Goal: Task Accomplishment & Management: Complete application form

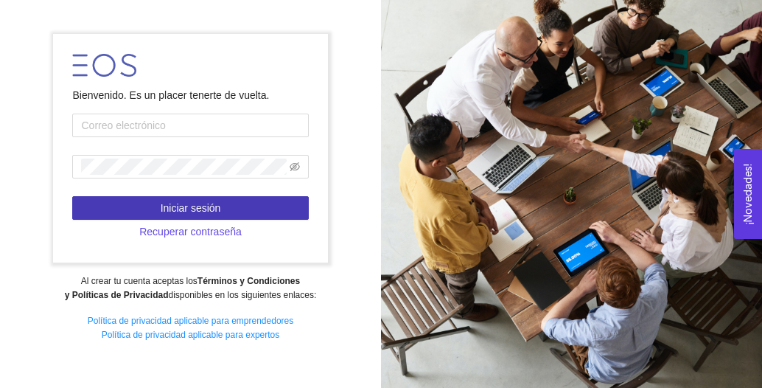
type input "pbarrera@tec.mx"
click at [278, 206] on button "Iniciar sesión" at bounding box center [190, 208] width 236 height 24
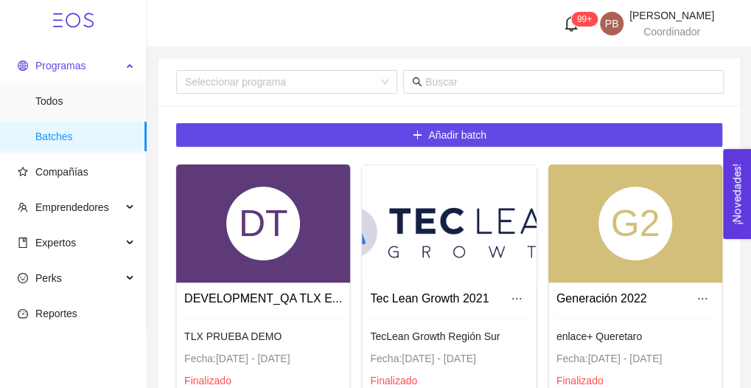
click at [55, 67] on span "Programas" at bounding box center [60, 66] width 50 height 12
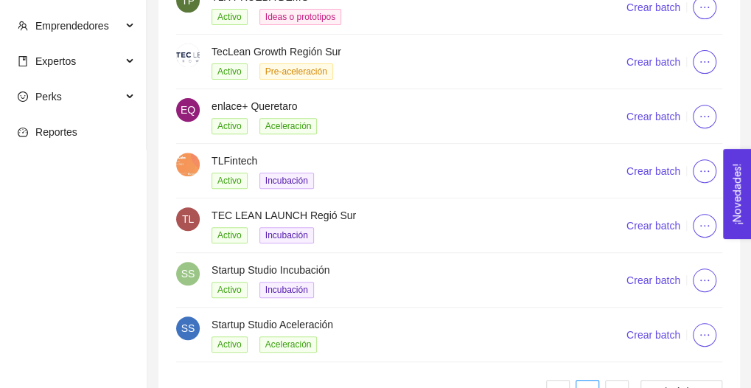
scroll to position [221, 0]
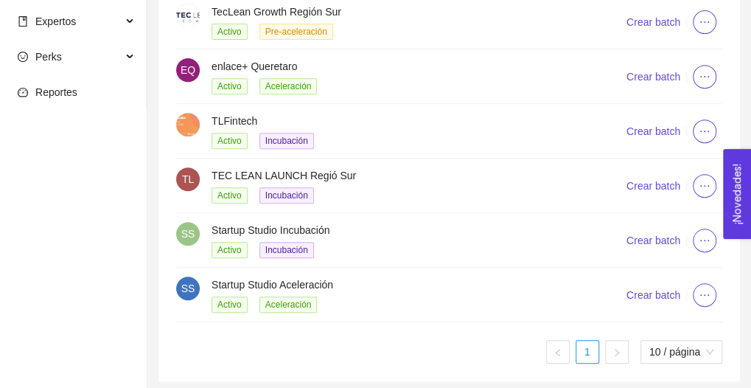
click at [265, 278] on h4 "Startup Studio Aceleración" at bounding box center [401, 284] width 379 height 16
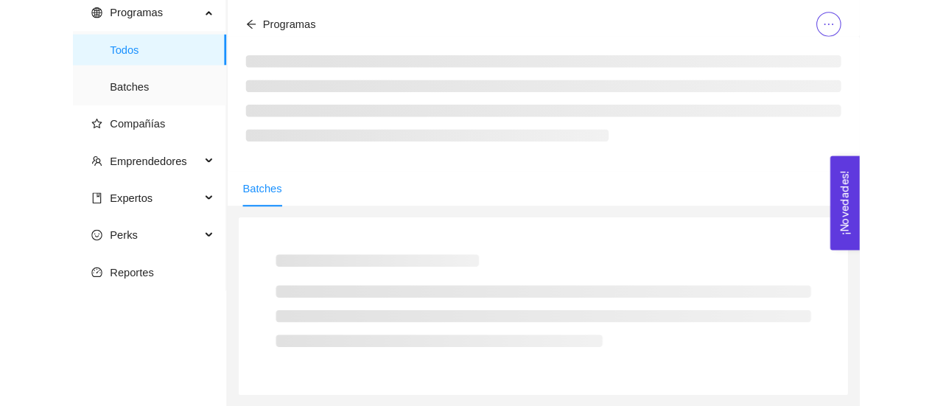
scroll to position [221, 0]
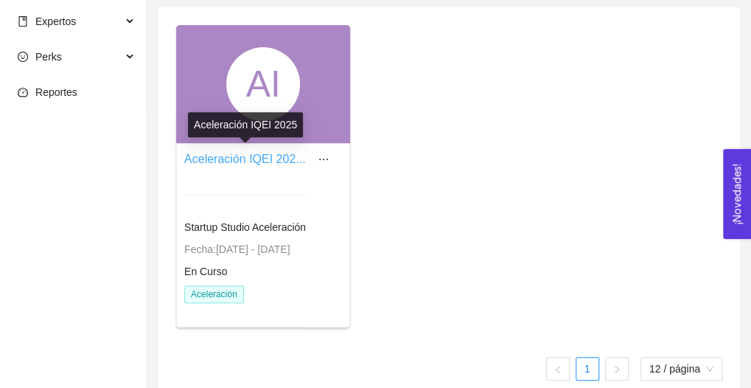
click at [265, 163] on link "Aceleración IQEI 202..." at bounding box center [245, 159] width 122 height 13
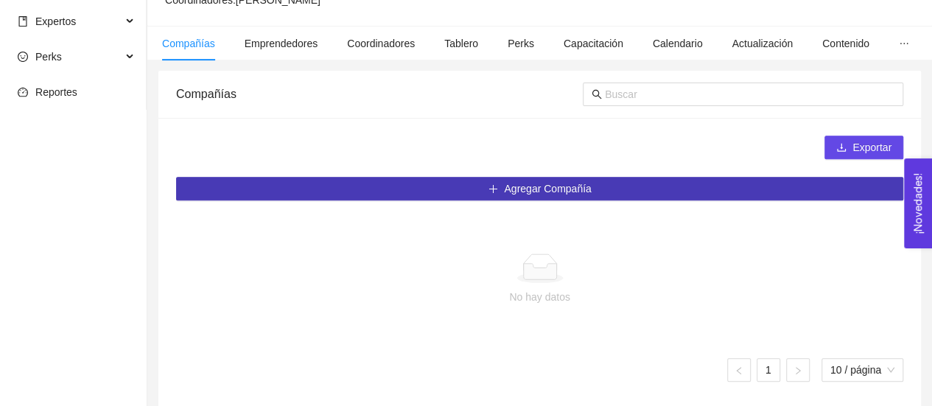
click at [526, 187] on span "Agregar Compañía" at bounding box center [547, 189] width 87 height 16
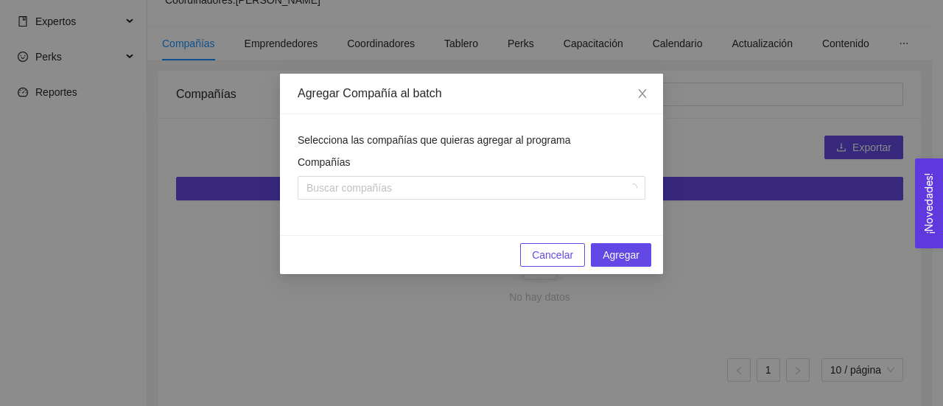
click at [558, 265] on button "Cancelar" at bounding box center [552, 255] width 65 height 24
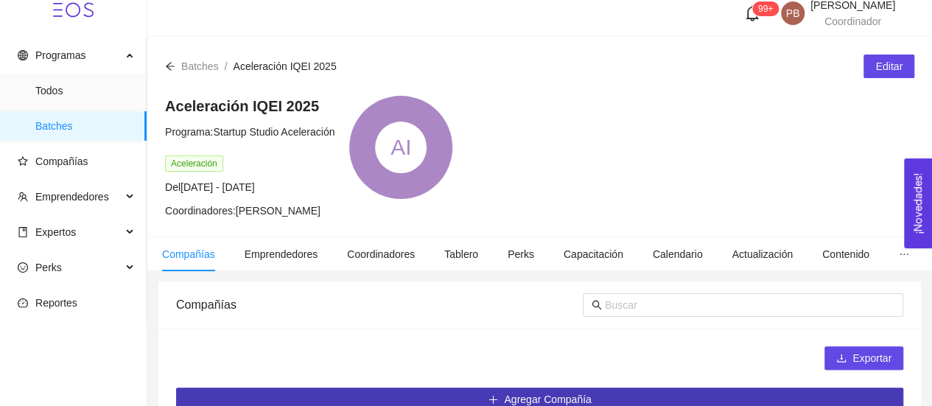
scroll to position [7, 0]
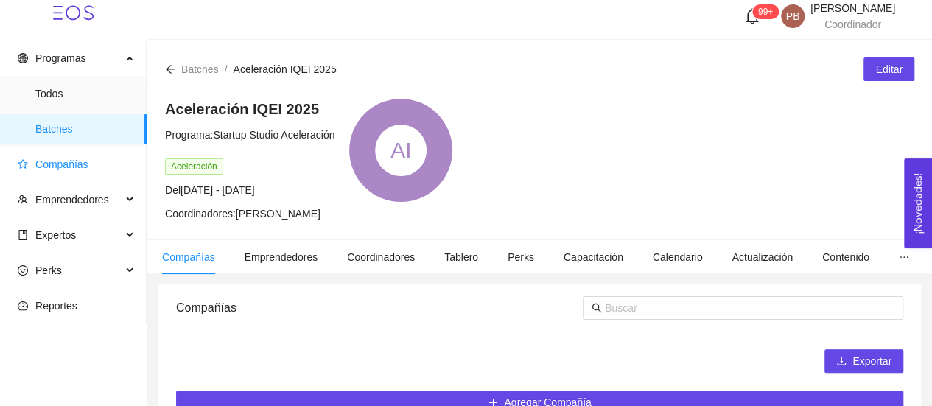
click at [62, 160] on span "Compañías" at bounding box center [61, 164] width 53 height 12
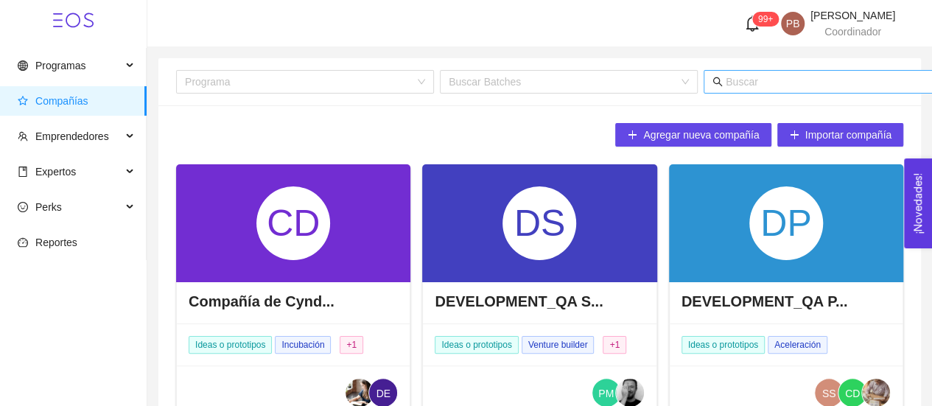
click at [747, 78] on input "text" at bounding box center [871, 82] width 290 height 16
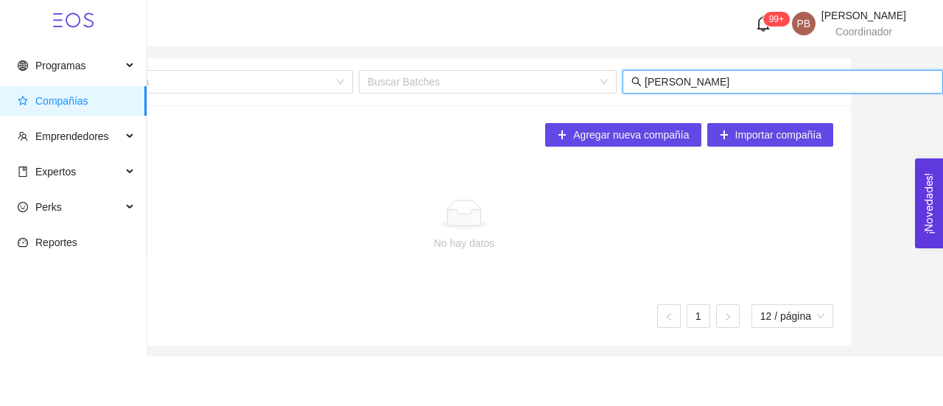
scroll to position [0, 81]
type input "aida"
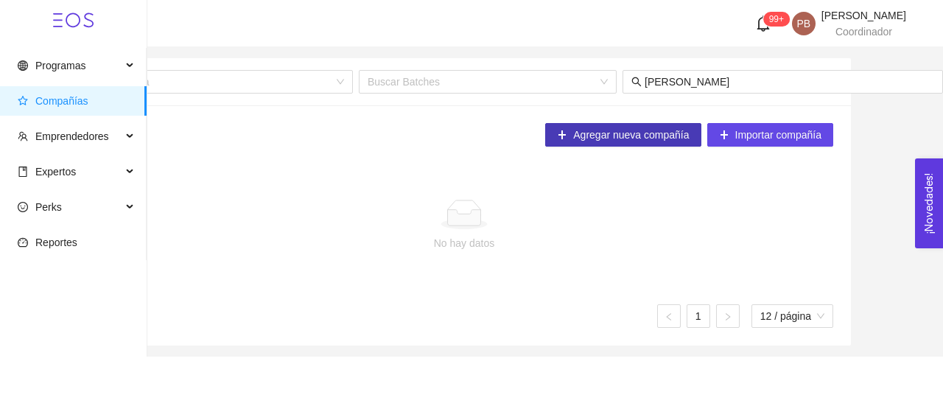
click at [650, 139] on span "Agregar nueva compañía" at bounding box center [631, 135] width 116 height 16
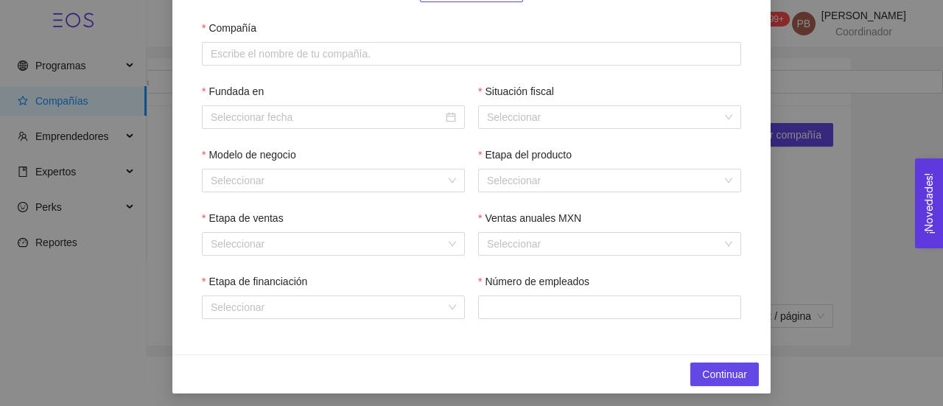
scroll to position [226, 0]
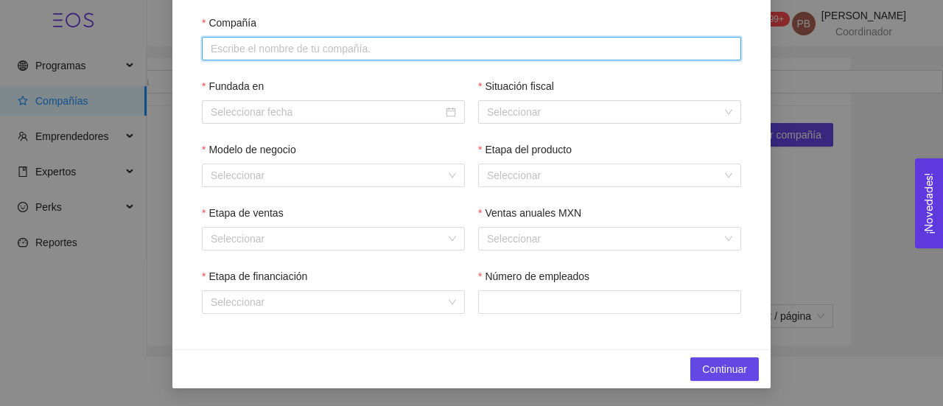
click at [435, 46] on input "Compañía" at bounding box center [472, 49] width 540 height 24
type input "AIDA"
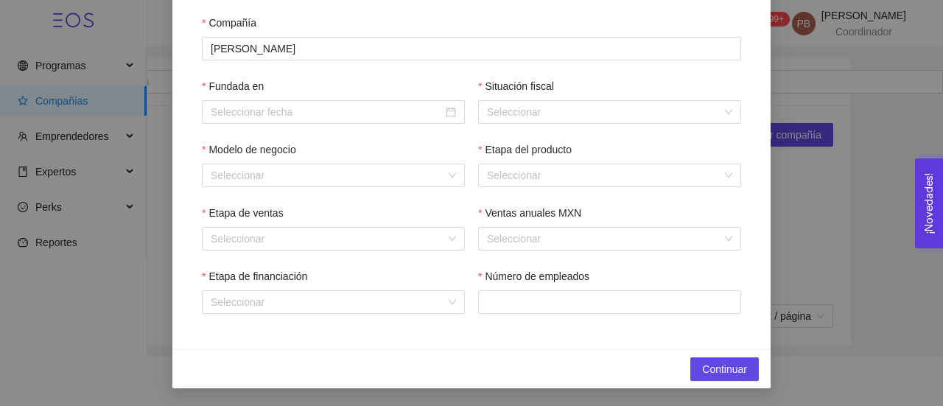
scroll to position [0, 0]
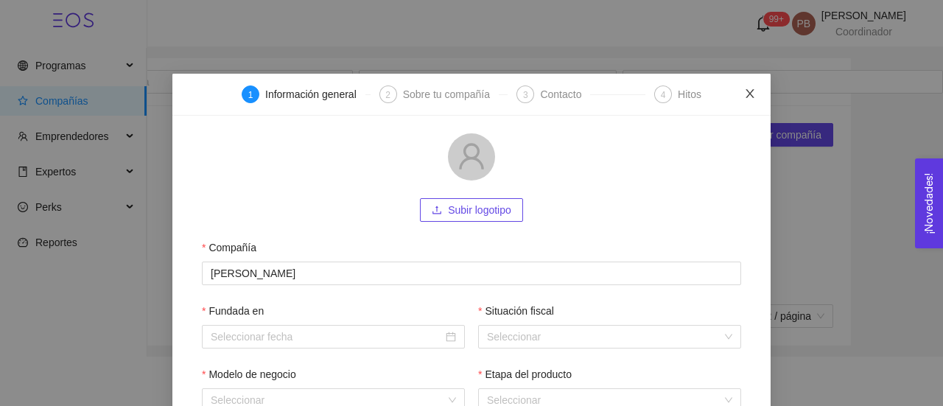
click at [744, 92] on icon "close" at bounding box center [750, 94] width 12 height 12
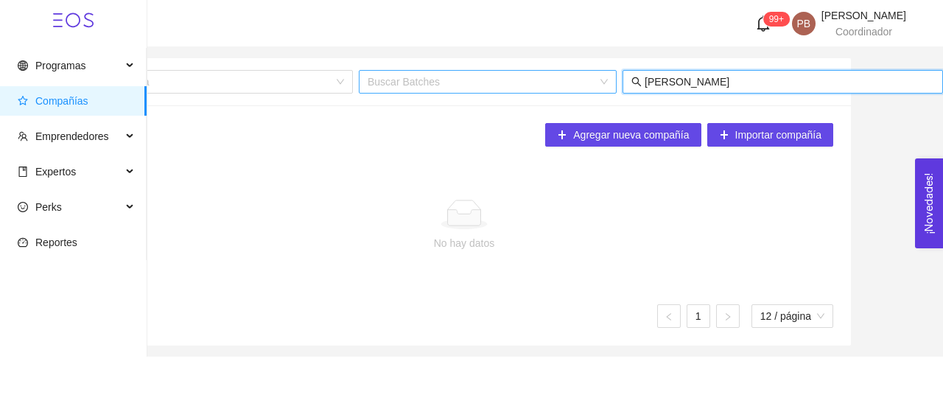
drag, startPoint x: 669, startPoint y: 83, endPoint x: 606, endPoint y: 84, distance: 63.4
click at [606, 84] on div "Programa Buscar Batches aida" at bounding box center [519, 82] width 848 height 24
type input "AIDA"
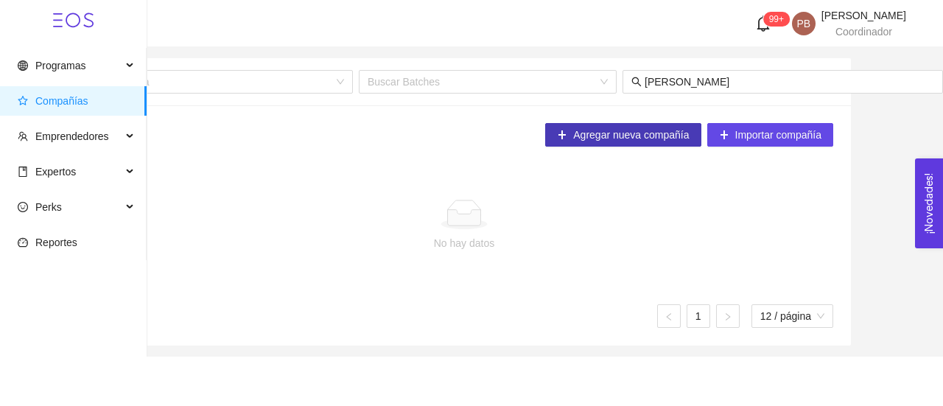
click at [575, 136] on span "Agregar nueva compañía" at bounding box center [631, 135] width 116 height 16
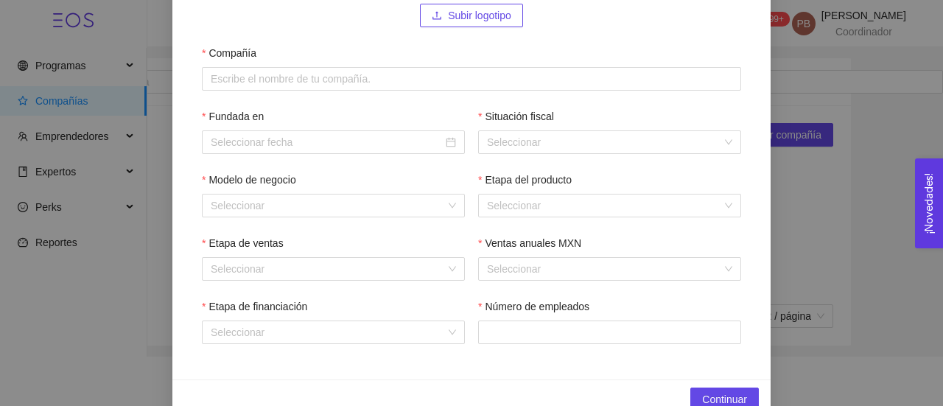
scroll to position [196, 0]
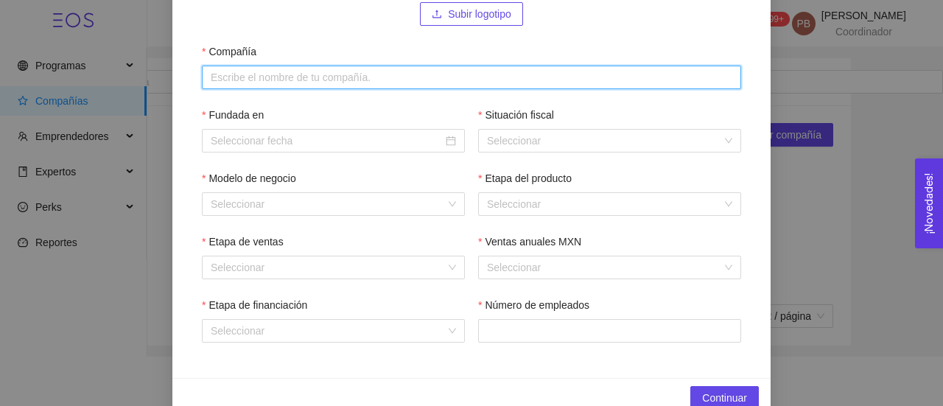
click at [506, 77] on input "Compañía" at bounding box center [472, 78] width 540 height 24
type input "AIDA"
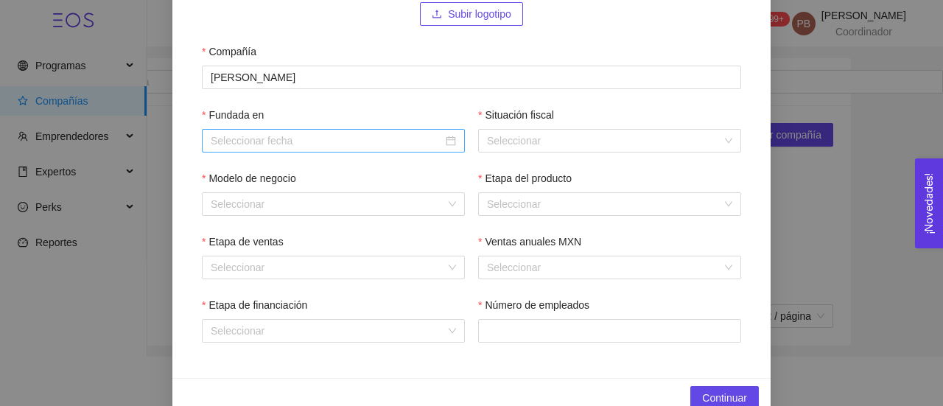
click at [394, 138] on input "Fundada en" at bounding box center [327, 141] width 232 height 16
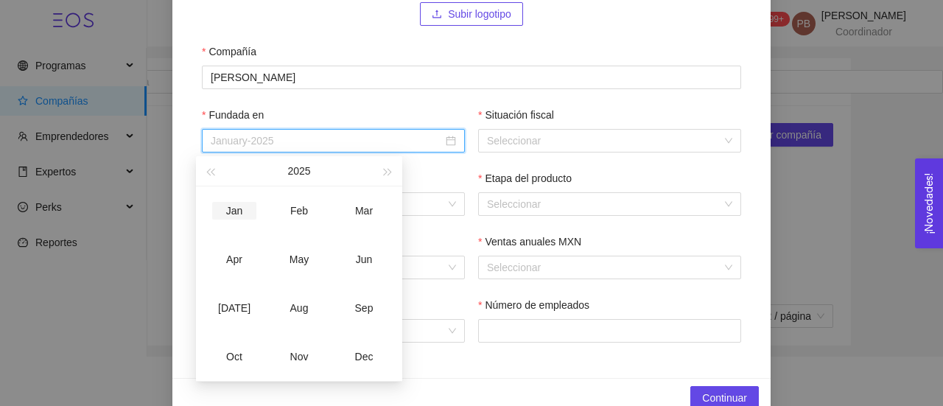
click at [231, 214] on div "Jan" at bounding box center [234, 211] width 44 height 18
type input "January-2025"
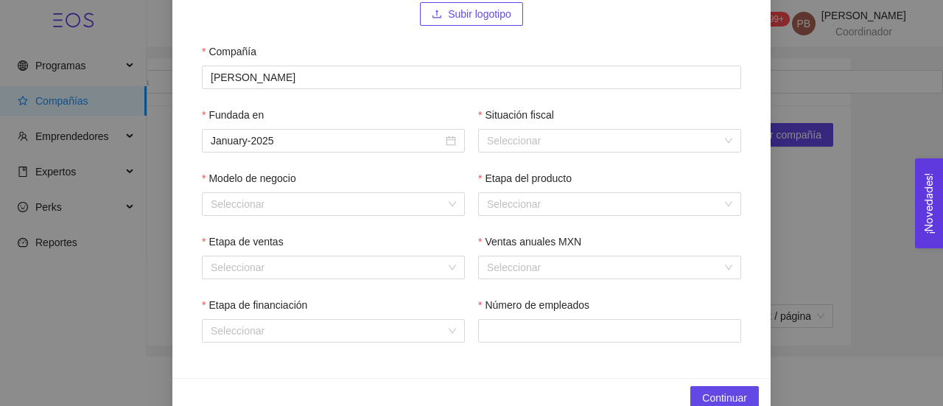
scroll to position [0, 0]
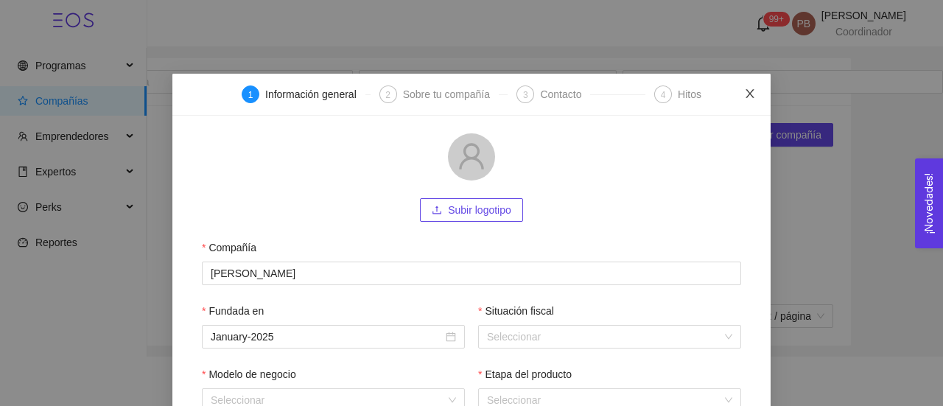
click at [744, 98] on icon "close" at bounding box center [750, 94] width 12 height 12
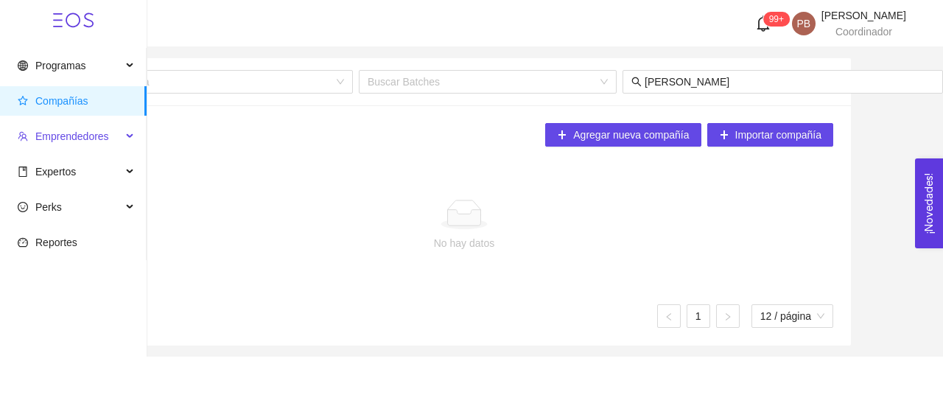
click at [106, 142] on span "Emprendedores" at bounding box center [72, 136] width 74 height 12
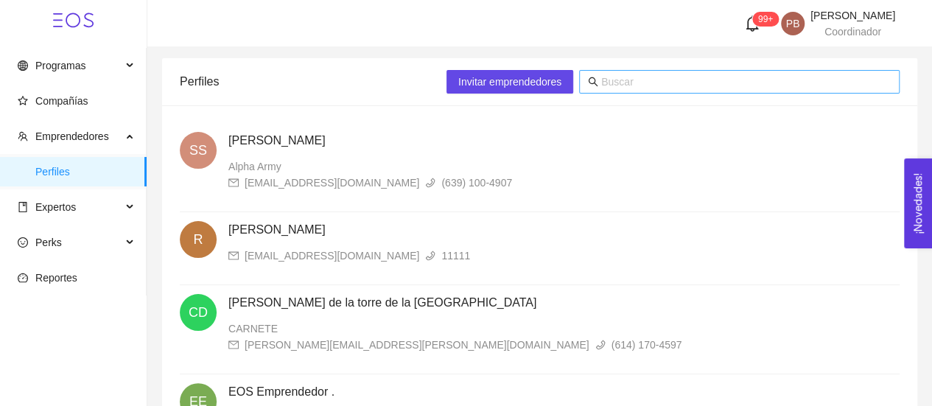
click at [660, 88] on input "text" at bounding box center [746, 82] width 290 height 16
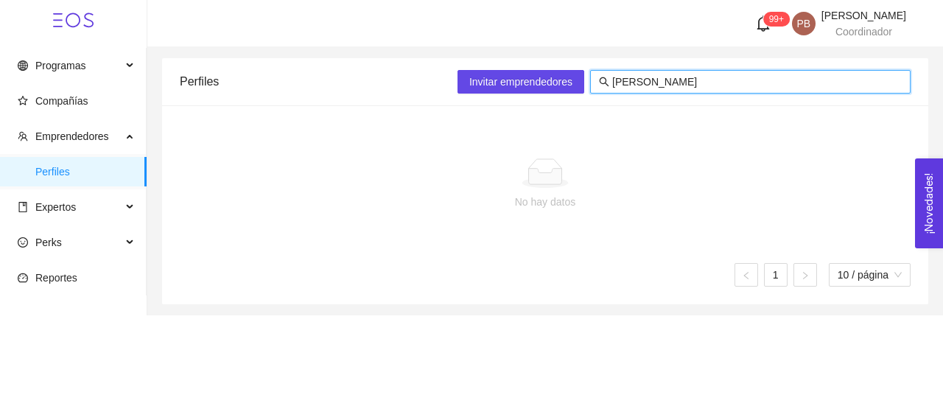
type input "ECHAVE"
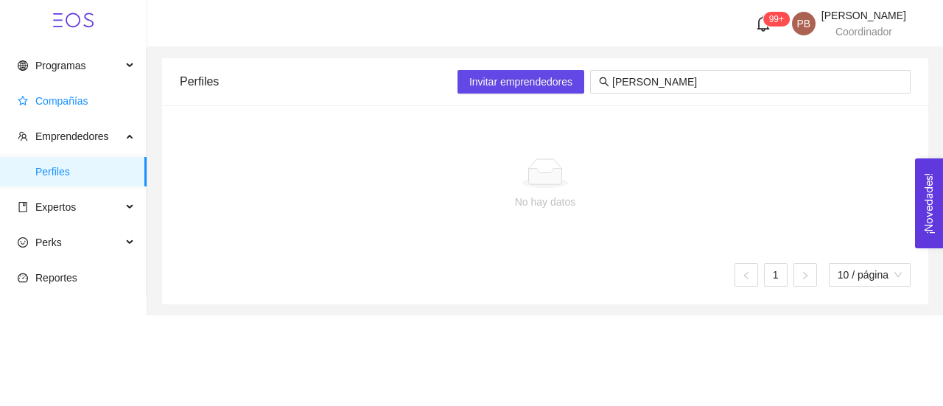
click at [80, 100] on span "Compañías" at bounding box center [61, 101] width 53 height 12
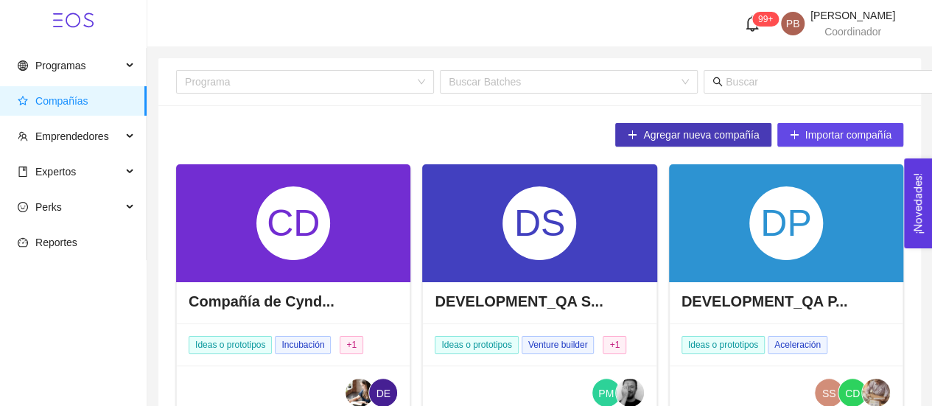
click at [691, 134] on span "Agregar nueva compañía" at bounding box center [701, 135] width 116 height 16
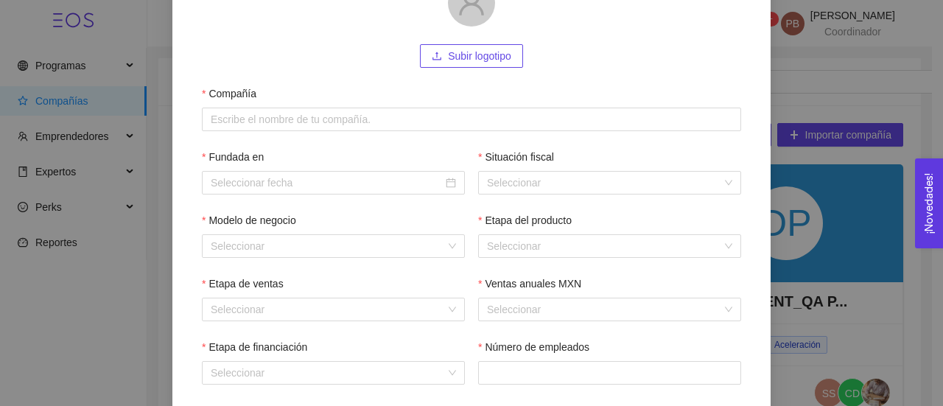
scroll to position [181, 0]
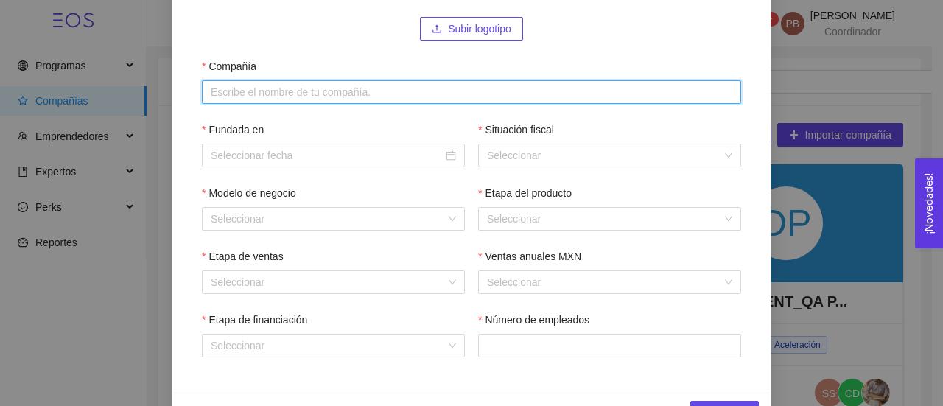
click at [598, 94] on input "Compañía" at bounding box center [472, 92] width 540 height 24
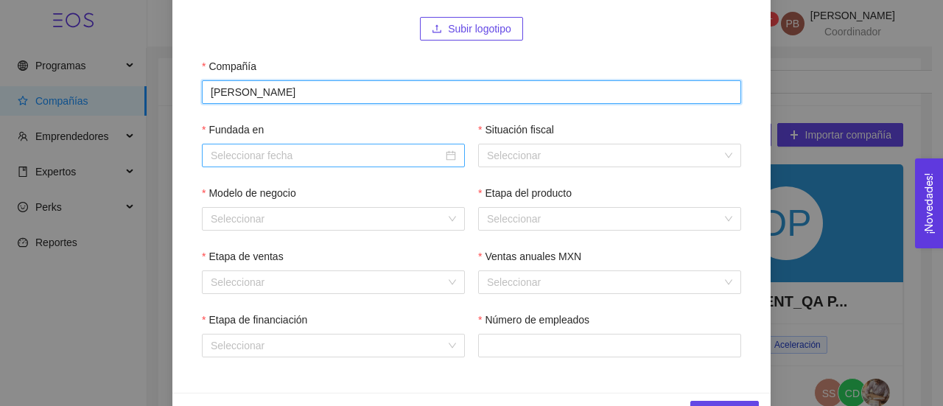
type input "AIDA"
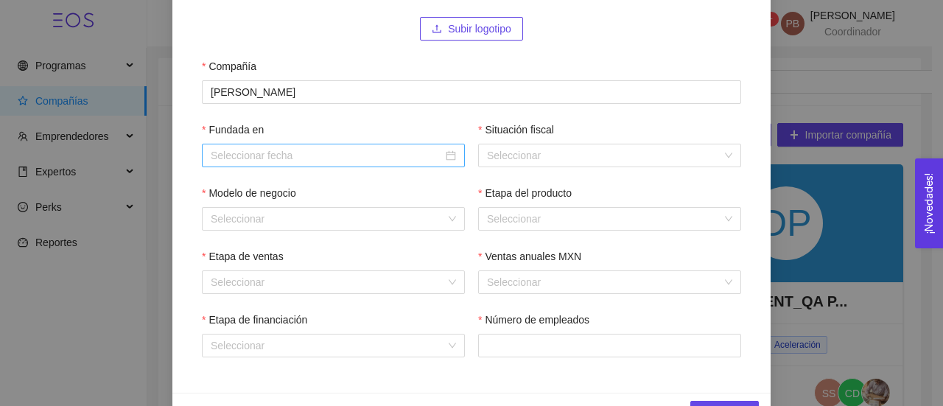
click at [444, 156] on div at bounding box center [333, 155] width 245 height 16
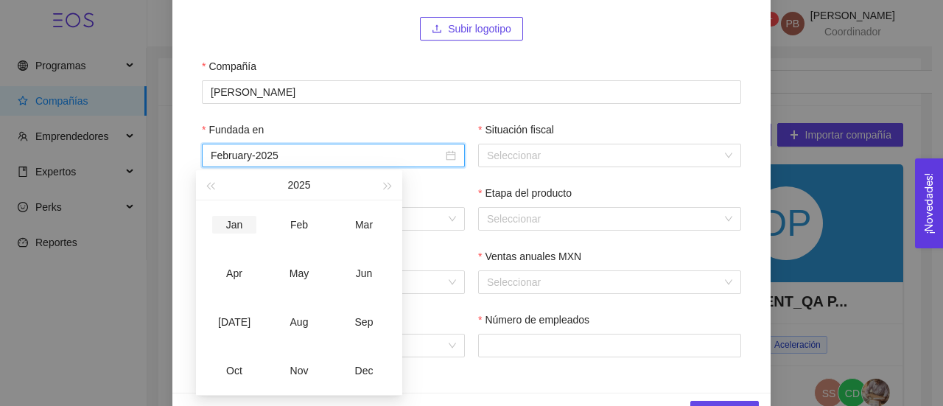
type input "January-2025"
click at [297, 182] on button "2025" at bounding box center [298, 184] width 23 height 29
type input "October-2023"
click at [302, 269] on div "2023" at bounding box center [299, 274] width 44 height 18
click at [228, 221] on div "Jan" at bounding box center [234, 225] width 44 height 18
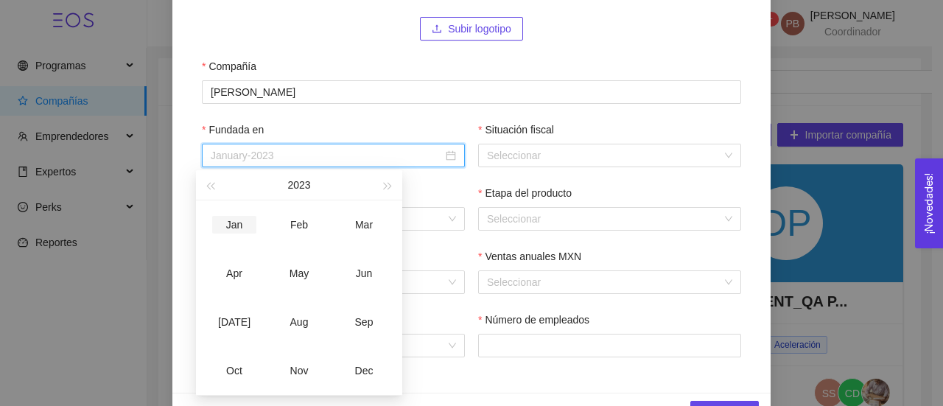
type input "January-2023"
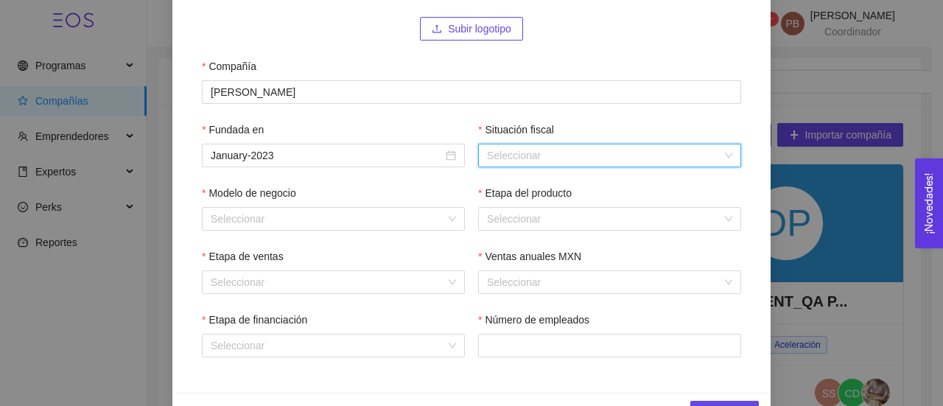
click at [561, 164] on input "Situación fiscal" at bounding box center [604, 155] width 235 height 22
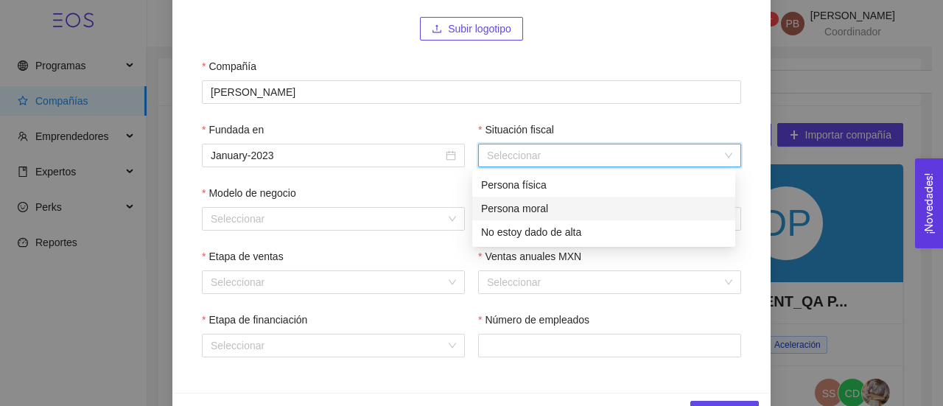
click at [551, 214] on div "Persona moral" at bounding box center [603, 208] width 245 height 16
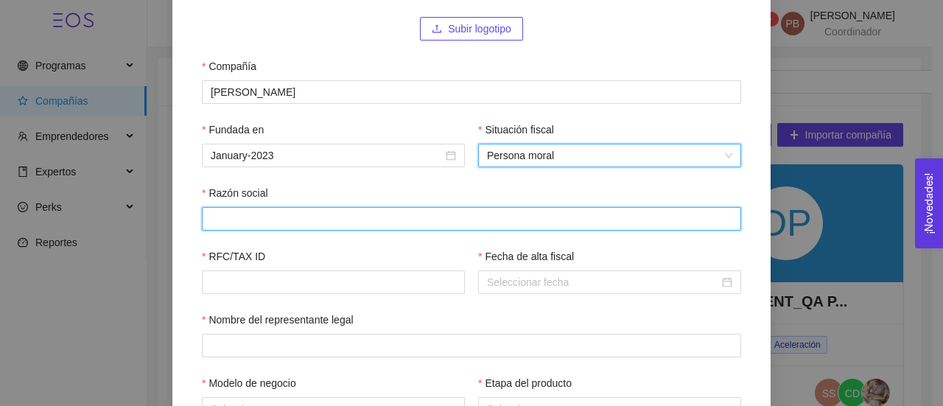
click at [528, 222] on input "Razón social" at bounding box center [472, 219] width 540 height 24
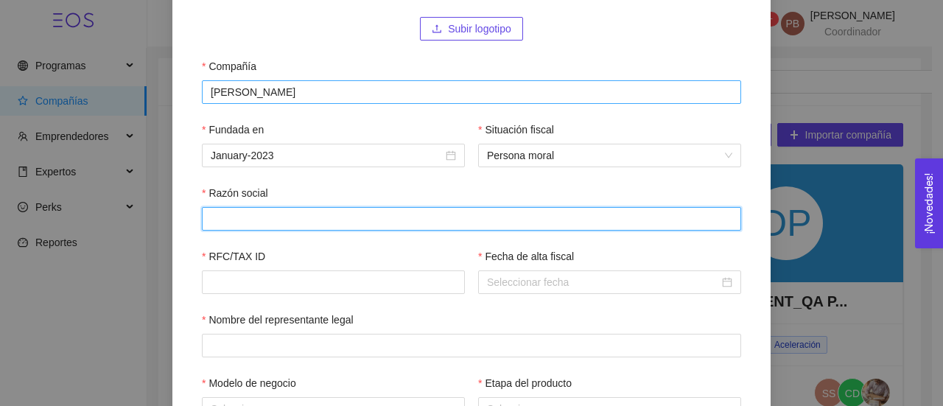
paste input "BLACK SAPIENS"
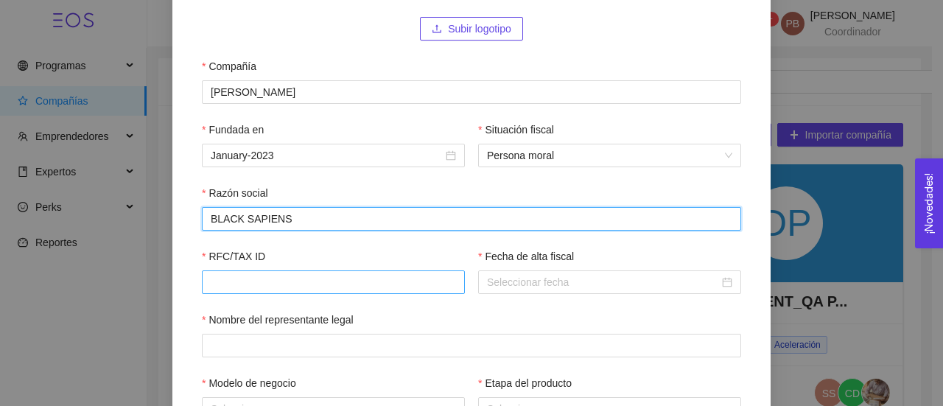
type input "BLACK SAPIENS"
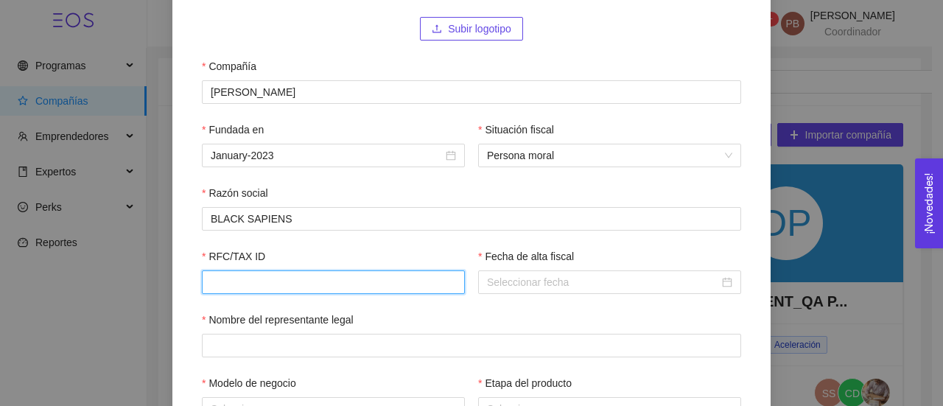
click at [345, 292] on input "RFC/TAX ID" at bounding box center [333, 283] width 263 height 24
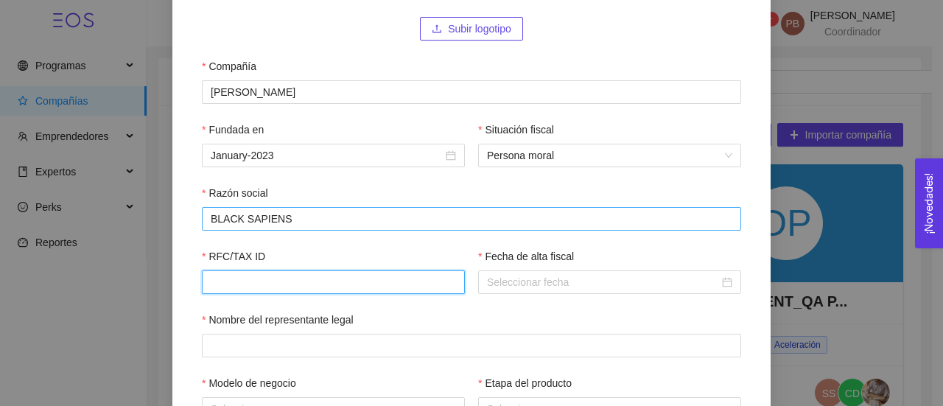
paste input "BSA230112G70"
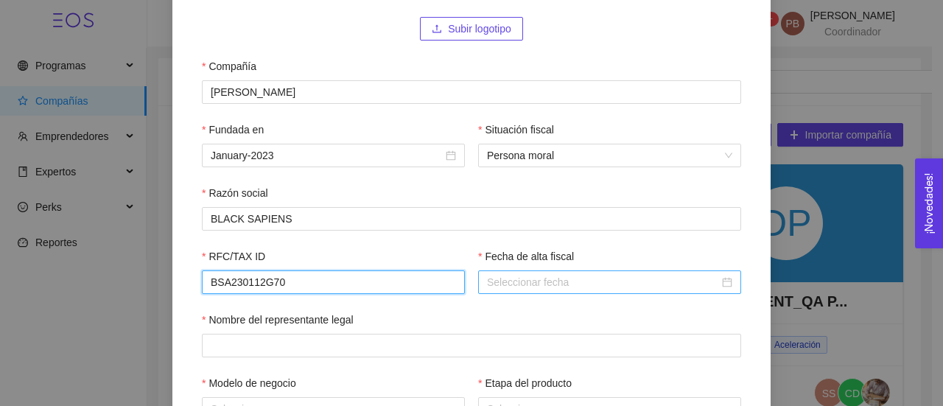
type input "BSA230112G70"
click at [554, 286] on input "Fecha de alta fiscal" at bounding box center [603, 282] width 232 height 16
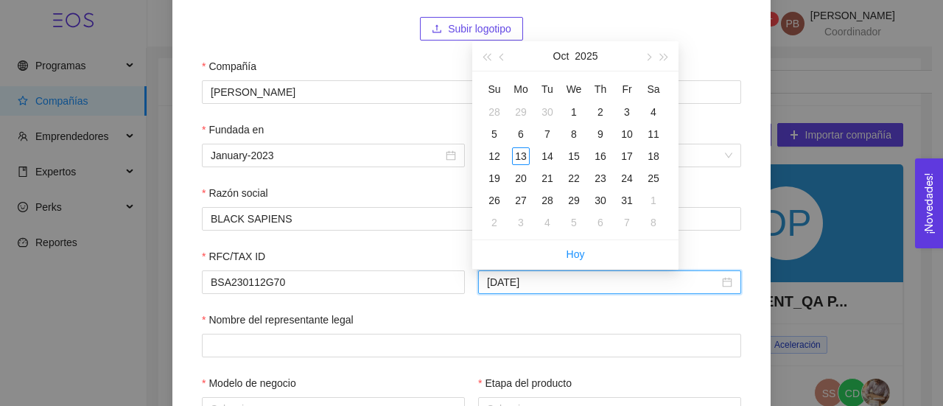
type input "2025-10-01"
click at [573, 57] on div "Oct 2025" at bounding box center [576, 55] width 128 height 29
click at [503, 59] on span "button" at bounding box center [503, 57] width 7 height 7
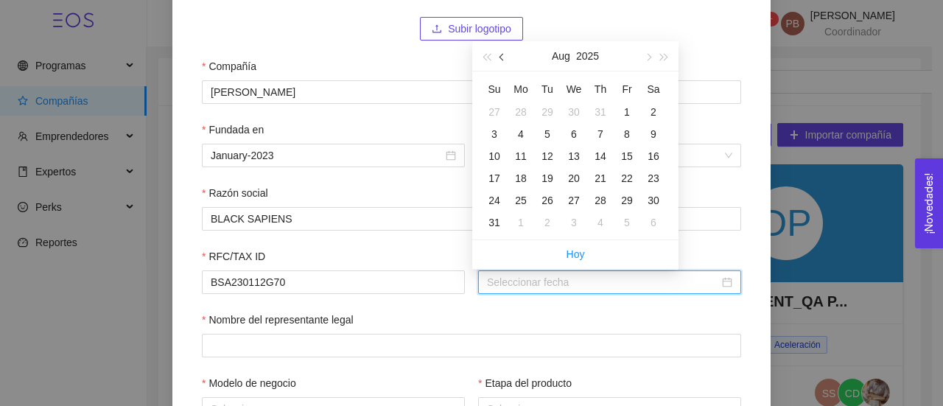
click at [503, 59] on span "button" at bounding box center [503, 57] width 7 height 7
click at [596, 55] on button "2025" at bounding box center [594, 55] width 23 height 29
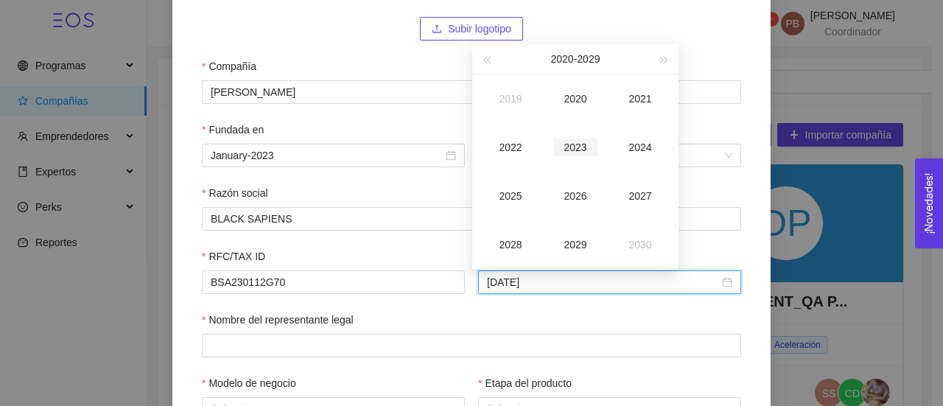
type input "2023-07-13"
click at [579, 139] on div "2023" at bounding box center [576, 148] width 44 height 18
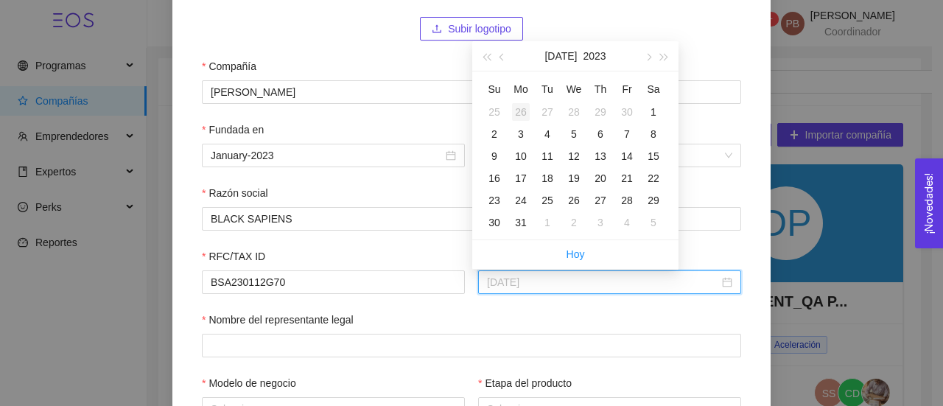
type input "2023-06-26"
click at [502, 61] on button "button" at bounding box center [503, 55] width 16 height 29
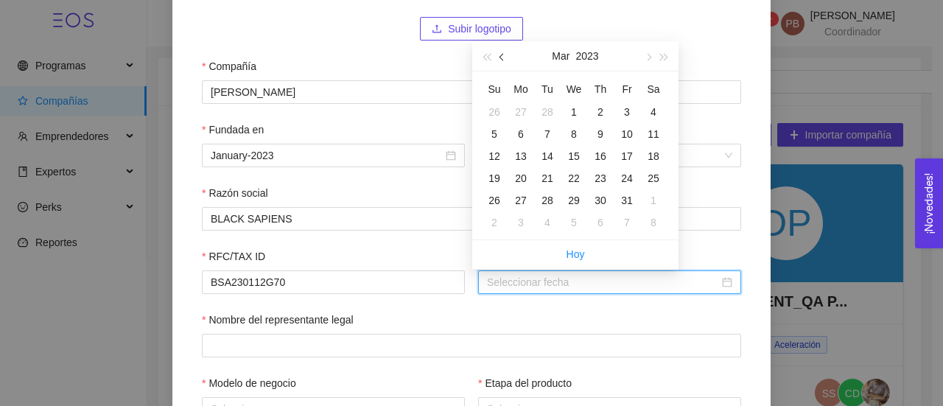
click at [502, 61] on button "button" at bounding box center [503, 55] width 16 height 29
click at [629, 135] on div "13" at bounding box center [627, 134] width 18 height 18
type input "2023-01-12"
click at [603, 135] on div "12" at bounding box center [601, 134] width 18 height 18
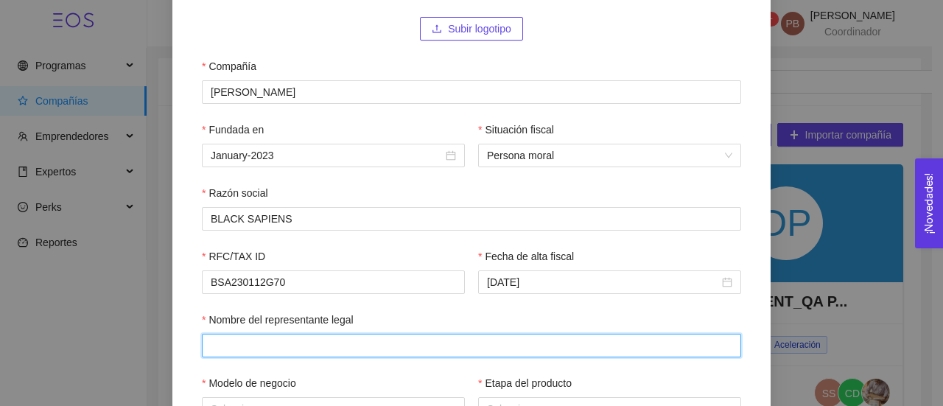
click at [342, 355] on input "Nombre del representante legal" at bounding box center [472, 346] width 540 height 24
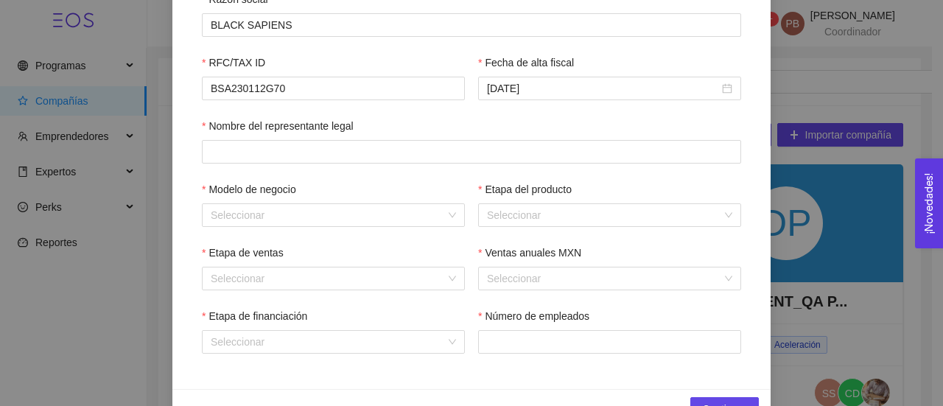
scroll to position [418, 0]
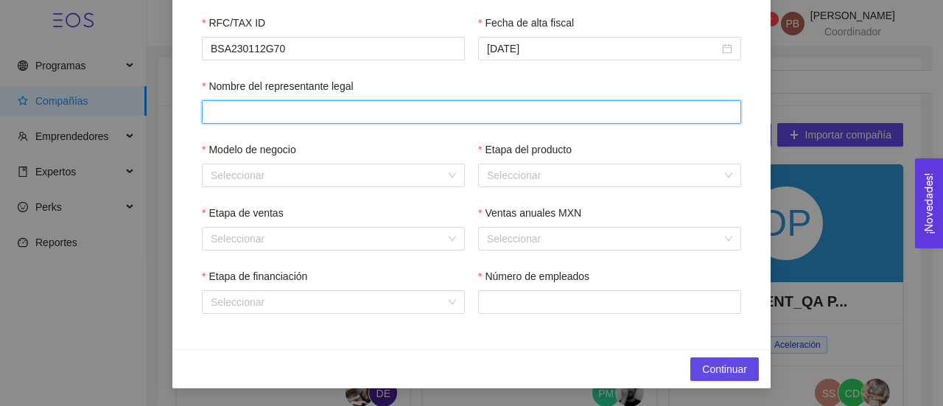
click at [689, 107] on input "Nombre del representante legal" at bounding box center [472, 112] width 540 height 24
type input "Mara Echave González"
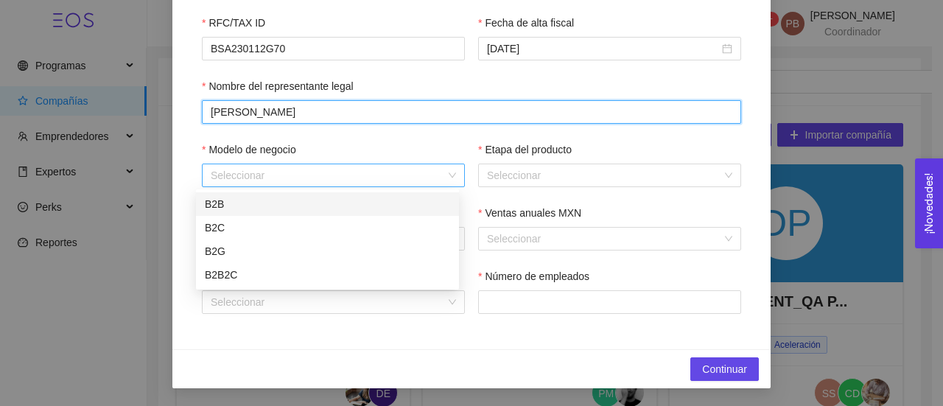
click at [450, 166] on div "Seleccionar" at bounding box center [333, 176] width 263 height 24
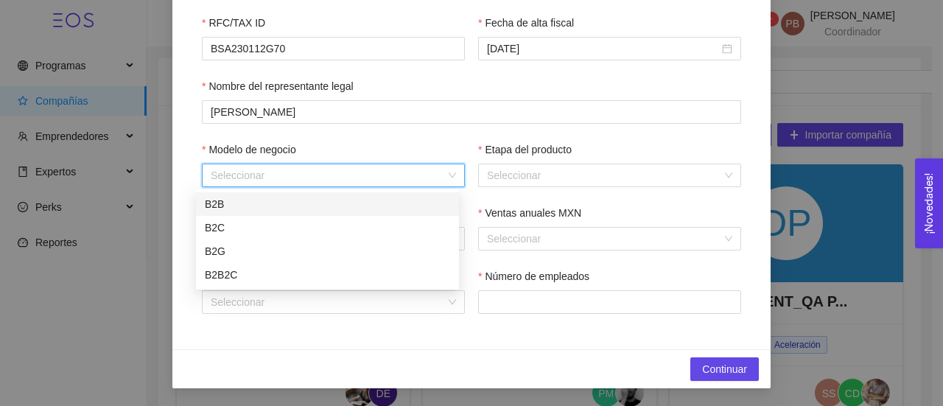
click at [394, 200] on div "B2B" at bounding box center [327, 204] width 245 height 16
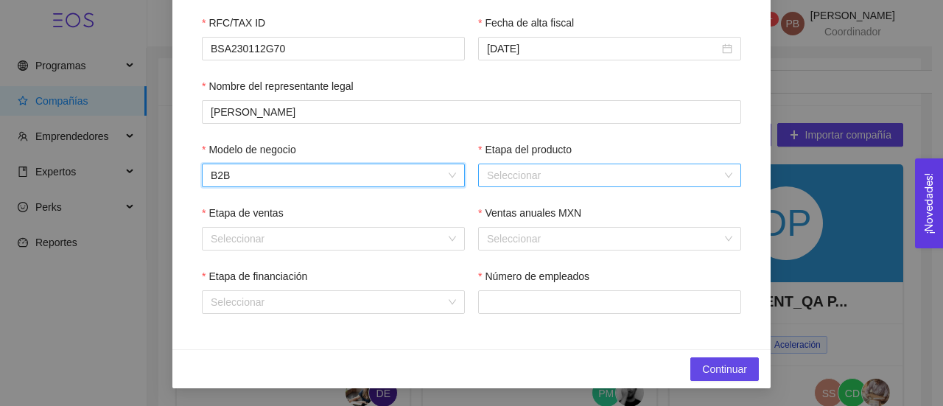
click at [507, 170] on input "Etapa del producto" at bounding box center [604, 175] width 235 height 22
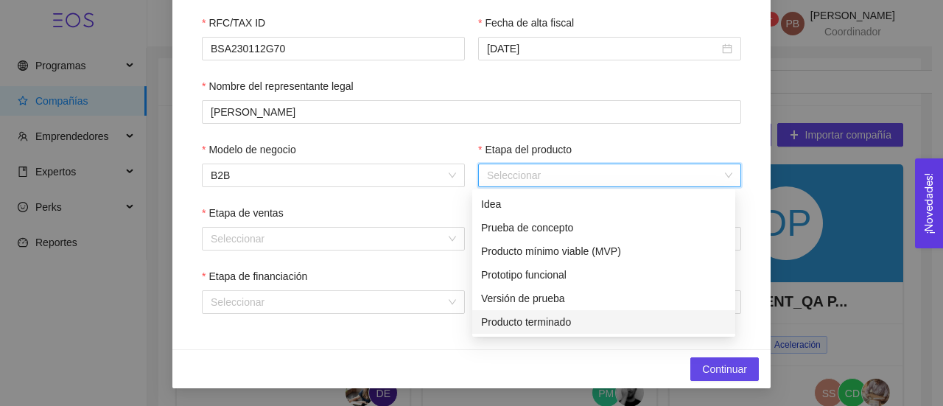
click at [517, 321] on div "Producto terminado" at bounding box center [603, 322] width 245 height 16
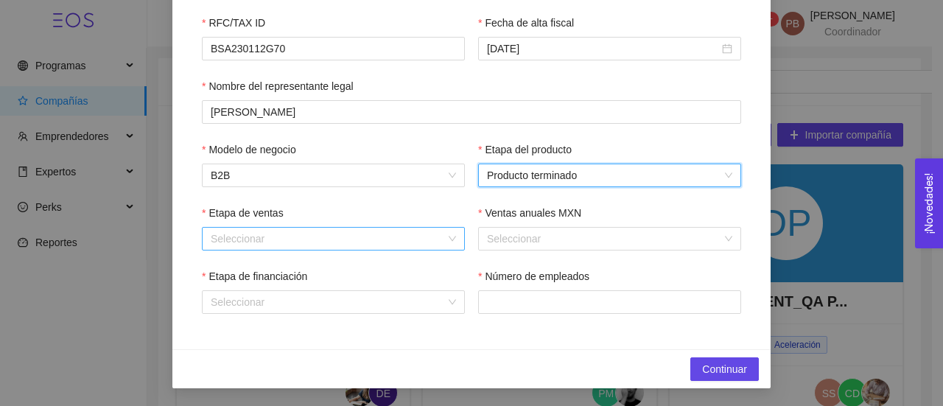
click at [444, 240] on div "Seleccionar" at bounding box center [333, 239] width 263 height 24
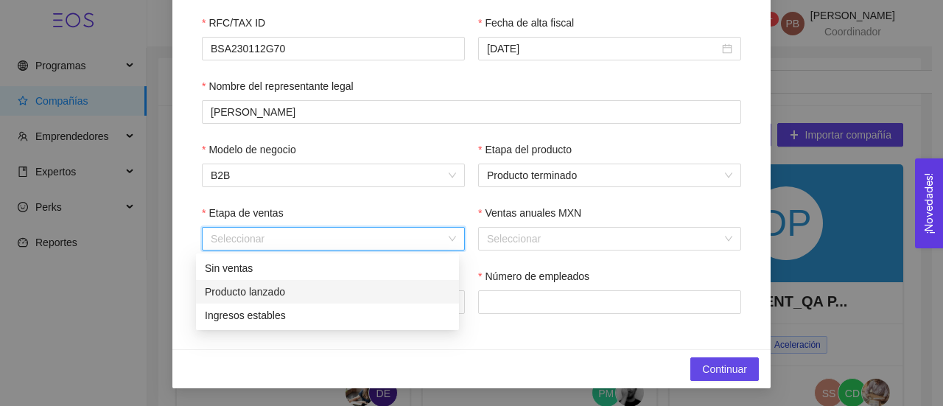
click at [383, 296] on div "Producto lanzado" at bounding box center [327, 292] width 245 height 16
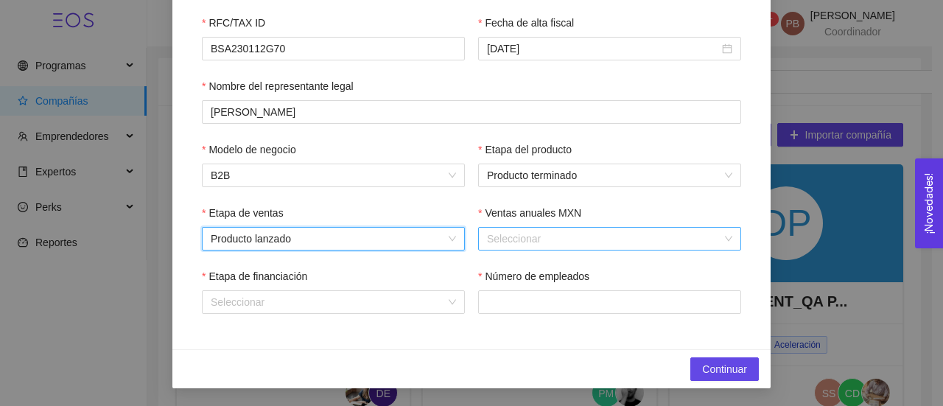
click at [531, 237] on input "Ventas anuales MXN" at bounding box center [604, 239] width 235 height 22
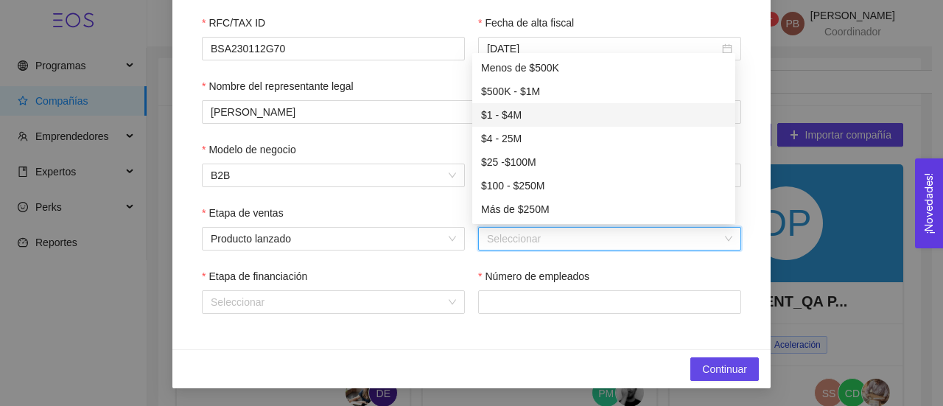
click at [552, 113] on div "$1 - $4M" at bounding box center [603, 115] width 245 height 16
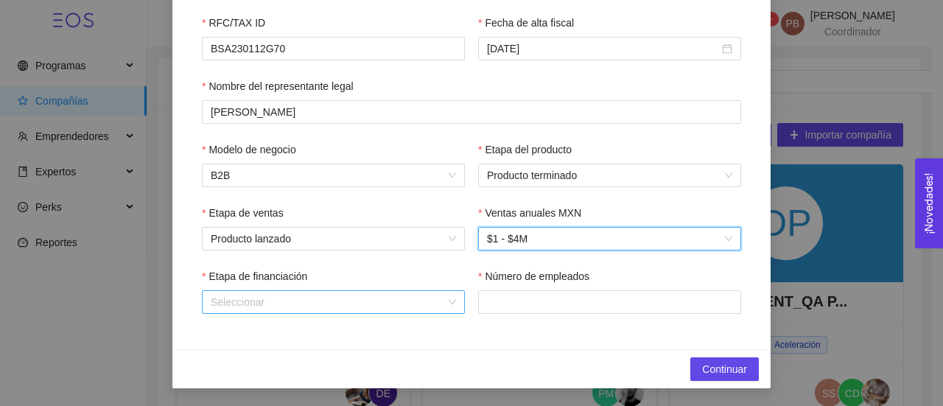
click at [439, 301] on input "Etapa de financiación" at bounding box center [328, 302] width 235 height 22
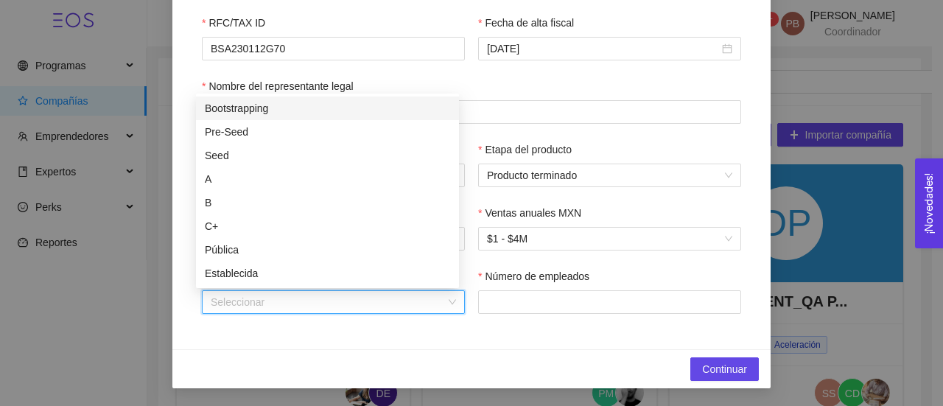
click at [345, 104] on div "Bootstrapping" at bounding box center [327, 108] width 245 height 16
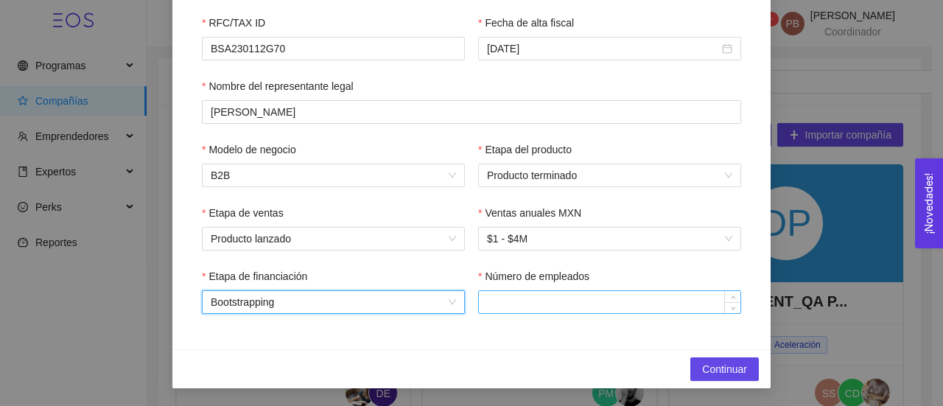
click at [537, 306] on input "Número de empleados" at bounding box center [610, 302] width 262 height 22
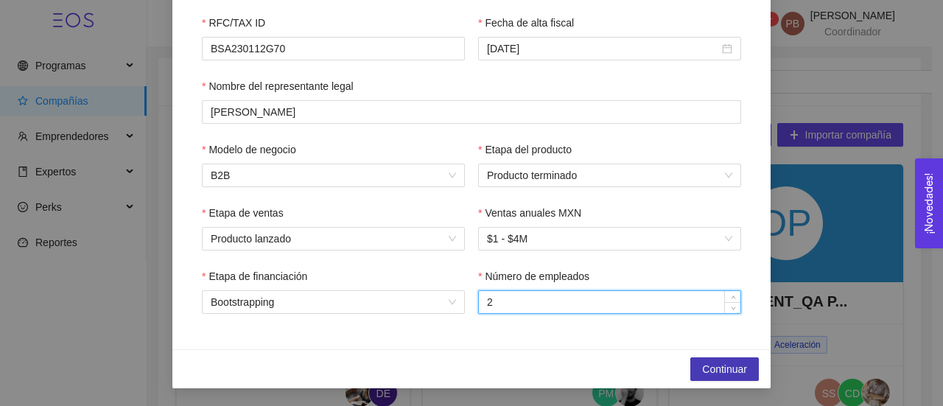
type input "2"
click at [693, 364] on button "Continuar" at bounding box center [725, 369] width 69 height 24
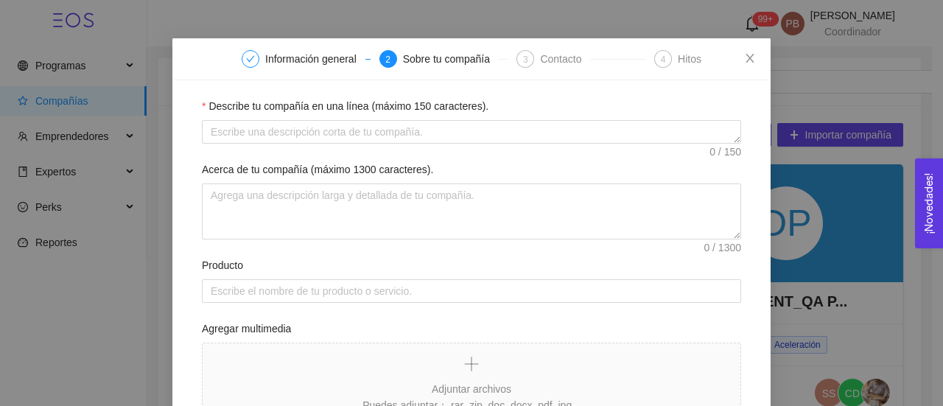
scroll to position [34, 0]
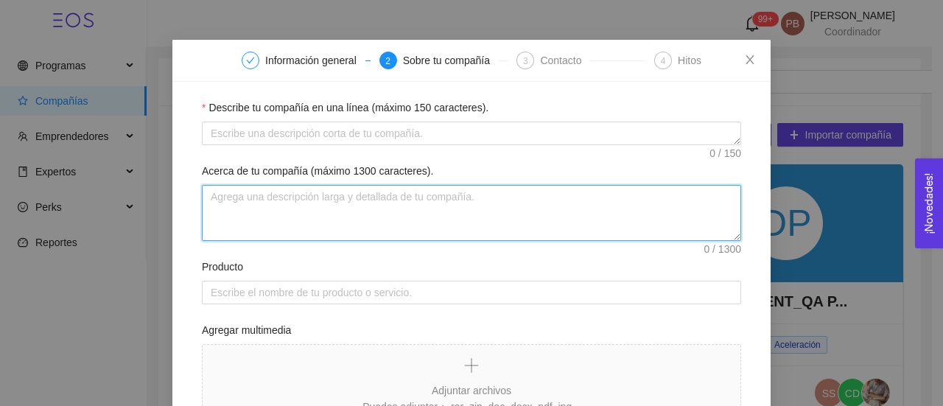
click at [467, 207] on textarea "Acerca de tu compañía (máximo 1300 caracteres)." at bounding box center [472, 213] width 540 height 56
paste textarea "Aida es la primera asistente de ventas autónoma con IA que convierte WhatsApp e…"
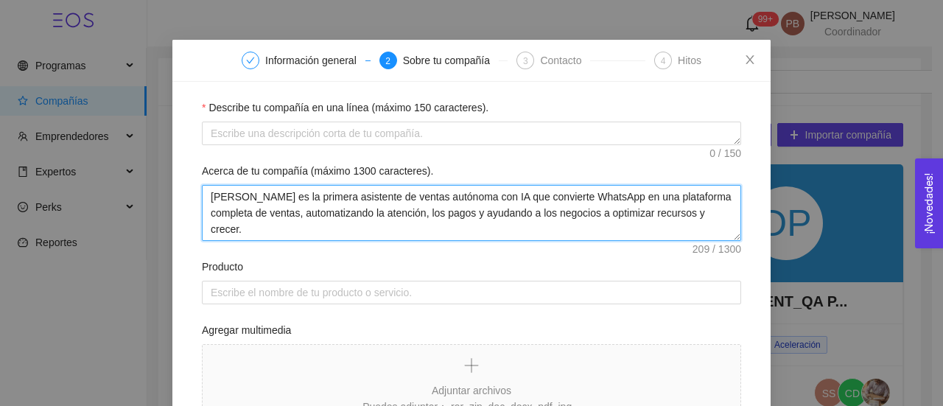
drag, startPoint x: 237, startPoint y: 214, endPoint x: 199, endPoint y: 200, distance: 40.4
click at [202, 200] on textarea "Aida es la primera asistente de ventas autónoma con IA que convierte WhatsApp e…" at bounding box center [472, 213] width 540 height 56
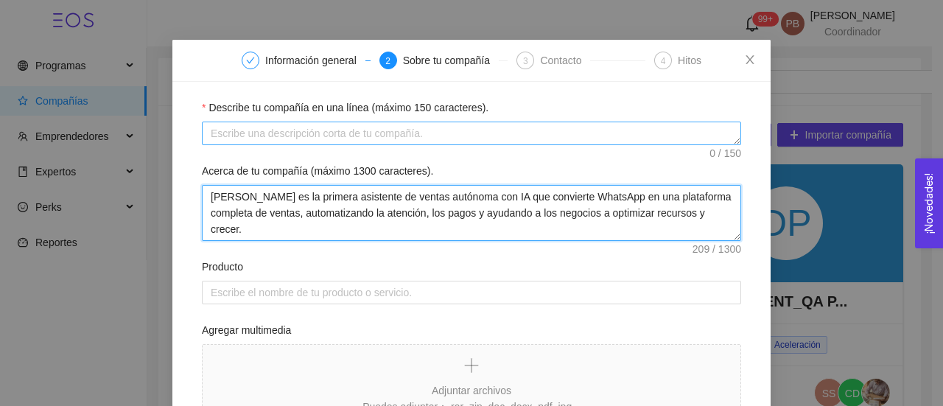
type textarea "Aida es la primera asistente de ventas autónoma con IA que convierte WhatsApp e…"
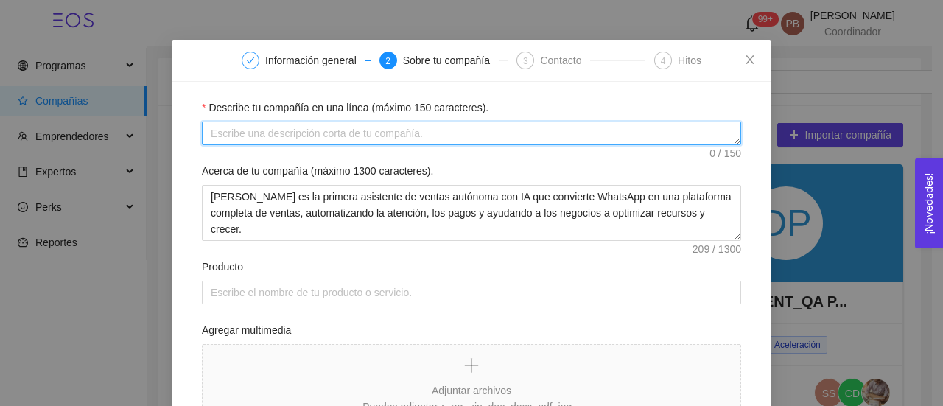
click at [273, 132] on textarea "Describe tu compañía en una línea (máximo 150 caracteres)." at bounding box center [472, 134] width 540 height 24
paste textarea "Aida es la primera asistente de ventas autónoma con IA que convierte WhatsApp e…"
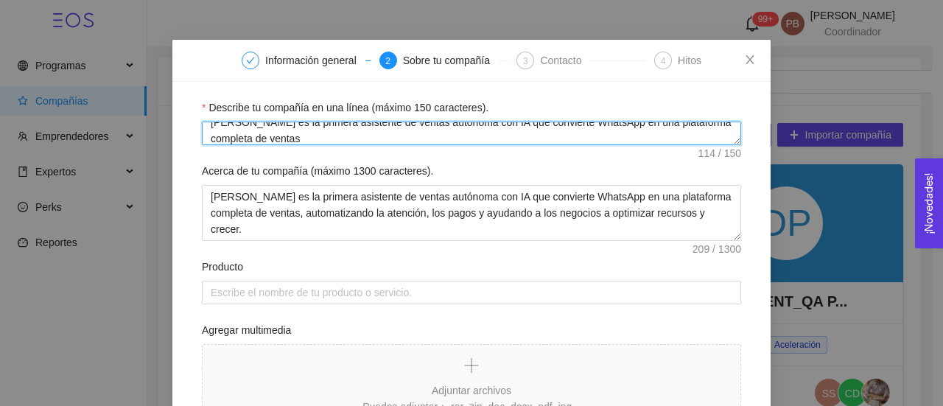
type textarea "Aida es la primera asistente de ventas autónoma con IA que convierte WhatsApp e…"
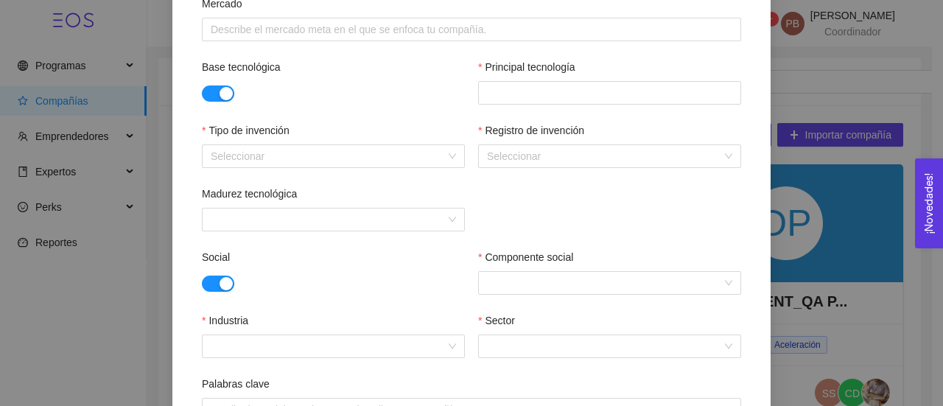
scroll to position [547, 0]
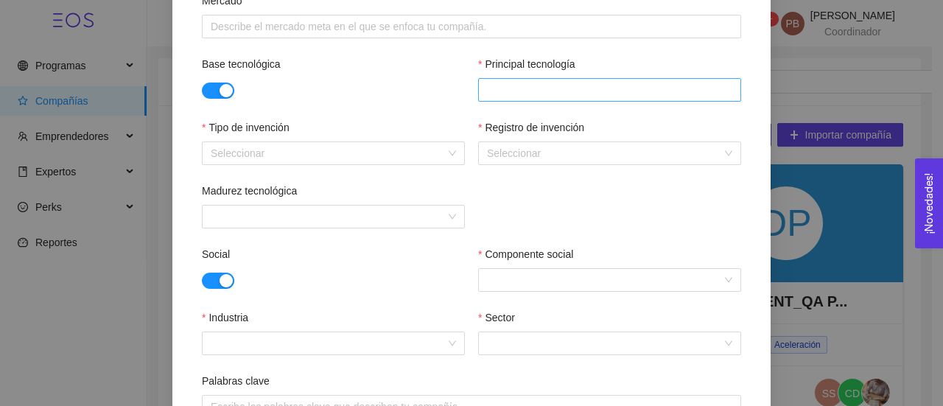
click at [618, 89] on div at bounding box center [610, 90] width 256 height 18
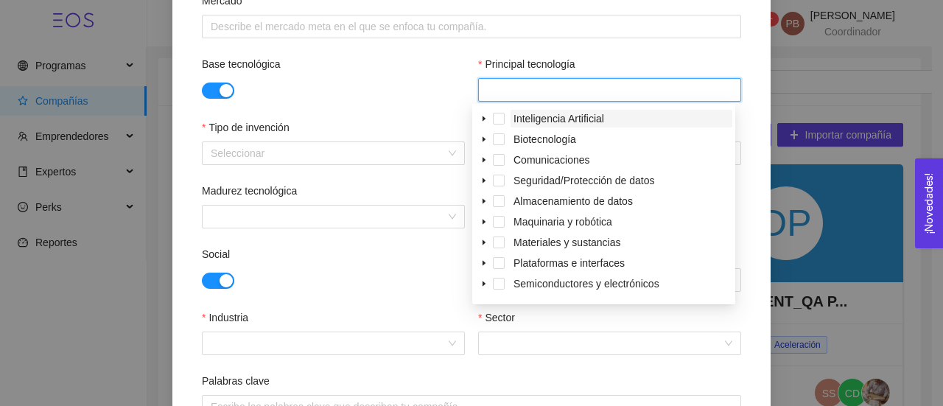
click at [596, 113] on span "Inteligencia Artificial" at bounding box center [559, 119] width 91 height 12
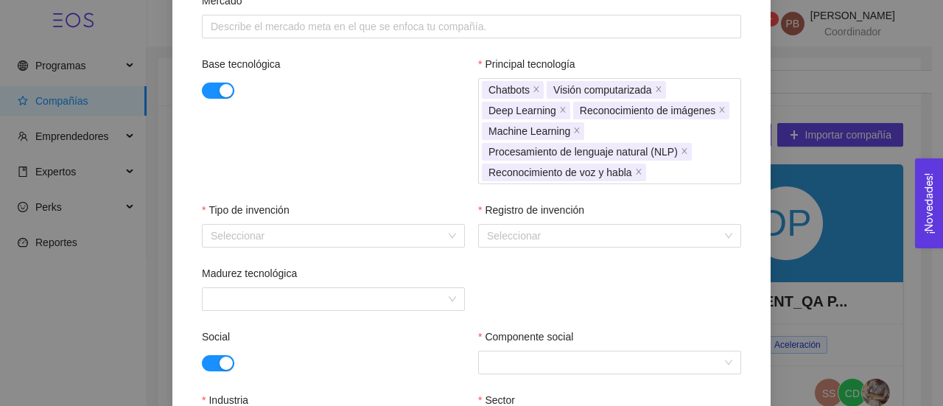
click at [368, 140] on div "Base tecnológica Principal tecnología Chatbots Visión computarizada Deep Learni…" at bounding box center [472, 129] width 540 height 146
click at [453, 235] on div "Seleccionar" at bounding box center [333, 236] width 263 height 24
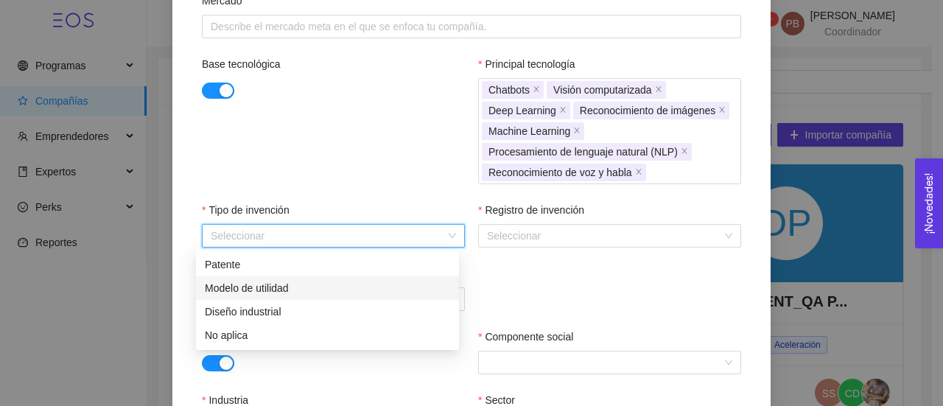
click at [336, 287] on div "Modelo de utilidad" at bounding box center [327, 288] width 245 height 16
click at [445, 236] on span "Modelo de utilidad" at bounding box center [333, 236] width 245 height 22
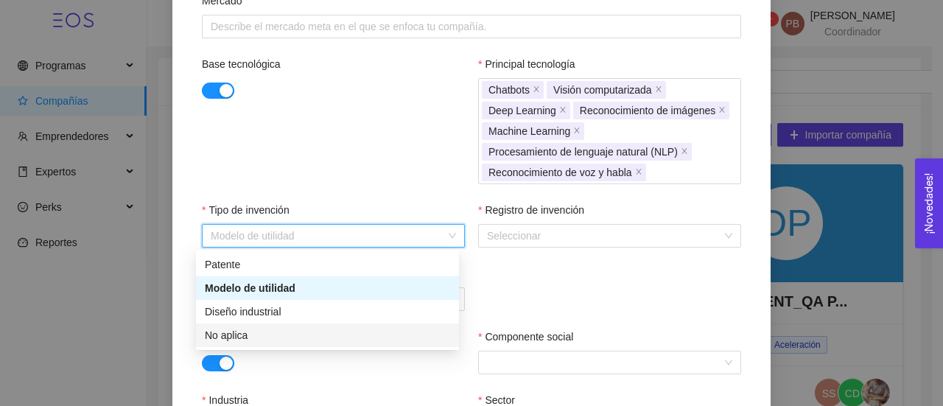
click at [283, 334] on div "No aplica" at bounding box center [327, 335] width 245 height 16
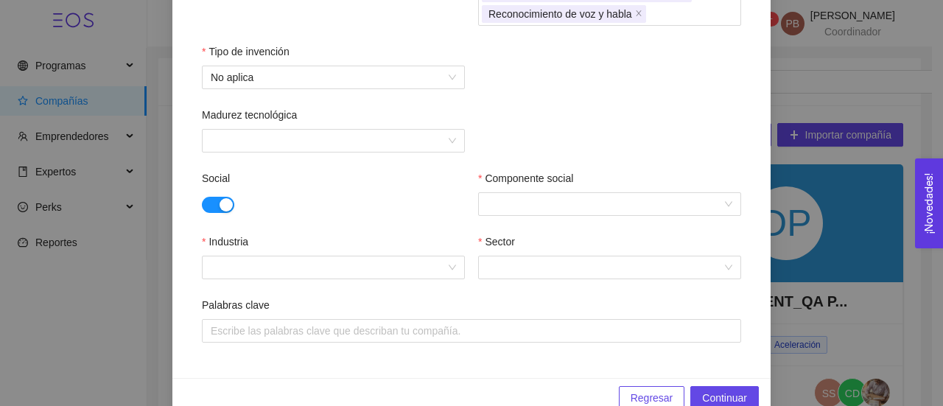
scroll to position [734, 0]
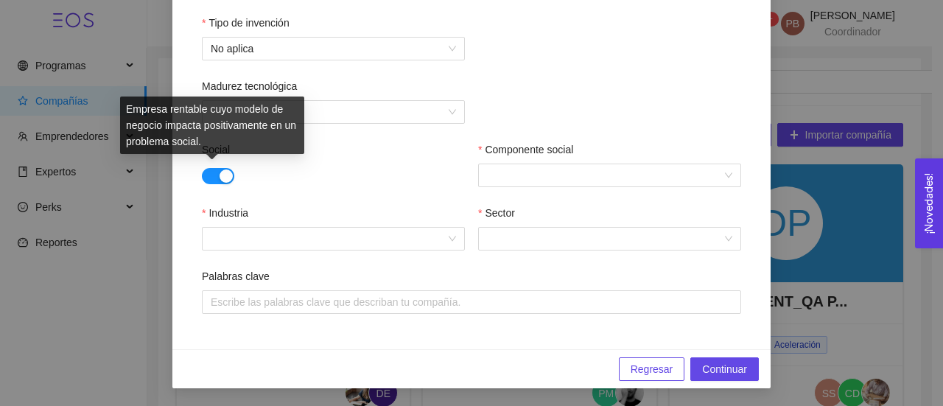
click at [202, 179] on button "button" at bounding box center [218, 176] width 32 height 16
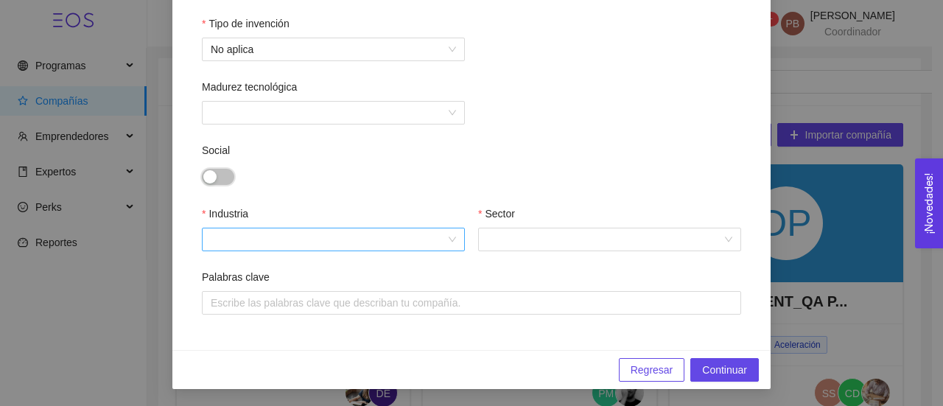
click at [446, 241] on div at bounding box center [333, 240] width 263 height 24
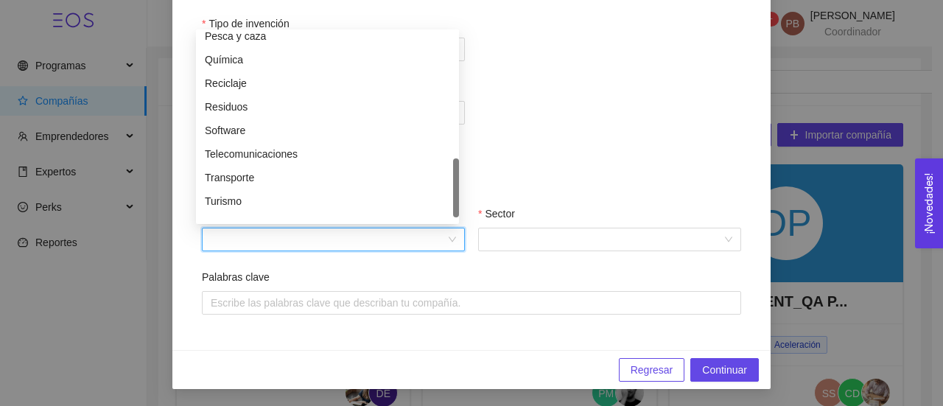
scroll to position [554, 0]
drag, startPoint x: 454, startPoint y: 63, endPoint x: 467, endPoint y: 189, distance: 127.4
click at [467, 189] on body "Programas Compañías Emprendedores Perfiles Expertos Perks Reportes 99+ PB Patri…" at bounding box center [466, 203] width 932 height 406
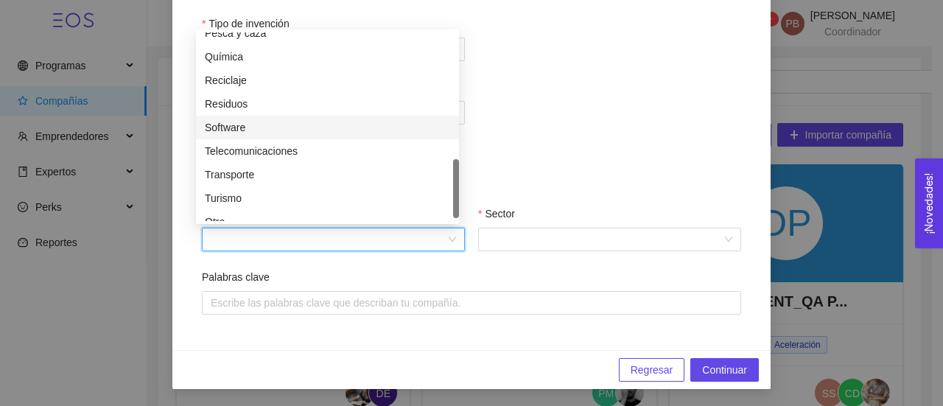
click at [241, 127] on div "Software" at bounding box center [327, 127] width 245 height 16
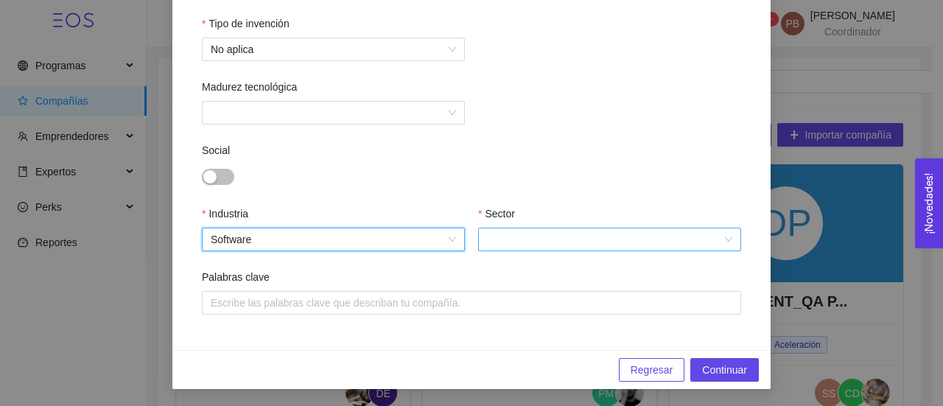
click at [528, 234] on input "Sector" at bounding box center [604, 239] width 235 height 22
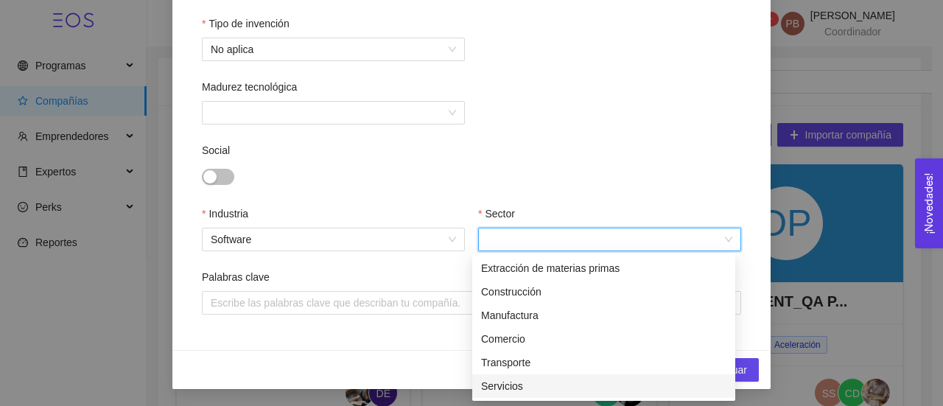
click at [519, 387] on div "Servicios" at bounding box center [603, 386] width 245 height 16
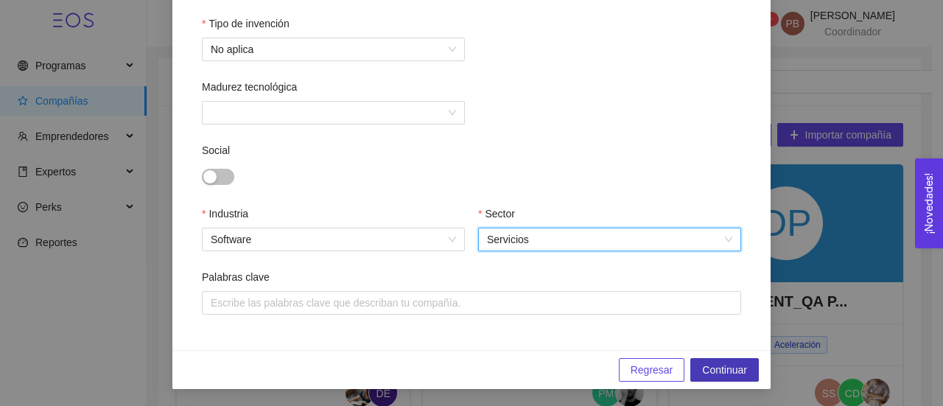
click at [710, 368] on span "Continuar" at bounding box center [724, 370] width 45 height 16
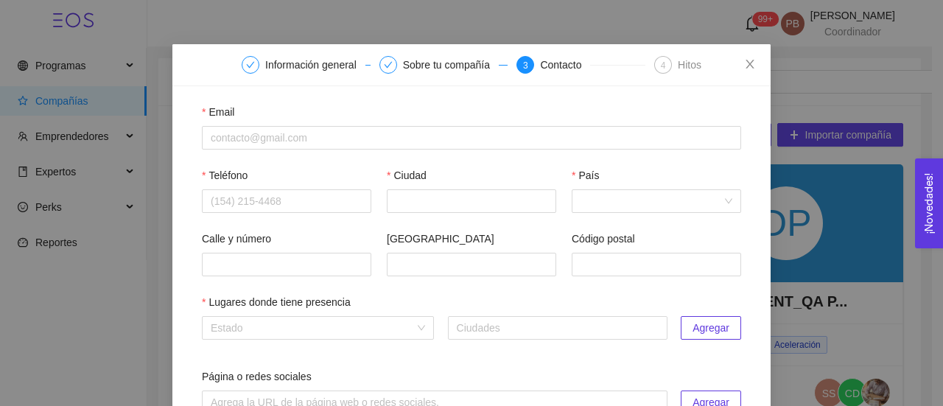
scroll to position [25, 0]
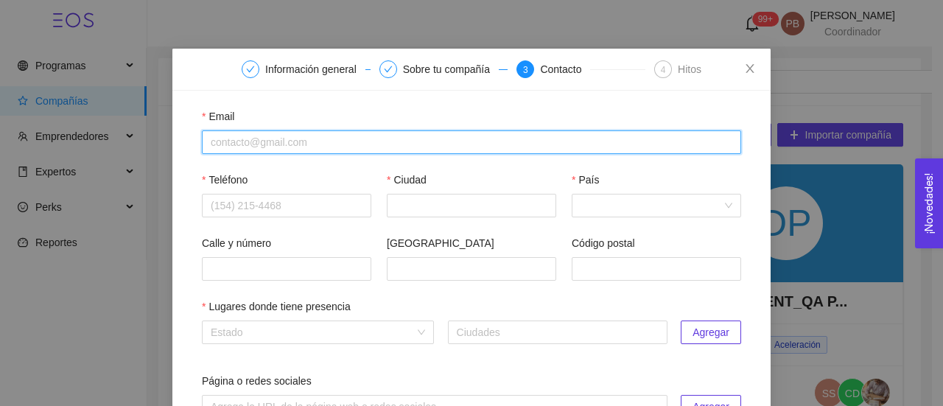
click at [256, 140] on input "Email" at bounding box center [472, 142] width 540 height 24
paste input "mara@soyaida.com"
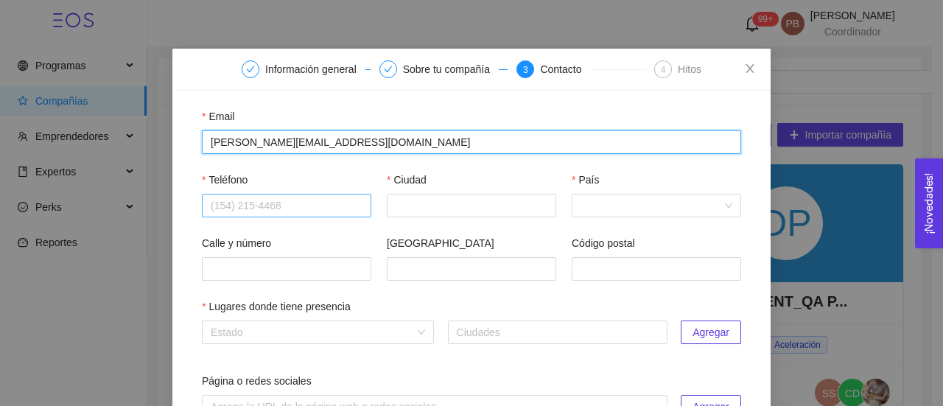
type input "mara@soyaida.com"
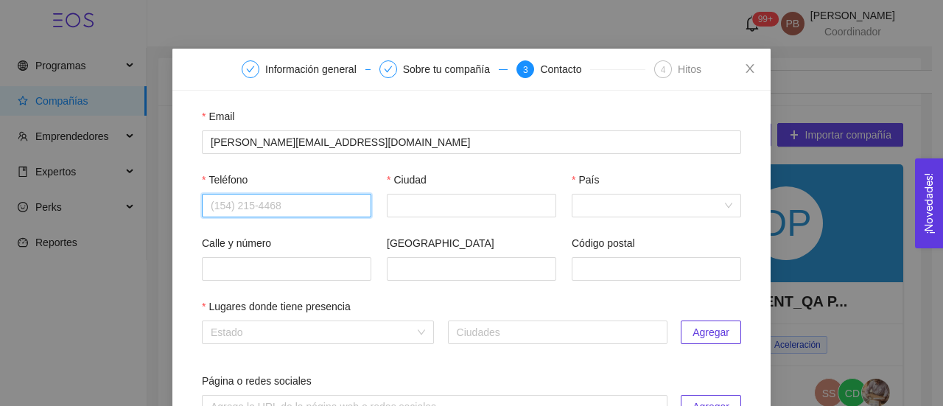
click at [262, 198] on input "Teléfono" at bounding box center [287, 206] width 170 height 24
click at [287, 214] on input "Teléfono" at bounding box center [287, 206] width 170 height 24
click at [287, 203] on input "Teléfono" at bounding box center [287, 206] width 170 height 24
paste input "5551043996"
type input "5551043996"
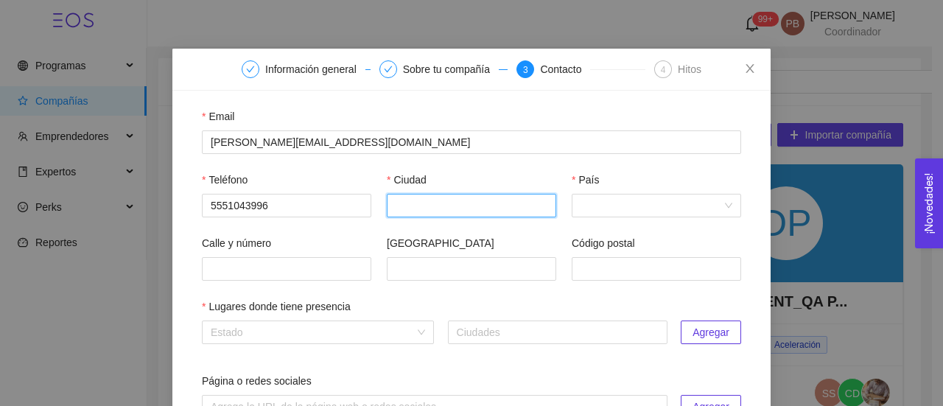
click at [466, 205] on input "Ciudad" at bounding box center [472, 206] width 170 height 24
type input "Querétaro"
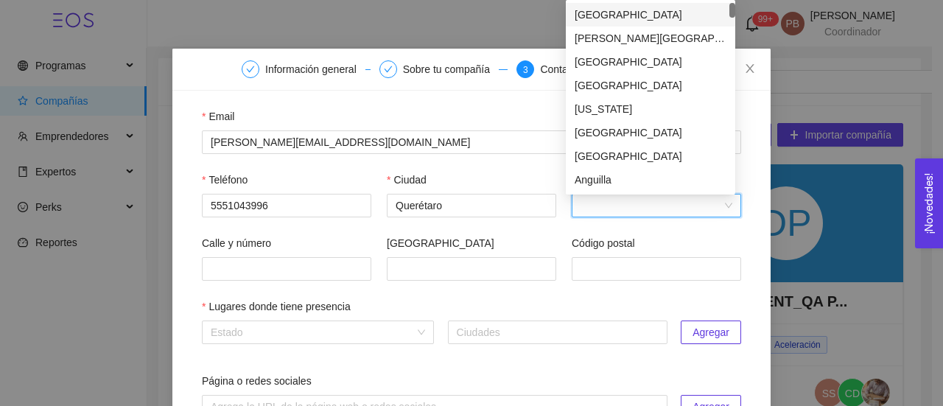
click at [606, 199] on input "País" at bounding box center [652, 206] width 142 height 22
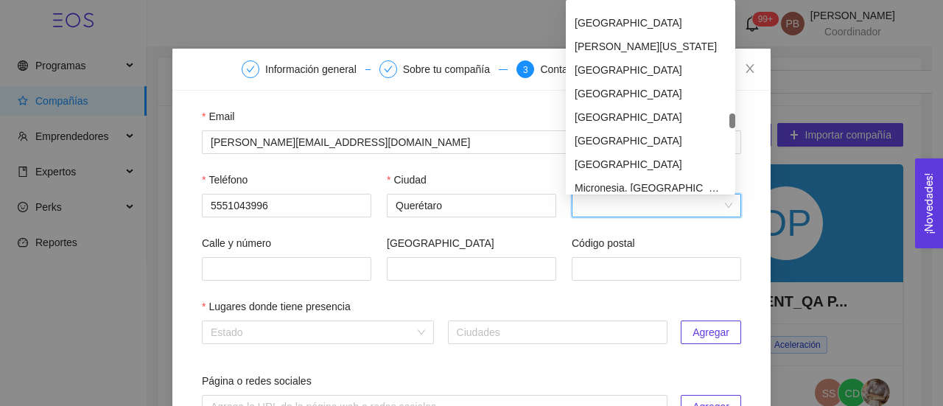
scroll to position [3270, 0]
drag, startPoint x: 732, startPoint y: 8, endPoint x: 727, endPoint y: 120, distance: 112.2
click at [727, 120] on div "Marshall Islands Martinique Mauritania Mauritius Mayotte Mexico Micronesia, Fed…" at bounding box center [651, 97] width 170 height 189
click at [671, 124] on div "Mexico" at bounding box center [651, 117] width 152 height 16
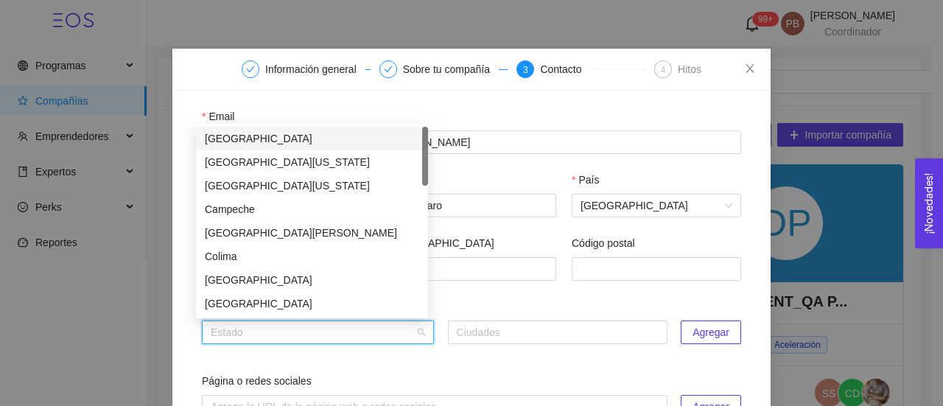
click at [317, 332] on input "search" at bounding box center [313, 332] width 204 height 22
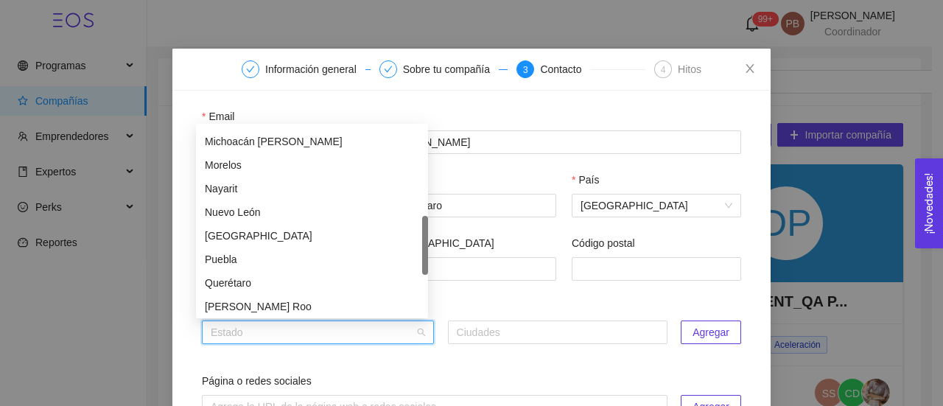
scroll to position [361, 0]
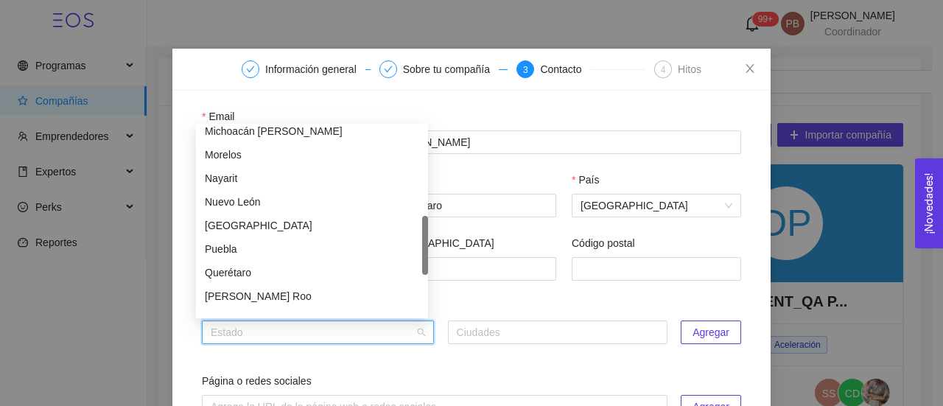
drag, startPoint x: 424, startPoint y: 153, endPoint x: 419, endPoint y: 242, distance: 89.3
click at [419, 242] on div "Michoacán de Ocampo Morelos Nayarit Nuevo León Oaxaca Puebla Querétaro Quintana…" at bounding box center [312, 221] width 232 height 189
click at [296, 271] on div "Querétaro" at bounding box center [312, 273] width 214 height 16
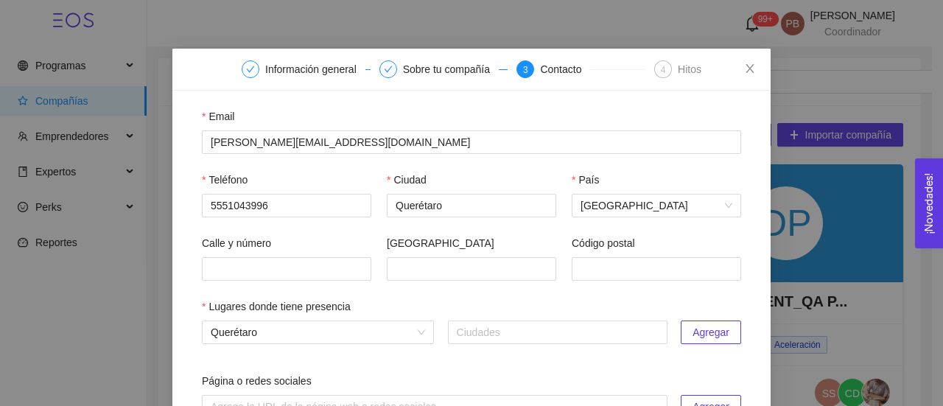
click at [681, 339] on button "Agregar" at bounding box center [711, 333] width 60 height 24
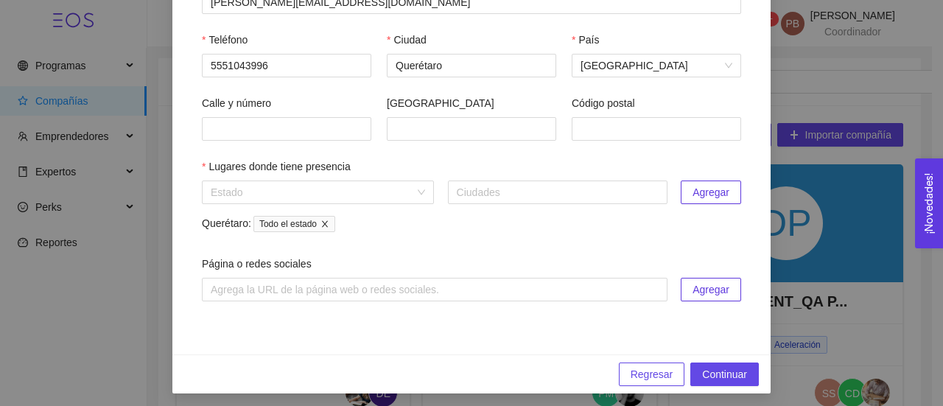
scroll to position [171, 0]
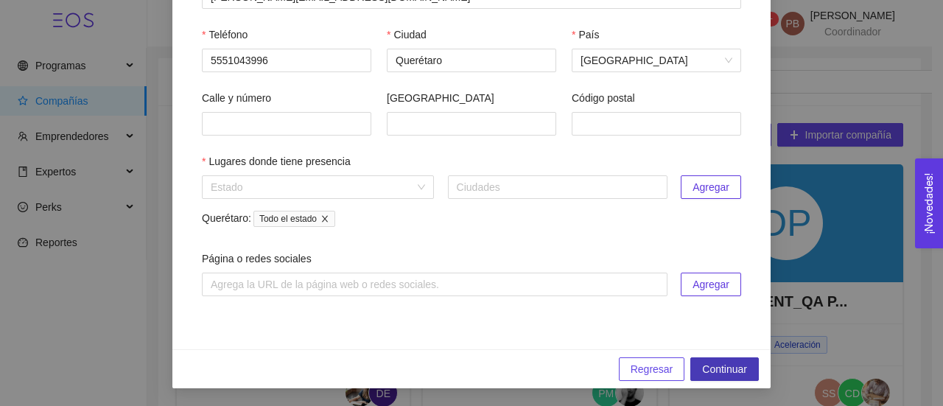
click at [737, 368] on span "Continuar" at bounding box center [724, 369] width 45 height 16
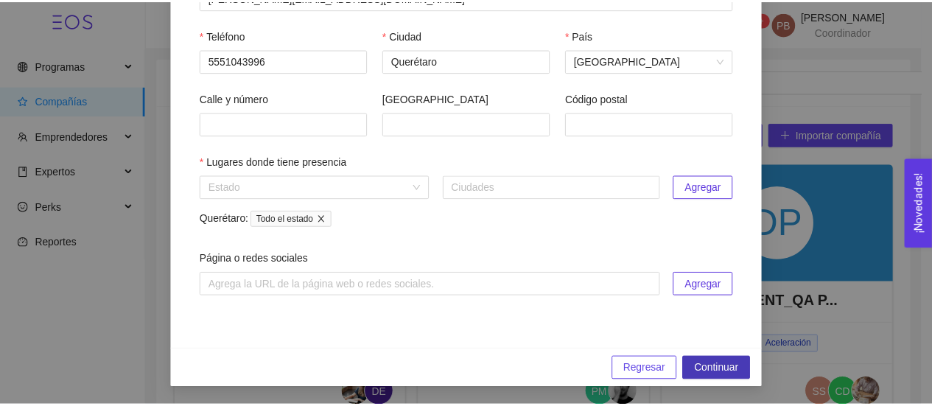
scroll to position [0, 0]
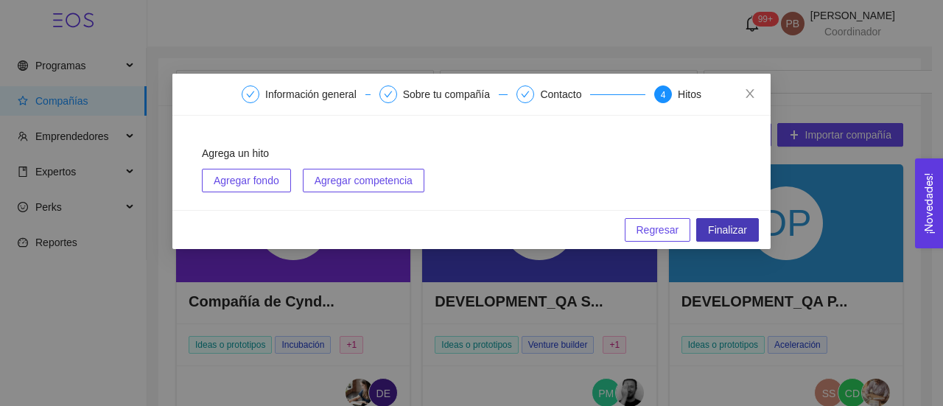
click at [747, 229] on span "Finalizar" at bounding box center [727, 230] width 39 height 16
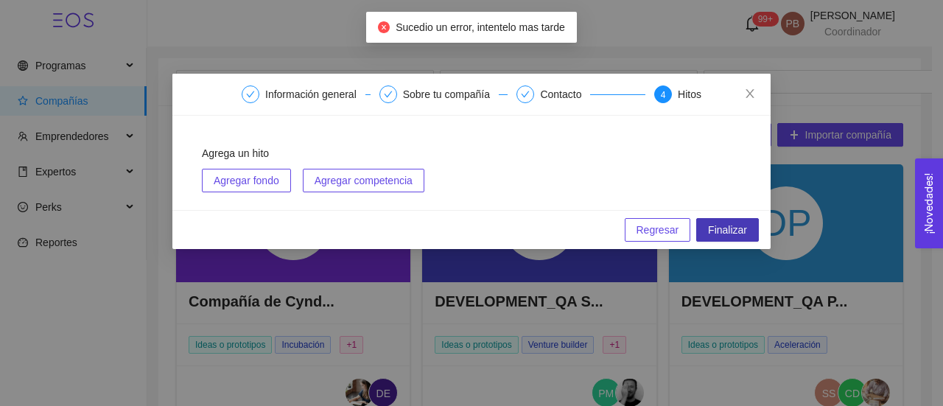
click at [709, 223] on button "Finalizar" at bounding box center [728, 230] width 63 height 24
click at [752, 89] on icon "close" at bounding box center [750, 94] width 12 height 12
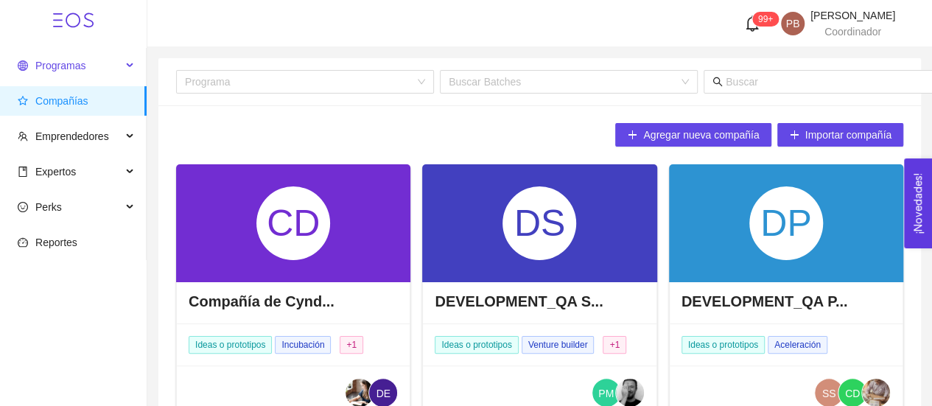
click at [59, 61] on span "Programas" at bounding box center [60, 66] width 50 height 12
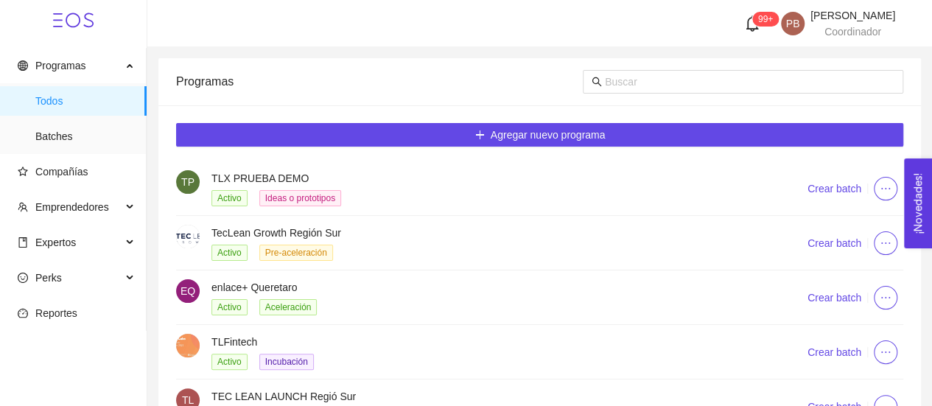
scroll to position [203, 0]
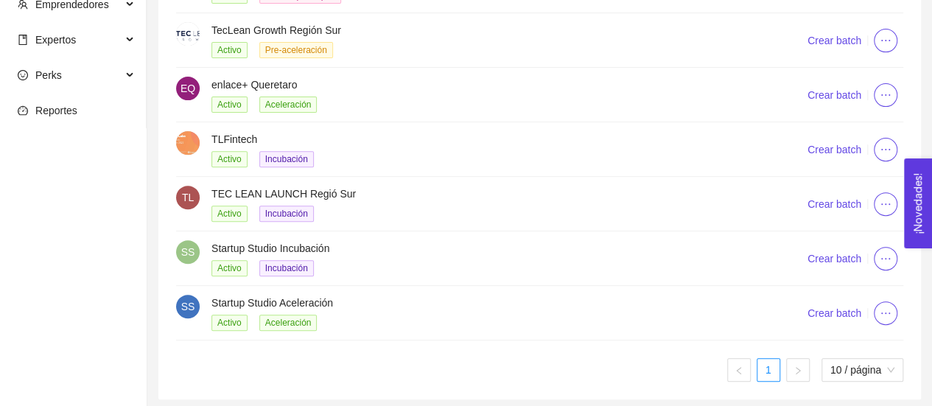
click at [341, 295] on h4 "Startup Studio Aceleración" at bounding box center [492, 303] width 560 height 16
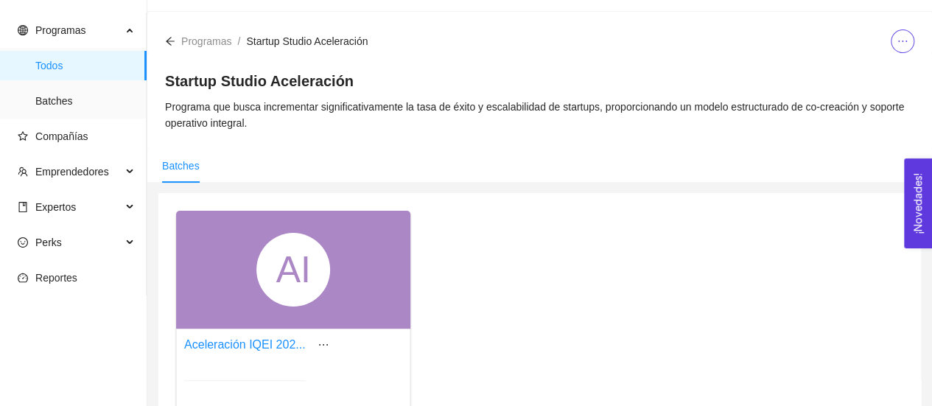
scroll to position [203, 0]
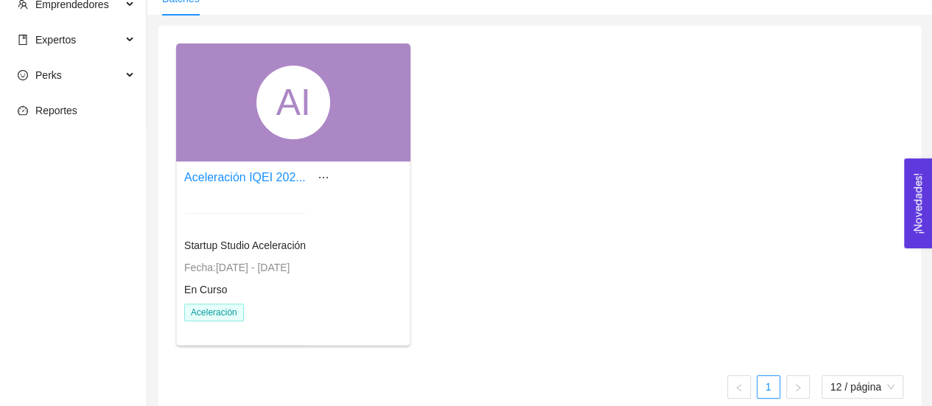
click at [248, 206] on div at bounding box center [245, 213] width 122 height 36
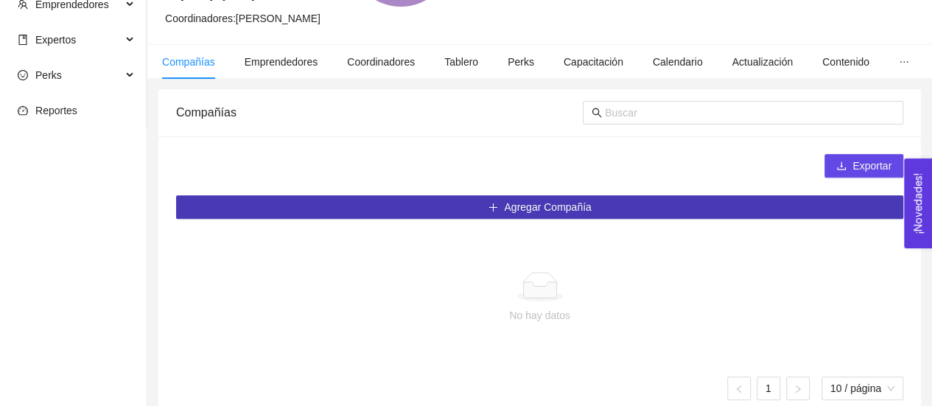
click at [544, 206] on span "Agregar Compañía" at bounding box center [547, 207] width 87 height 16
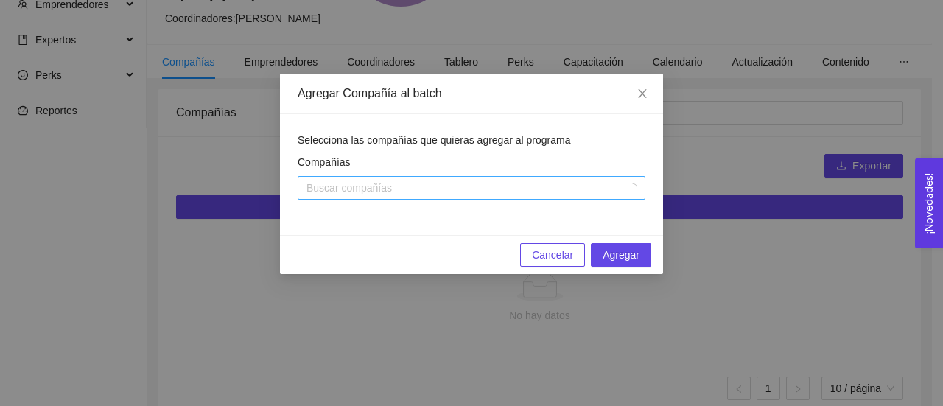
click at [529, 186] on div at bounding box center [464, 188] width 326 height 18
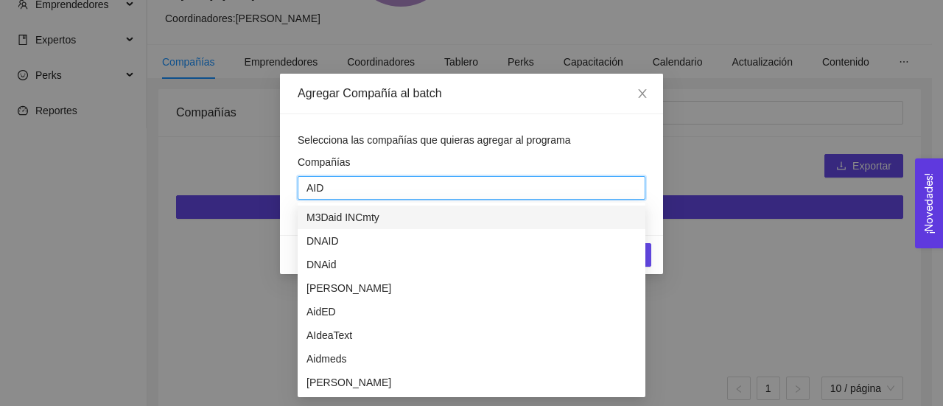
type input "[PERSON_NAME]"
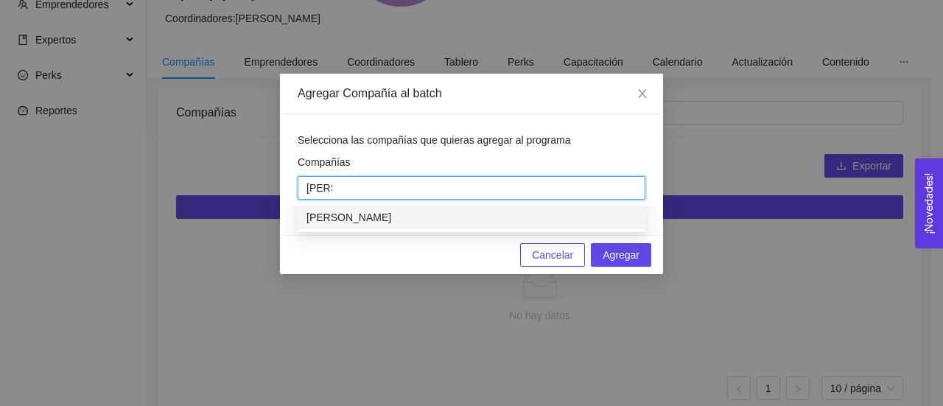
click at [516, 217] on div "Aida" at bounding box center [472, 217] width 330 height 16
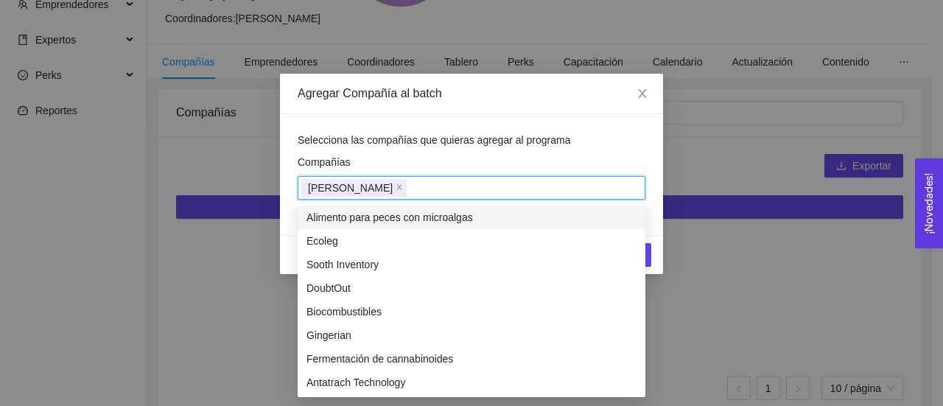
click at [657, 210] on div "Selecciona las compañías que quieras agregar al programa Compañías Aida" at bounding box center [471, 174] width 383 height 121
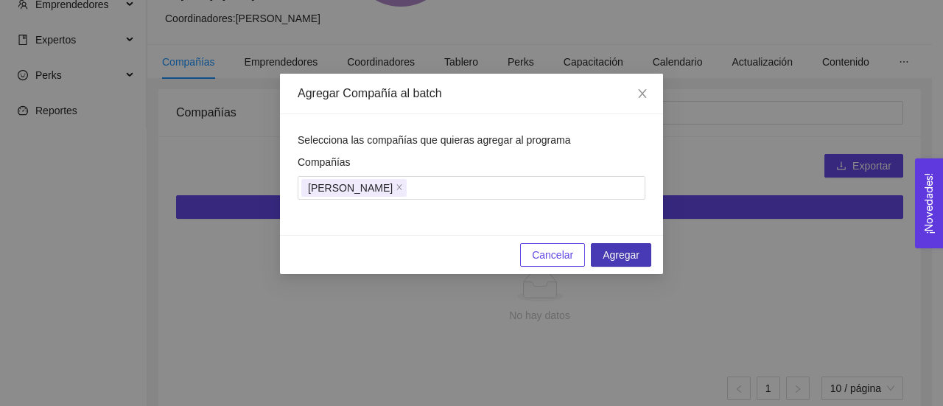
click at [635, 249] on span "Agregar" at bounding box center [621, 255] width 37 height 16
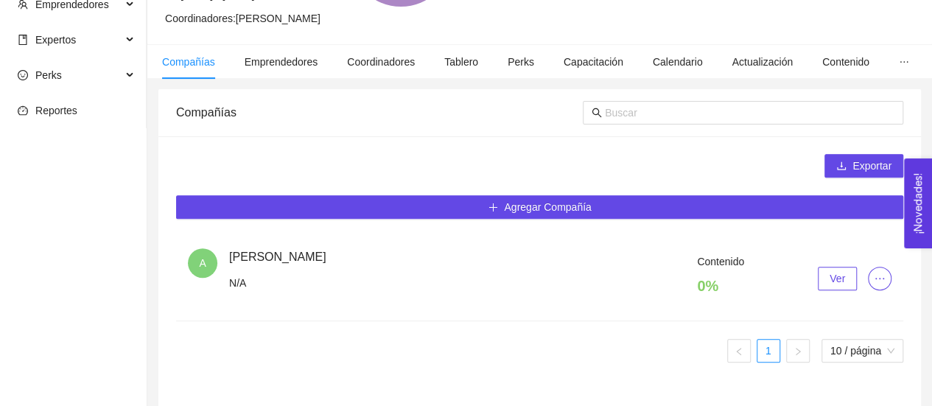
click at [842, 276] on span "Ver" at bounding box center [837, 279] width 15 height 16
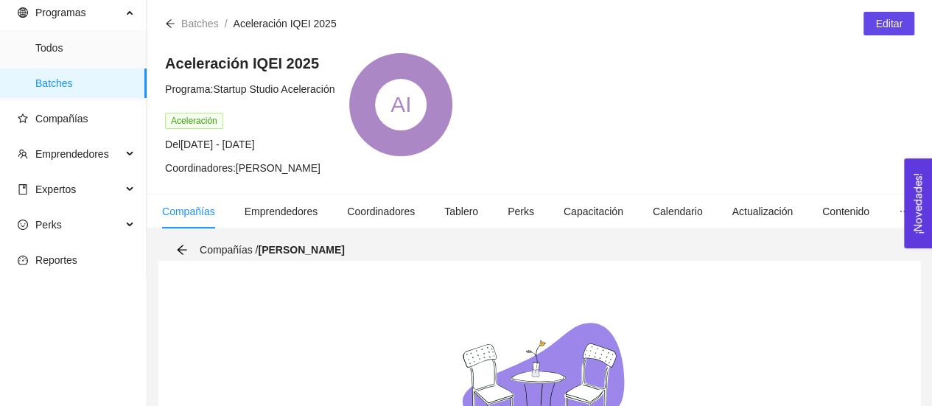
scroll to position [52, 0]
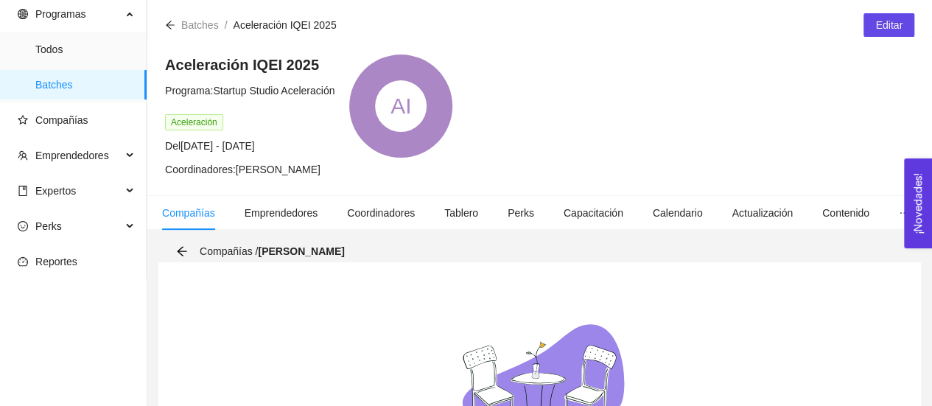
click at [195, 29] on span "Batches" at bounding box center [200, 25] width 38 height 12
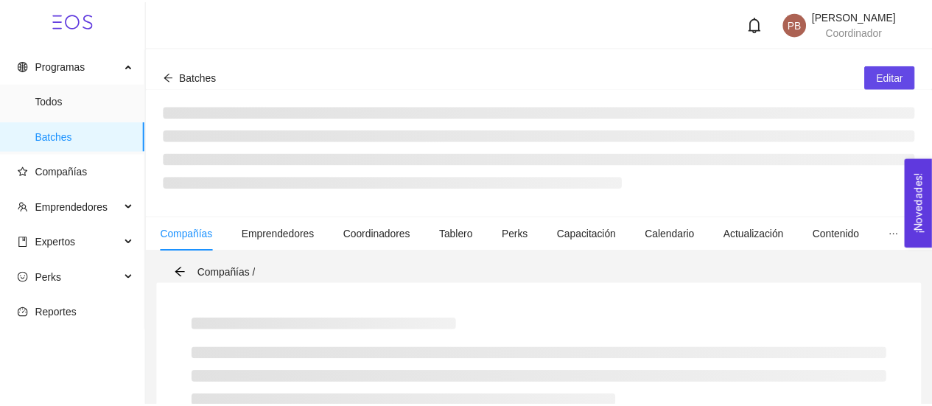
scroll to position [52, 0]
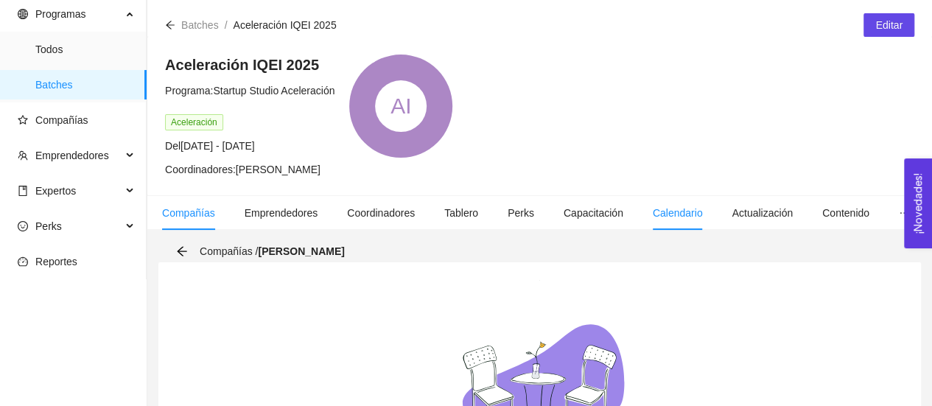
click at [683, 212] on span "Calendario" at bounding box center [678, 213] width 50 height 12
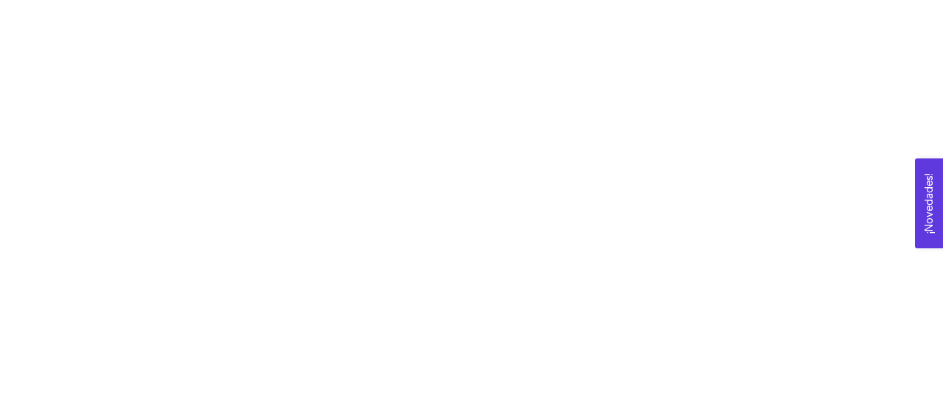
click at [943, 51] on div at bounding box center [471, 203] width 943 height 406
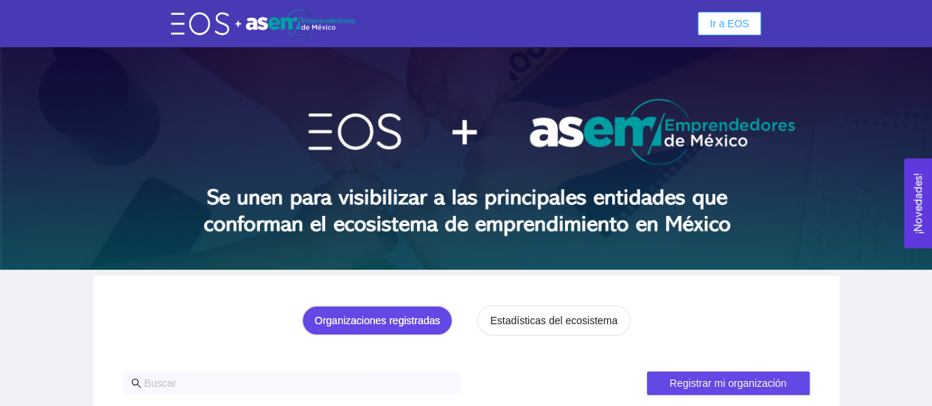
click at [731, 21] on span "Ir a EOS" at bounding box center [730, 23] width 40 height 16
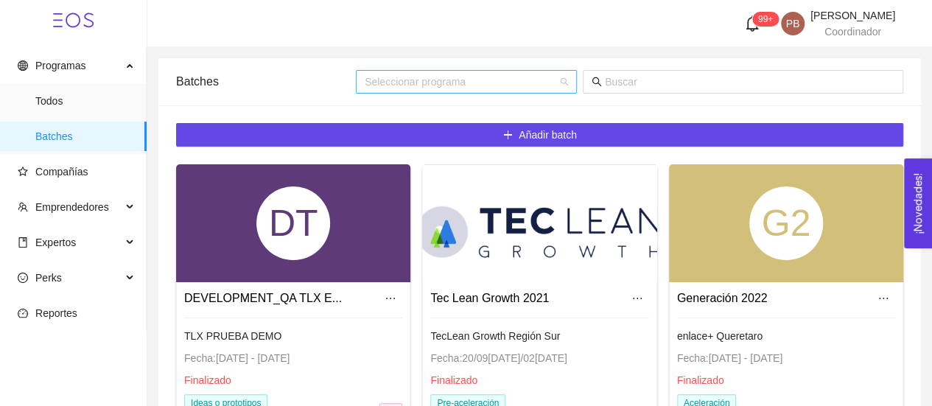
click at [508, 82] on input "search" at bounding box center [461, 82] width 193 height 22
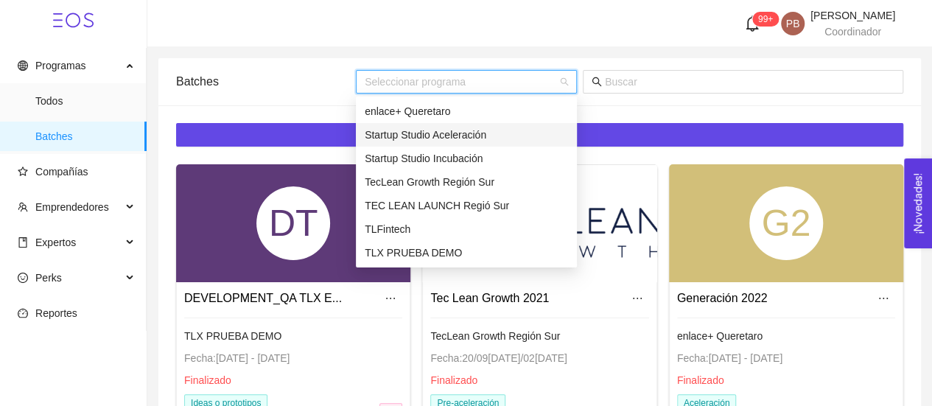
click at [493, 128] on div "Startup Studio Aceleración" at bounding box center [466, 135] width 203 height 16
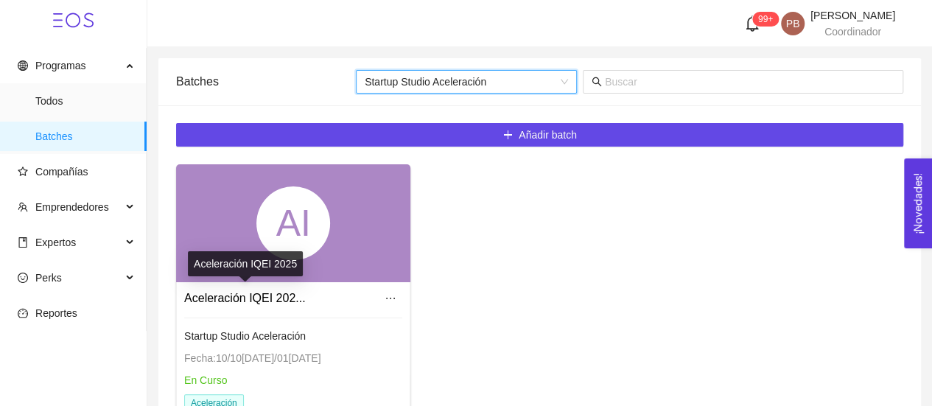
click at [237, 294] on link "Aceleración IQEI 202..." at bounding box center [245, 298] width 122 height 13
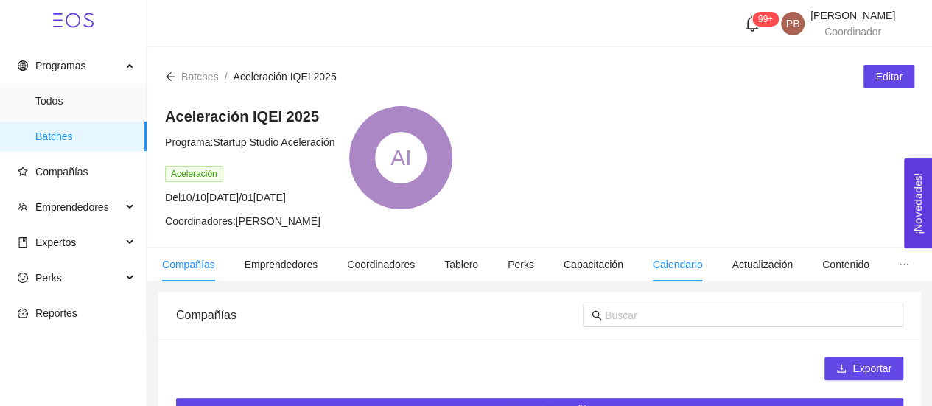
click at [674, 260] on span "Calendario" at bounding box center [678, 265] width 50 height 12
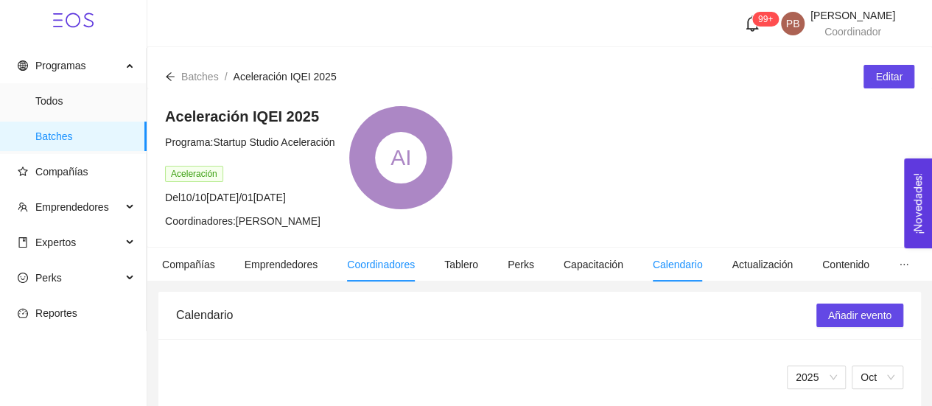
click at [355, 268] on span "Coordinadores" at bounding box center [381, 265] width 68 height 12
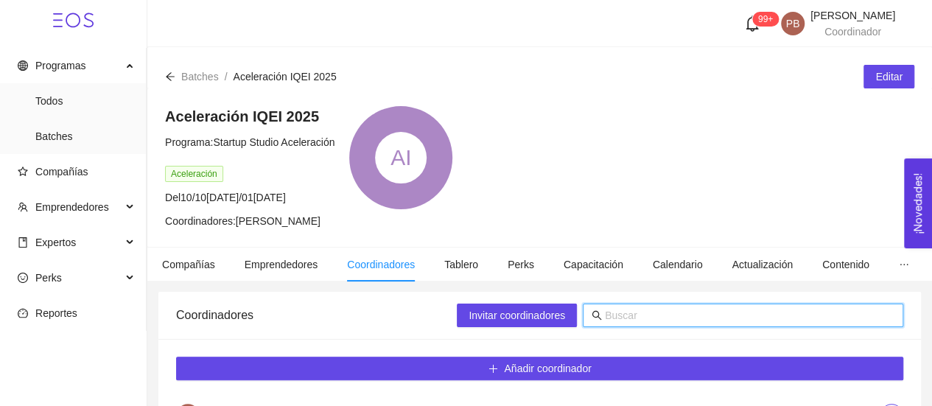
click at [625, 315] on input "text" at bounding box center [750, 315] width 290 height 16
type input "CINTIA"
click at [545, 315] on span "Invitar coordinadores" at bounding box center [517, 315] width 97 height 16
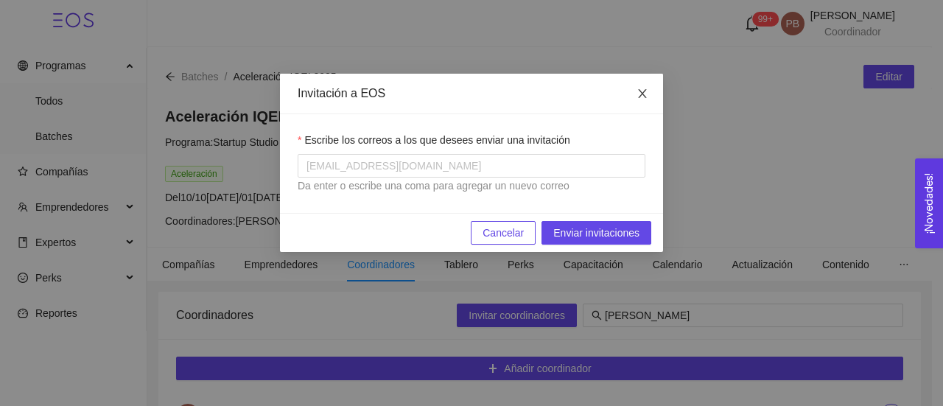
click at [641, 95] on icon "close" at bounding box center [643, 94] width 12 height 12
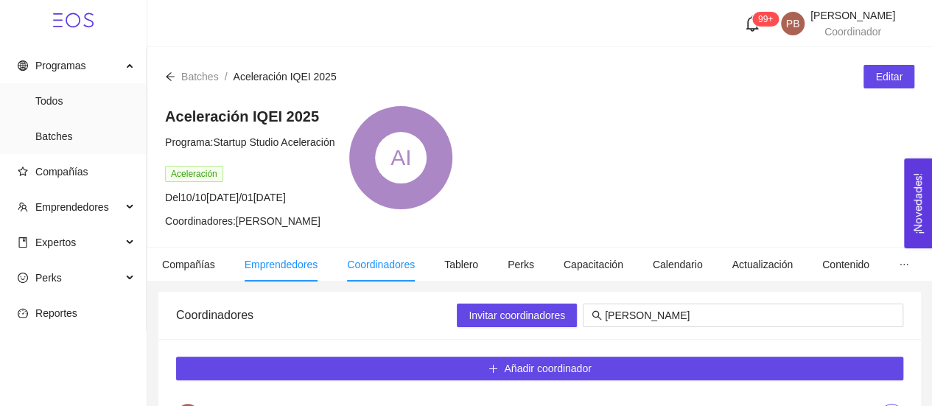
click at [270, 262] on span "Emprendedores" at bounding box center [282, 265] width 74 height 12
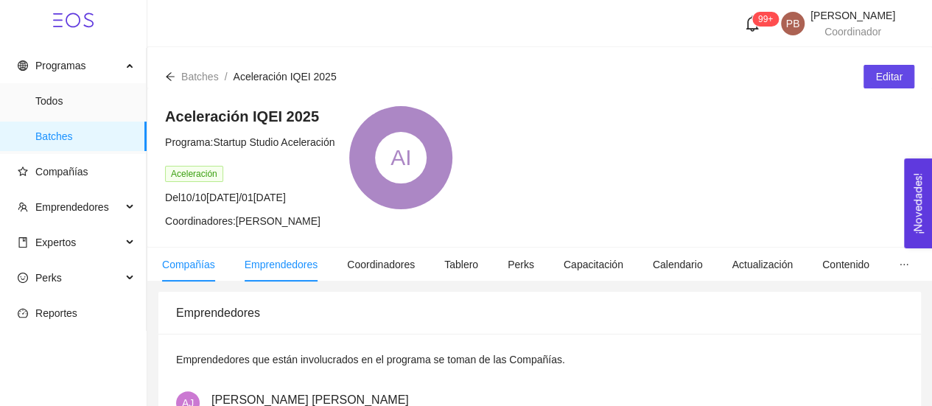
click at [161, 268] on li "Compañías" at bounding box center [188, 265] width 83 height 34
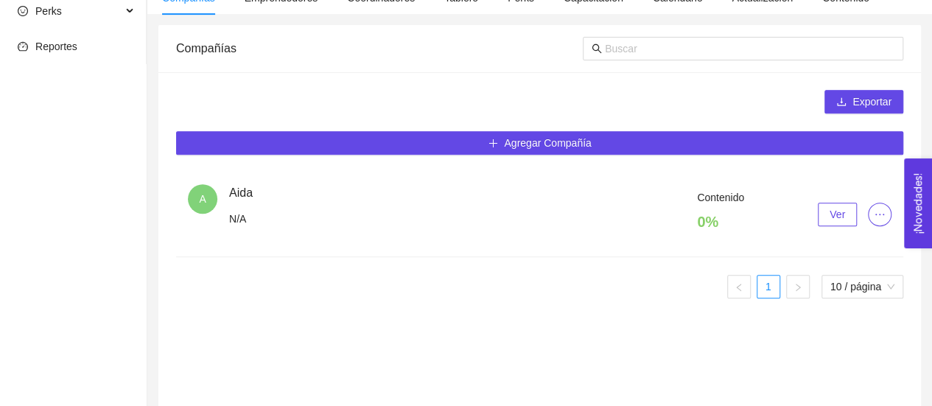
scroll to position [338, 0]
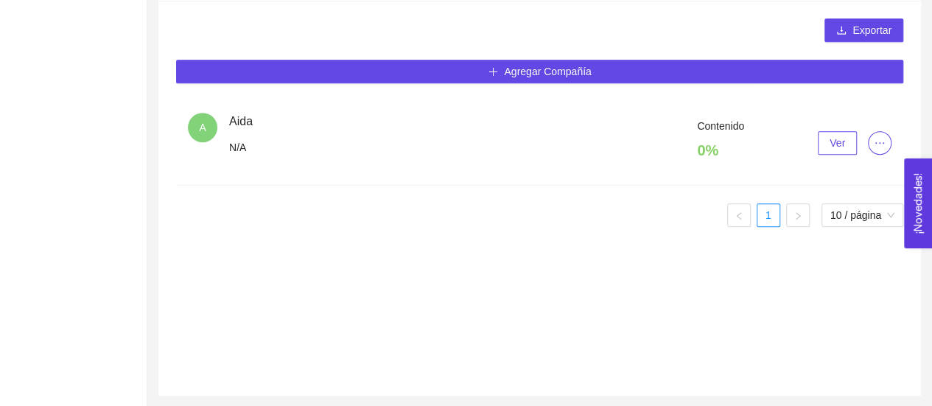
click at [202, 128] on span "A" at bounding box center [202, 127] width 7 height 29
click at [242, 142] on div "Contenido 0 % Ver" at bounding box center [560, 143] width 663 height 50
click at [883, 150] on button "button" at bounding box center [880, 143] width 24 height 24
click at [846, 147] on button "Ver" at bounding box center [837, 143] width 39 height 24
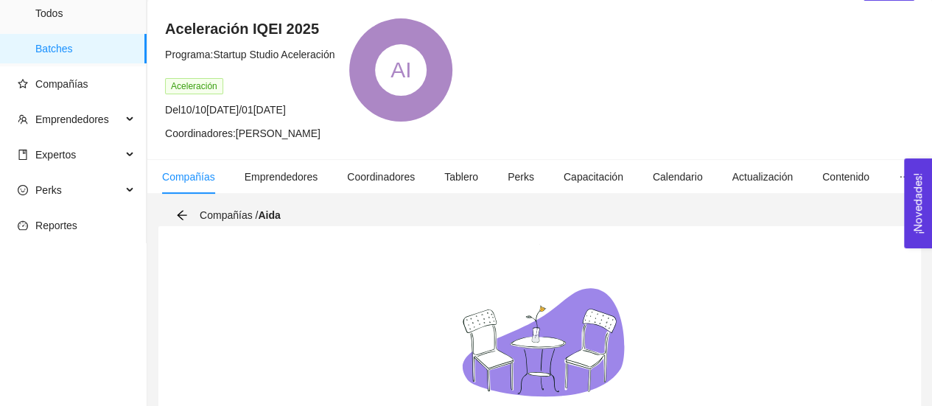
scroll to position [243, 0]
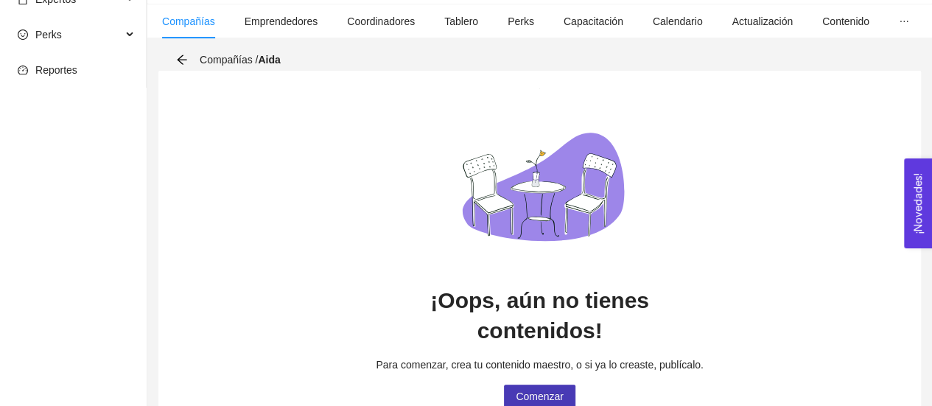
click at [525, 388] on span "Comenzar" at bounding box center [540, 396] width 48 height 16
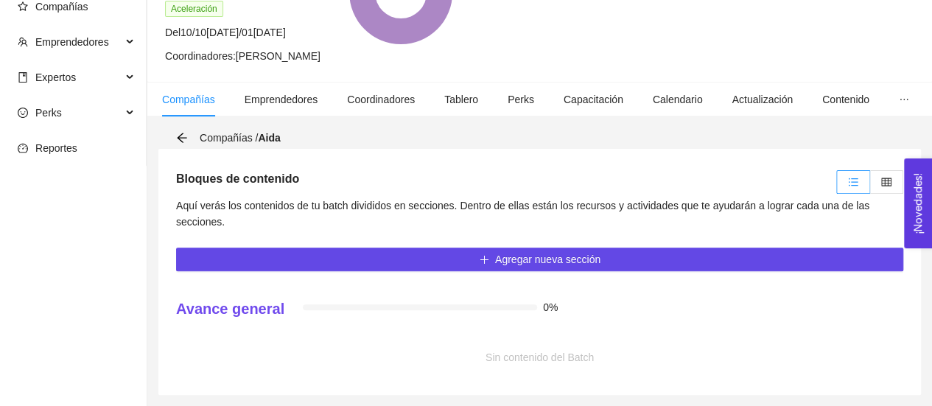
scroll to position [164, 0]
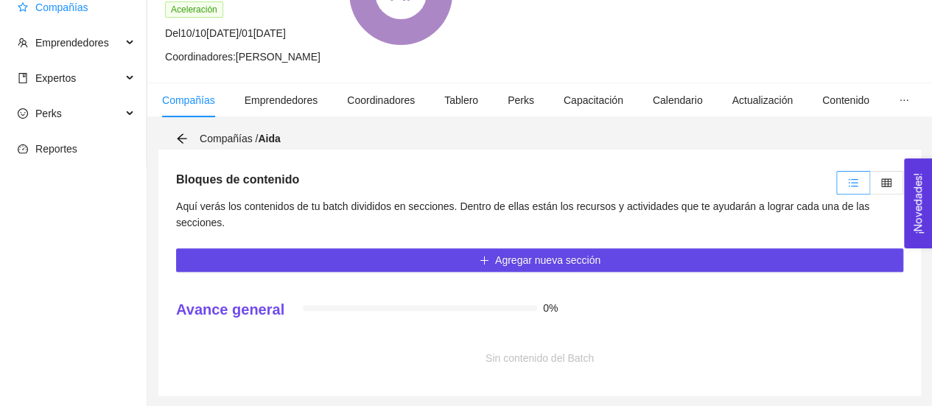
click at [64, 13] on span "Compañías" at bounding box center [61, 7] width 53 height 12
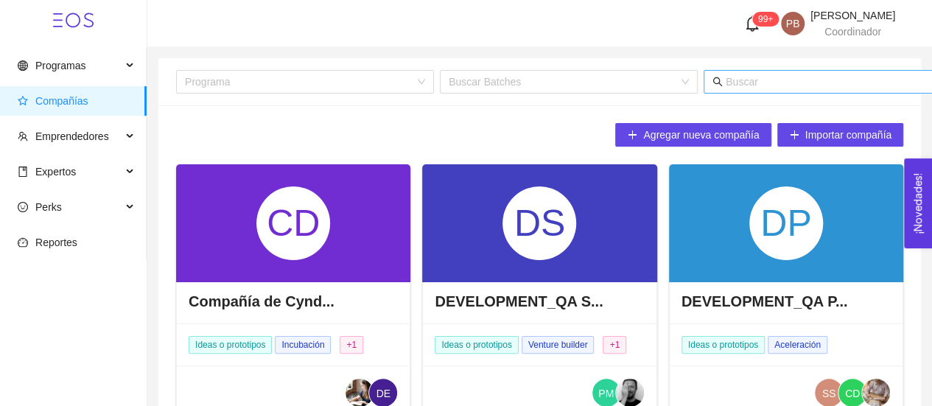
click at [732, 85] on input "text" at bounding box center [871, 82] width 290 height 16
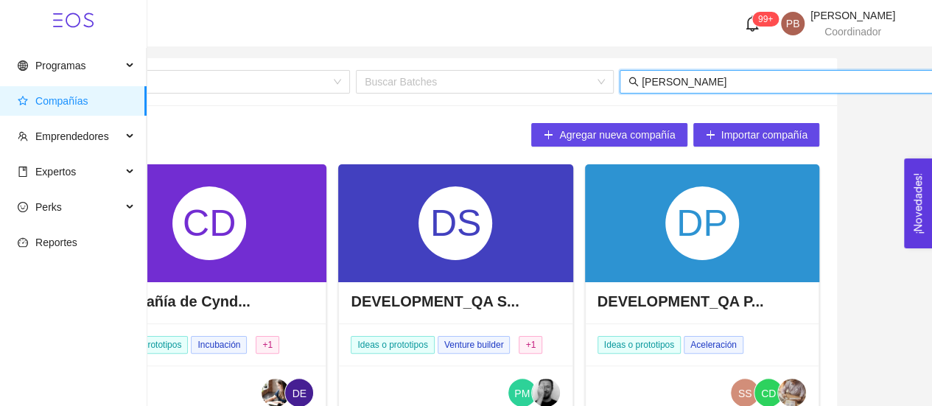
type input "AIDA"
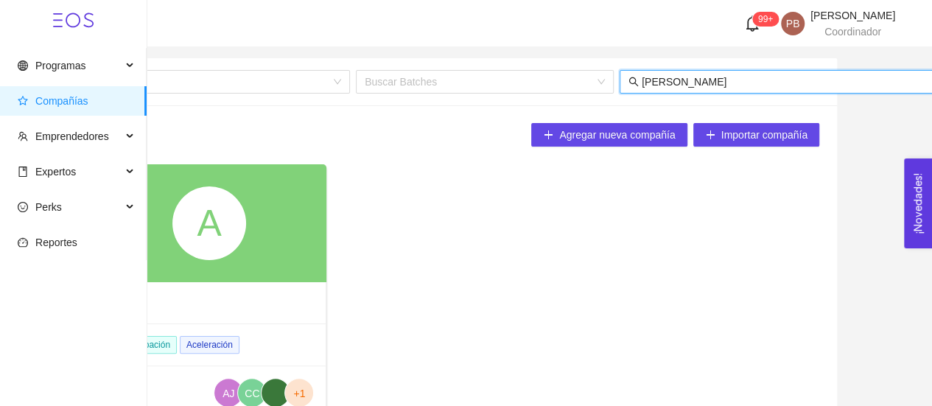
click at [249, 251] on div "A" at bounding box center [209, 223] width 234 height 118
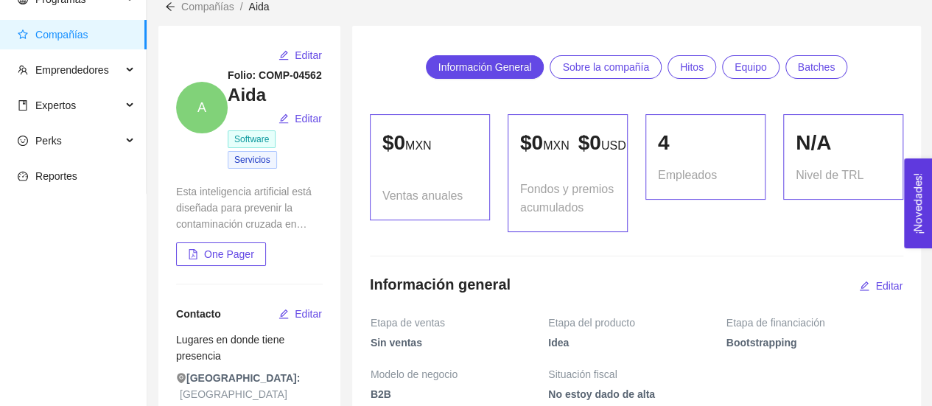
scroll to position [25, 0]
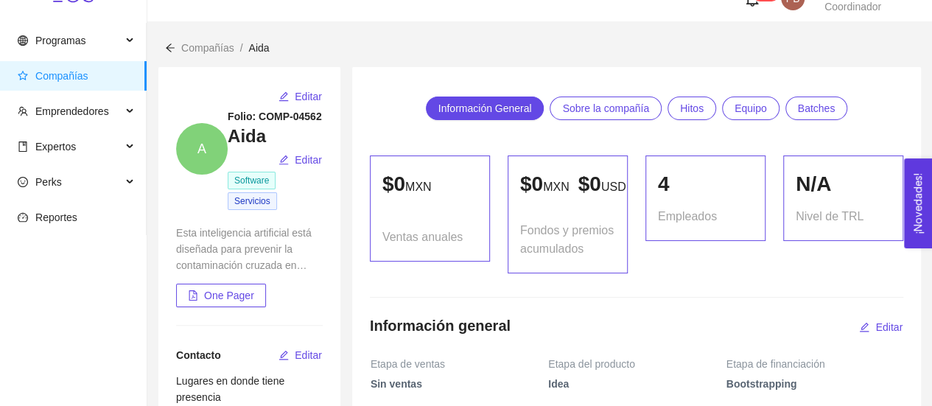
click at [627, 114] on span "Sobre la compañía" at bounding box center [605, 108] width 87 height 22
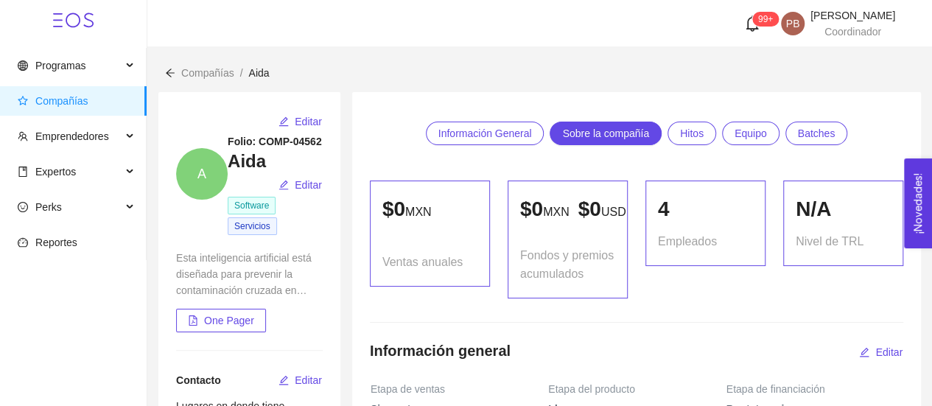
click at [186, 77] on span "Compañías" at bounding box center [207, 73] width 53 height 12
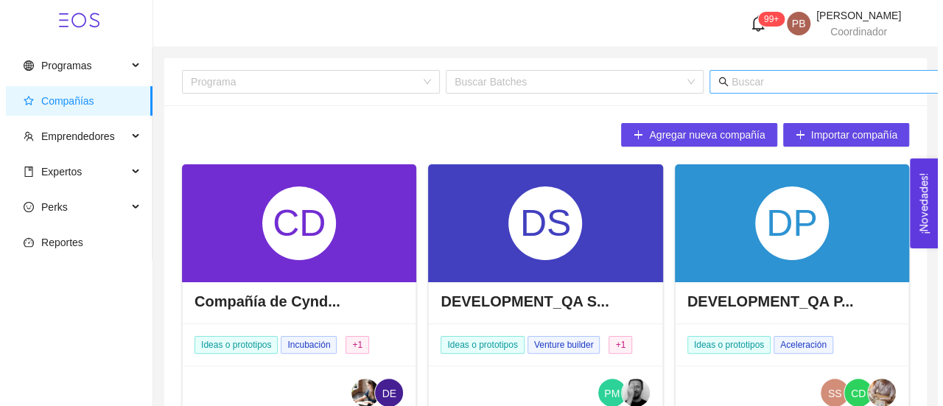
scroll to position [0, 84]
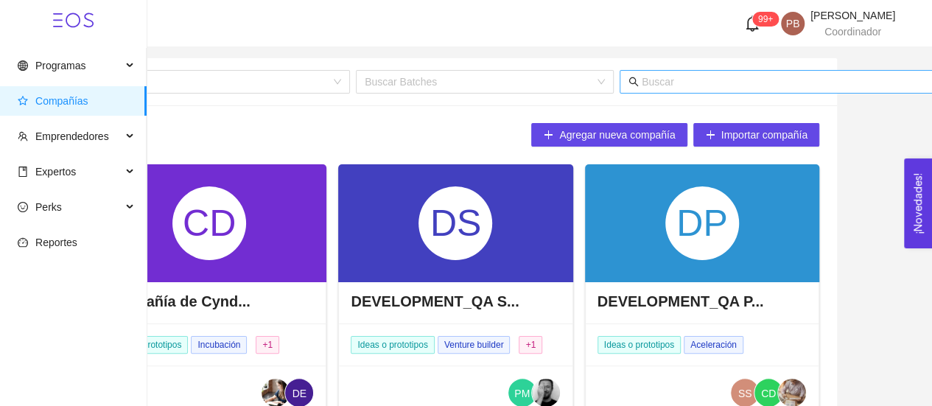
click at [728, 77] on input "text" at bounding box center [787, 82] width 290 height 16
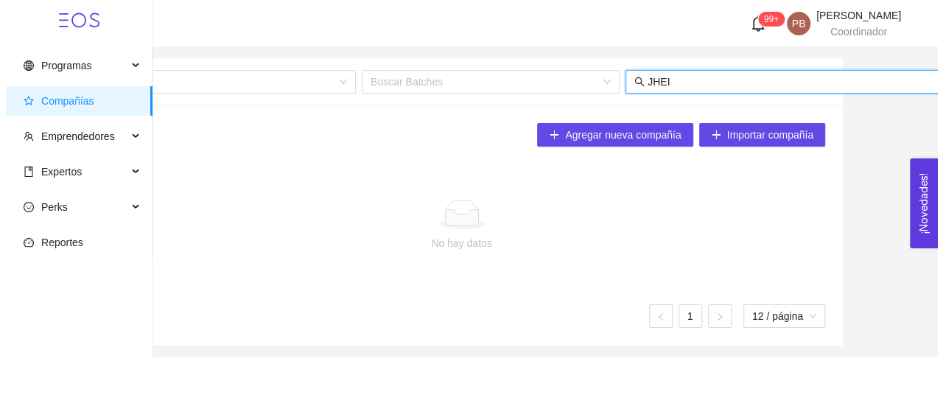
scroll to position [0, 81]
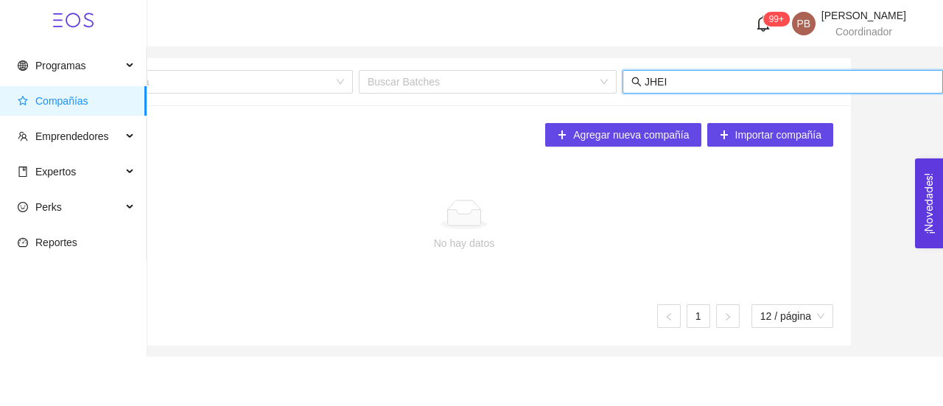
type input "JHEI"
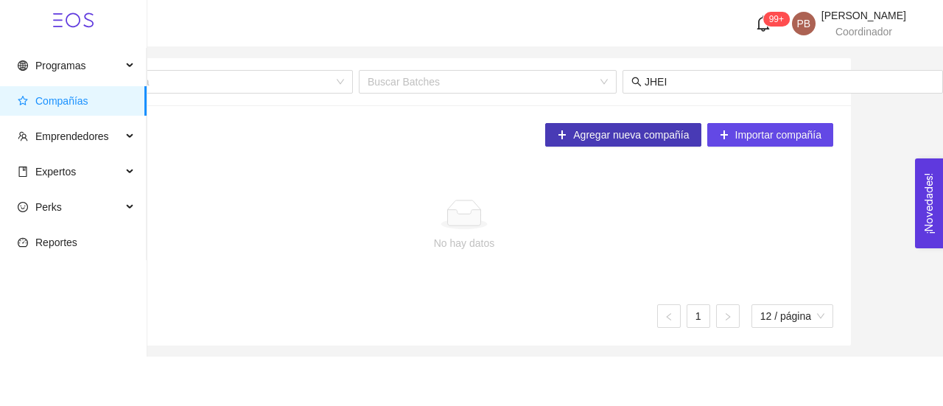
click at [646, 133] on span "Agregar nueva compañía" at bounding box center [631, 135] width 116 height 16
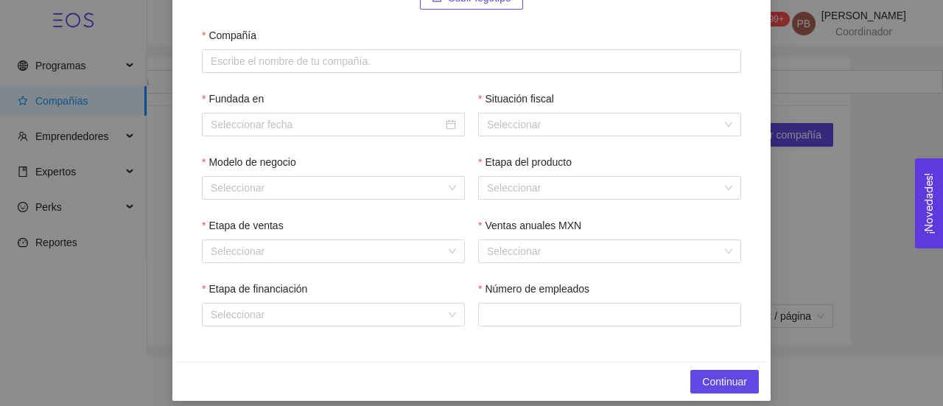
scroll to position [220, 0]
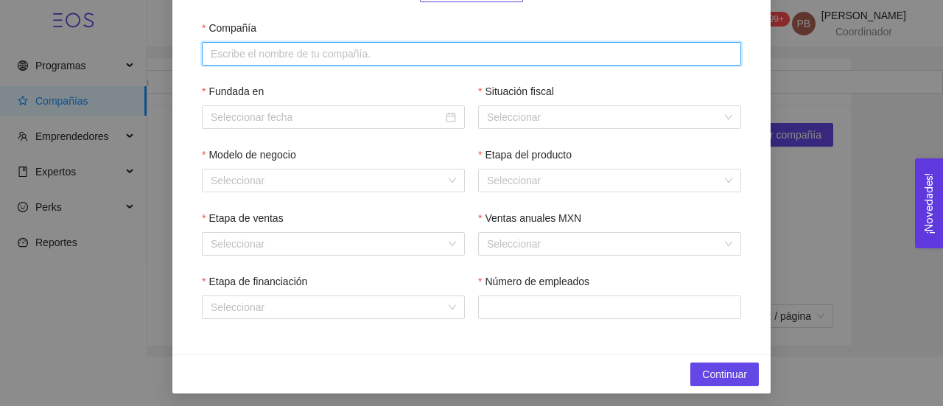
click at [569, 52] on input "Compañía" at bounding box center [472, 54] width 540 height 24
type input "JHEI"
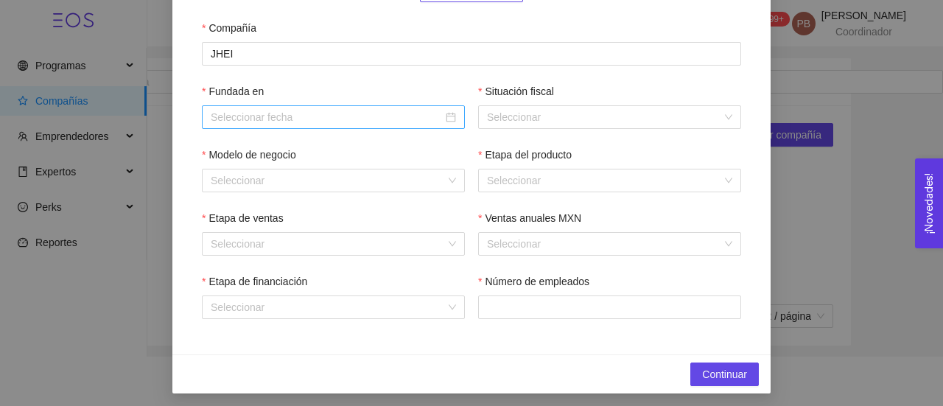
click at [360, 119] on input "Fundada en" at bounding box center [327, 117] width 232 height 16
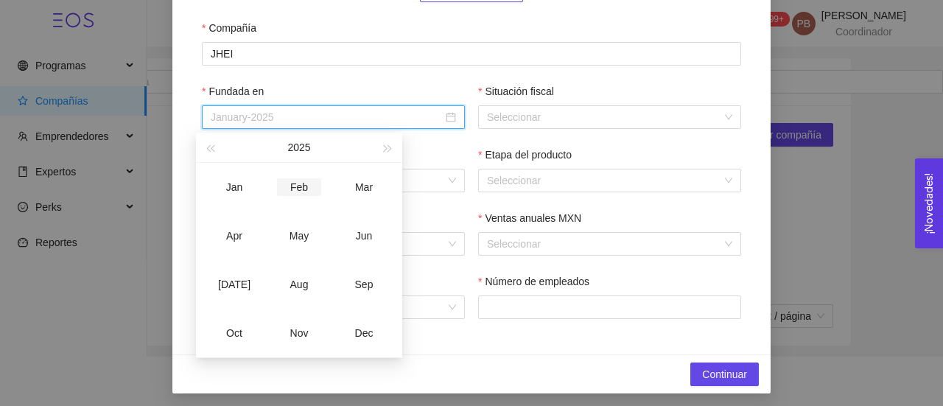
type input "February-2025"
click at [244, 181] on div "Jan" at bounding box center [234, 187] width 44 height 18
type input "January-2025"
click at [635, 82] on form "Subir logotipo Compañía JHEI Fundada en January-2025 Situación fiscal Seleccion…" at bounding box center [471, 125] width 563 height 423
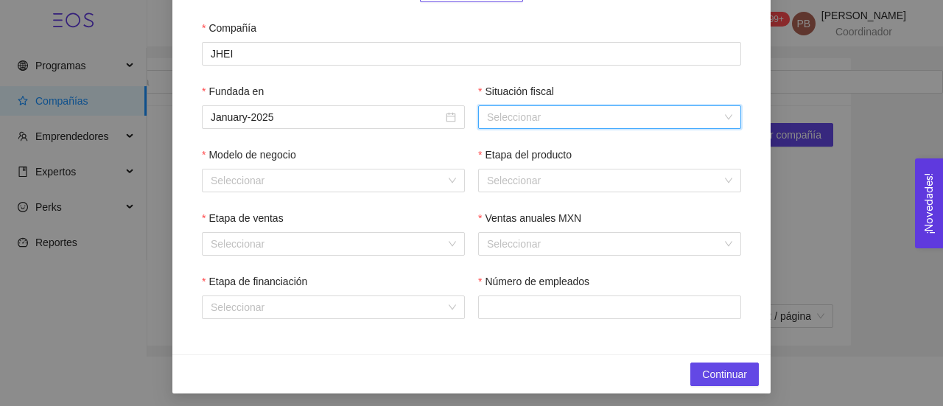
click at [637, 112] on input "Situación fiscal" at bounding box center [604, 117] width 235 height 22
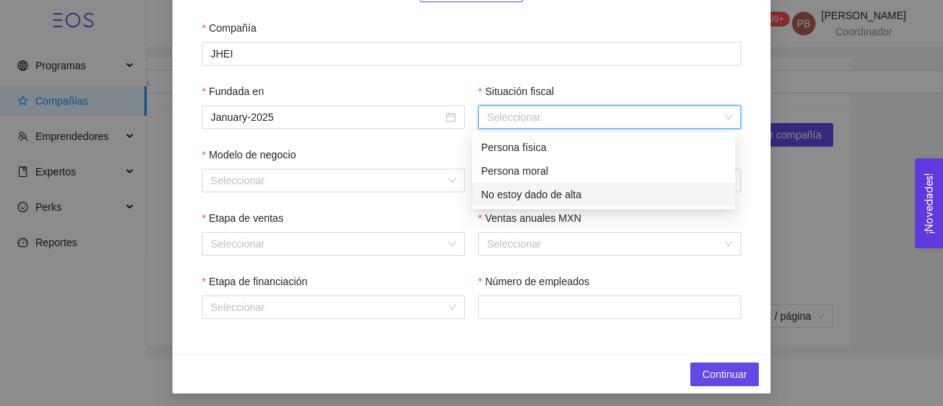
click at [568, 191] on div "No estoy dado de alta" at bounding box center [603, 194] width 245 height 16
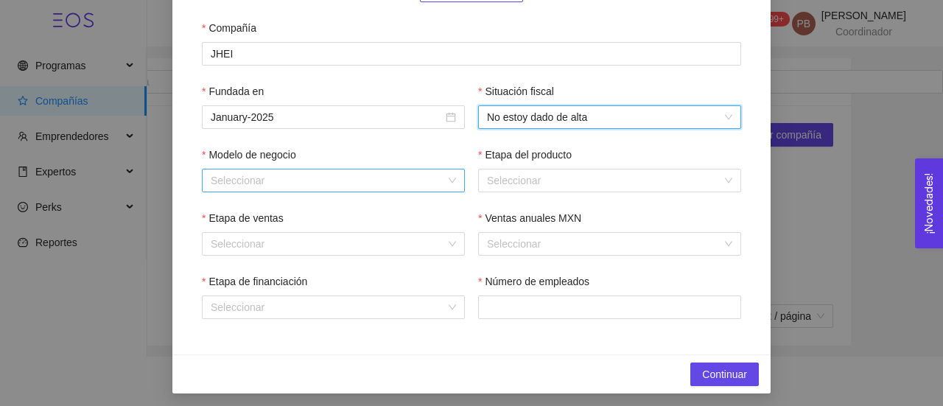
click at [447, 177] on div "Seleccionar" at bounding box center [333, 181] width 263 height 24
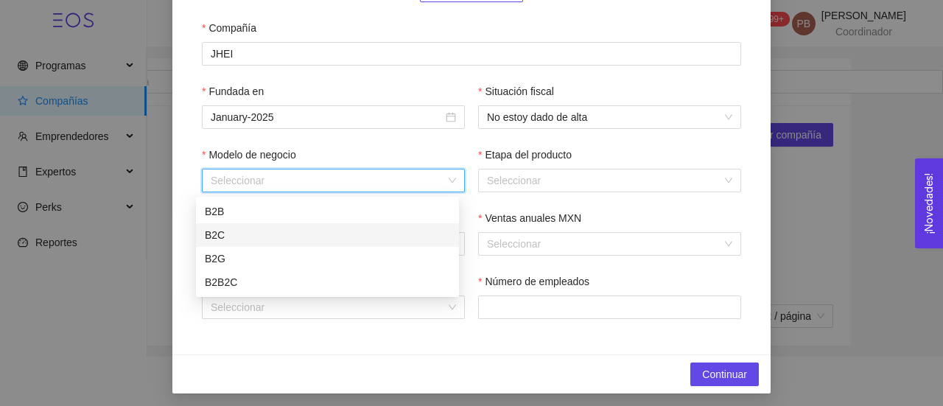
click at [433, 234] on div "B2C" at bounding box center [327, 235] width 245 height 16
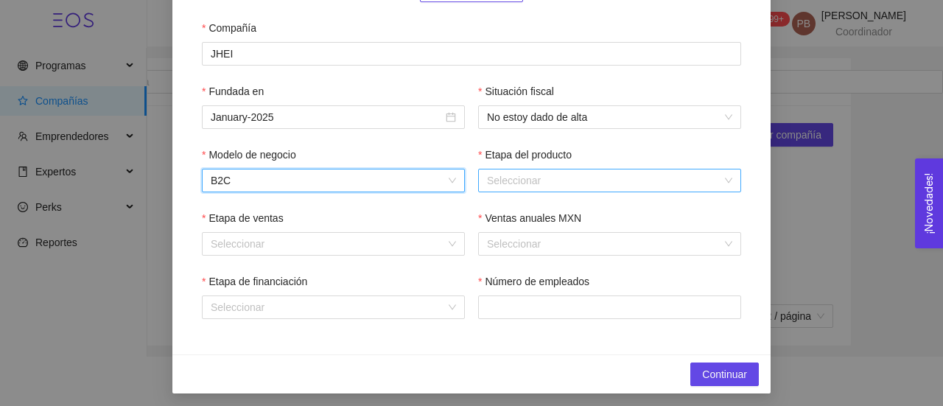
click at [523, 176] on input "Etapa del producto" at bounding box center [604, 181] width 235 height 22
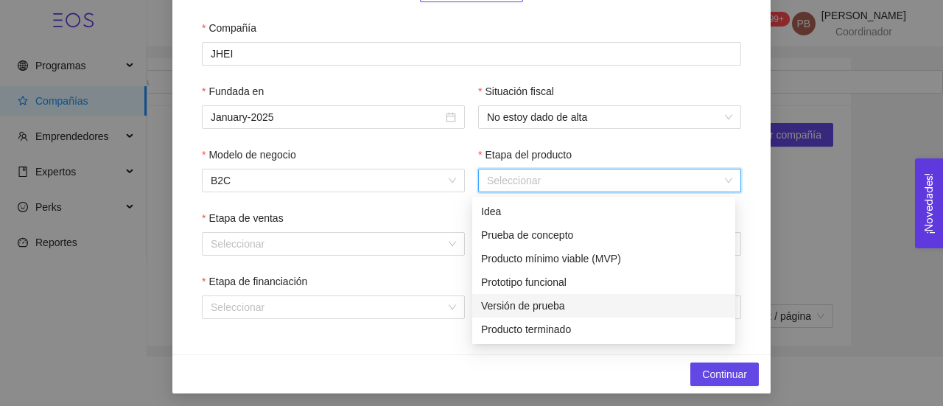
click at [517, 304] on div "Versión de prueba" at bounding box center [603, 306] width 245 height 16
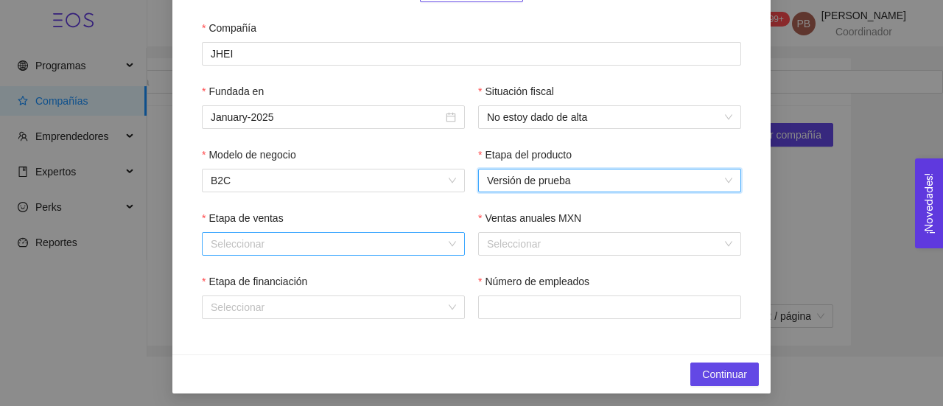
click at [434, 242] on input "Etapa de ventas" at bounding box center [328, 244] width 235 height 22
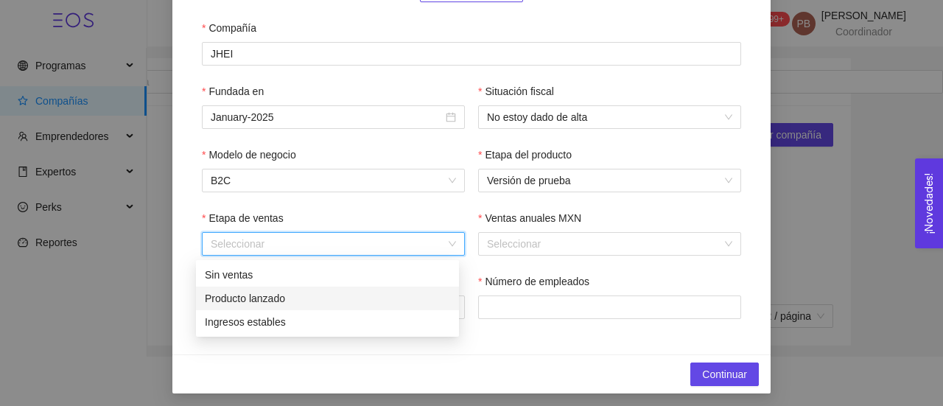
click at [387, 293] on div "Producto lanzado" at bounding box center [327, 298] width 245 height 16
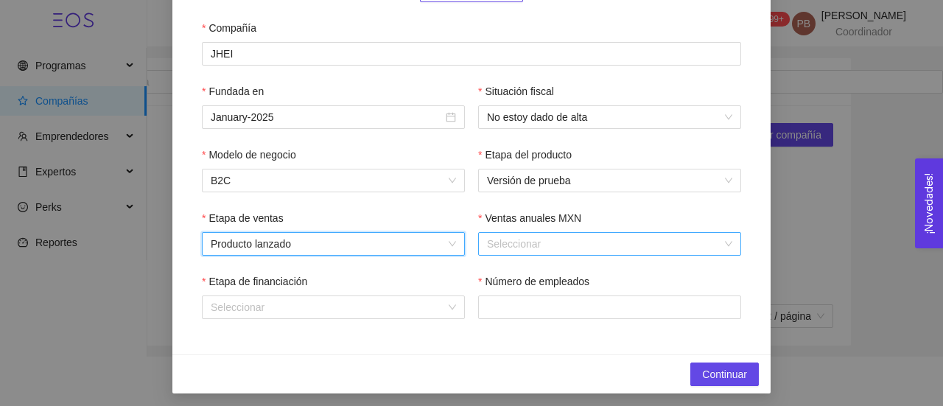
click at [512, 242] on input "Ventas anuales MXN" at bounding box center [604, 244] width 235 height 22
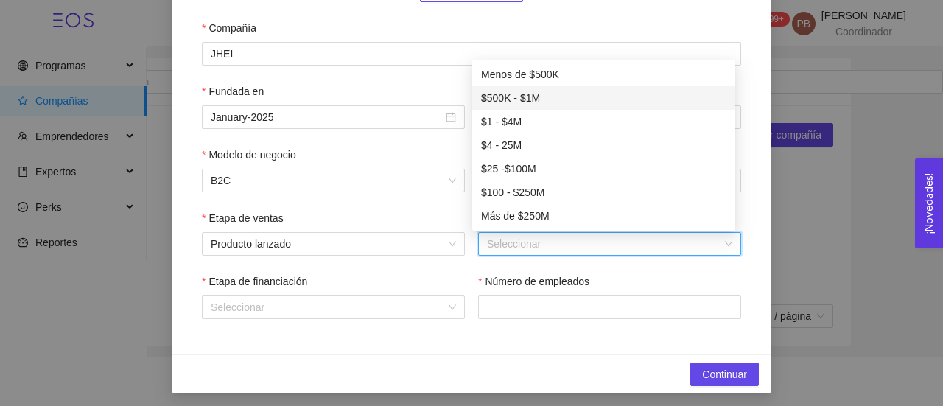
click at [548, 100] on div "$500K - $1M" at bounding box center [603, 98] width 245 height 16
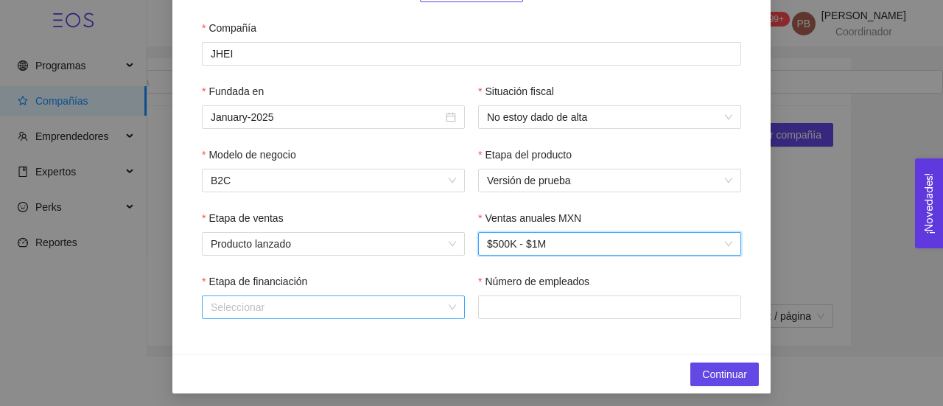
click at [441, 303] on div "Seleccionar" at bounding box center [333, 308] width 263 height 24
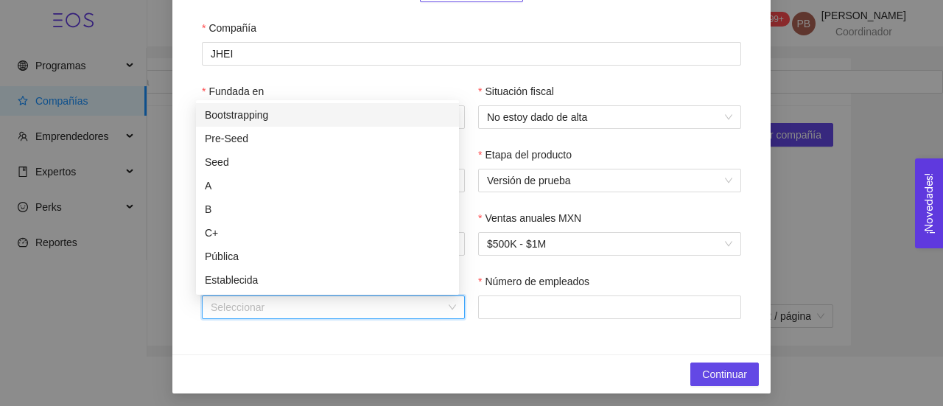
click at [370, 114] on div "Bootstrapping" at bounding box center [327, 115] width 245 height 16
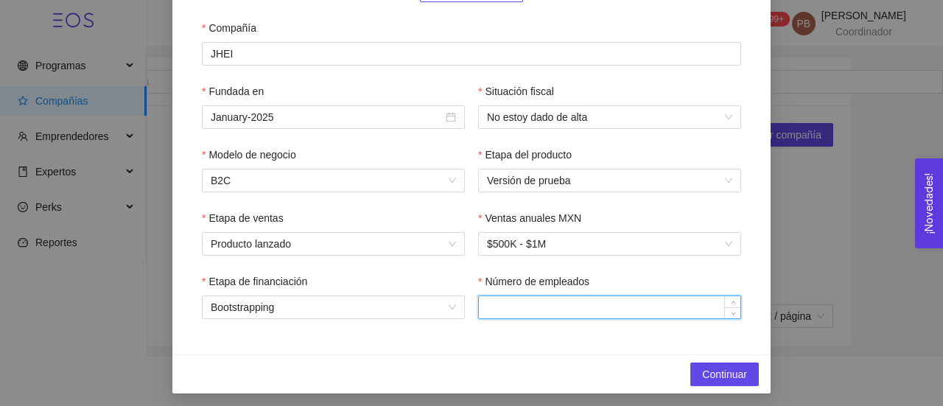
click at [525, 316] on input "Número de empleados" at bounding box center [610, 307] width 262 height 22
type input "2"
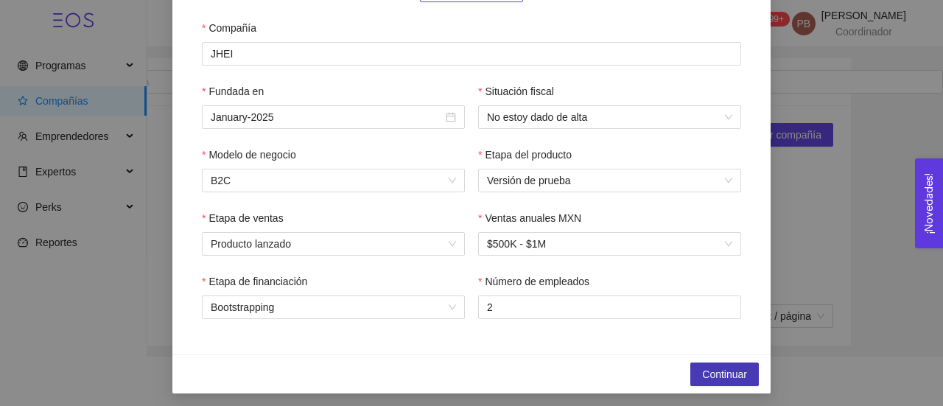
click at [708, 380] on span "Continuar" at bounding box center [724, 374] width 45 height 16
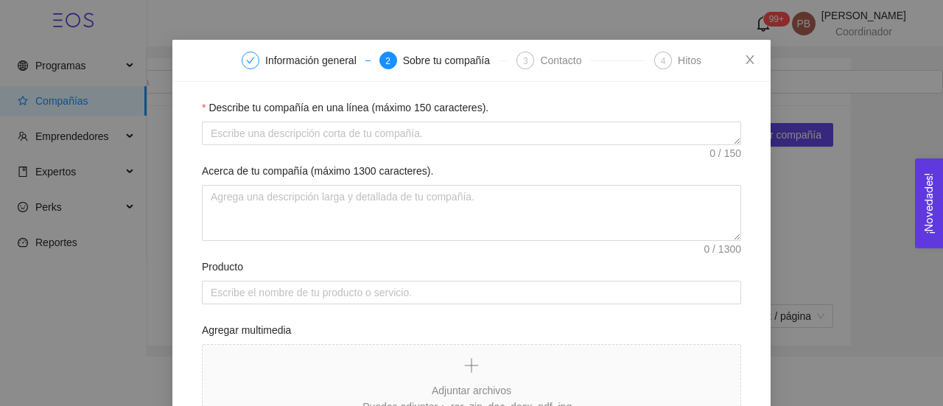
scroll to position [18, 0]
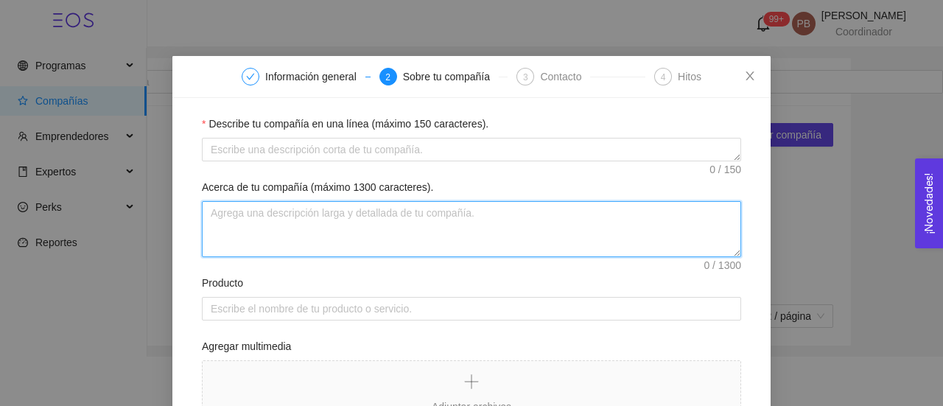
click at [304, 208] on textarea "Acerca de tu compañía (máximo 1300 caracteres)." at bounding box center [472, 229] width 540 height 56
paste textarea "Creamos conciencia a través de arte mexicano plasmado en playeras, chamarras, s…"
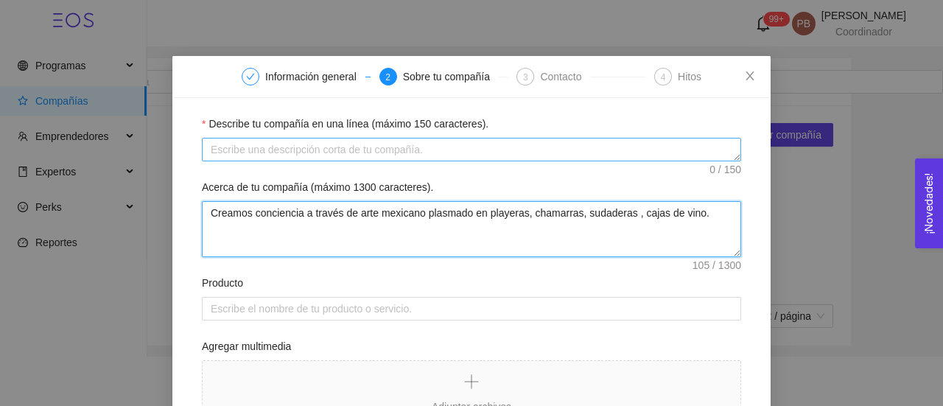
type textarea "Creamos conciencia a través de arte mexicano plasmado en playeras, chamarras, s…"
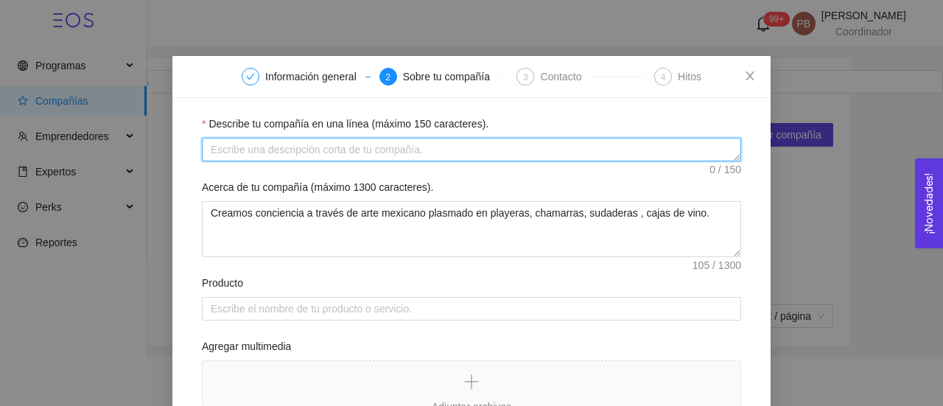
click at [329, 147] on textarea "Describe tu compañía en una línea (máximo 150 caracteres)." at bounding box center [472, 150] width 540 height 24
paste textarea "Creamos conciencia a través de arte mexicano plasmado en playeras, chamarras, s…"
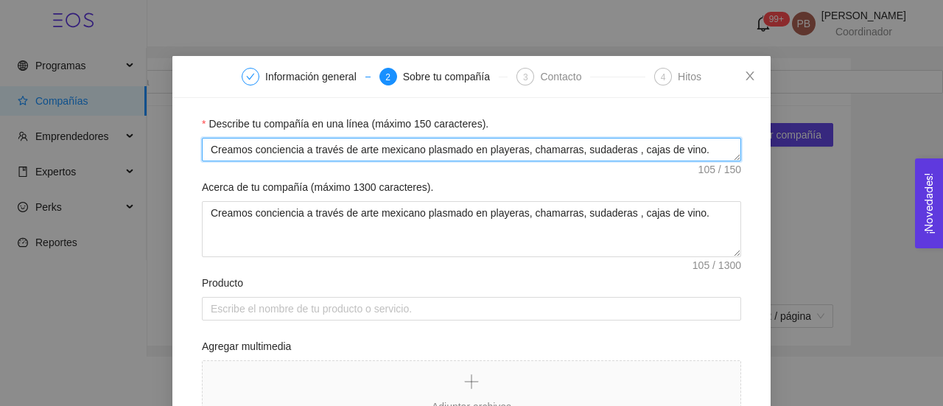
type textarea "Creamos conciencia a través de arte mexicano plasmado en playeras, chamarras, s…"
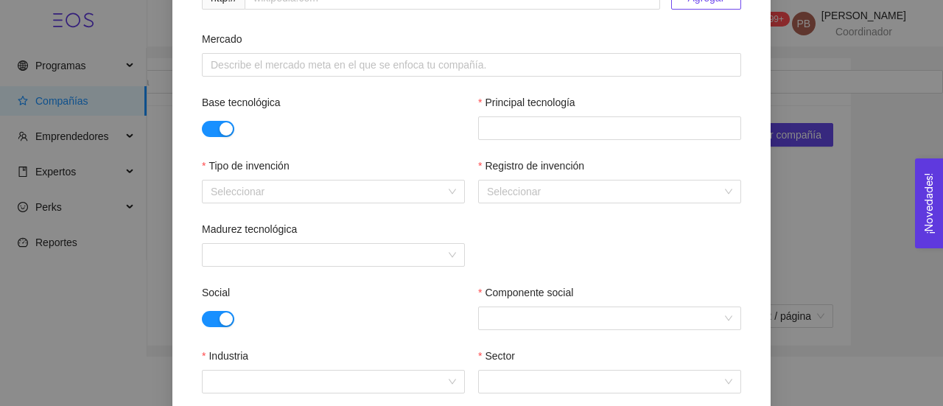
scroll to position [510, 0]
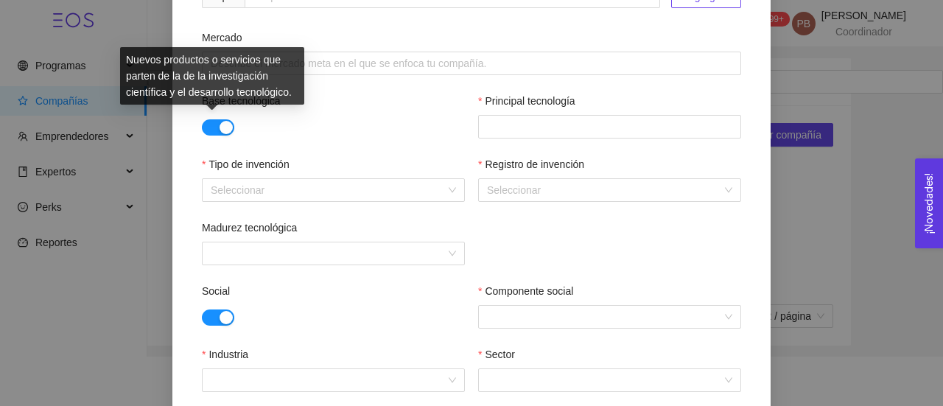
click at [202, 125] on button "button" at bounding box center [218, 127] width 32 height 16
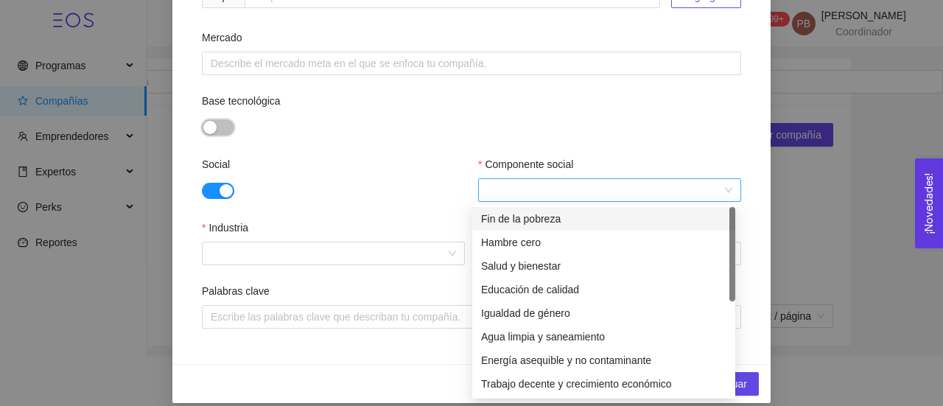
click at [721, 188] on div at bounding box center [609, 190] width 263 height 24
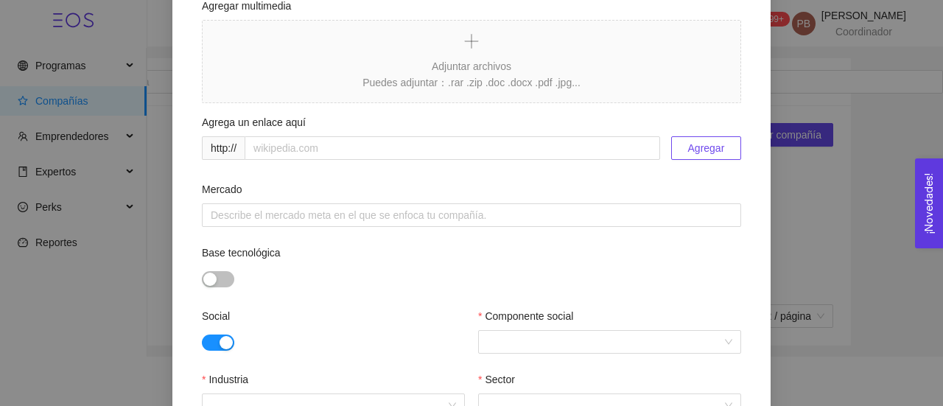
scroll to position [524, 0]
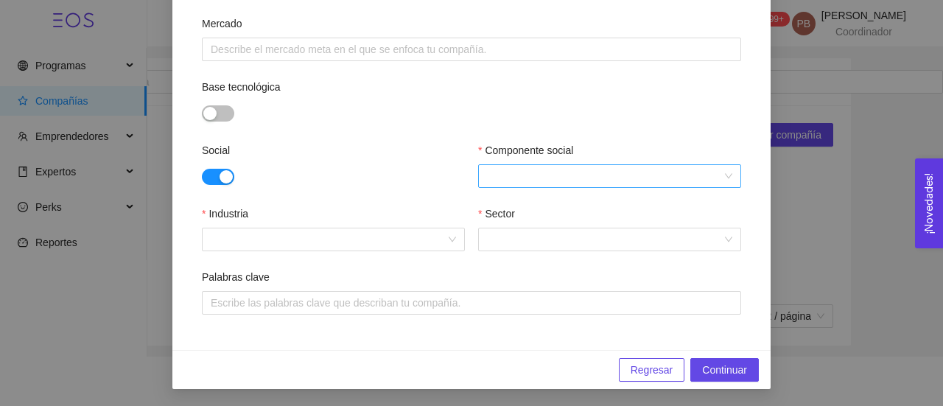
click at [727, 172] on div at bounding box center [609, 176] width 263 height 24
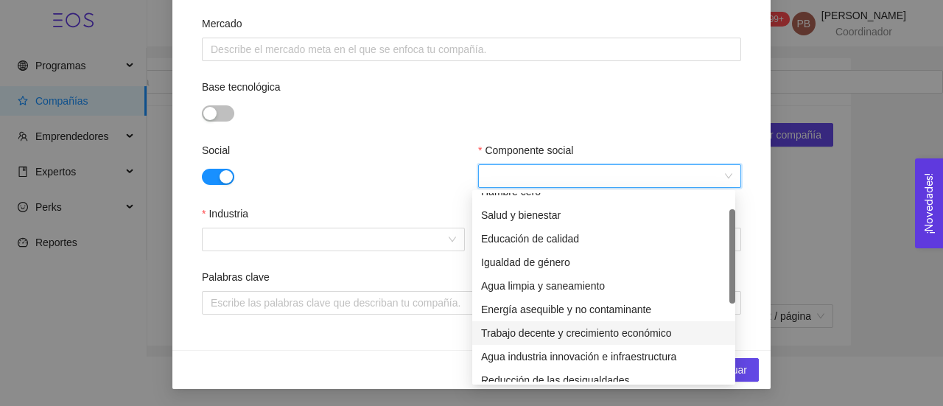
scroll to position [38, 0]
drag, startPoint x: 733, startPoint y: 261, endPoint x: 733, endPoint y: 236, distance: 25.1
click at [733, 236] on div "Hambre cero Salud y bienestar Educación de calidad Igualdad de género Agua limp…" at bounding box center [603, 287] width 263 height 189
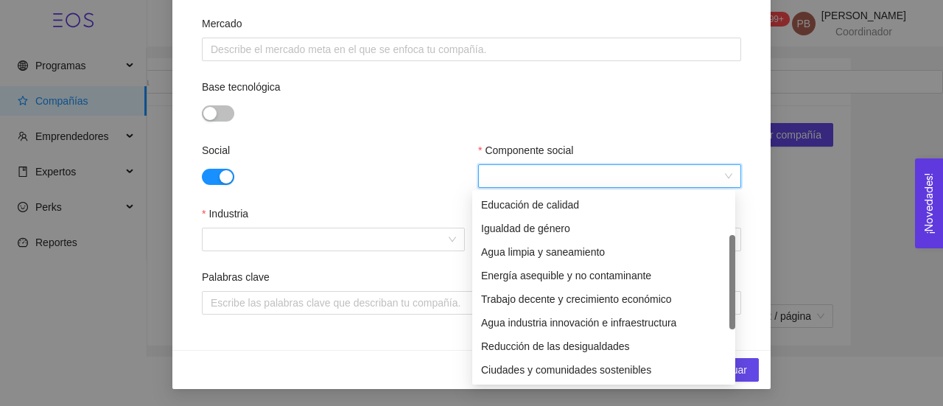
scroll to position [94, 0]
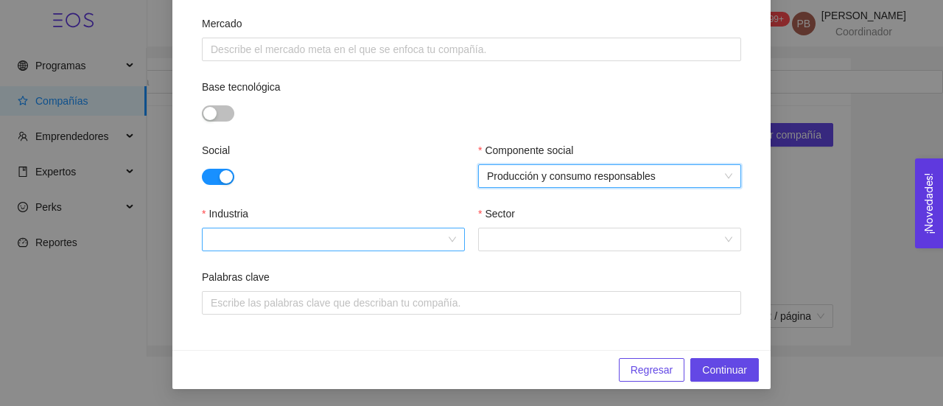
click at [447, 240] on div at bounding box center [333, 240] width 263 height 24
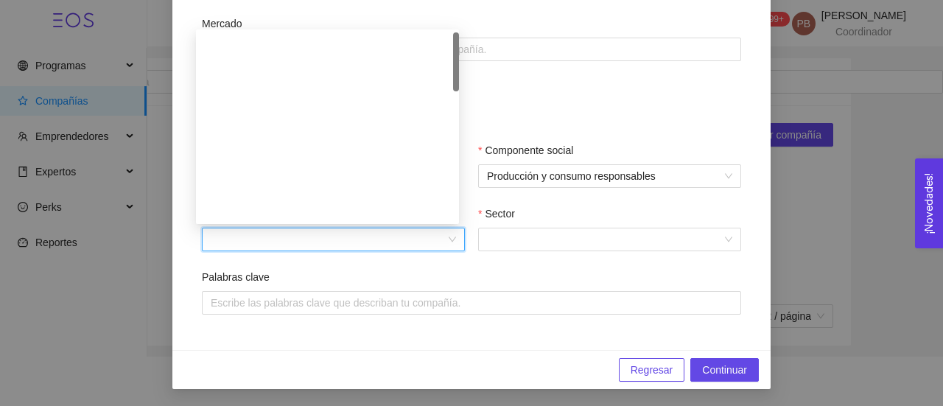
scroll to position [0, 0]
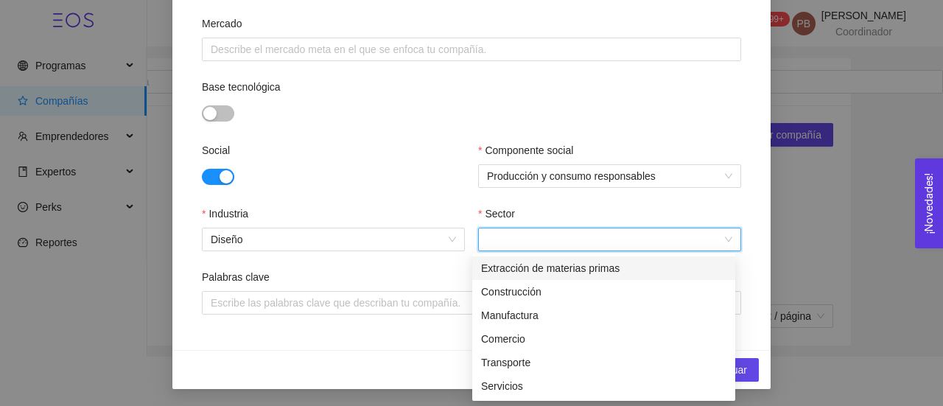
click at [510, 238] on input "Sector" at bounding box center [604, 239] width 235 height 22
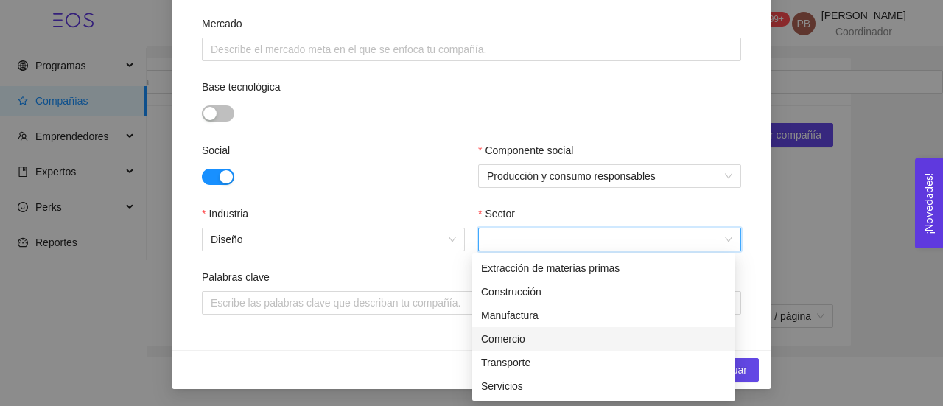
click at [512, 341] on div "Comercio" at bounding box center [603, 339] width 245 height 16
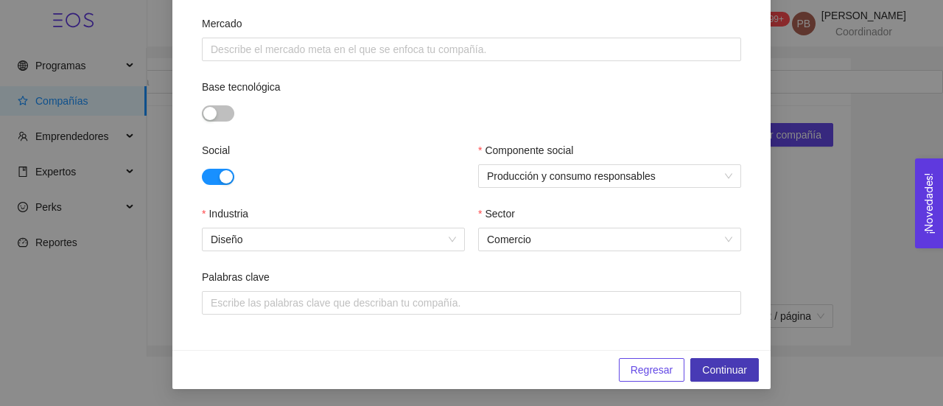
click at [707, 366] on span "Continuar" at bounding box center [724, 370] width 45 height 16
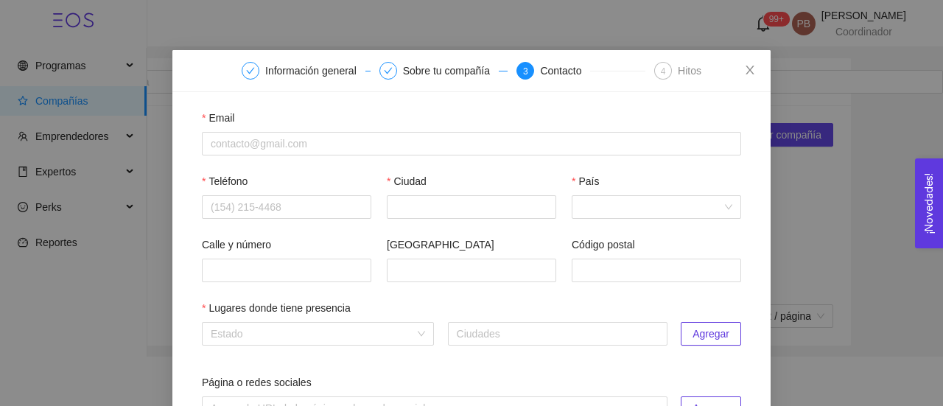
scroll to position [21, 0]
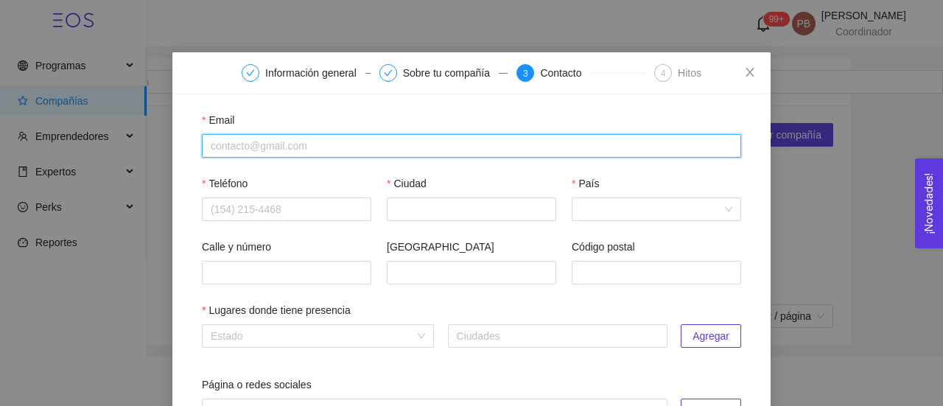
click at [206, 144] on input "Email" at bounding box center [472, 146] width 540 height 24
paste input "jm.Anaya@yahoo.com.mx"
type input "jm.Anaya@yahoo.com.mx"
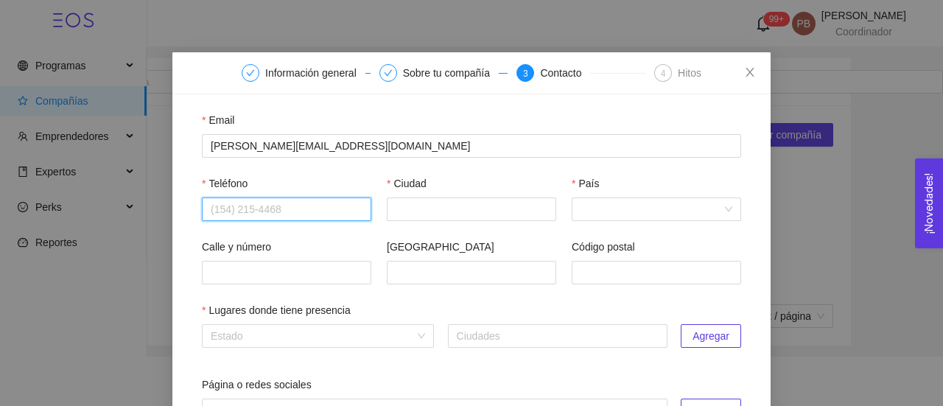
click at [244, 204] on input "Teléfono" at bounding box center [287, 210] width 170 height 24
paste input "5537090091"
type input "5537090091"
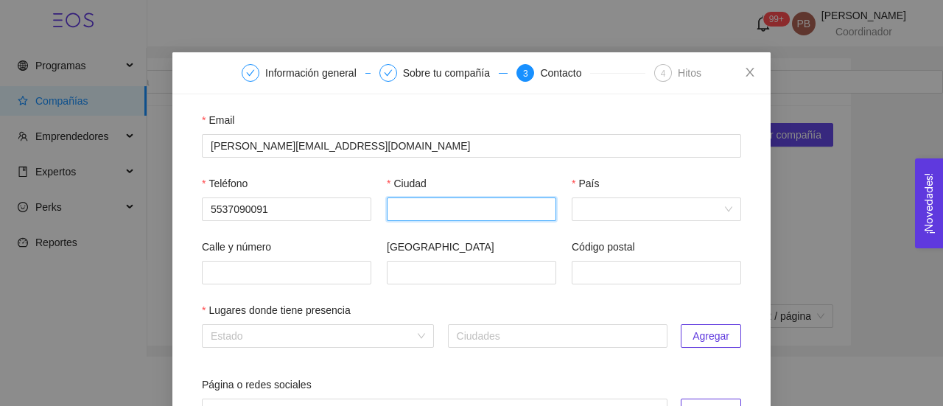
click at [437, 213] on input "Ciudad" at bounding box center [472, 210] width 170 height 24
type input "Querétaro"
click at [603, 198] on input "País" at bounding box center [652, 209] width 142 height 22
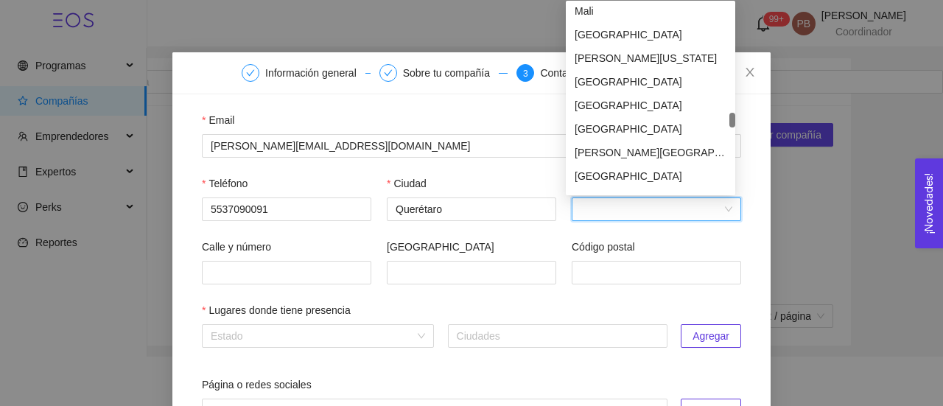
scroll to position [3271, 0]
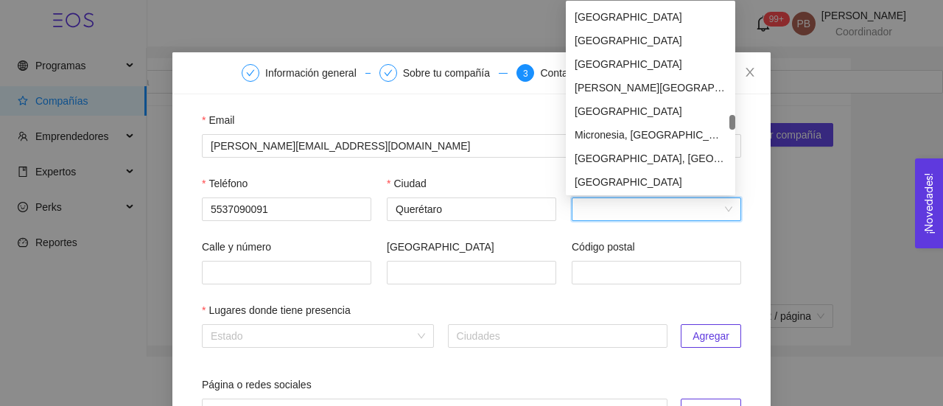
drag, startPoint x: 734, startPoint y: 11, endPoint x: 713, endPoint y: 122, distance: 113.2
click at [713, 122] on div "Marshall Islands Martinique Mauritania Mauritius Mayotte Mexico Micronesia, Fed…" at bounding box center [651, 98] width 170 height 189
click at [603, 111] on div "Mexico" at bounding box center [651, 111] width 152 height 16
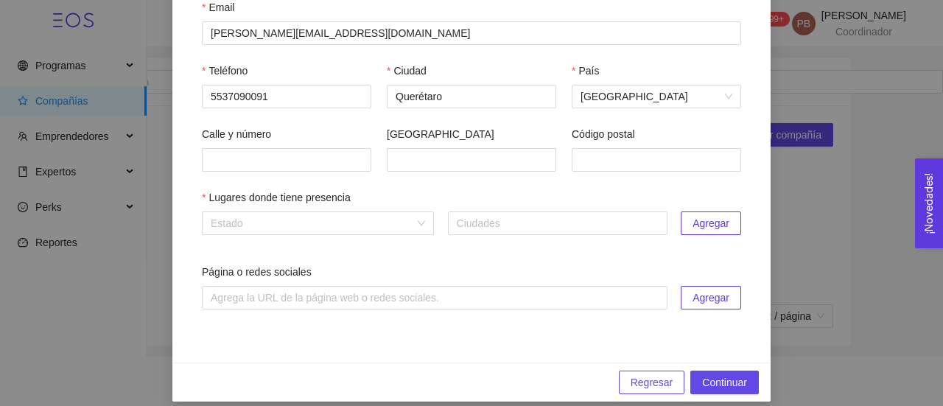
scroll to position [137, 0]
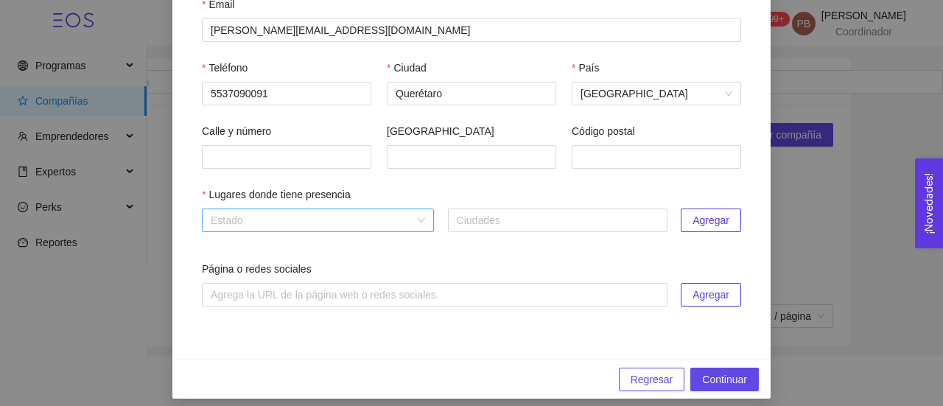
click at [418, 225] on div "Estado" at bounding box center [318, 221] width 232 height 24
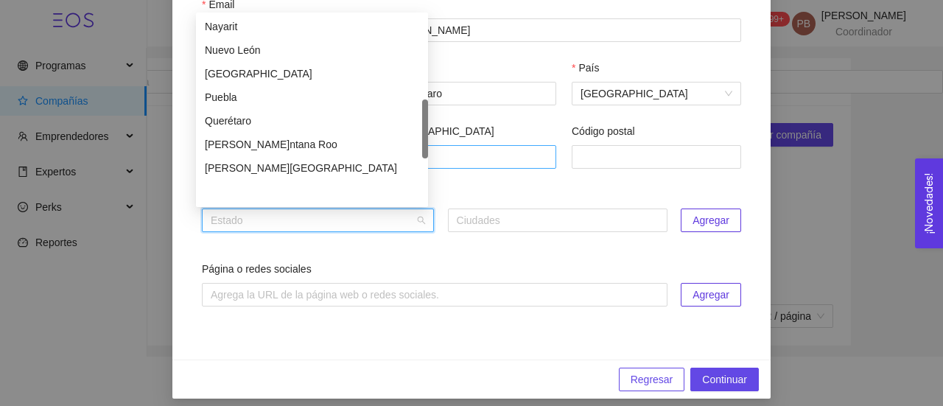
scroll to position [418, 0]
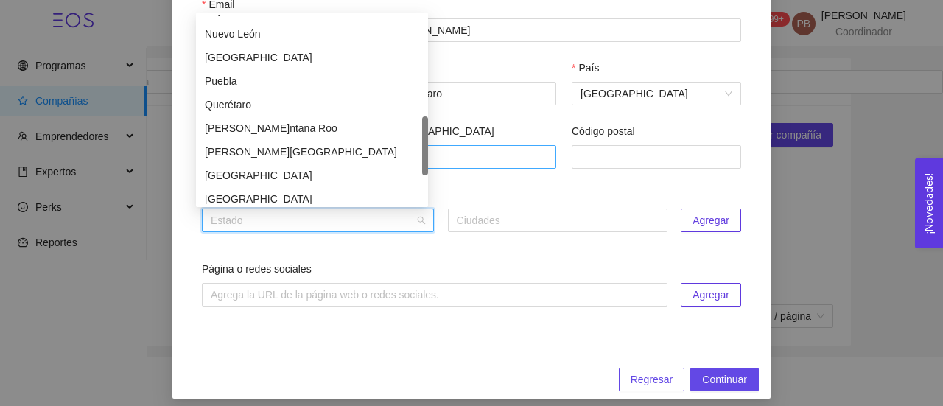
drag, startPoint x: 426, startPoint y: 60, endPoint x: 433, endPoint y: 161, distance: 101.2
click at [433, 161] on body "Programas Compañías Emprendedores Expertos Perks Reportes 99+ PB Patricia Barre…" at bounding box center [471, 203] width 943 height 406
click at [374, 101] on div "Querétaro" at bounding box center [312, 105] width 214 height 16
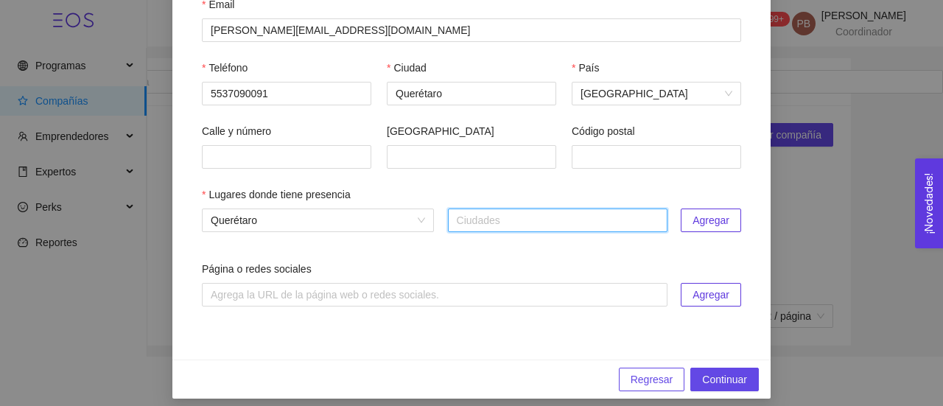
click at [709, 217] on span "Agregar" at bounding box center [711, 220] width 37 height 16
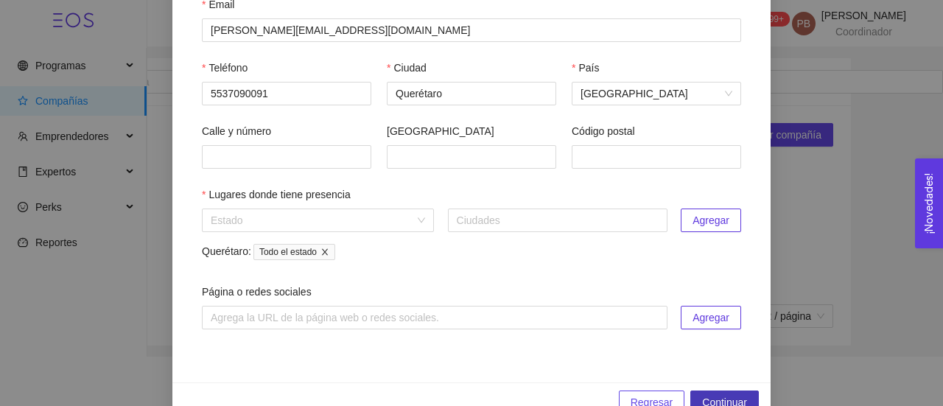
click at [737, 397] on span "Continuar" at bounding box center [724, 402] width 45 height 16
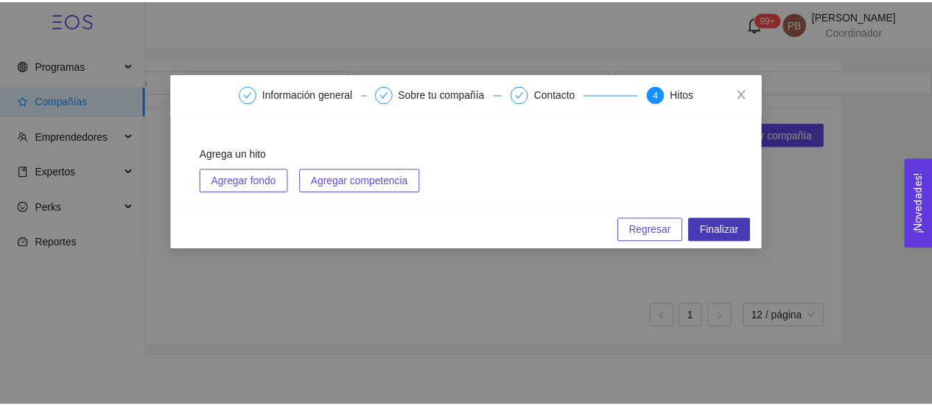
scroll to position [0, 0]
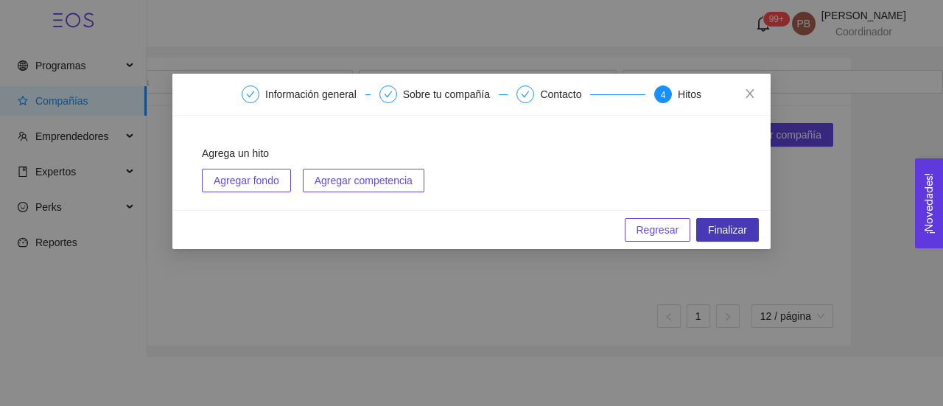
click at [733, 225] on span "Finalizar" at bounding box center [727, 230] width 39 height 16
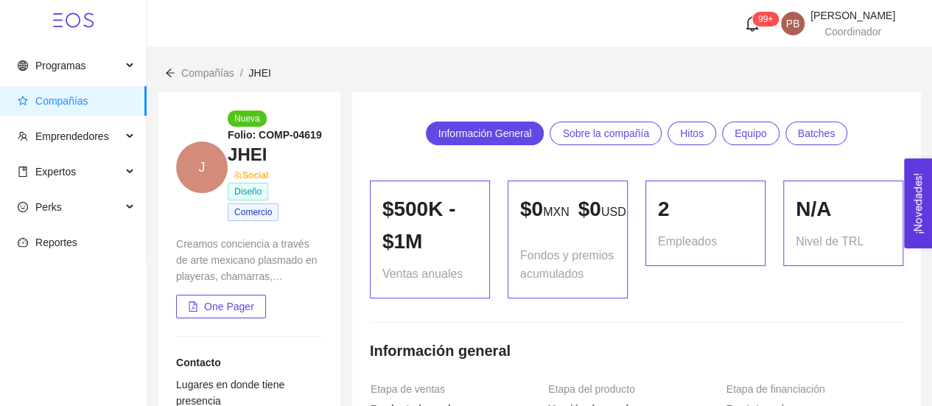
click at [806, 132] on span "Batches" at bounding box center [817, 133] width 38 height 22
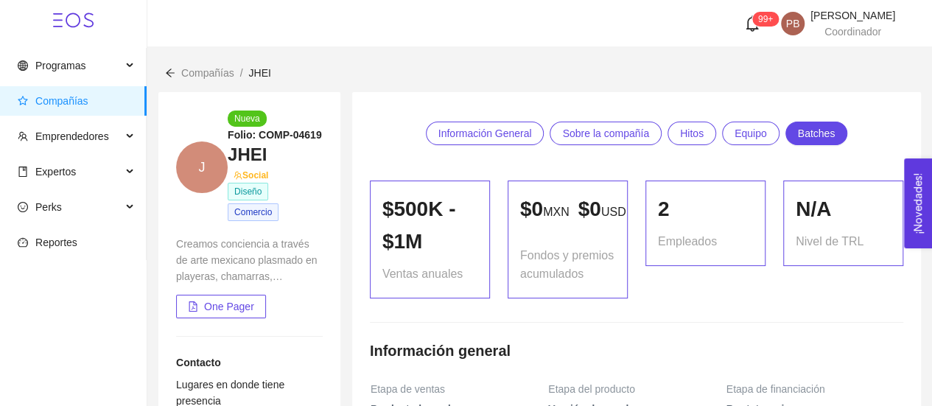
click at [211, 70] on span "Compañías" at bounding box center [207, 73] width 53 height 12
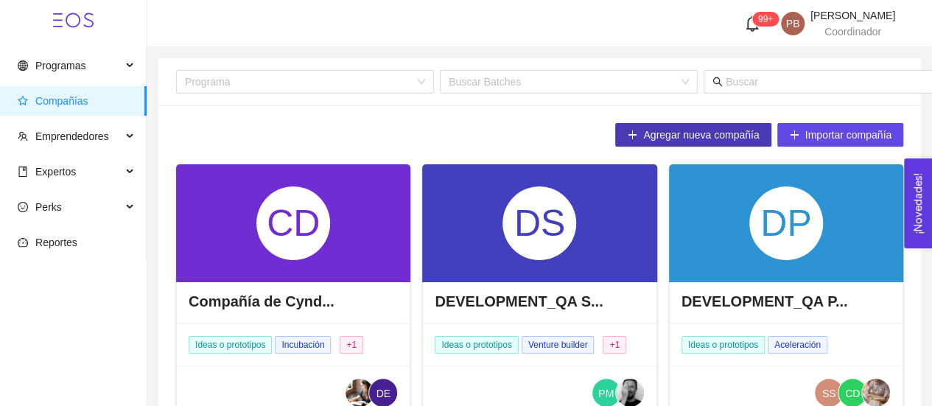
click at [645, 133] on span "Agregar nueva compañía" at bounding box center [701, 135] width 116 height 16
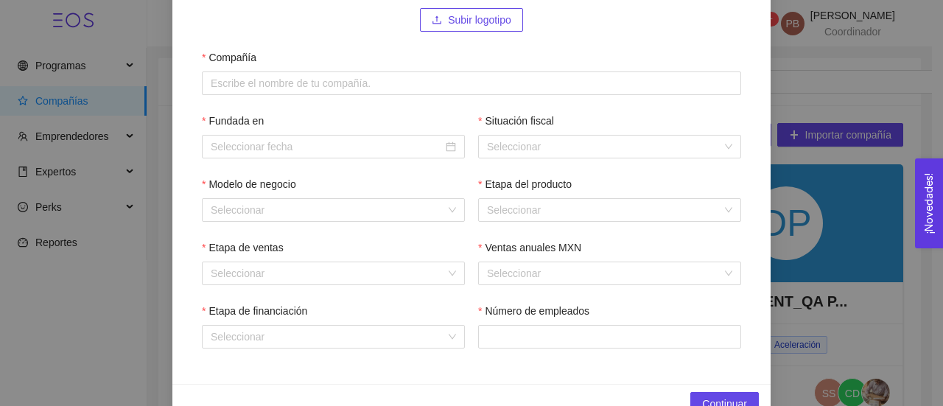
scroll to position [191, 0]
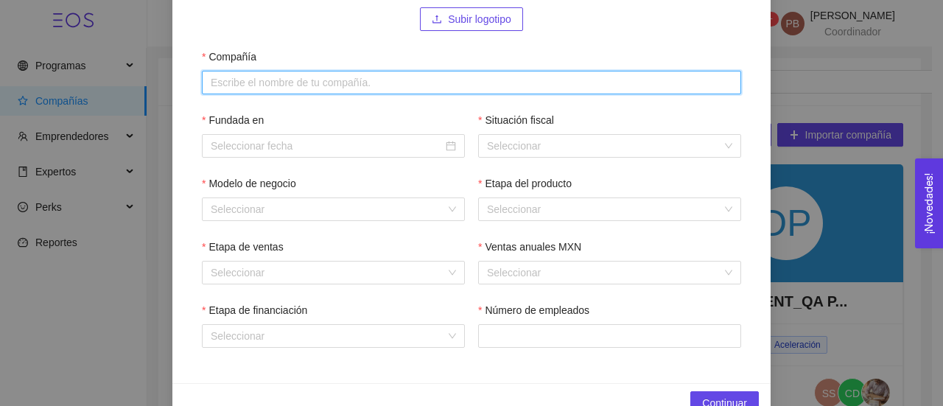
click at [718, 80] on input "Compañía" at bounding box center [472, 83] width 540 height 24
type input "Molcajete Diseño"
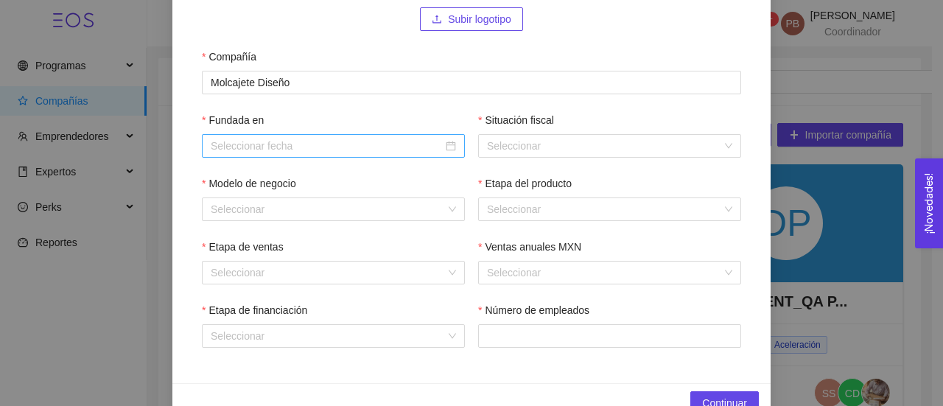
click at [423, 145] on input "Fundada en" at bounding box center [327, 146] width 232 height 16
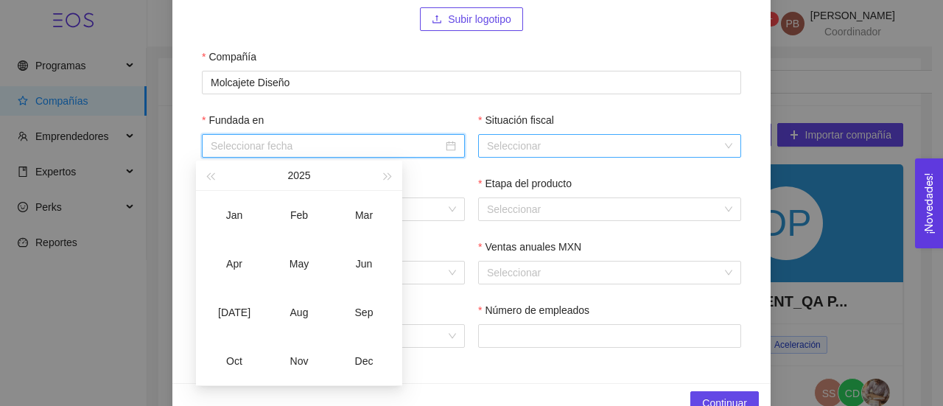
paste input "MOLCAJETE DISEÑO MX"
type input "MOLCAJETE DISEÑO MX"
click at [626, 104] on form "Subir logotipo Compañía Molcajete Diseño Fundada en Situación fiscal Selecciona…" at bounding box center [471, 154] width 563 height 423
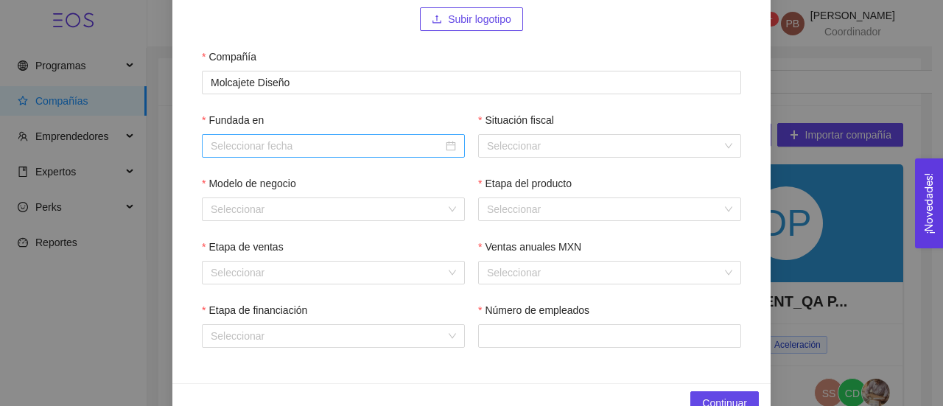
click at [441, 148] on div at bounding box center [333, 146] width 245 height 16
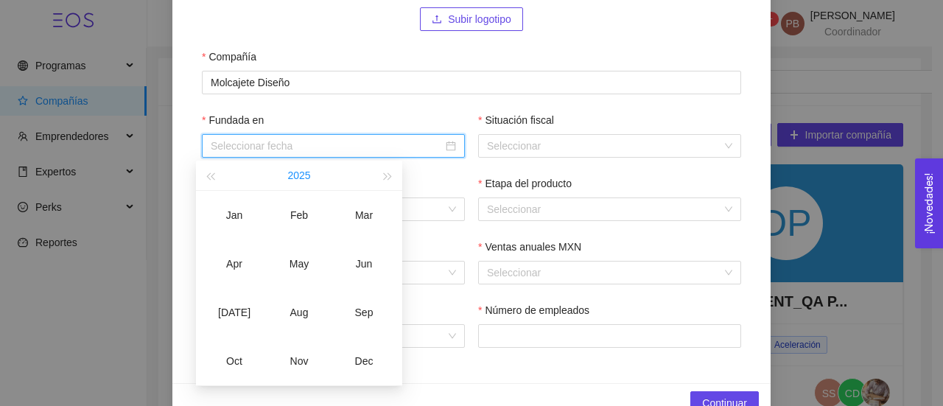
click at [299, 174] on button "2025" at bounding box center [298, 175] width 23 height 29
type input "October-2021"
click at [361, 211] on div "2021" at bounding box center [364, 215] width 44 height 18
click at [352, 259] on div "Jun" at bounding box center [364, 264] width 44 height 18
type input "June-2021"
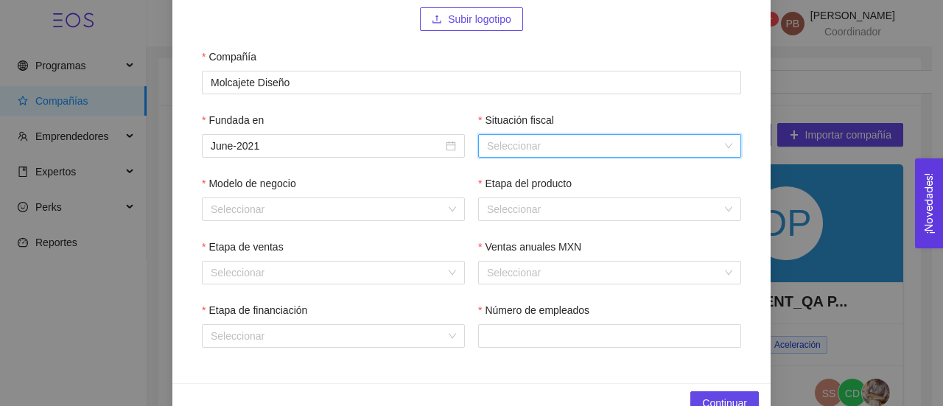
click at [573, 152] on input "Situación fiscal" at bounding box center [604, 146] width 235 height 22
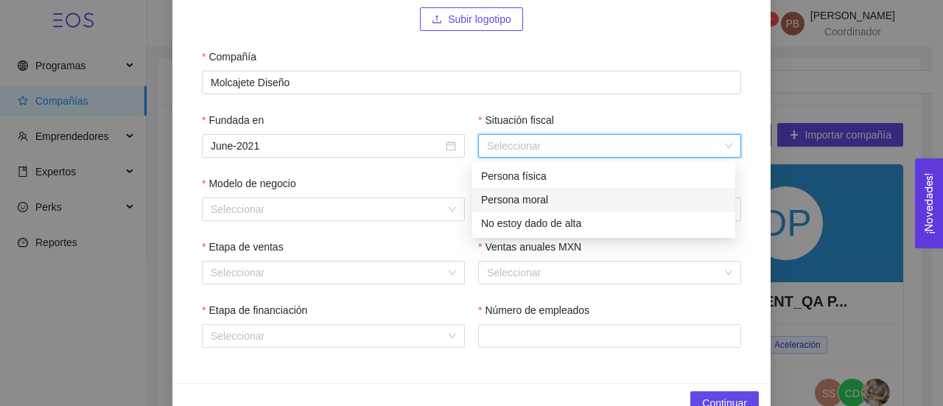
click at [563, 197] on div "Persona moral" at bounding box center [603, 200] width 245 height 16
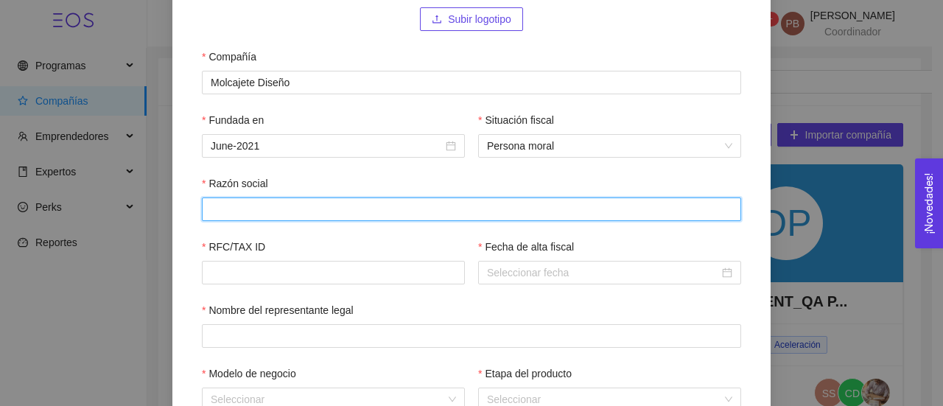
click at [478, 212] on input "Razón social" at bounding box center [472, 210] width 540 height 24
paste input "MOLCAJETE DISEÑO MX"
type input "MOLCAJETE DISEÑO MX"
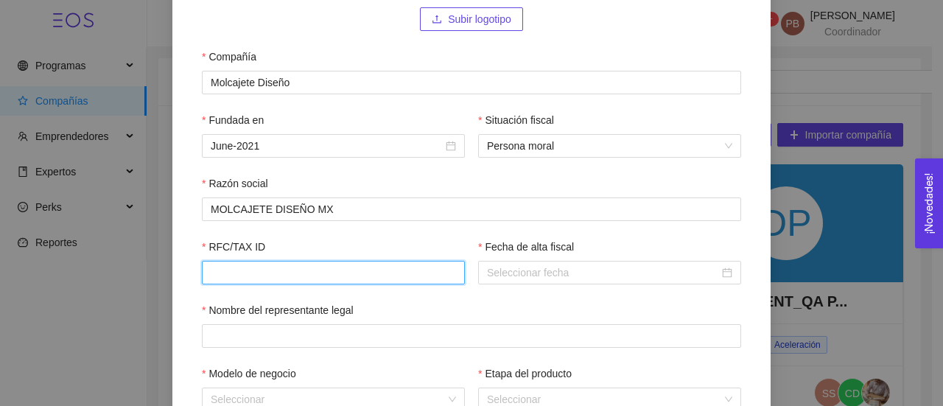
click at [414, 272] on input "RFC/TAX ID" at bounding box center [333, 273] width 263 height 24
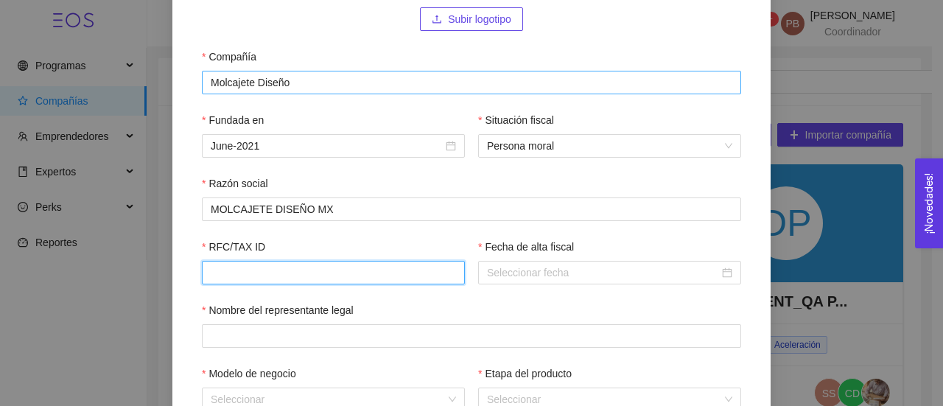
paste input "MDI210701UMA"
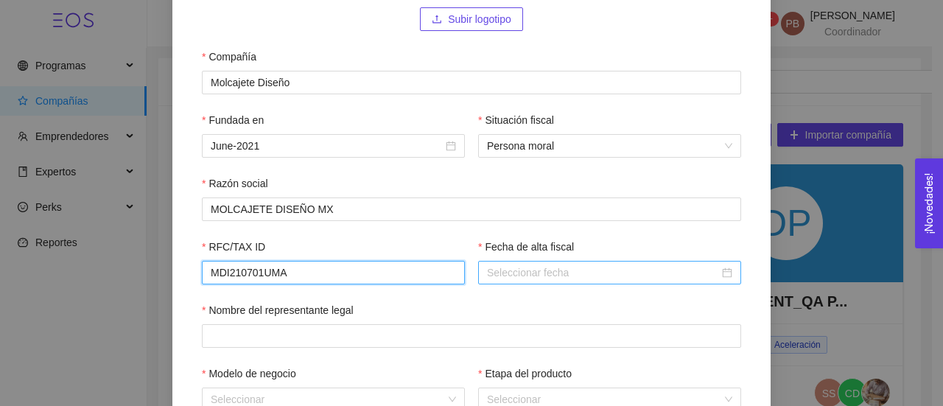
type input "MDI210701UMA"
click at [596, 275] on input "Fecha de alta fiscal" at bounding box center [603, 273] width 232 height 16
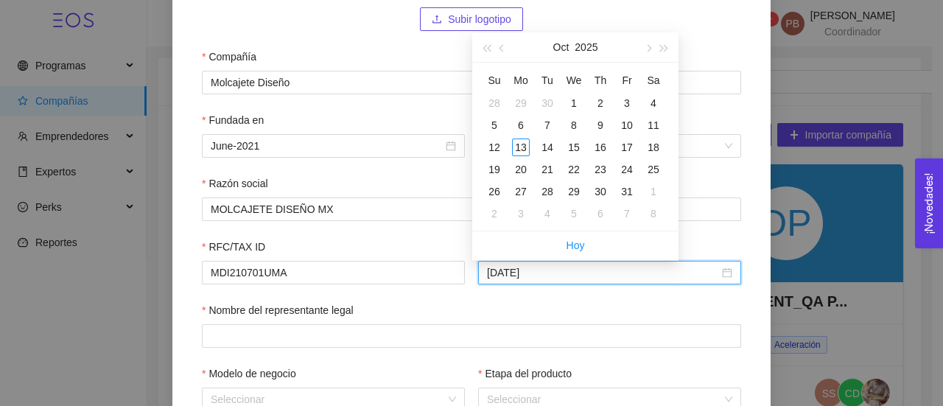
type input "2025-10-08"
click at [576, 43] on button "2025" at bounding box center [586, 46] width 23 height 29
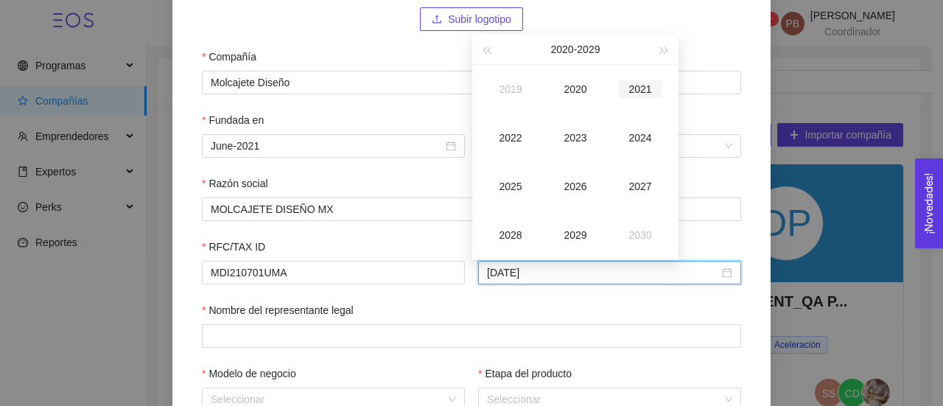
type input "2021-10-13"
click at [638, 86] on div "2021" at bounding box center [640, 89] width 44 height 18
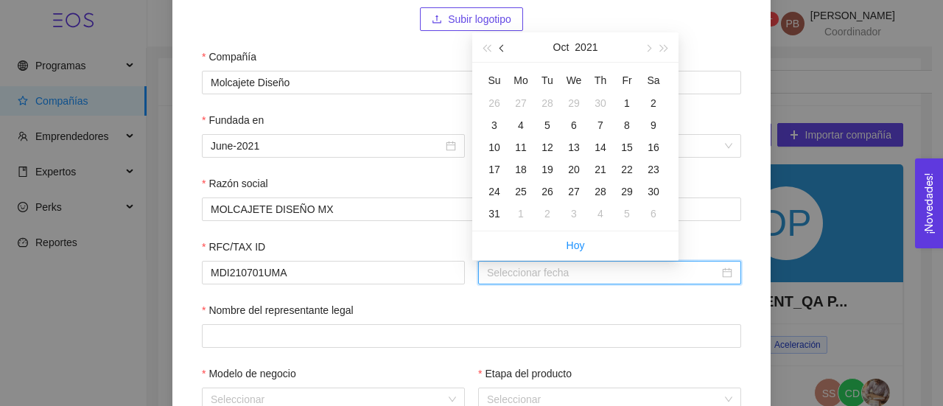
click at [500, 51] on button "button" at bounding box center [503, 46] width 16 height 29
type input "2021-05-31"
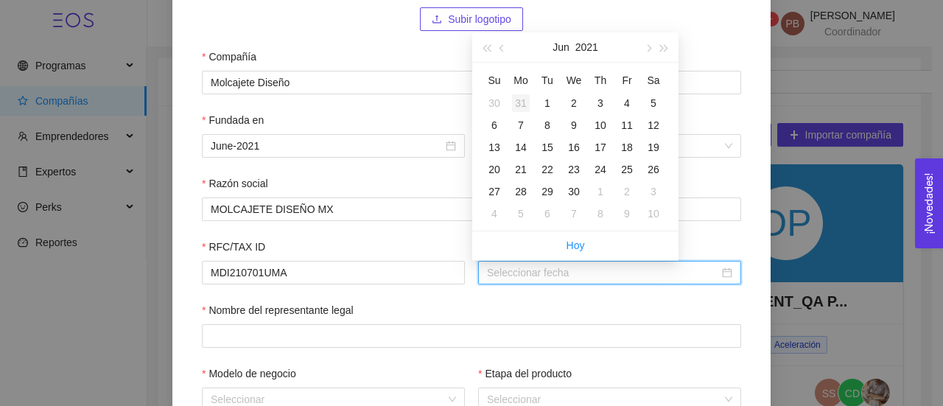
type input "2021-05-31"
click at [648, 49] on span "button" at bounding box center [647, 48] width 7 height 7
type input "2021-07-01"
click at [598, 106] on div "1" at bounding box center [601, 103] width 18 height 18
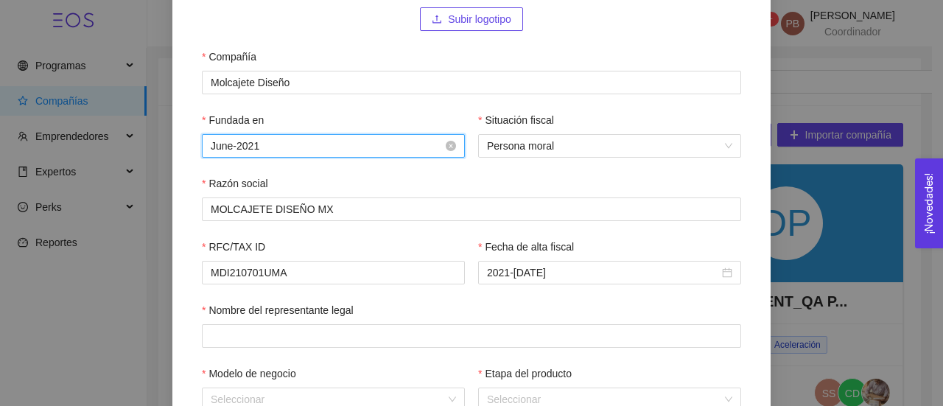
click at [276, 147] on input "June-2021" at bounding box center [327, 146] width 232 height 16
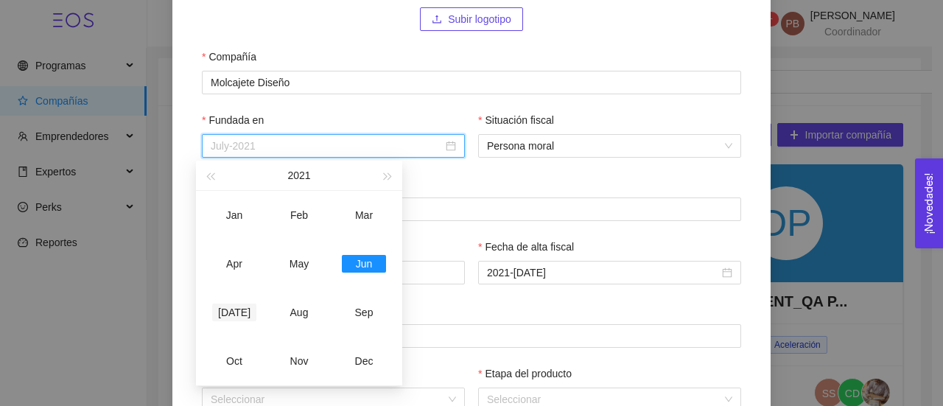
click at [232, 312] on div "Jul" at bounding box center [234, 313] width 44 height 18
type input "July-2021"
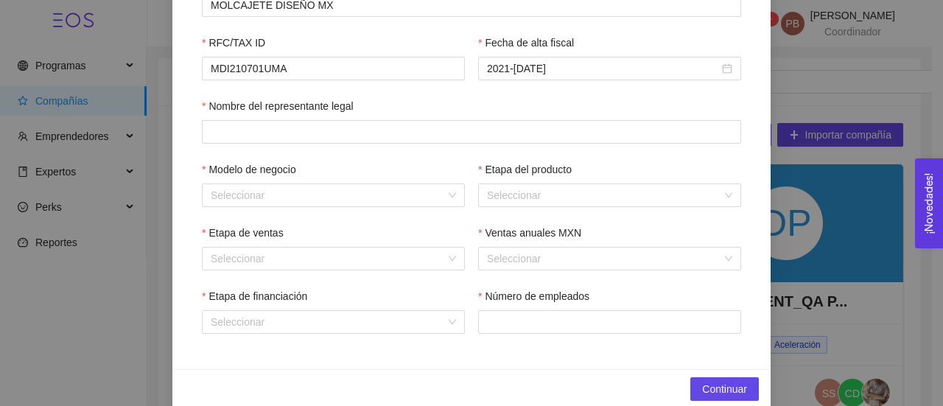
scroll to position [416, 0]
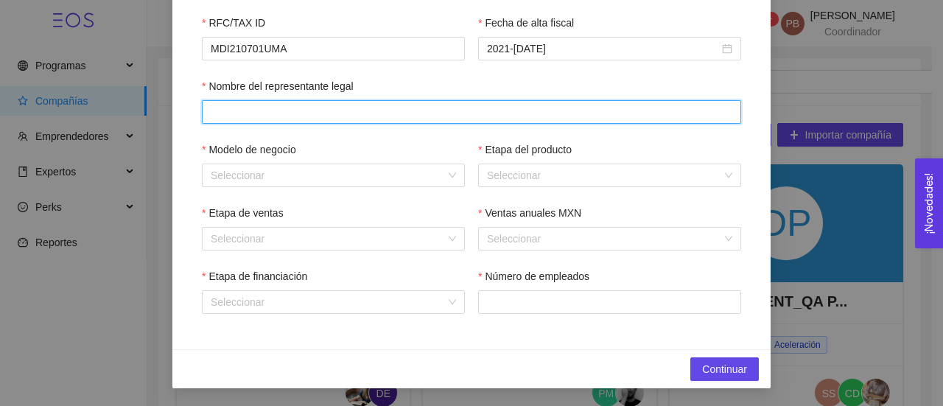
click at [350, 108] on input "Nombre del representante legal" at bounding box center [472, 112] width 540 height 24
paste input "MOLCAJETE DISEÑO MX"
type input "MOLCAJETE DISEÑO MX"
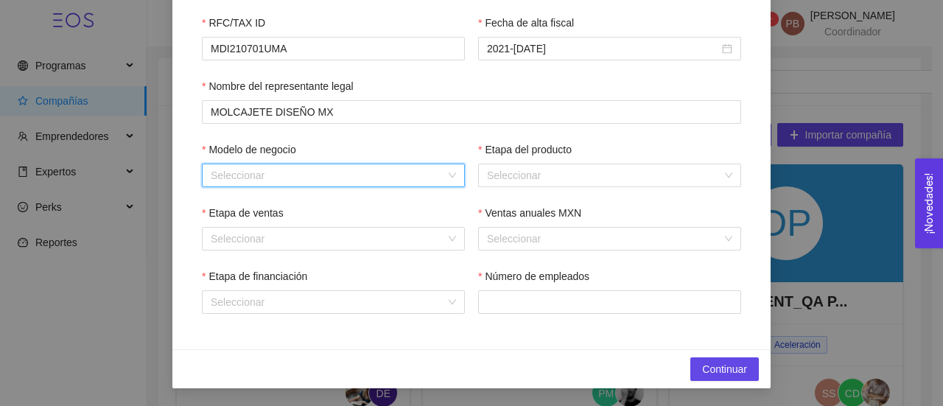
click at [355, 181] on input "Modelo de negocio" at bounding box center [328, 175] width 235 height 22
click at [395, 166] on input "Modelo de negocio" at bounding box center [328, 175] width 235 height 22
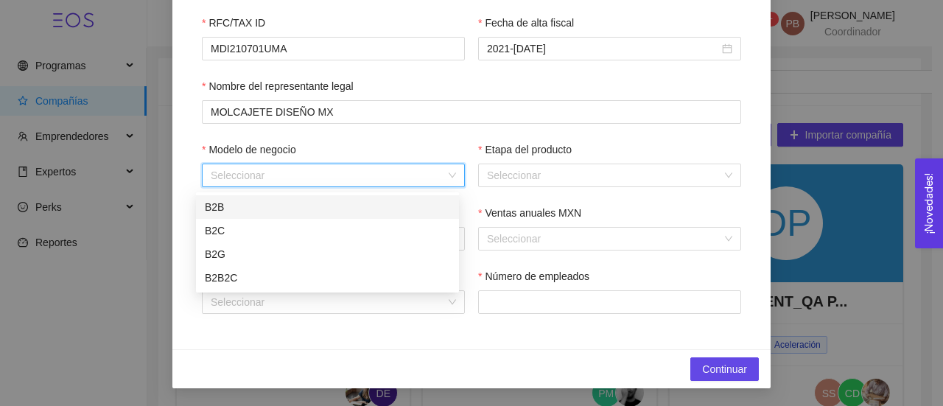
click at [318, 209] on div "B2B" at bounding box center [327, 207] width 245 height 16
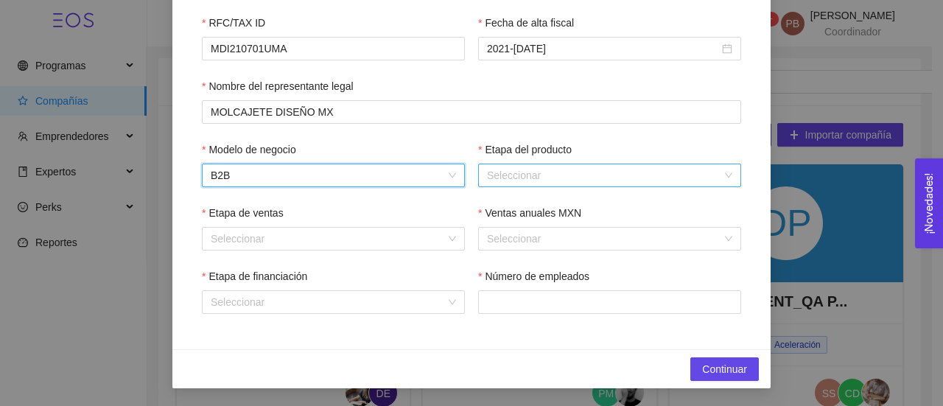
click at [496, 175] on input "Etapa del producto" at bounding box center [604, 175] width 235 height 22
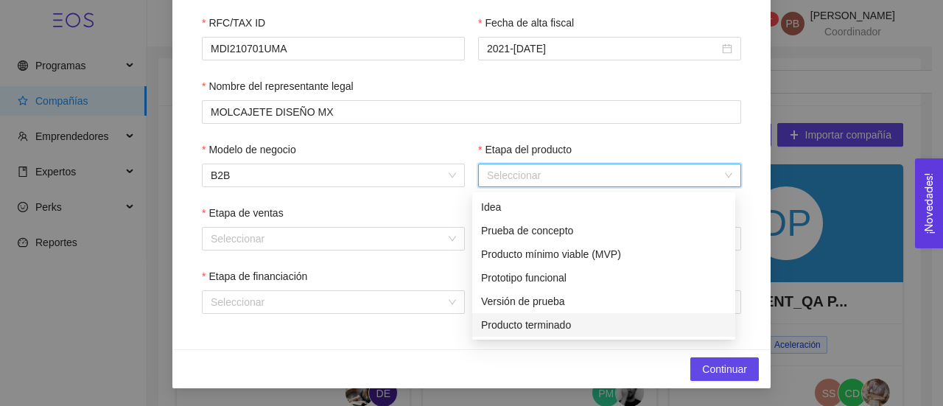
click at [513, 332] on div "Producto terminado" at bounding box center [603, 325] width 245 height 16
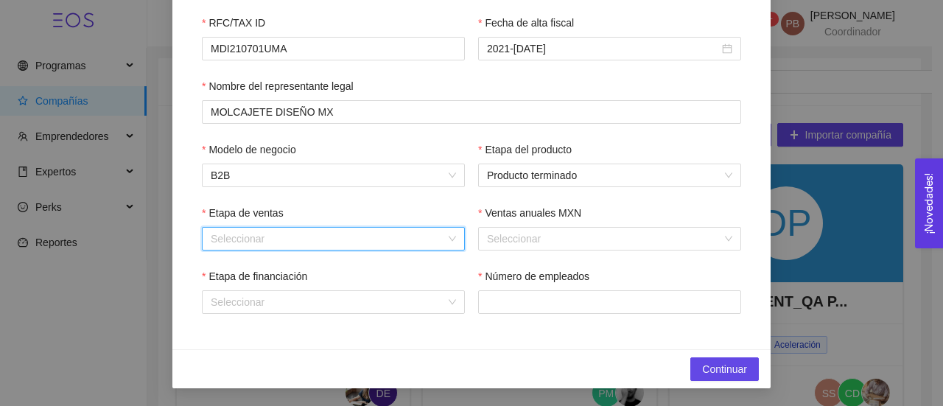
click at [366, 236] on input "Etapa de ventas" at bounding box center [328, 239] width 235 height 22
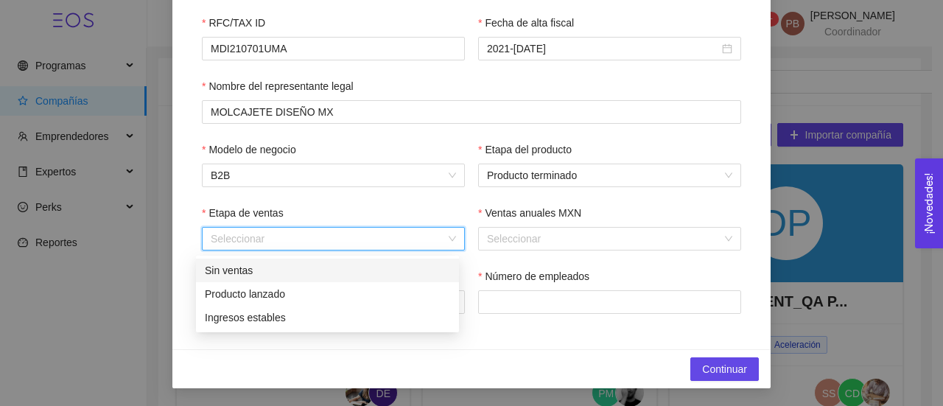
click at [367, 235] on input "Etapa de ventas" at bounding box center [328, 239] width 235 height 22
click at [318, 304] on div "Producto lanzado" at bounding box center [327, 294] width 263 height 24
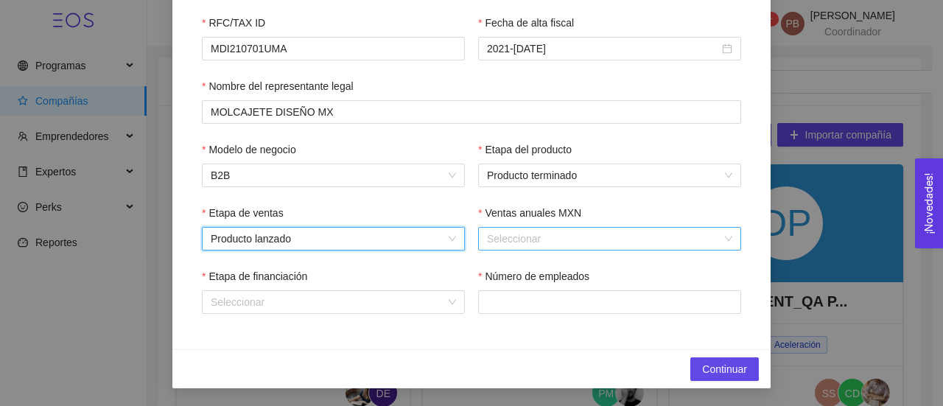
click at [565, 240] on input "Ventas anuales MXN" at bounding box center [604, 239] width 235 height 22
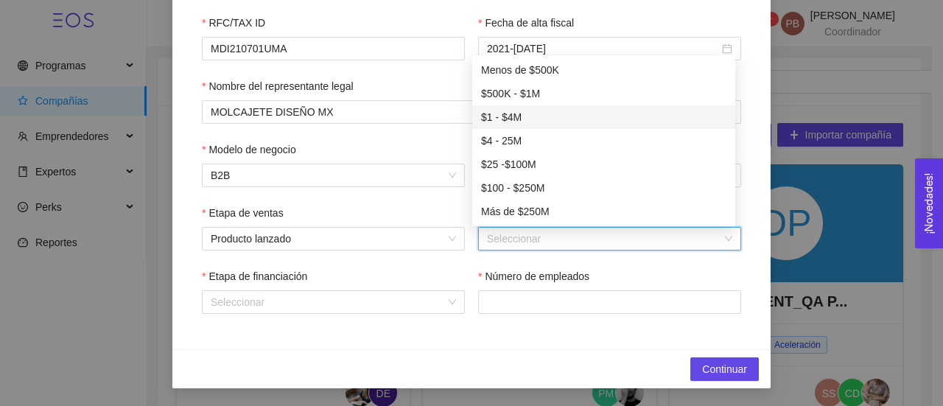
click at [556, 110] on div "$1 - $4M" at bounding box center [603, 117] width 245 height 16
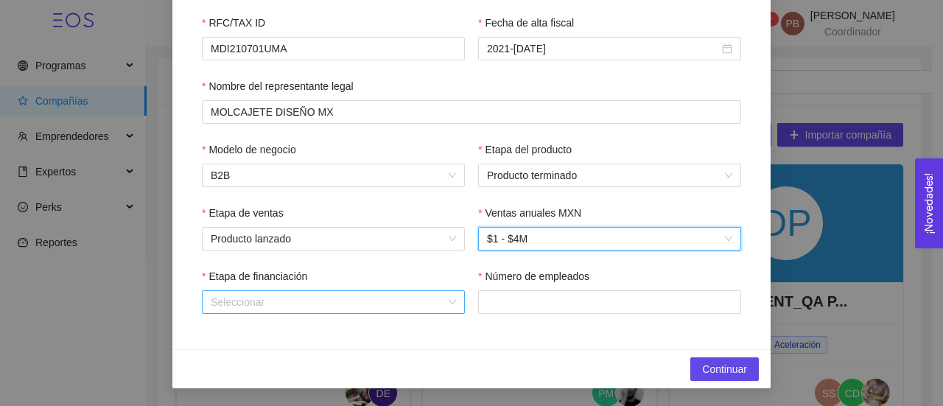
click at [445, 312] on div "Seleccionar" at bounding box center [333, 302] width 263 height 24
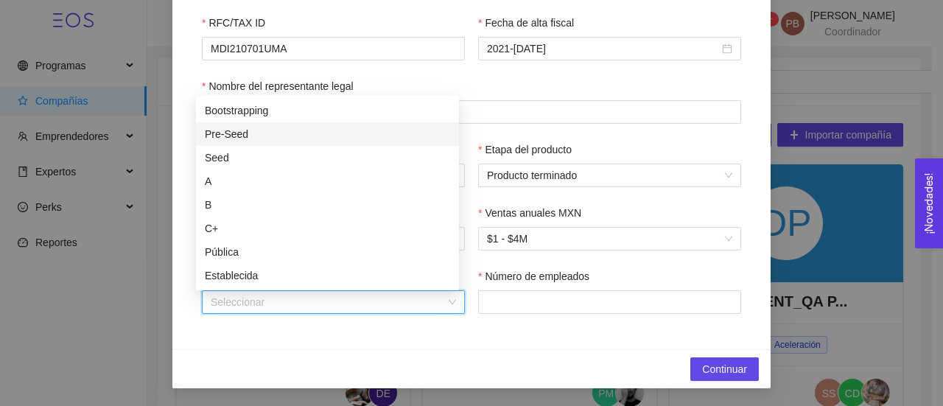
click at [370, 132] on div "Pre-Seed" at bounding box center [327, 134] width 245 height 16
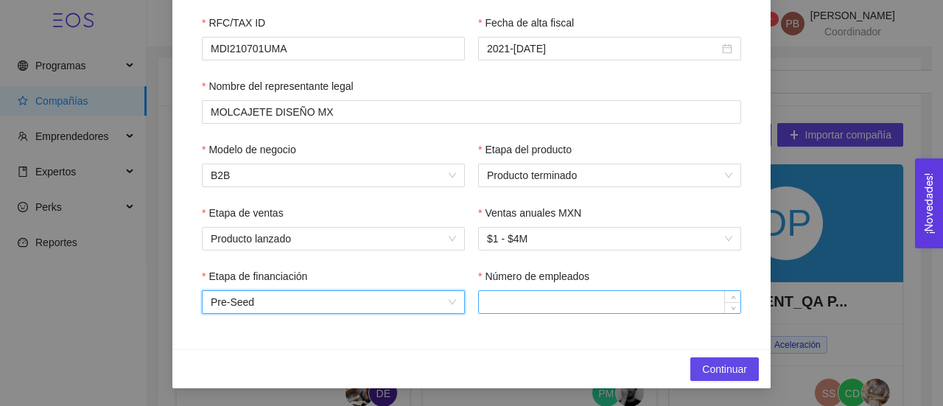
click at [540, 304] on input "Número de empleados" at bounding box center [610, 302] width 262 height 22
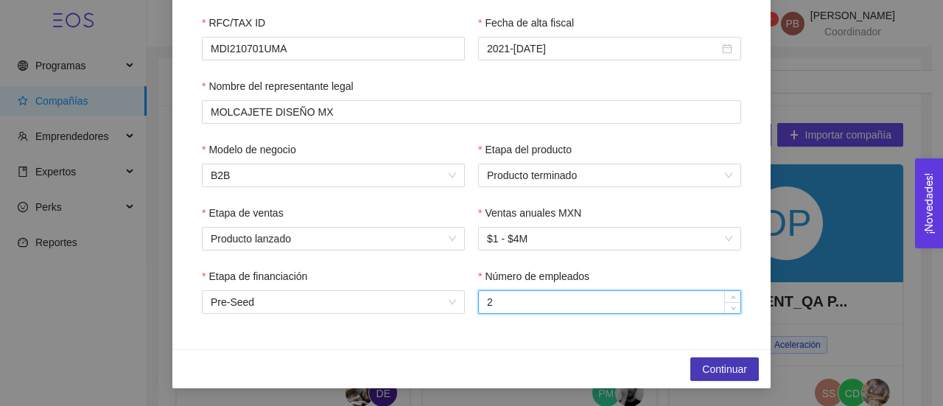
type input "2"
click at [736, 366] on span "Continuar" at bounding box center [724, 369] width 45 height 16
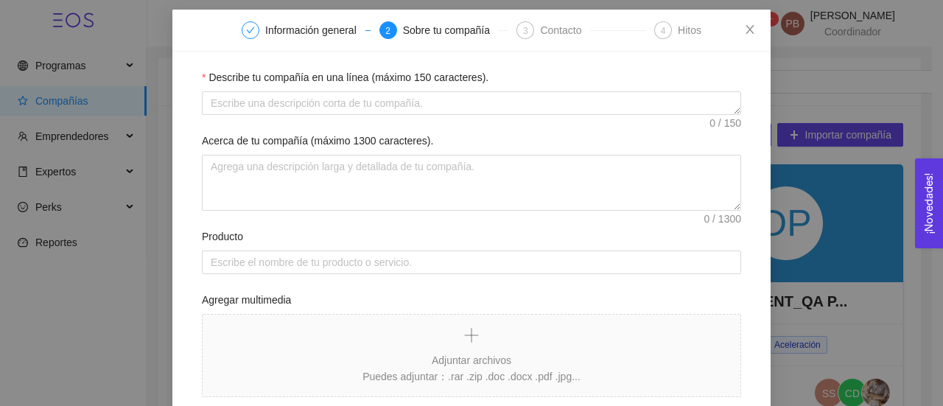
scroll to position [60, 0]
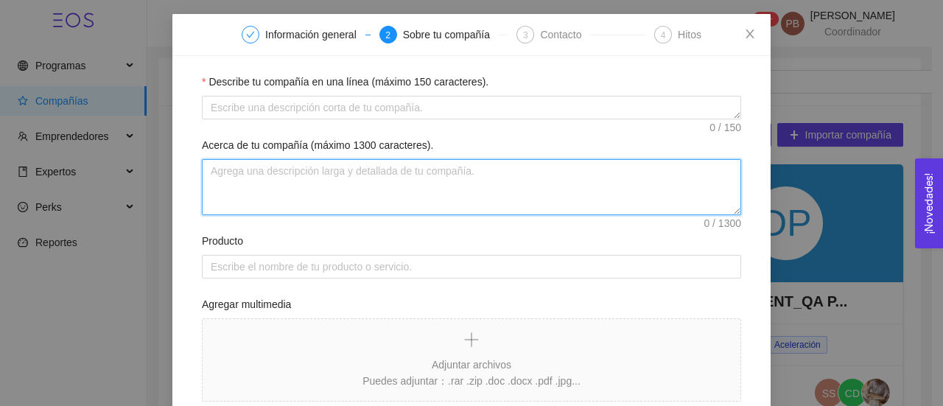
click at [258, 179] on textarea "Acerca de tu compañía (máximo 1300 caracteres)." at bounding box center [472, 187] width 540 height 56
paste textarea "Branding, Diseño y Desarrollo Web"
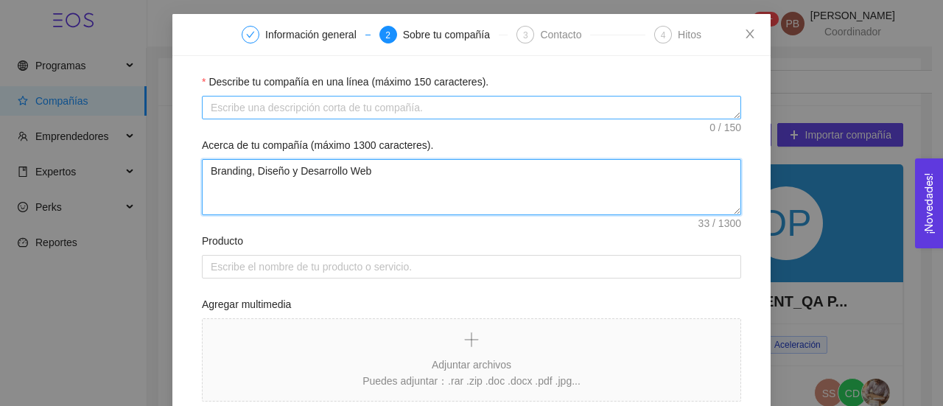
type textarea "Branding, Diseño y Desarrollo Web"
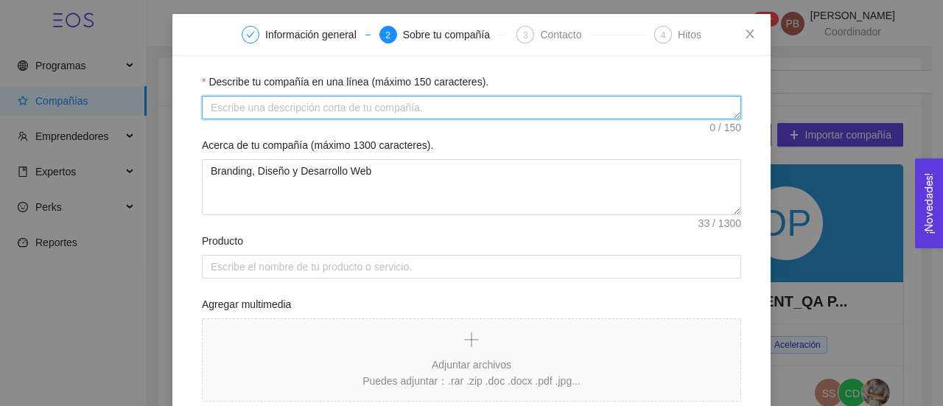
click at [258, 105] on textarea "Describe tu compañía en una línea (máximo 150 caracteres)." at bounding box center [472, 108] width 540 height 24
paste textarea "Branding, Diseño y Desarrollo Web"
type textarea "Branding, Diseño y Desarrollo Web"
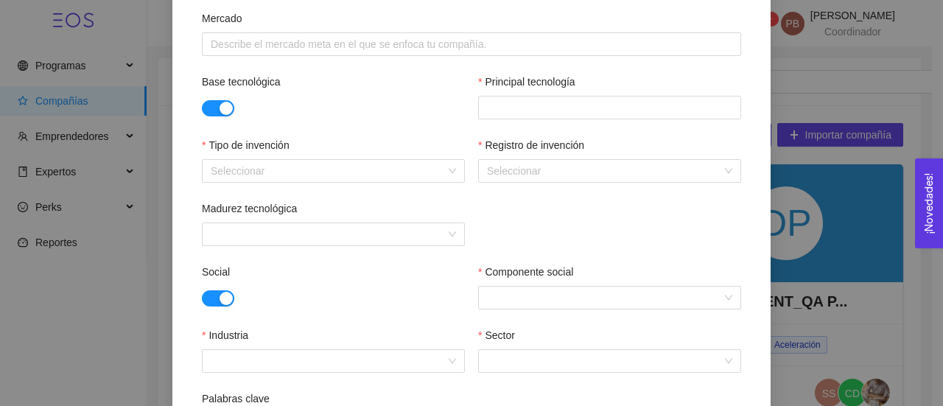
scroll to position [531, 0]
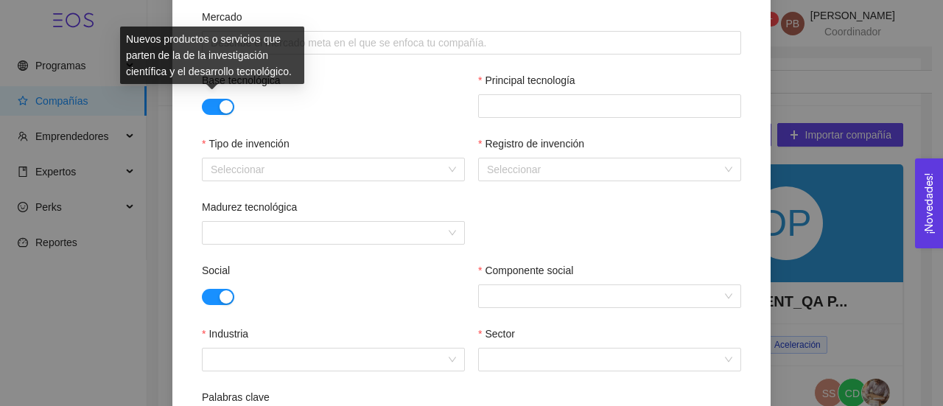
click at [203, 105] on button "button" at bounding box center [218, 107] width 32 height 16
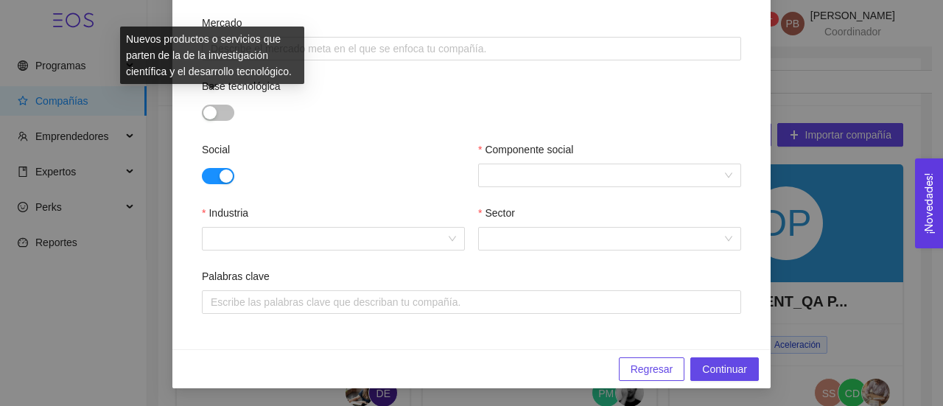
scroll to position [524, 0]
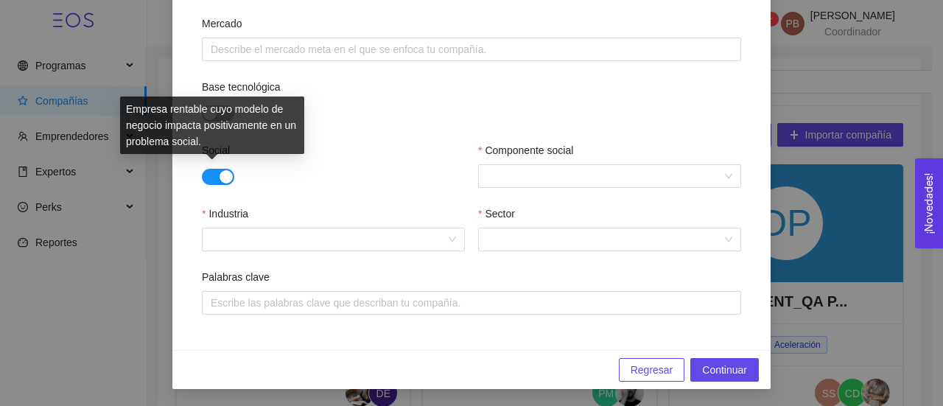
click at [203, 175] on button "button" at bounding box center [218, 177] width 32 height 16
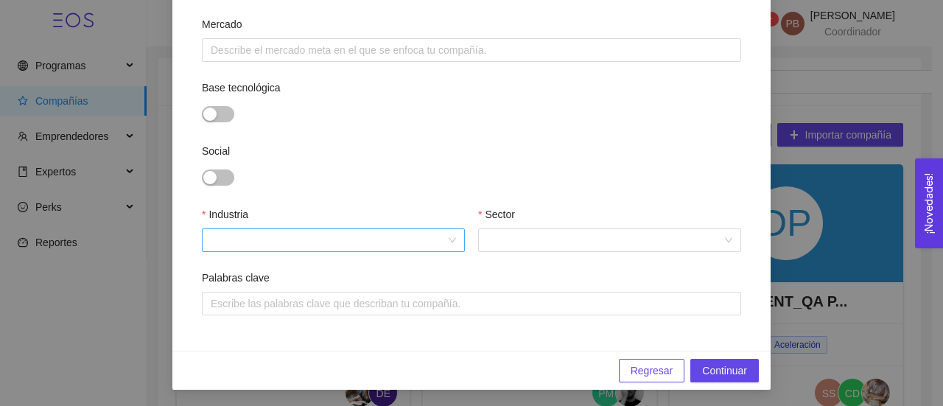
click at [246, 242] on input "Industria" at bounding box center [328, 240] width 235 height 22
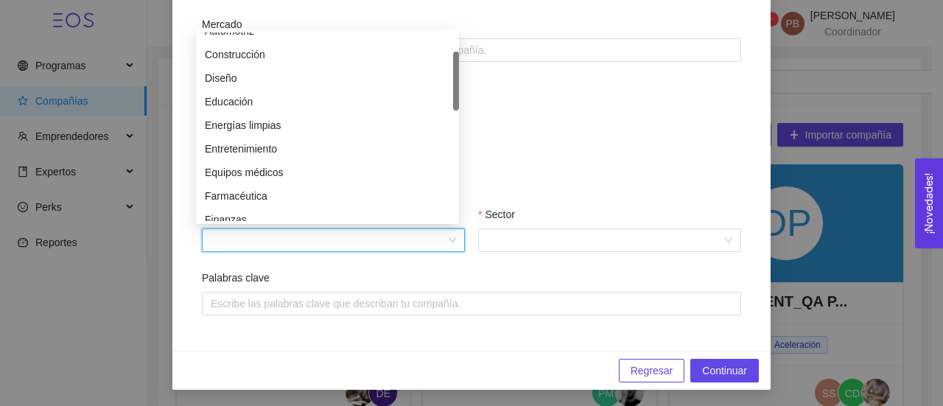
scroll to position [71, 0]
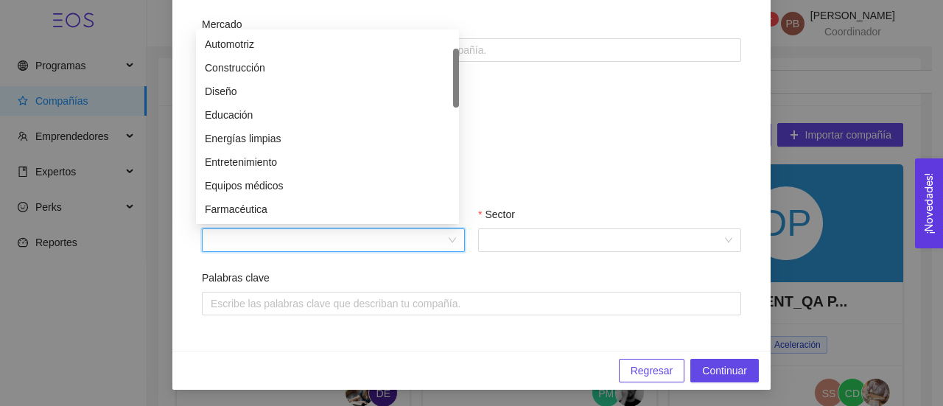
drag, startPoint x: 456, startPoint y: 55, endPoint x: 462, endPoint y: 71, distance: 17.5
click at [462, 71] on body "Programas Compañías Emprendedores Expertos Perks Reportes 99+ PB Patricia Barre…" at bounding box center [466, 203] width 932 height 406
click at [305, 92] on div "Diseño" at bounding box center [327, 91] width 245 height 16
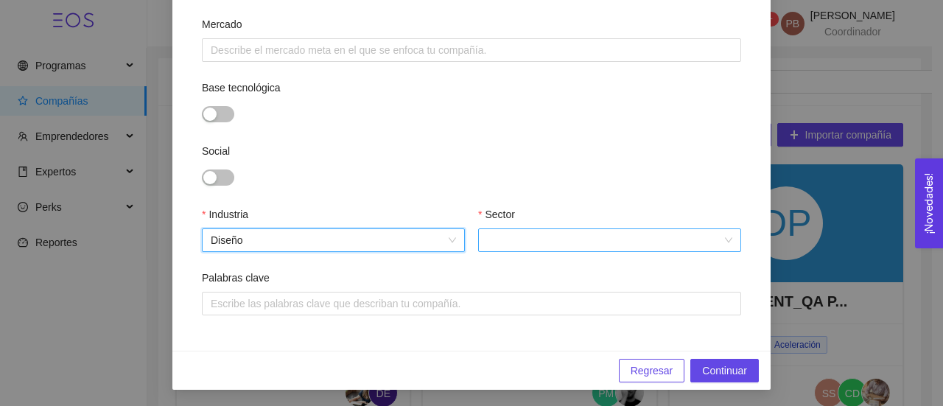
click at [526, 240] on input "Sector" at bounding box center [604, 240] width 235 height 22
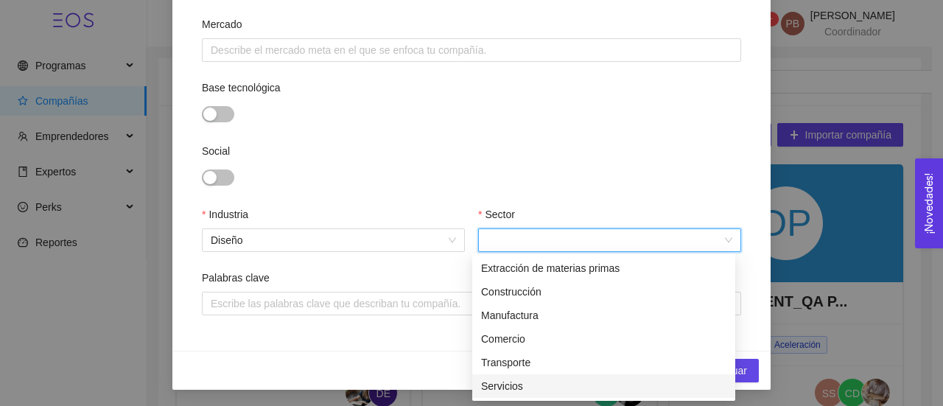
click at [530, 388] on div "Servicios" at bounding box center [603, 386] width 245 height 16
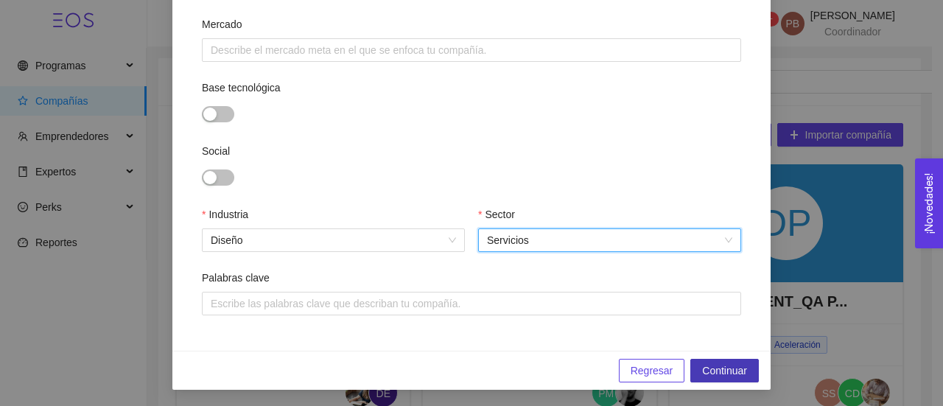
click at [724, 370] on span "Continuar" at bounding box center [724, 371] width 45 height 16
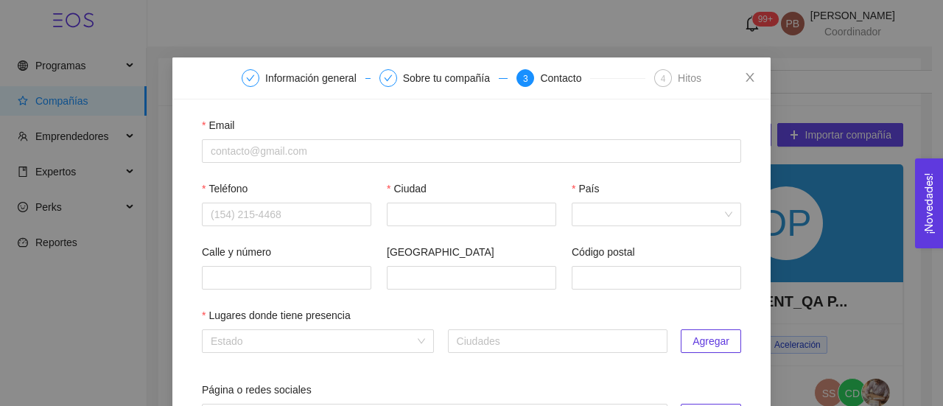
scroll to position [16, 0]
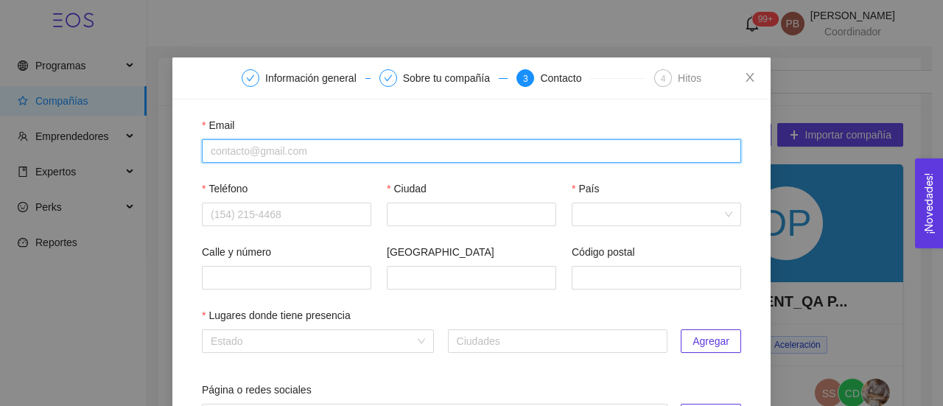
click at [240, 154] on input "Email" at bounding box center [472, 151] width 540 height 24
paste input "madrigalf.maria@gmail.com"
type input "madrigalf.maria@gmail.com"
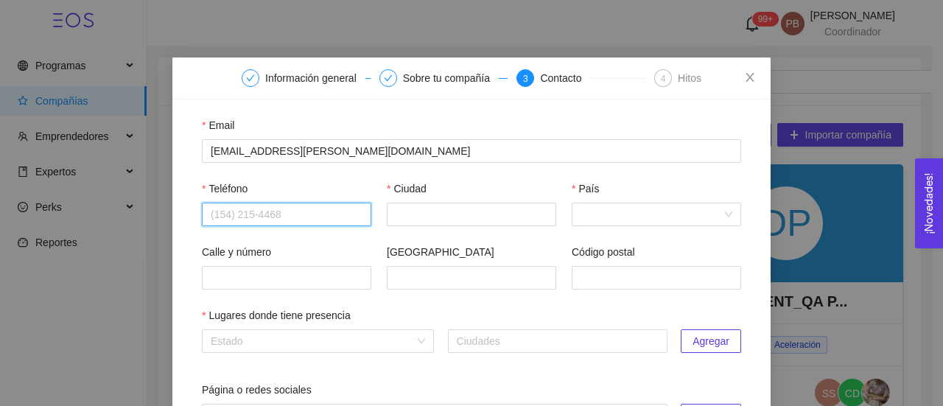
click at [209, 217] on input "Teléfono" at bounding box center [287, 215] width 170 height 24
paste input "4423501440"
type input "4423501440"
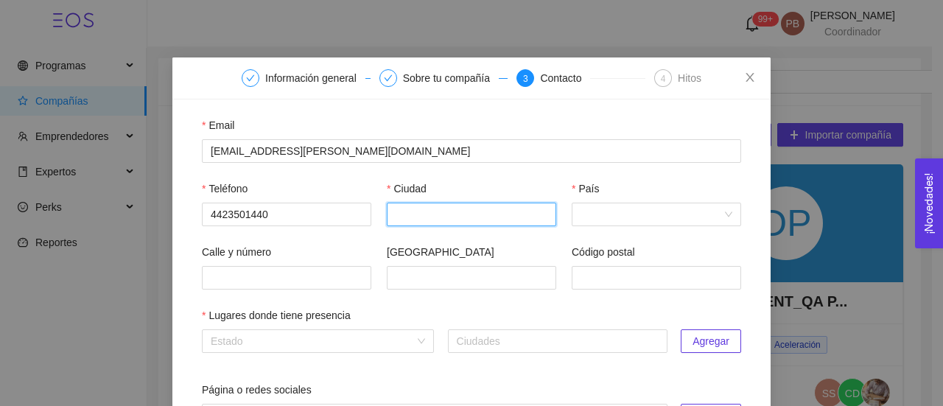
click at [472, 216] on input "Ciudad" at bounding box center [472, 215] width 170 height 24
type input "Querétaro"
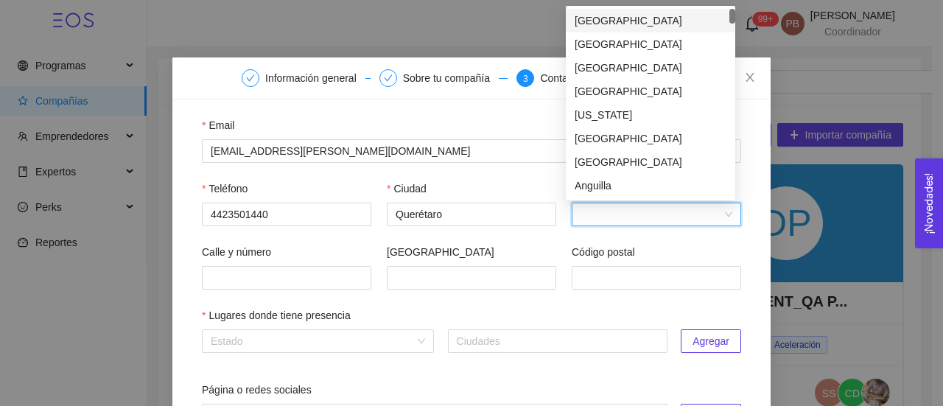
click at [626, 212] on input "País" at bounding box center [652, 214] width 142 height 22
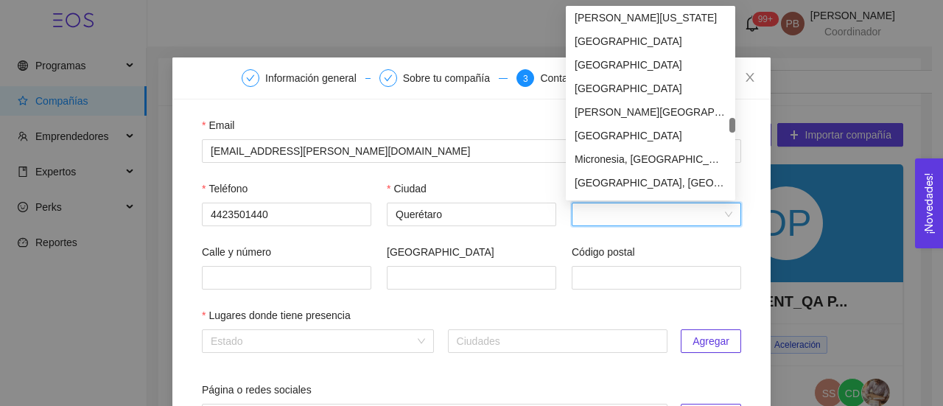
scroll to position [3203, 0]
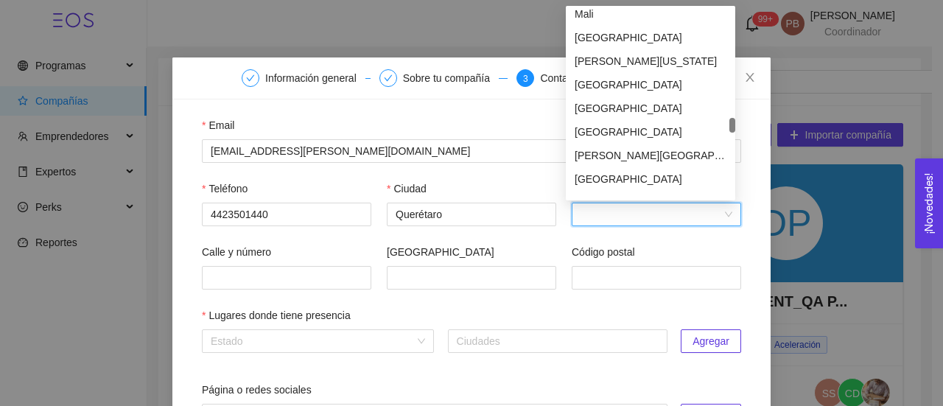
drag, startPoint x: 733, startPoint y: 14, endPoint x: 729, endPoint y: 123, distance: 109.1
click at [729, 123] on div "Mali Malta Marshall Islands Martinique Mauritania Mauritius Mayotte Mexico Micr…" at bounding box center [651, 103] width 170 height 189
click at [626, 178] on div "Mexico" at bounding box center [651, 179] width 152 height 16
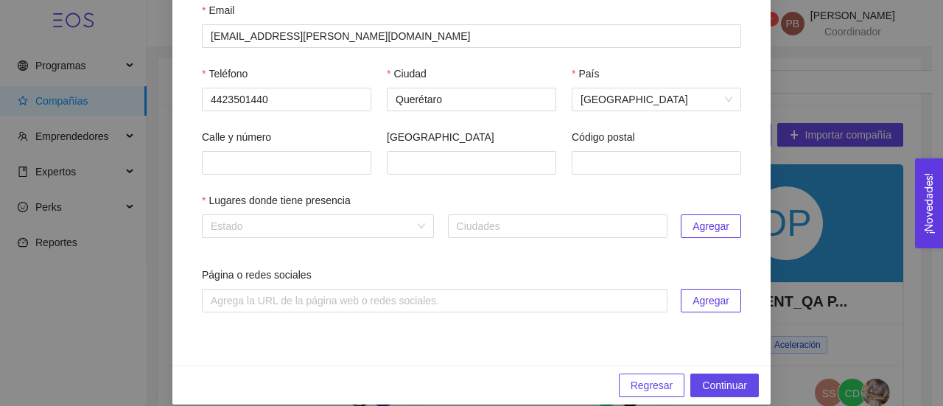
scroll to position [148, 0]
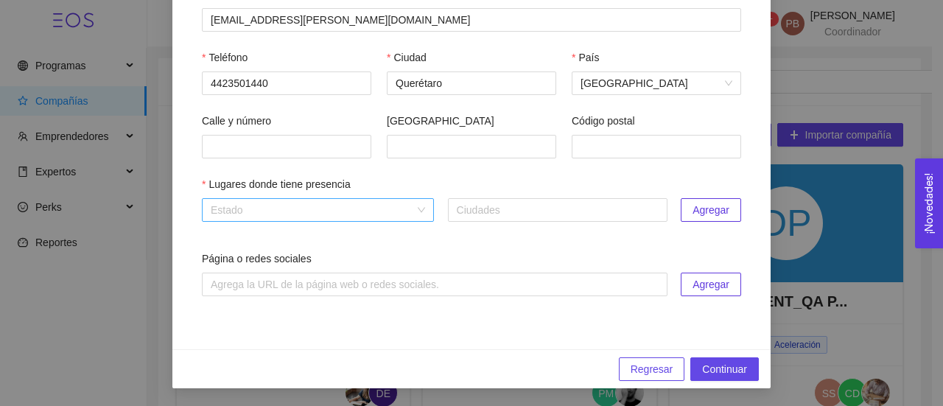
click at [420, 210] on div "Estado" at bounding box center [318, 210] width 232 height 24
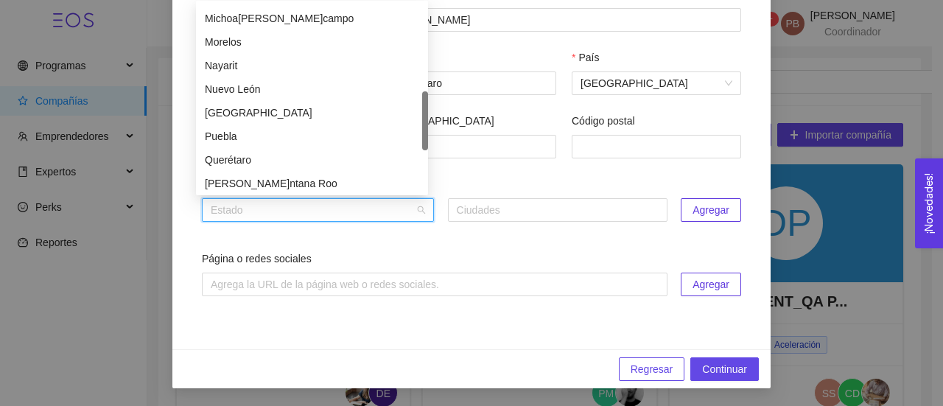
scroll to position [373, 0]
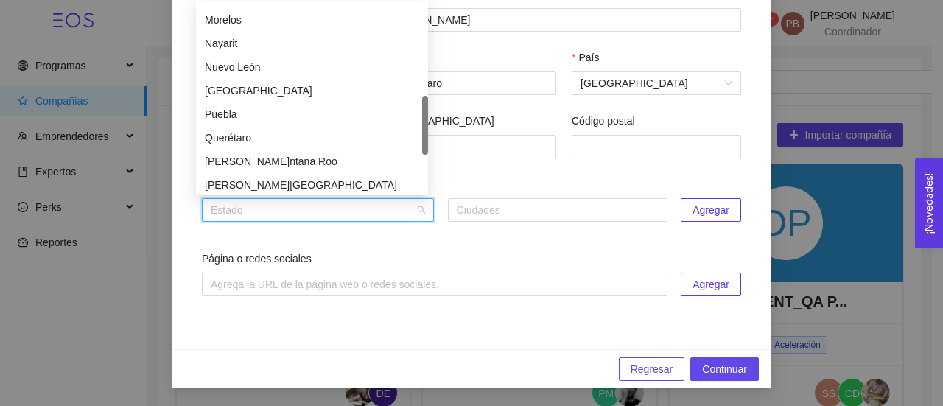
drag, startPoint x: 425, startPoint y: 34, endPoint x: 427, endPoint y: 126, distance: 92.2
click at [427, 126] on div at bounding box center [425, 125] width 6 height 59
click at [312, 136] on div "Querétaro" at bounding box center [312, 138] width 214 height 16
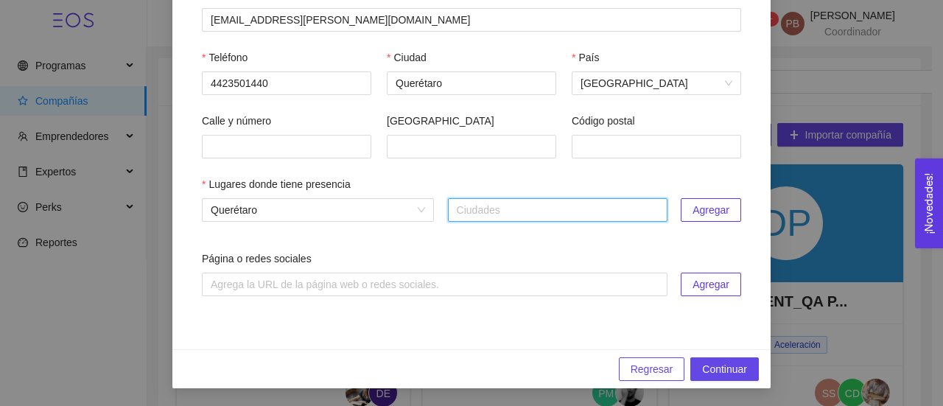
click at [719, 207] on span "Agregar" at bounding box center [711, 210] width 37 height 16
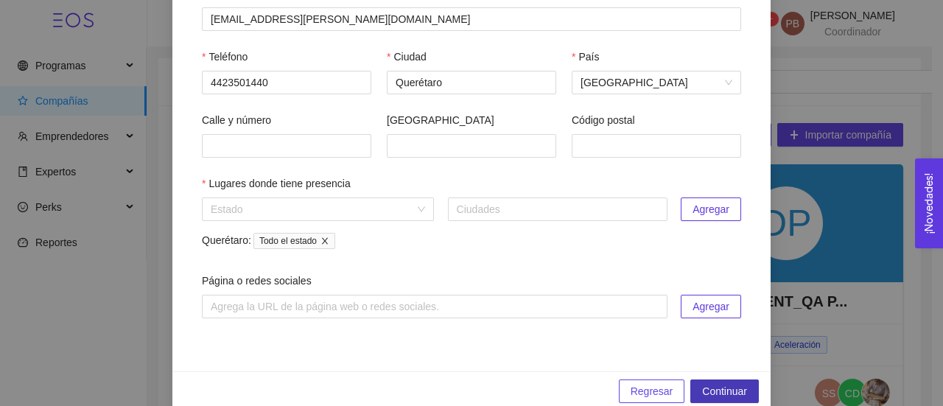
click at [727, 394] on span "Continuar" at bounding box center [724, 391] width 45 height 16
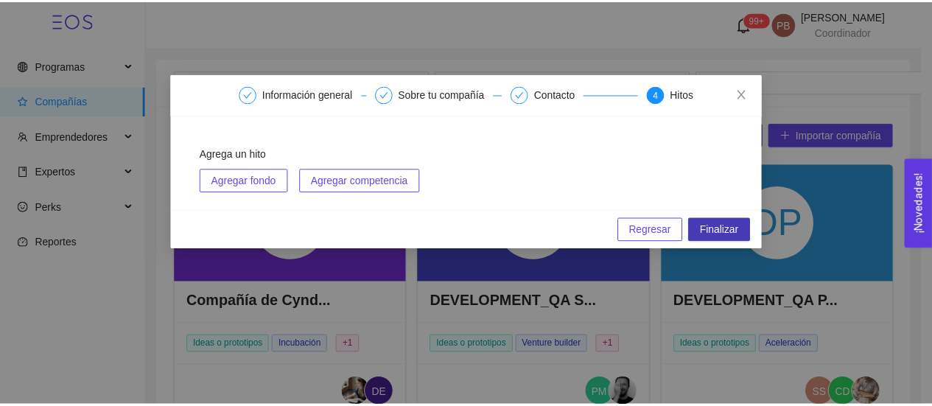
scroll to position [0, 0]
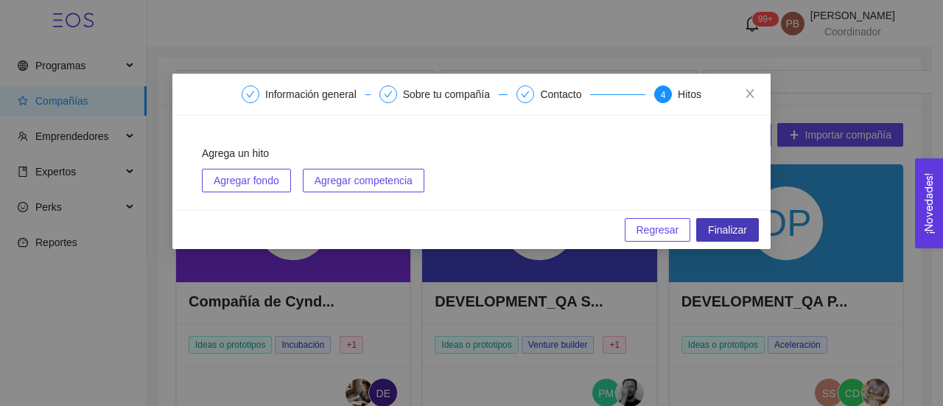
click at [734, 225] on span "Finalizar" at bounding box center [727, 230] width 39 height 16
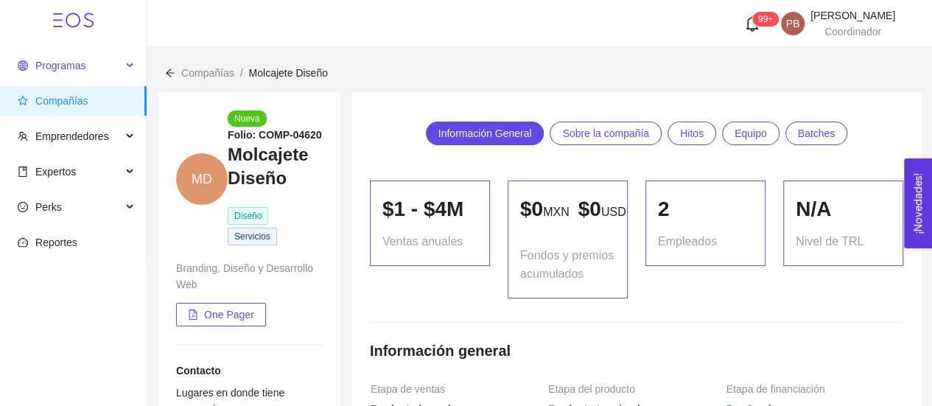
click at [50, 64] on span "Programas" at bounding box center [60, 66] width 50 height 12
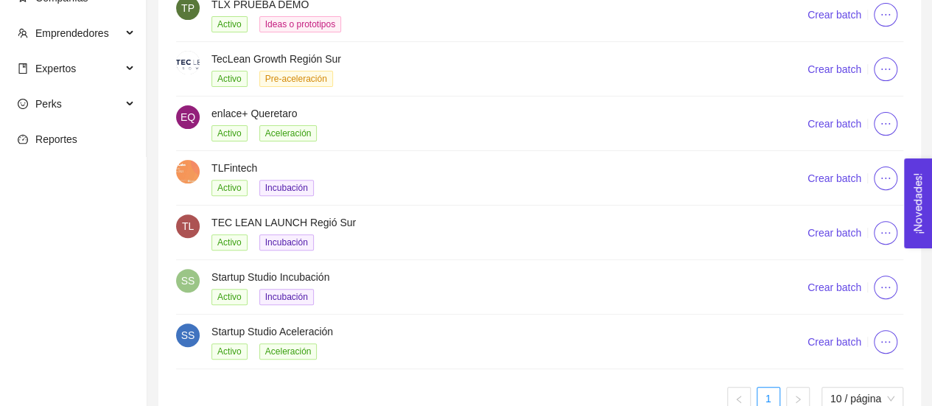
scroll to position [203, 0]
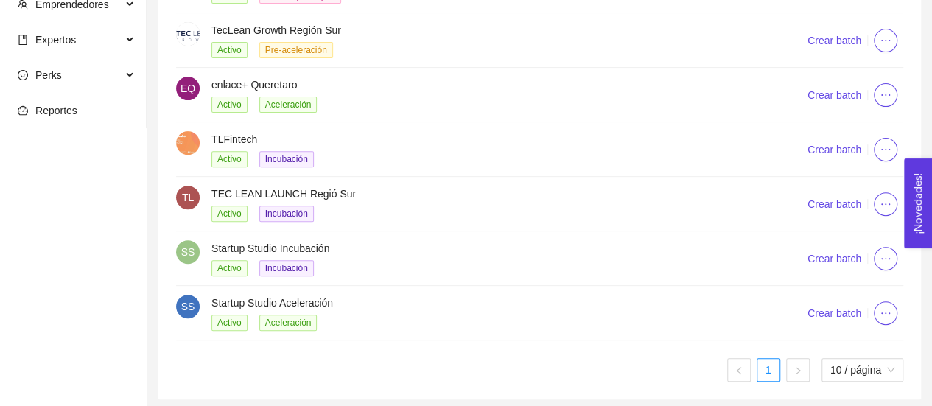
click at [255, 296] on h4 "Startup Studio Aceleración" at bounding box center [492, 303] width 560 height 16
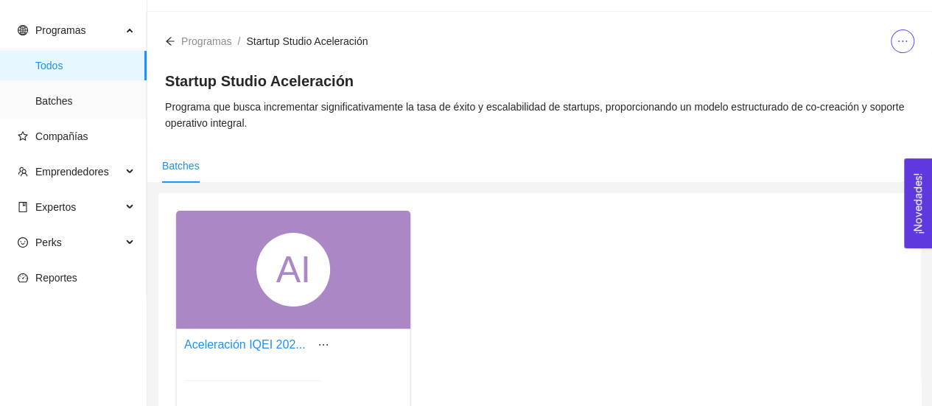
scroll to position [203, 0]
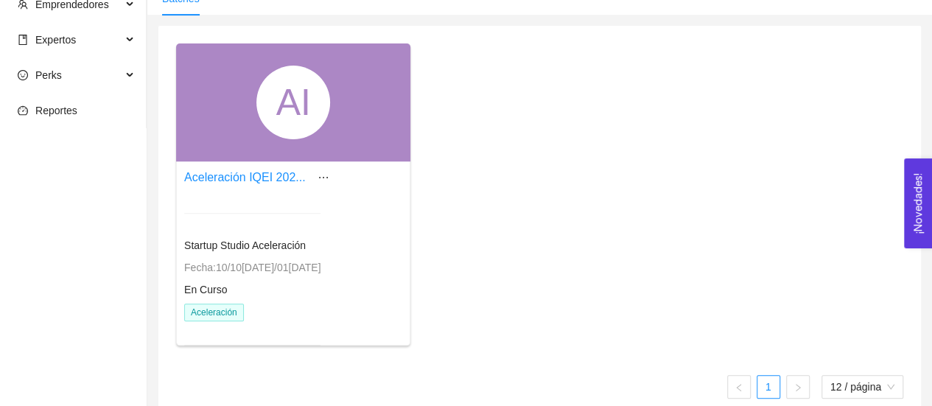
click at [265, 240] on span "Startup Studio Aceleración" at bounding box center [245, 246] width 122 height 12
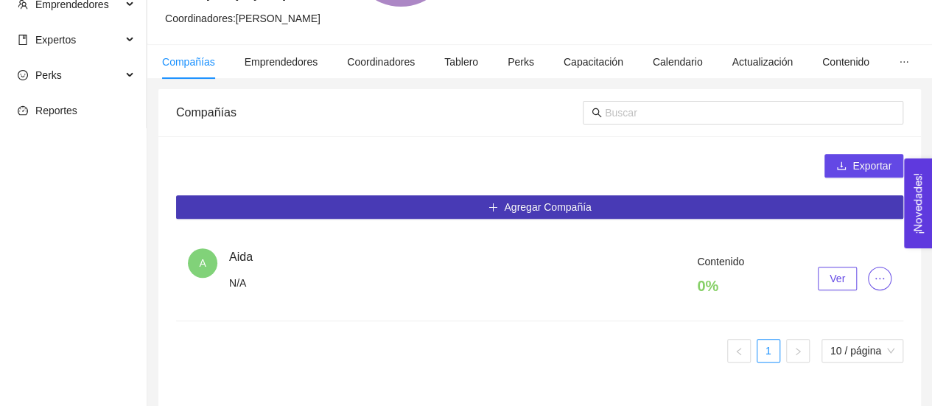
click at [569, 203] on span "Agregar Compañía" at bounding box center [547, 207] width 87 height 16
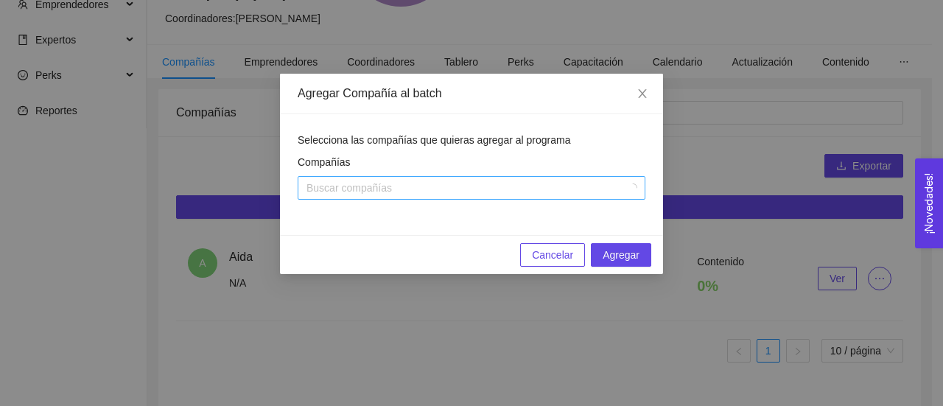
click at [536, 185] on div at bounding box center [464, 188] width 326 height 18
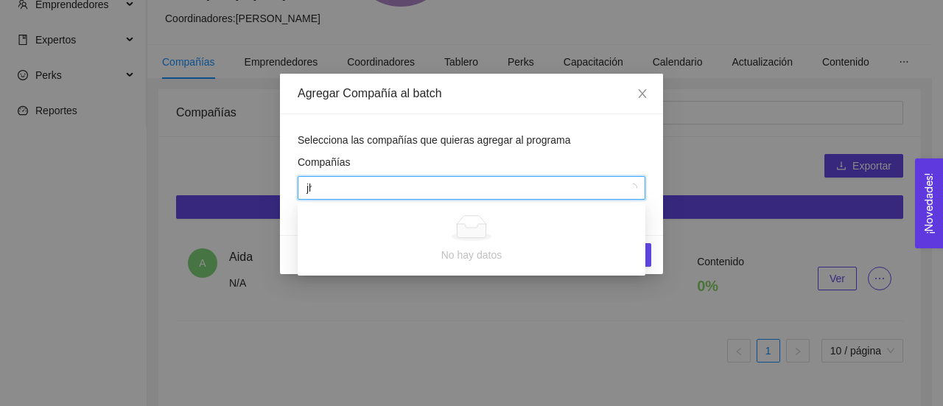
type input "jhei"
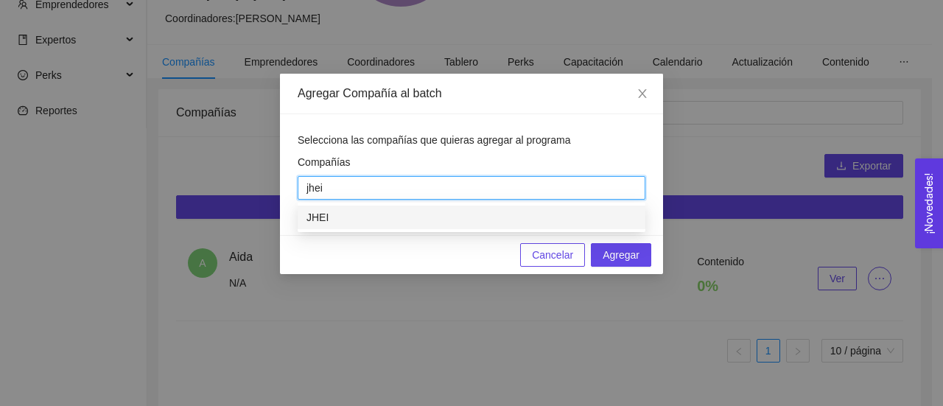
click at [532, 220] on div "JHEI" at bounding box center [472, 217] width 330 height 16
type input "molca"
click at [533, 217] on div "Molcajete Diseño" at bounding box center [472, 217] width 330 height 16
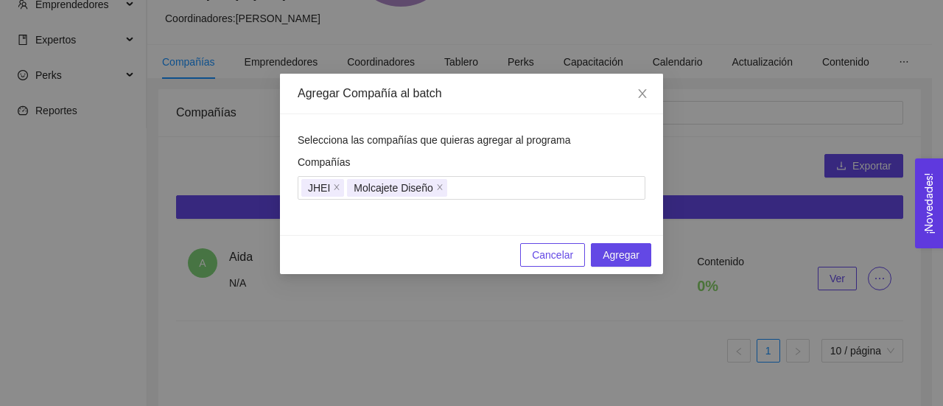
click at [655, 195] on div "Selecciona las compañías que quieras agregar al programa Compañías JHEI Molcaje…" at bounding box center [471, 174] width 383 height 121
click at [627, 253] on span "Agregar" at bounding box center [621, 255] width 37 height 16
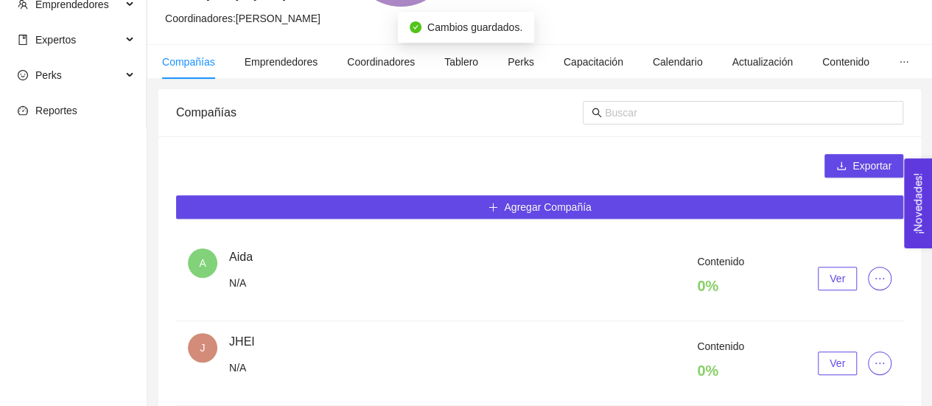
click at [849, 355] on button "Ver" at bounding box center [837, 364] width 39 height 24
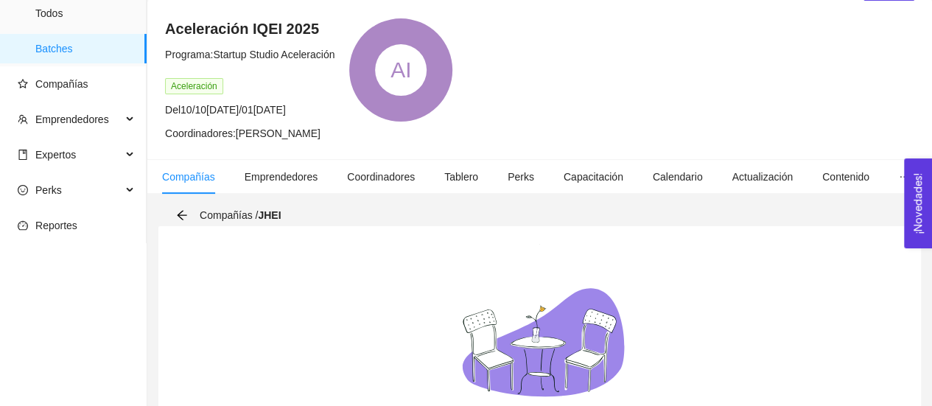
scroll to position [203, 0]
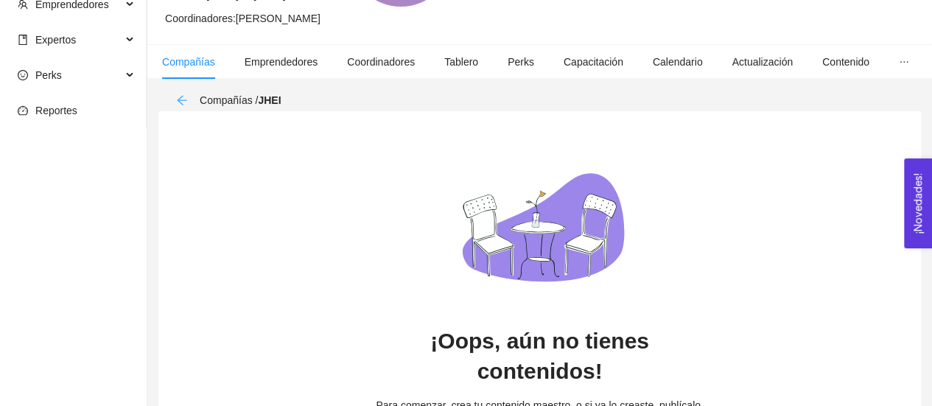
click at [184, 101] on icon "arrow-left" at bounding box center [182, 100] width 12 height 12
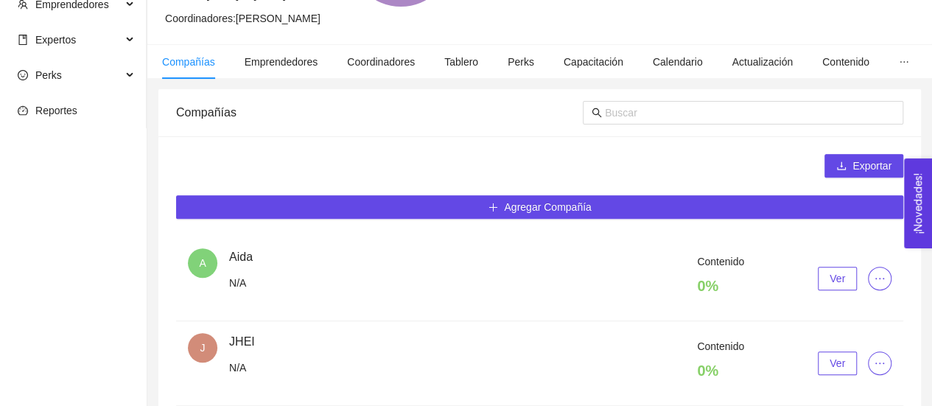
scroll to position [355, 0]
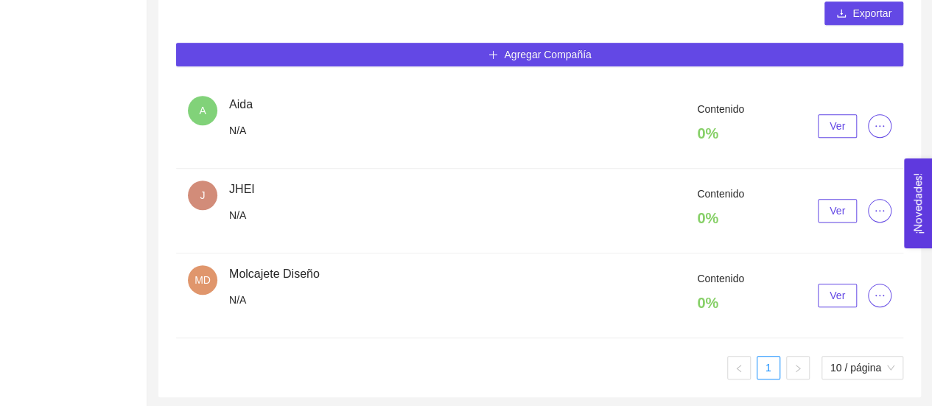
click at [271, 271] on div "Contenido 0 % Ver" at bounding box center [560, 296] width 663 height 50
click at [202, 276] on span "MD" at bounding box center [203, 279] width 16 height 29
click at [226, 287] on div "MD Molcajete Diseño N/A" at bounding box center [208, 289] width 41 height 49
click at [727, 279] on span "Contenido" at bounding box center [720, 279] width 47 height 12
click at [880, 296] on icon "ellipsis" at bounding box center [880, 296] width 12 height 12
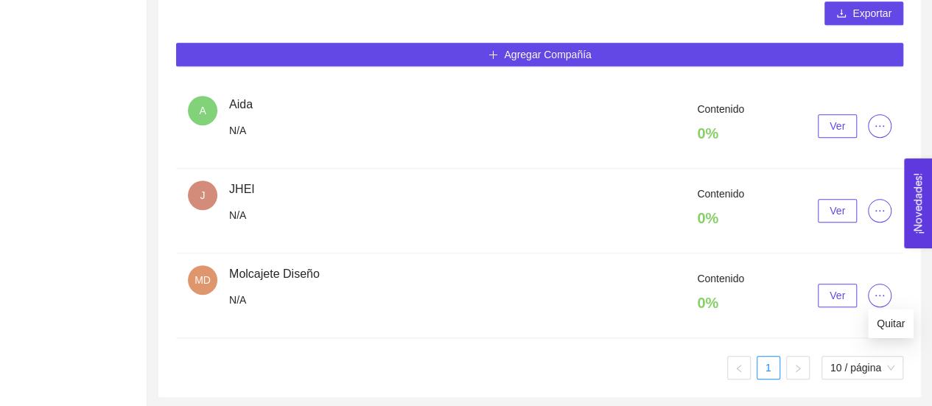
click at [880, 296] on icon "ellipsis" at bounding box center [880, 296] width 12 height 12
click at [852, 293] on button "Ver" at bounding box center [837, 296] width 39 height 24
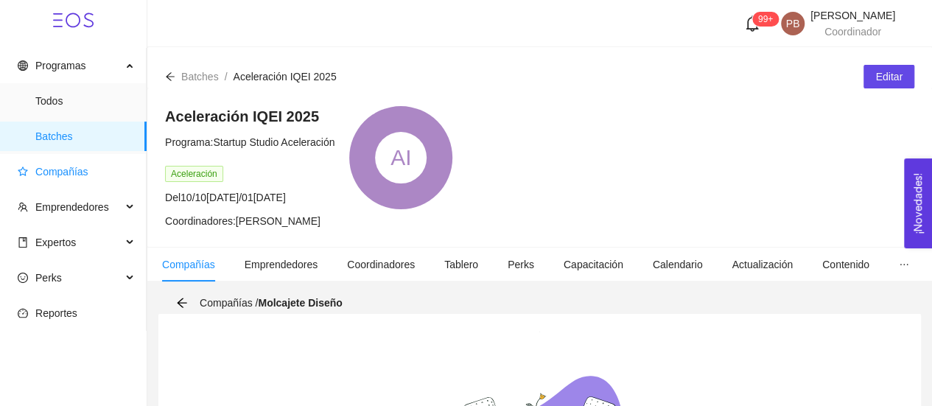
click at [68, 172] on span "Compañías" at bounding box center [61, 172] width 53 height 12
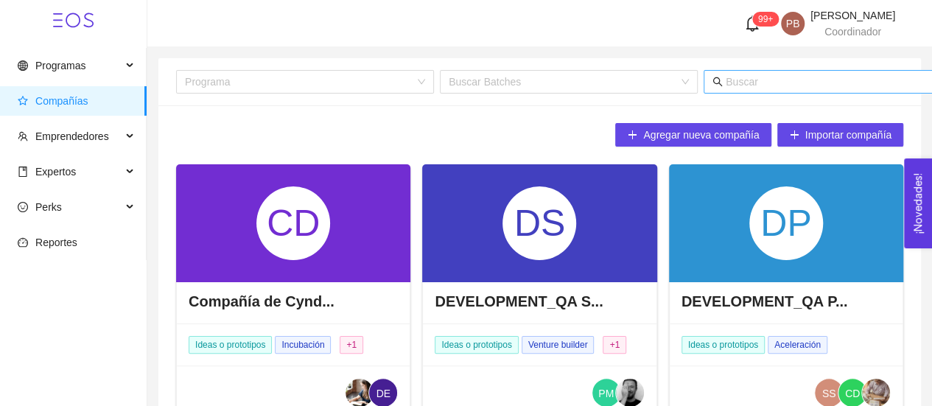
click at [737, 81] on input "text" at bounding box center [871, 82] width 290 height 16
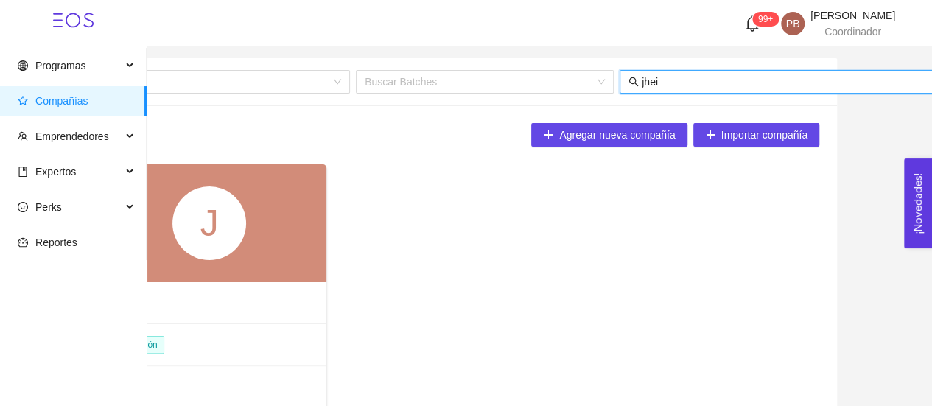
type input "jhei"
click at [293, 237] on div "J" at bounding box center [209, 223] width 234 height 118
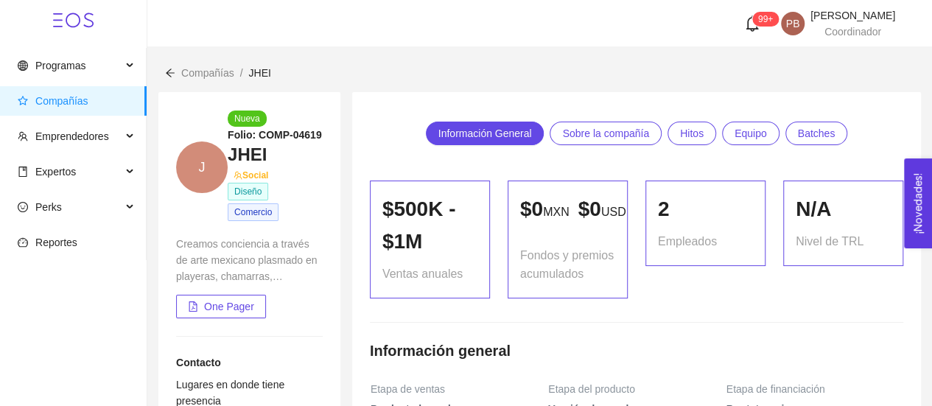
click at [71, 100] on span "Compañías" at bounding box center [61, 101] width 53 height 12
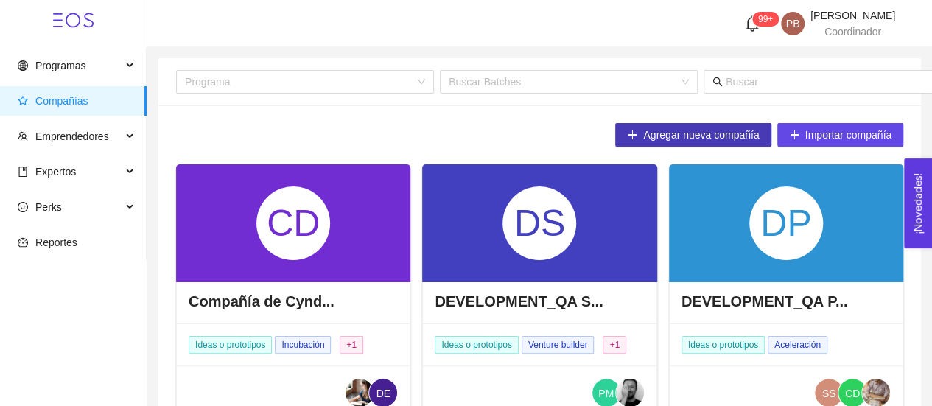
click at [663, 135] on span "Agregar nueva compañía" at bounding box center [701, 135] width 116 height 16
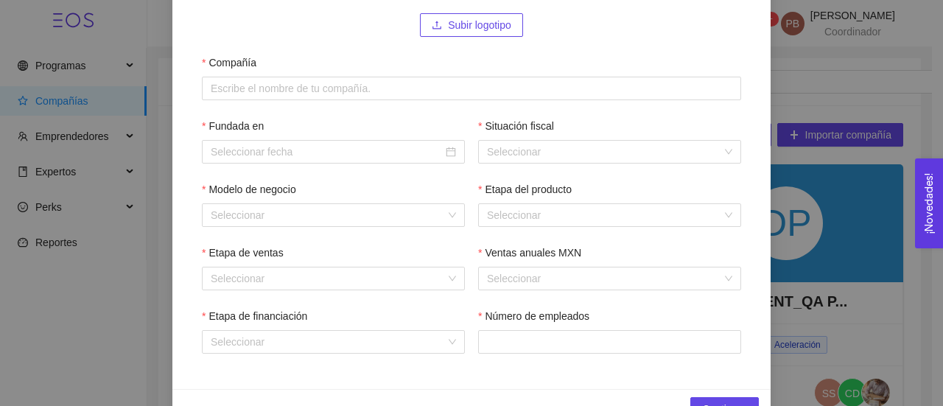
scroll to position [189, 0]
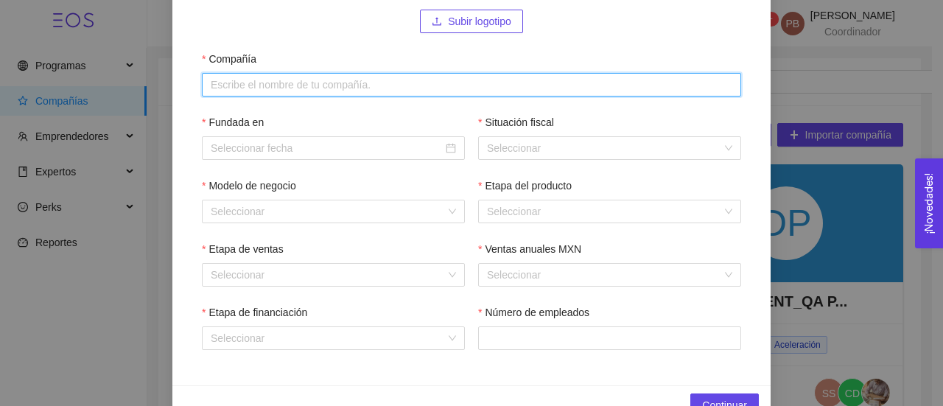
click at [237, 76] on input "Compañía" at bounding box center [472, 85] width 540 height 24
paste input "Satélite Design"
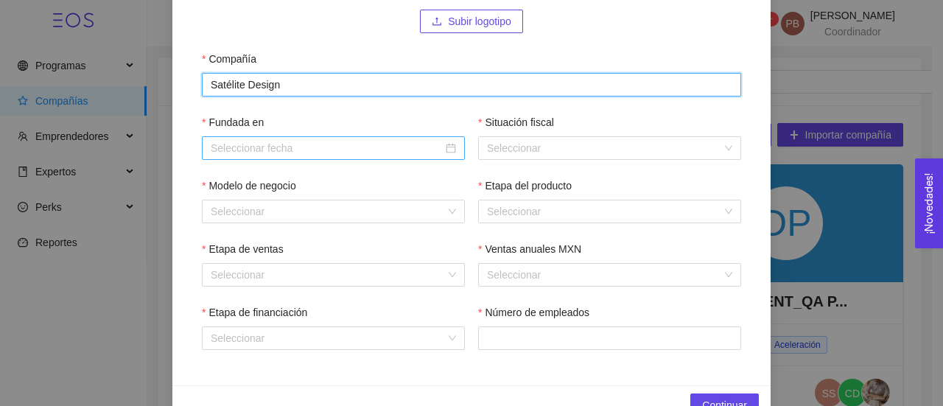
type input "Satélite Design"
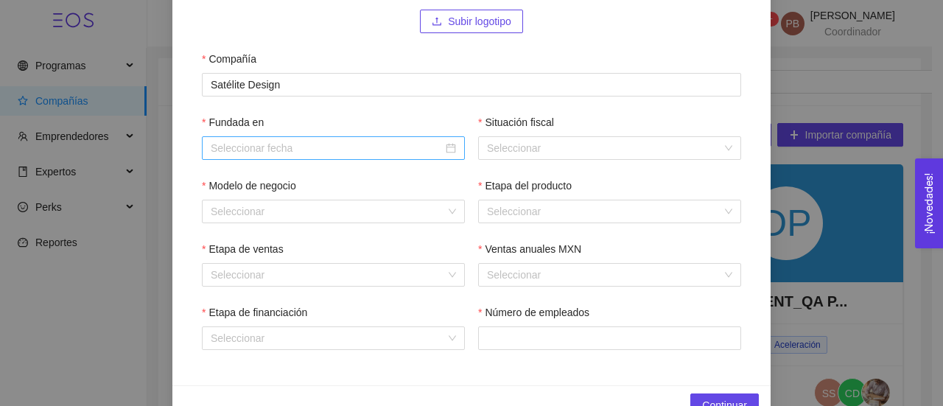
click at [238, 151] on input "Fundada en" at bounding box center [327, 148] width 232 height 16
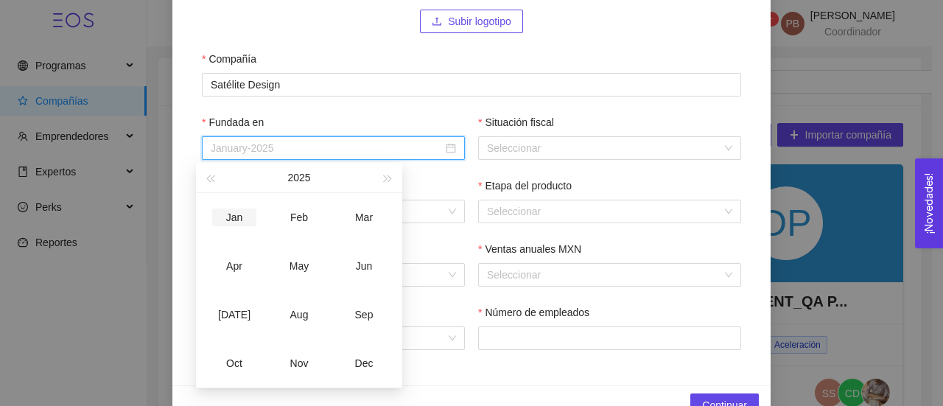
click at [239, 210] on div "Jan" at bounding box center [234, 218] width 44 height 18
type input "January-2025"
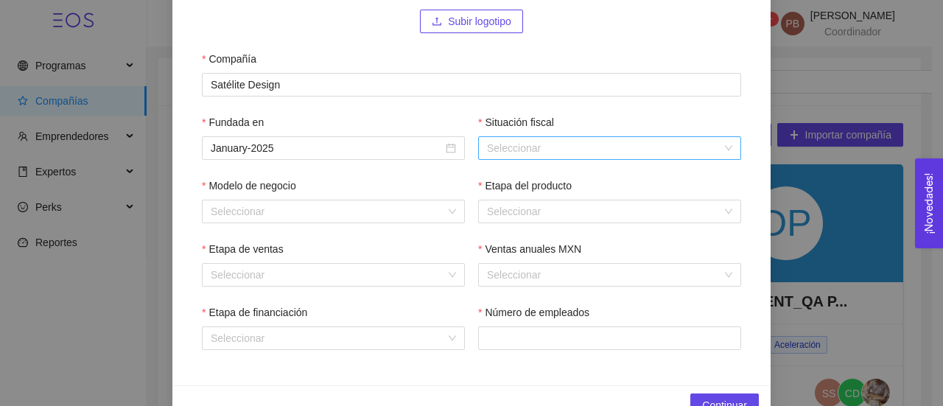
click at [560, 148] on input "Situación fiscal" at bounding box center [604, 148] width 235 height 22
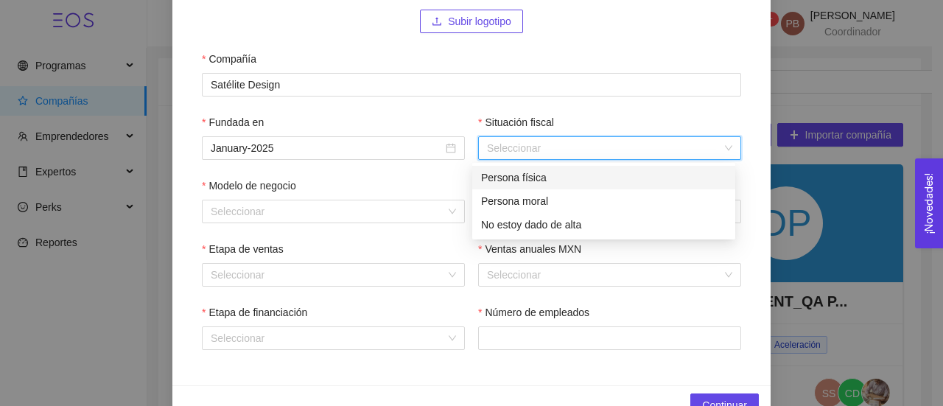
click at [548, 179] on div "Persona física" at bounding box center [603, 178] width 245 height 16
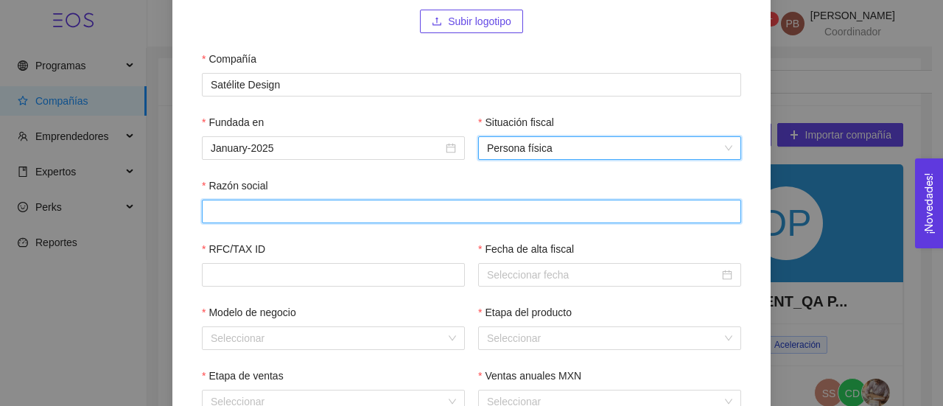
click at [339, 209] on input "Razón social" at bounding box center [472, 212] width 540 height 24
paste input "[PERSON_NAME]"
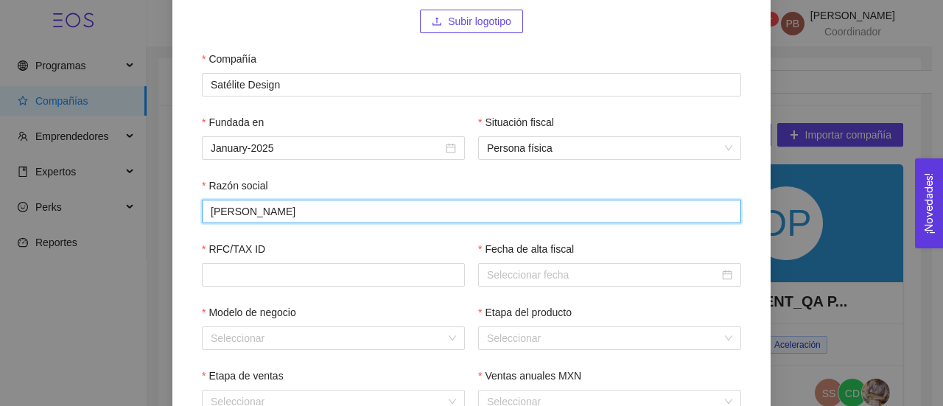
type input "[PERSON_NAME]"
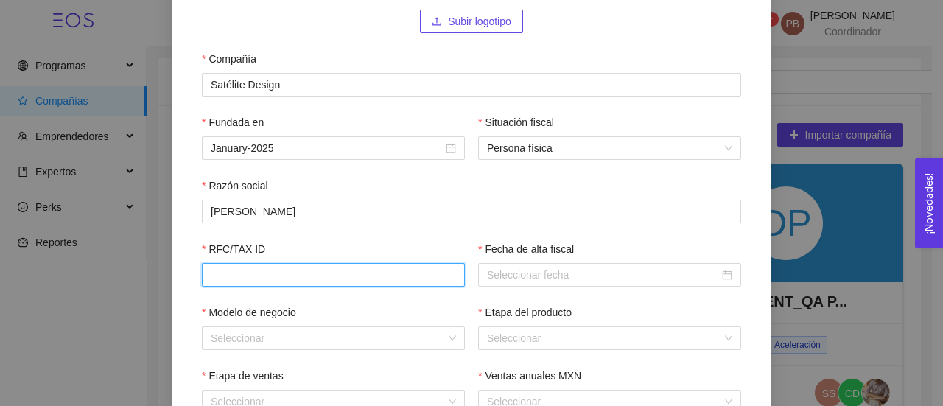
click at [293, 273] on input "RFC/TAX ID" at bounding box center [333, 275] width 263 height 24
paste input "OOOD920113SQ7"
type input "OOOD920113SQ7"
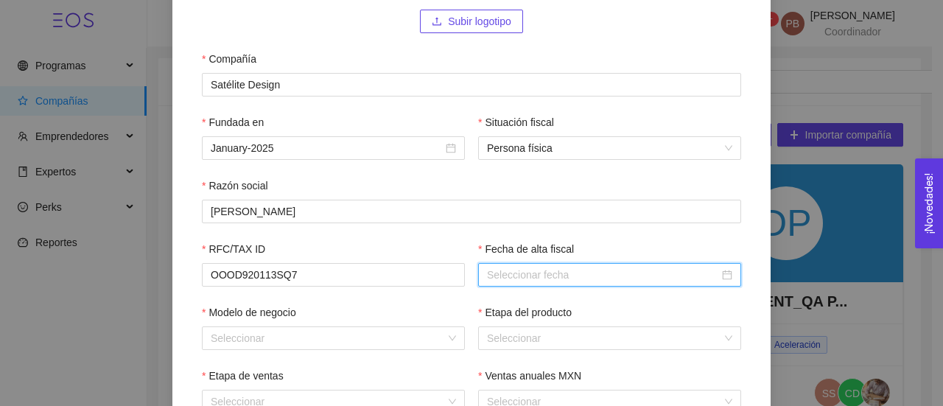
click at [498, 282] on input "Fecha de alta fiscal" at bounding box center [603, 275] width 232 height 16
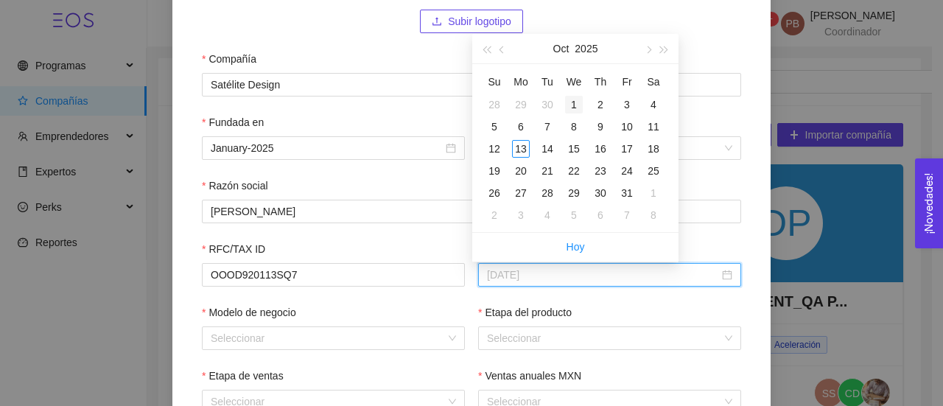
type input "2025-10-01"
click at [573, 105] on div "1" at bounding box center [574, 105] width 18 height 18
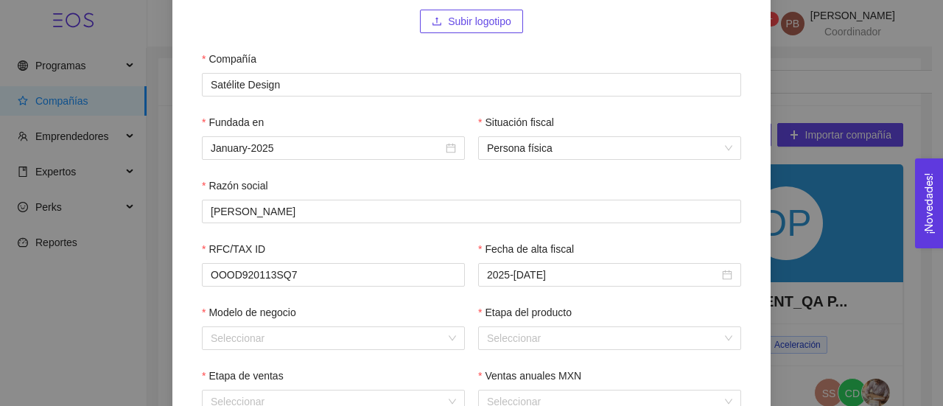
click at [756, 67] on div "Subir logotipo Compañía Satélite Design Fundada en January-2025 Situación fisca…" at bounding box center [471, 219] width 598 height 585
click at [450, 335] on div "Seleccionar" at bounding box center [333, 339] width 263 height 24
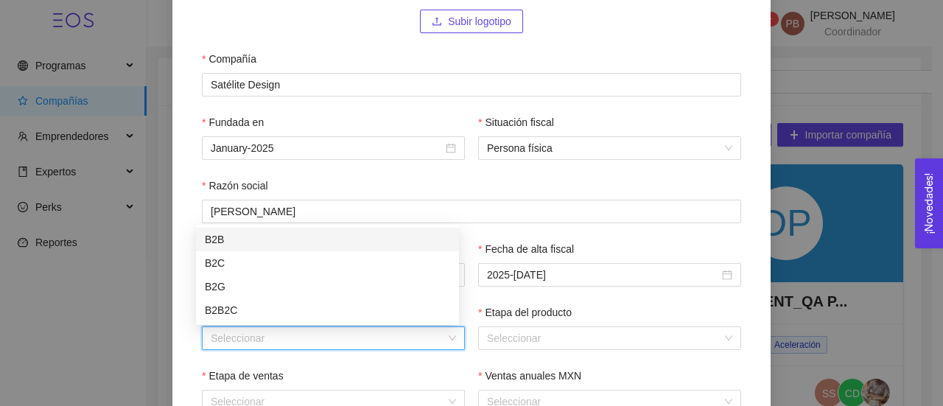
click at [423, 240] on div "B2B" at bounding box center [327, 239] width 245 height 16
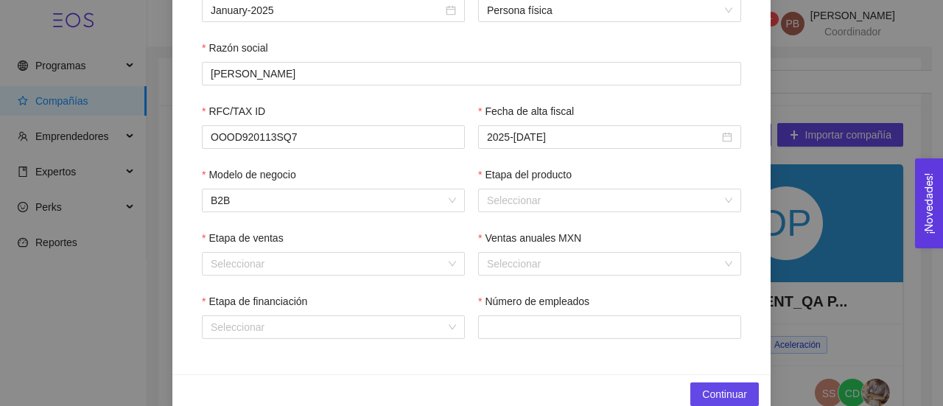
scroll to position [354, 0]
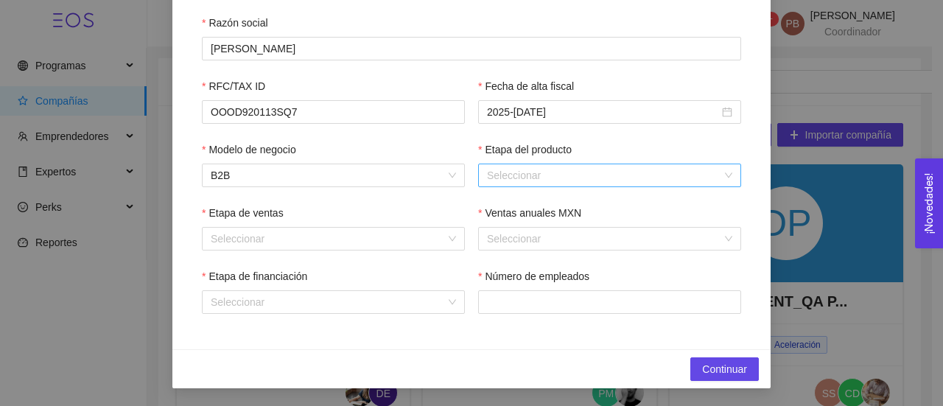
click at [726, 175] on div "Seleccionar" at bounding box center [609, 176] width 263 height 24
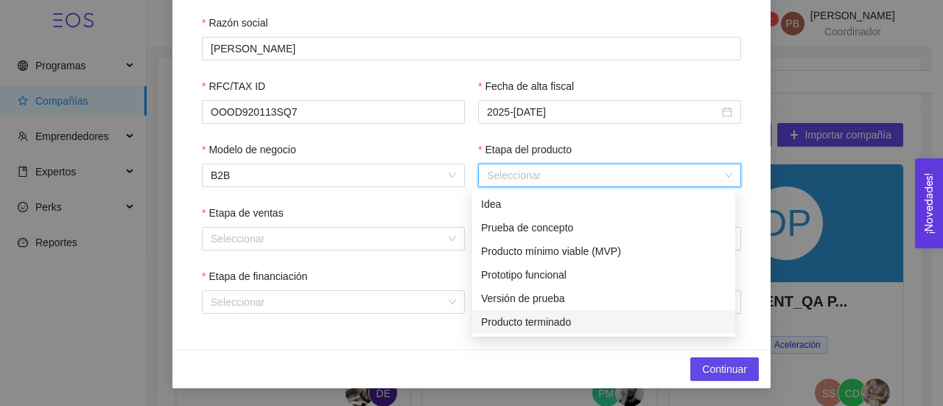
click at [613, 315] on div "Producto terminado" at bounding box center [603, 322] width 245 height 16
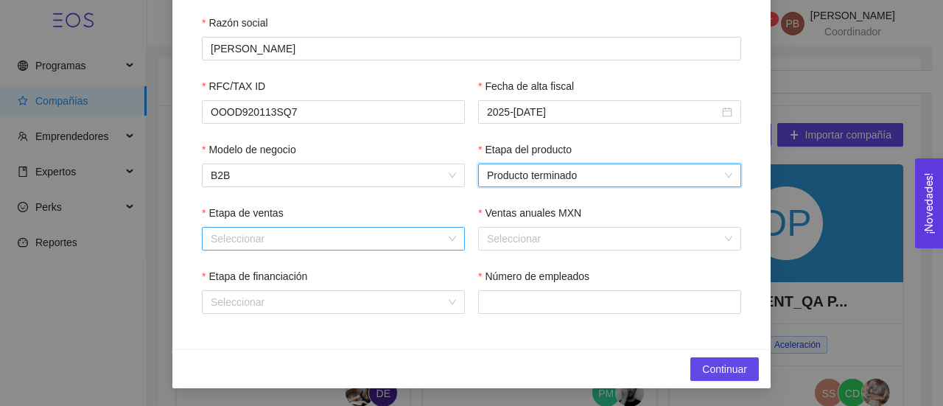
click at [442, 239] on div "Seleccionar" at bounding box center [333, 239] width 263 height 24
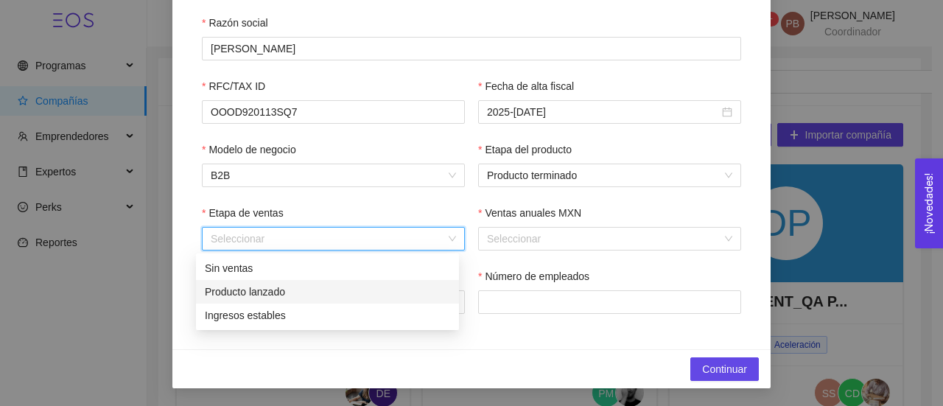
click at [405, 291] on div "Producto lanzado" at bounding box center [327, 292] width 245 height 16
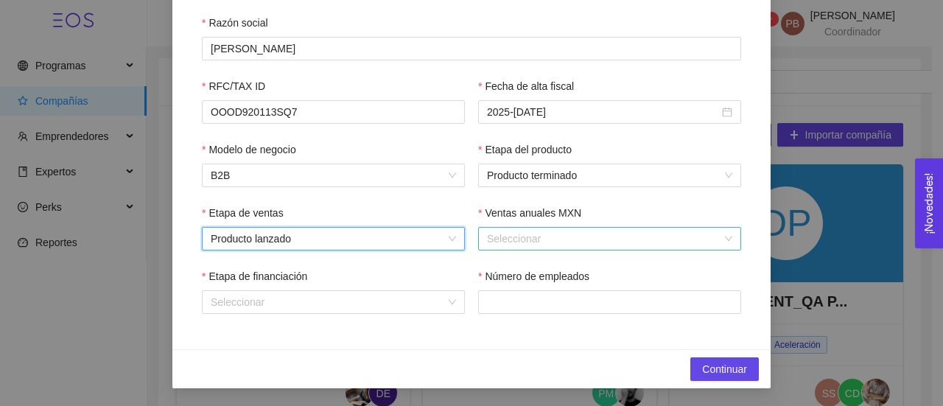
click at [539, 245] on input "Ventas anuales MXN" at bounding box center [604, 239] width 235 height 22
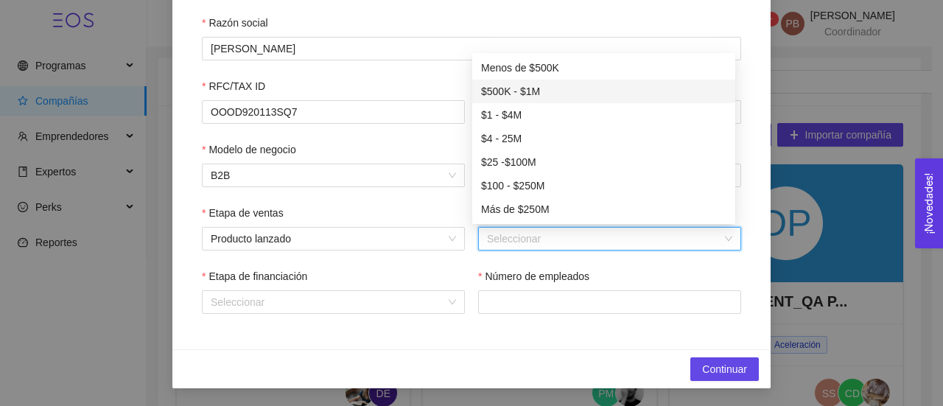
click at [554, 92] on div "$500K - $1M" at bounding box center [603, 91] width 245 height 16
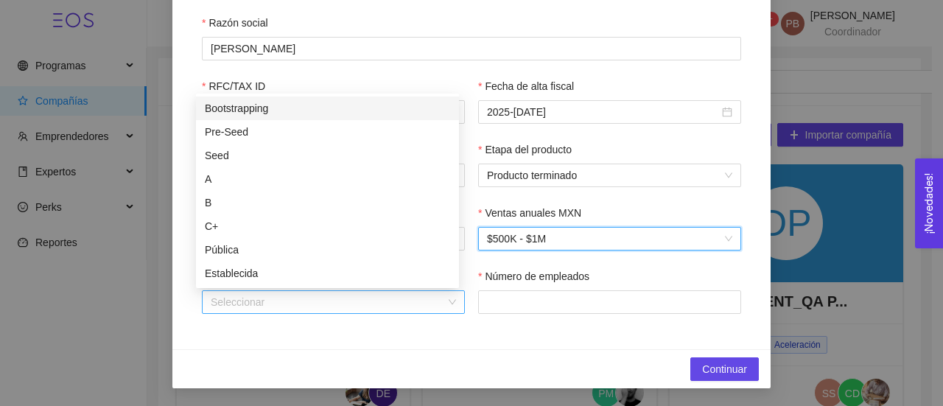
click at [446, 307] on div "Seleccionar" at bounding box center [333, 302] width 263 height 24
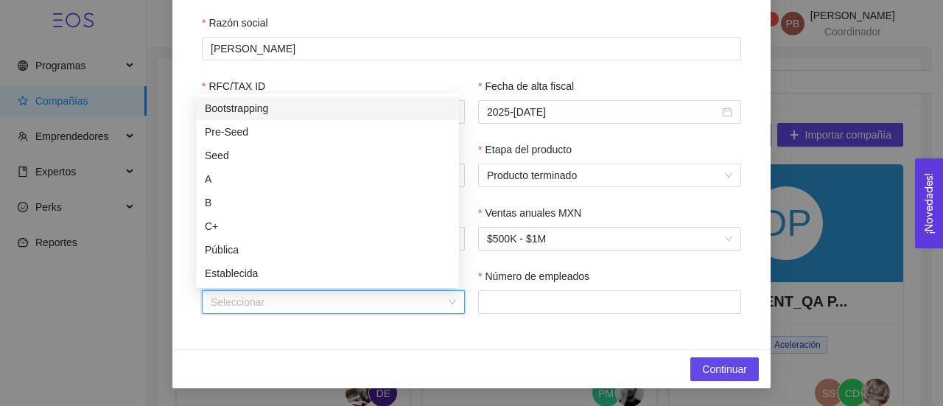
click at [397, 112] on div "Bootstrapping" at bounding box center [327, 108] width 245 height 16
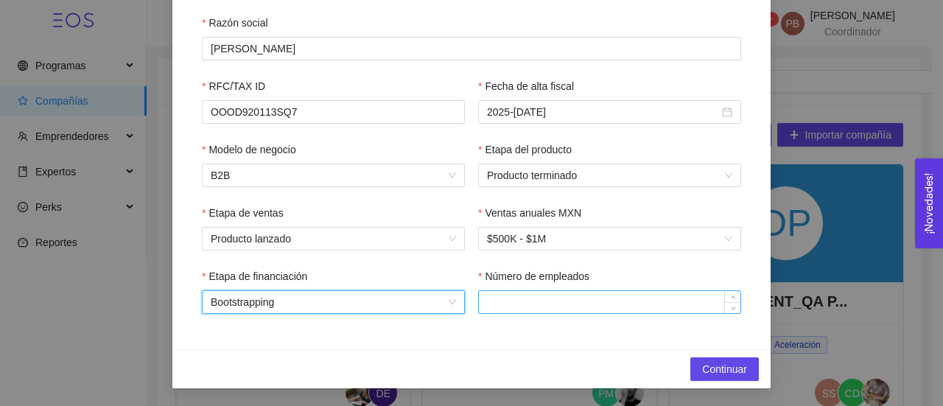
click at [542, 297] on input "Número de empleados" at bounding box center [610, 302] width 262 height 22
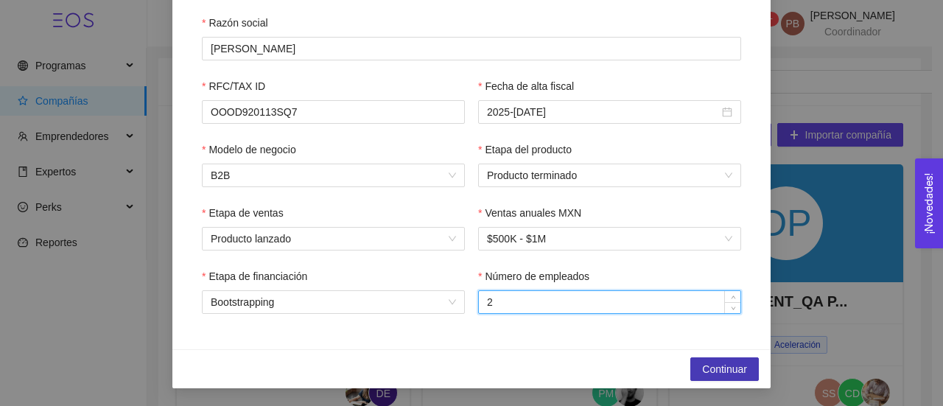
type input "2"
click at [742, 369] on button "Continuar" at bounding box center [725, 369] width 69 height 24
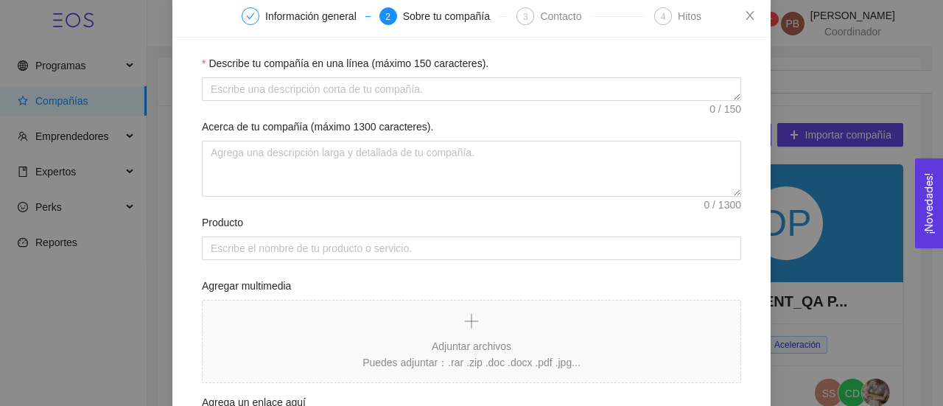
scroll to position [32, 0]
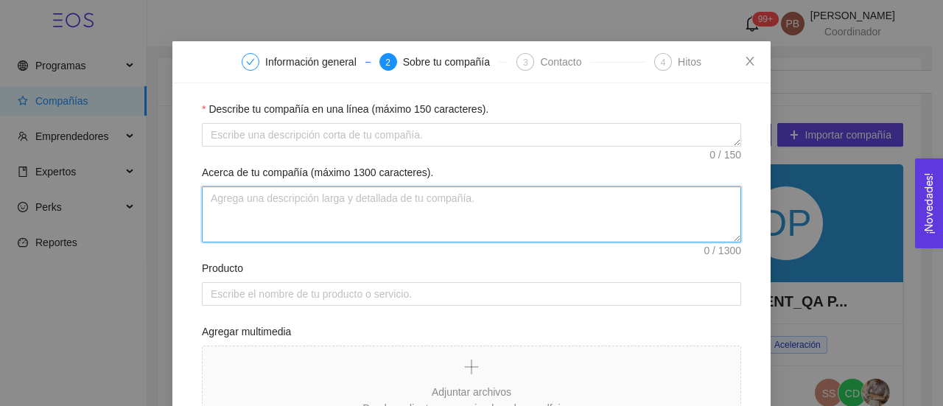
click at [508, 213] on textarea "Acerca de tu compañía (máximo 1300 caracteres)." at bounding box center [472, 214] width 540 height 56
paste textarea "ESPECIALISTAS EN LANZAR, IMPULSAR Y ORBITAR MARCAS. Somos una consultora mexica…"
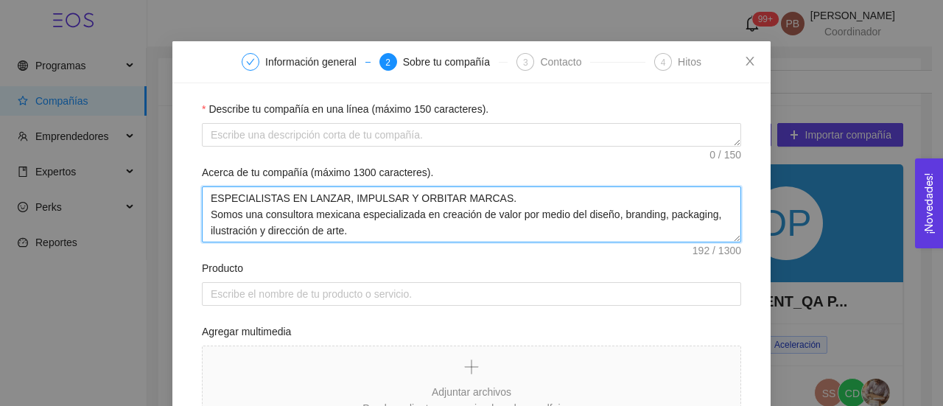
drag, startPoint x: 516, startPoint y: 188, endPoint x: 189, endPoint y: 186, distance: 327.3
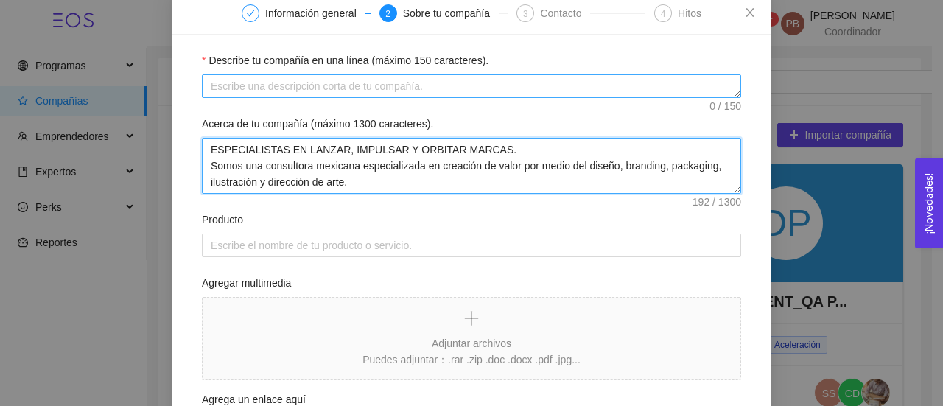
scroll to position [81, 0]
type textarea "ESPECIALISTAS EN LANZAR, IMPULSAR Y ORBITAR MARCAS. Somos una consultora mexica…"
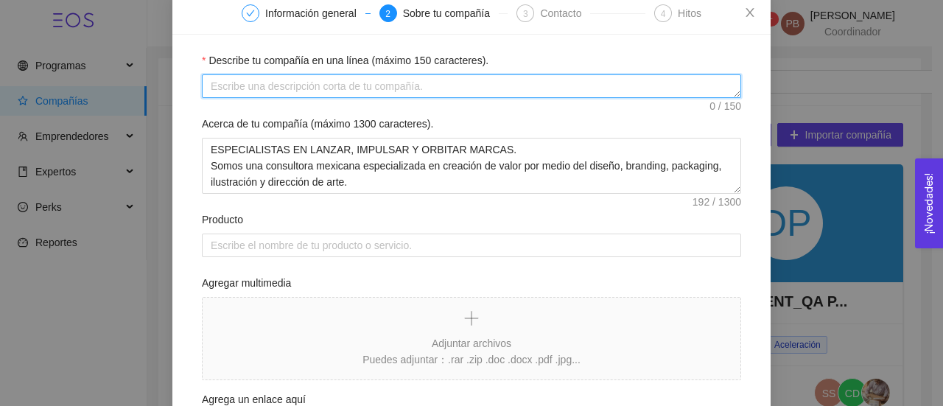
click at [236, 91] on textarea "Describe tu compañía en una línea (máximo 150 caracteres)." at bounding box center [472, 86] width 540 height 24
paste textarea "ESPECIALISTAS EN LANZAR, IMPULSAR Y ORBITAR MARCAS."
type textarea "ESPECIALISTAS EN LANZAR, IMPULSAR Y ORBITAR MARCAS."
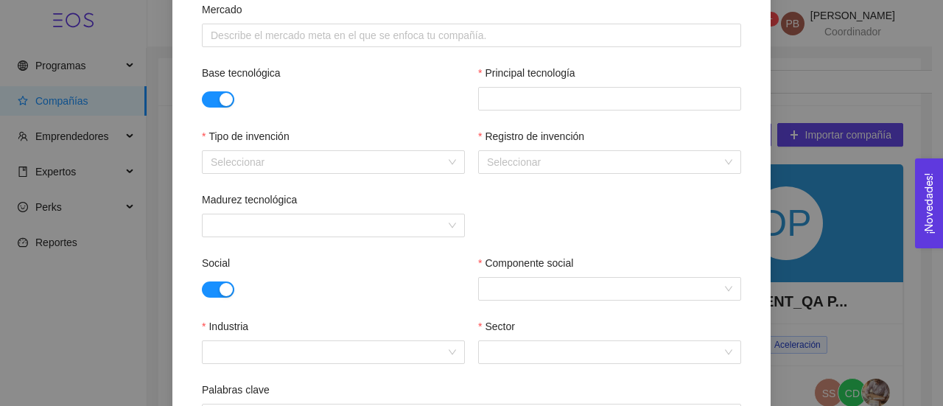
scroll to position [541, 0]
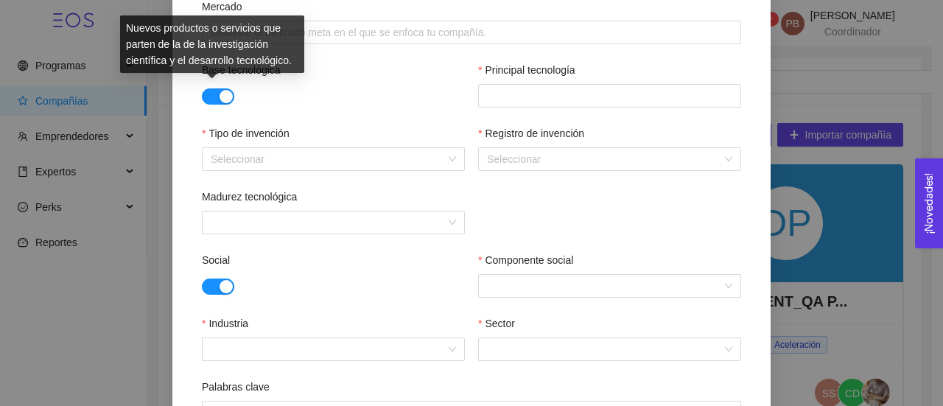
click at [208, 92] on button "button" at bounding box center [218, 96] width 32 height 16
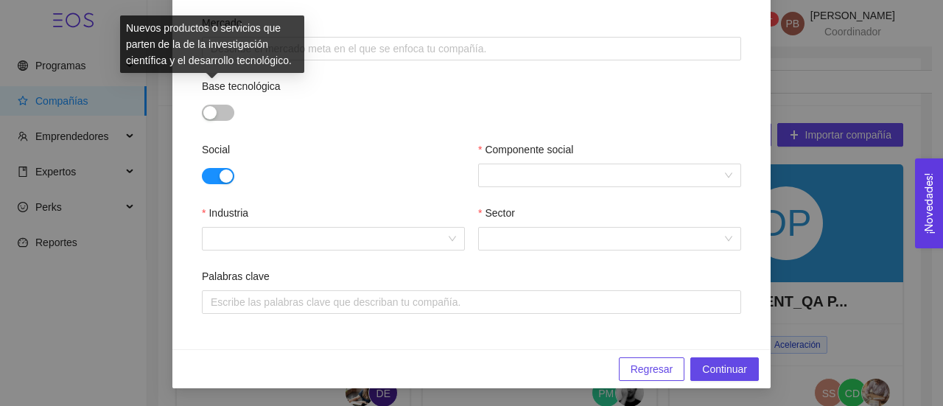
scroll to position [524, 0]
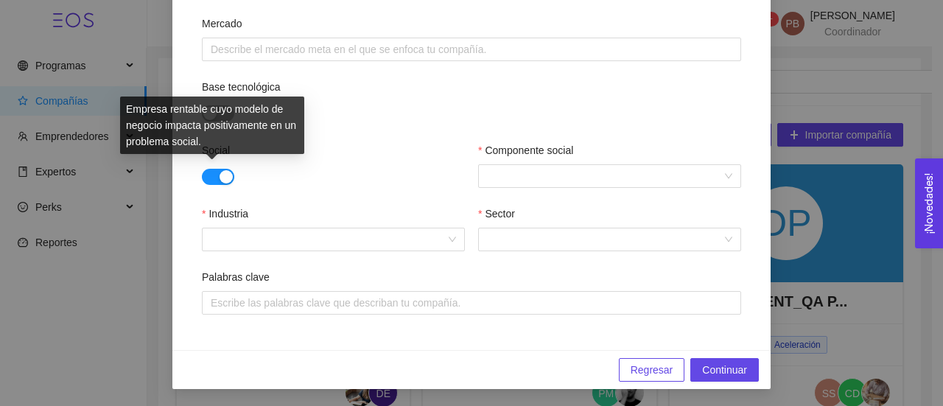
click at [206, 173] on button "button" at bounding box center [218, 177] width 32 height 16
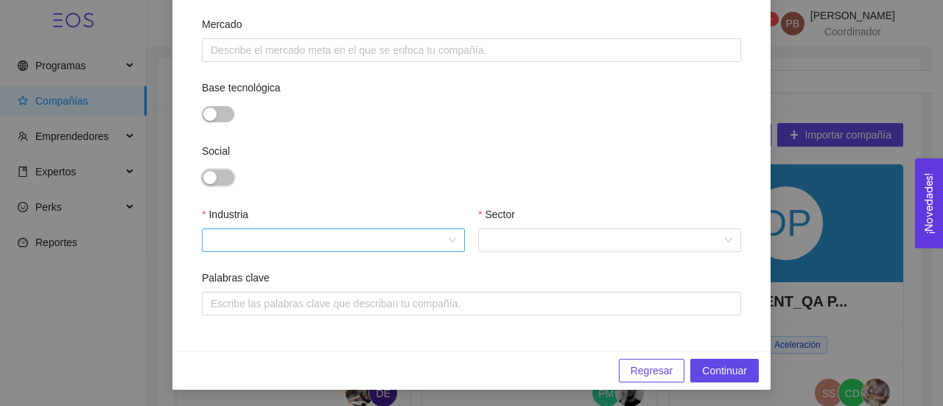
click at [447, 236] on div at bounding box center [333, 240] width 263 height 24
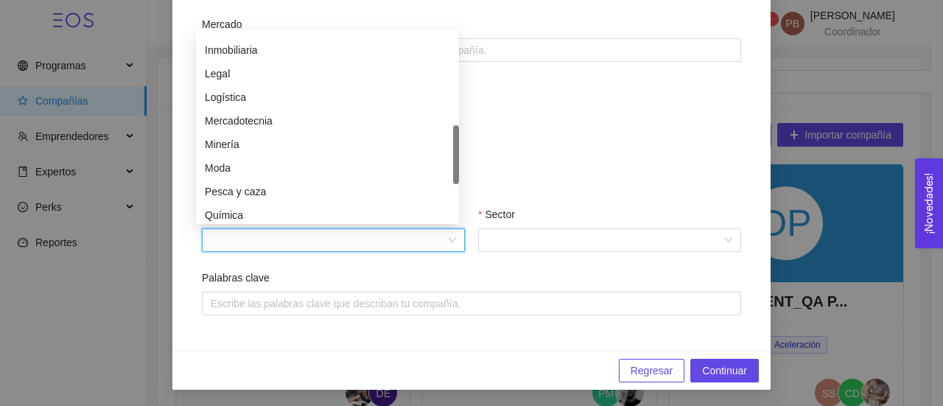
scroll to position [395, 0]
drag, startPoint x: 457, startPoint y: 66, endPoint x: 453, endPoint y: 162, distance: 96.7
click at [453, 162] on div at bounding box center [456, 158] width 6 height 59
click at [295, 120] on div "Mercadotecnia" at bounding box center [327, 121] width 245 height 16
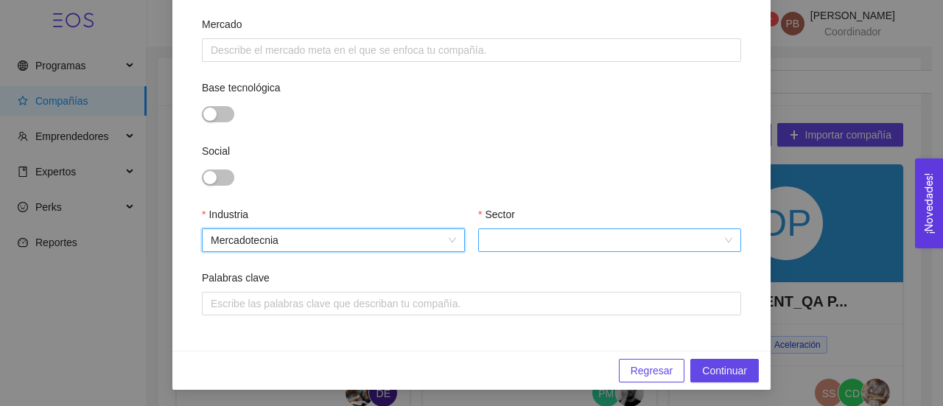
click at [506, 235] on input "Sector" at bounding box center [604, 240] width 235 height 22
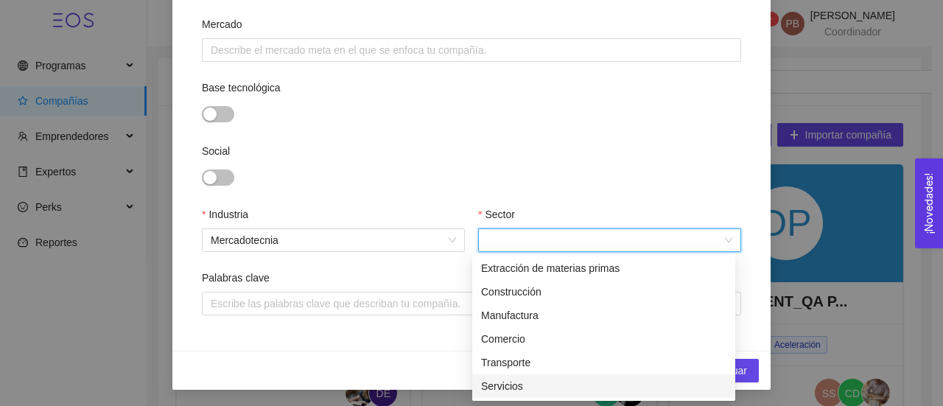
click at [517, 385] on div "Servicios" at bounding box center [603, 386] width 245 height 16
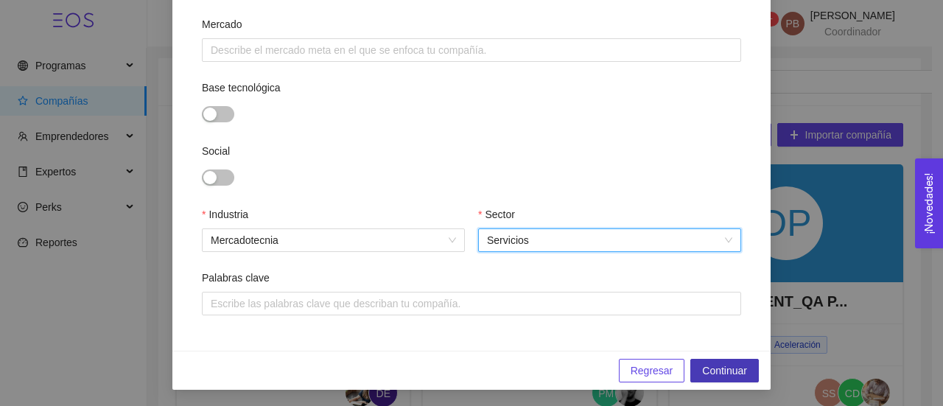
click at [703, 376] on span "Continuar" at bounding box center [724, 371] width 45 height 16
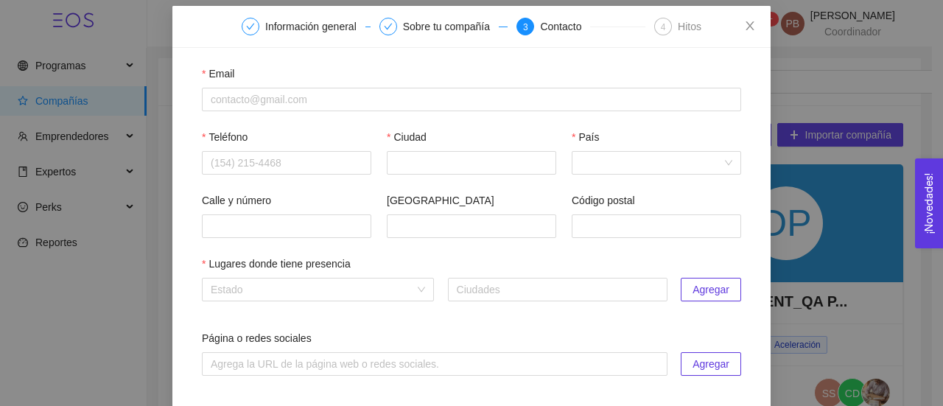
scroll to position [66, 0]
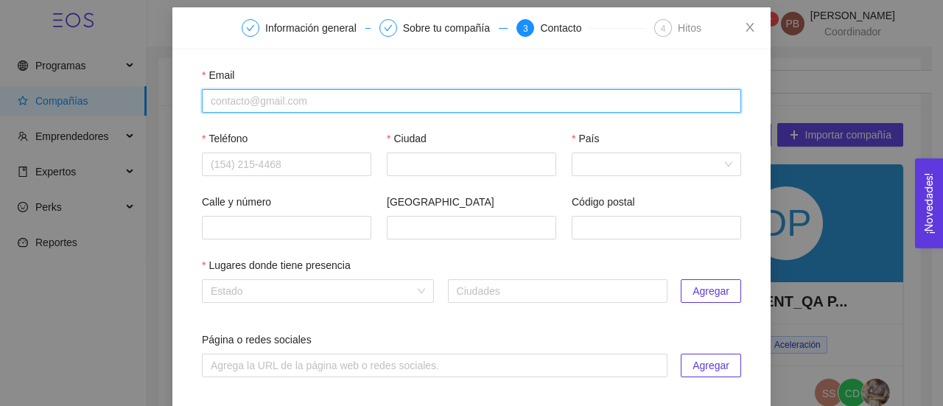
click at [228, 107] on input "Email" at bounding box center [472, 101] width 540 height 24
paste input "ESPECIALISTAS EN LANZAR, IMPULSAR Y ORBITAR MARCAS."
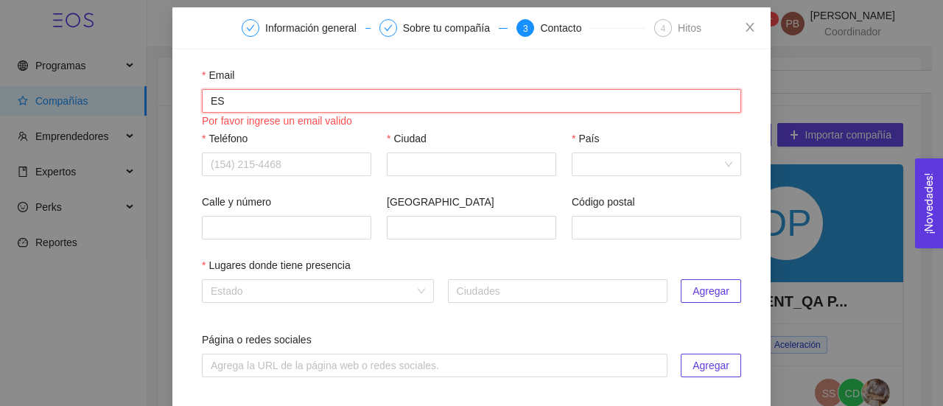
type input "E"
paste input "[EMAIL_ADDRESS][DOMAIN_NAME]"
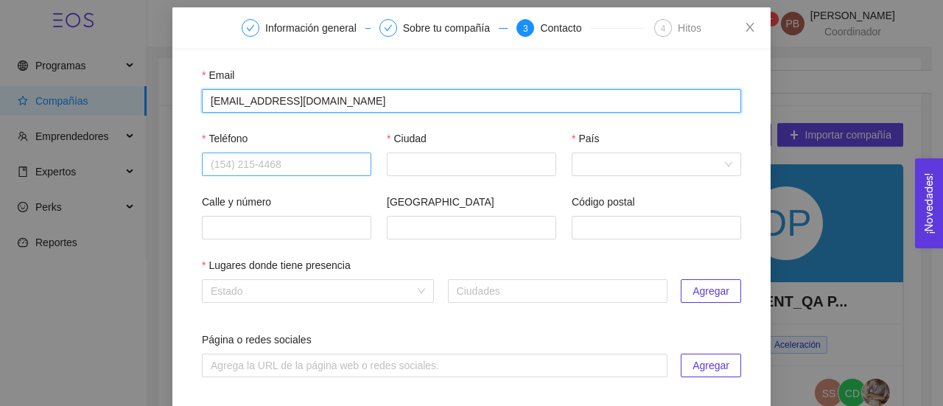
type input "[EMAIL_ADDRESS][DOMAIN_NAME]"
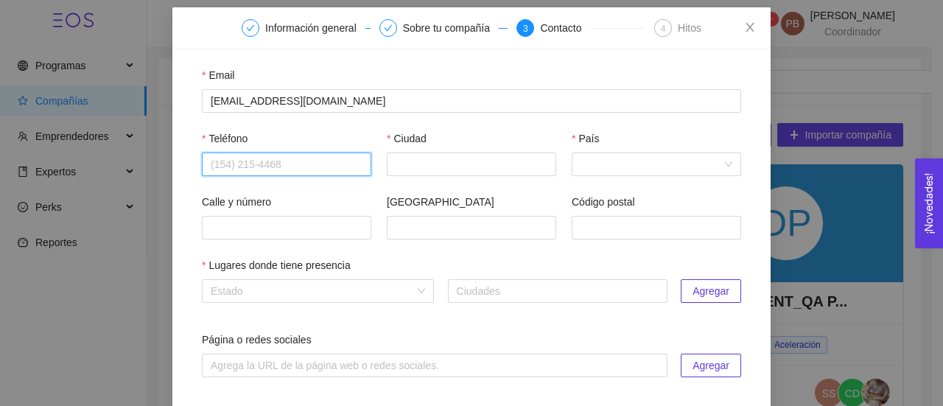
click at [209, 174] on input "Teléfono" at bounding box center [287, 165] width 170 height 24
paste input "4425862044"
type input "4425862044"
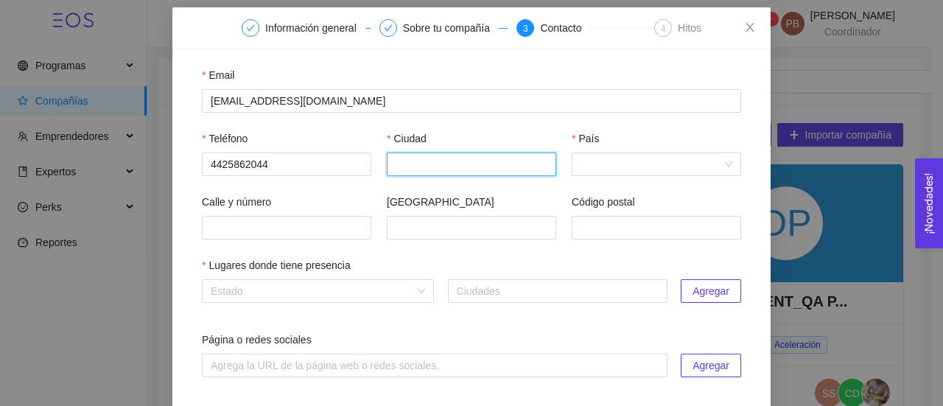
click at [416, 164] on input "Ciudad" at bounding box center [472, 165] width 170 height 24
type input "Querétaro"
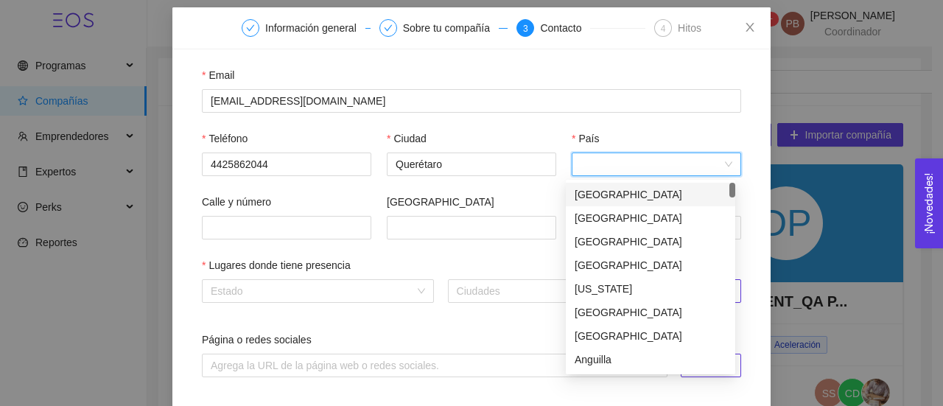
click at [627, 163] on input "País" at bounding box center [652, 164] width 142 height 22
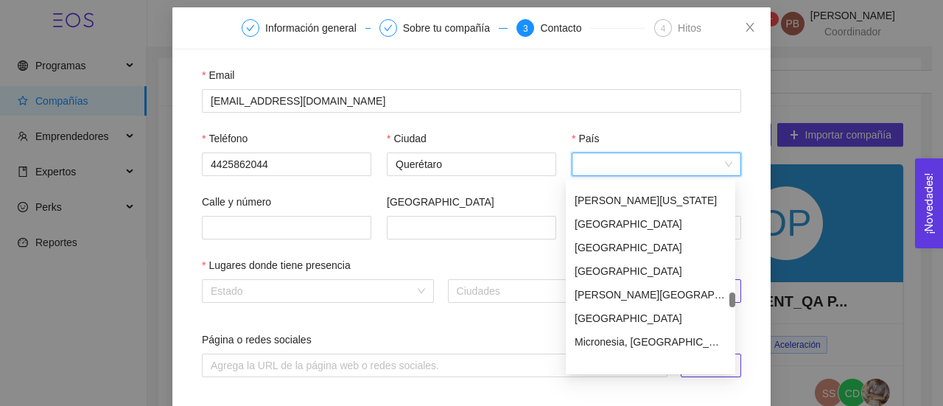
scroll to position [3249, 0]
drag, startPoint x: 733, startPoint y: 189, endPoint x: 734, endPoint y: 301, distance: 111.3
click at [734, 301] on div at bounding box center [733, 301] width 6 height 15
click at [651, 316] on div "Mexico" at bounding box center [651, 318] width 152 height 16
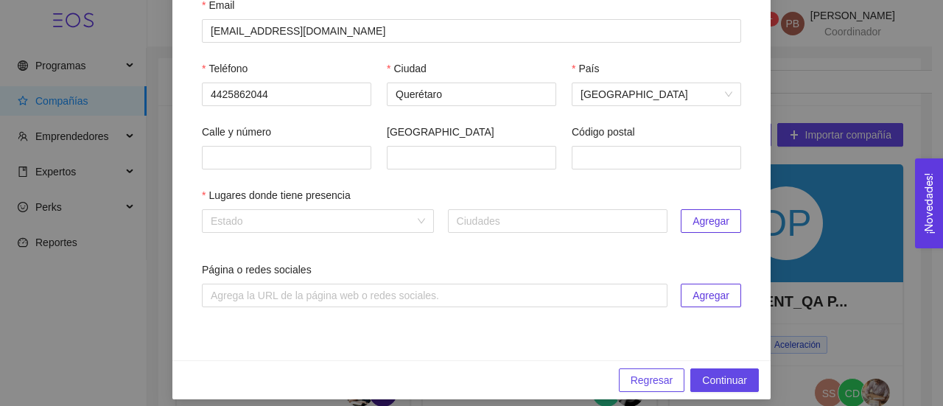
scroll to position [148, 0]
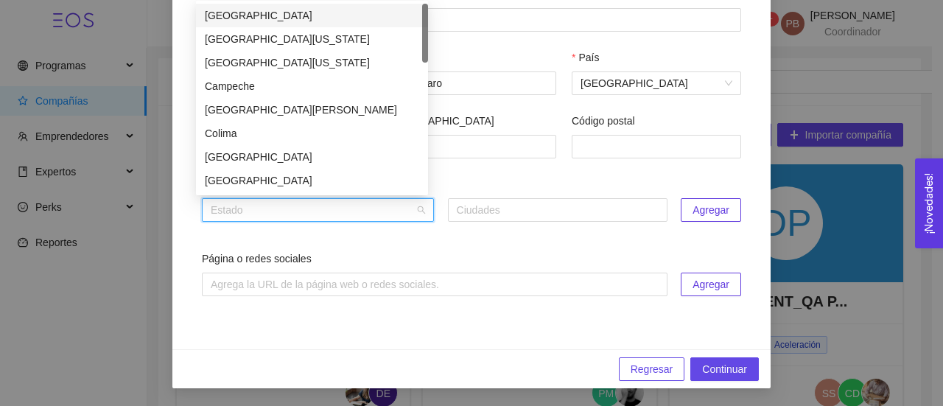
click at [405, 203] on input "search" at bounding box center [313, 210] width 204 height 22
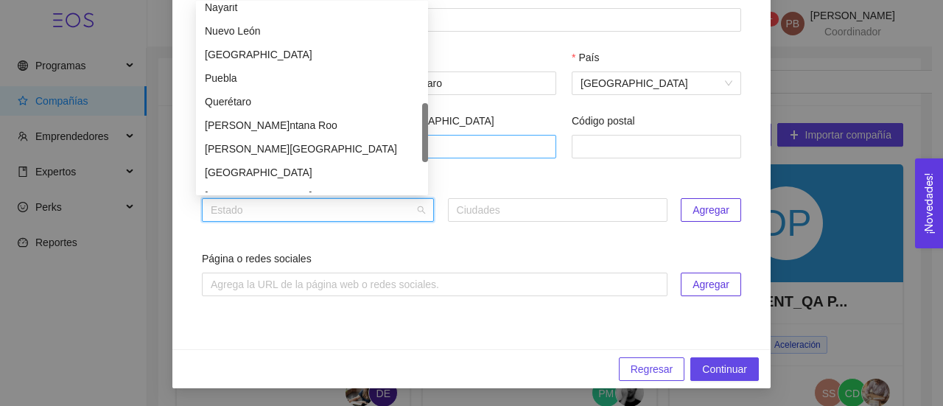
scroll to position [415, 0]
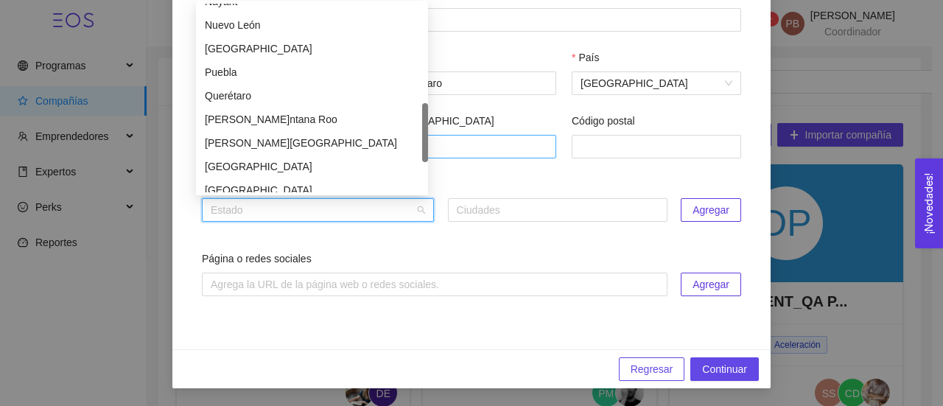
drag, startPoint x: 422, startPoint y: 45, endPoint x: 432, endPoint y: 145, distance: 100.8
click at [432, 145] on body "Programas Compañías Emprendedores Expertos Perks Reportes 99+ PB Patricia Barre…" at bounding box center [466, 203] width 932 height 406
click at [315, 91] on div "Querétaro" at bounding box center [312, 96] width 214 height 16
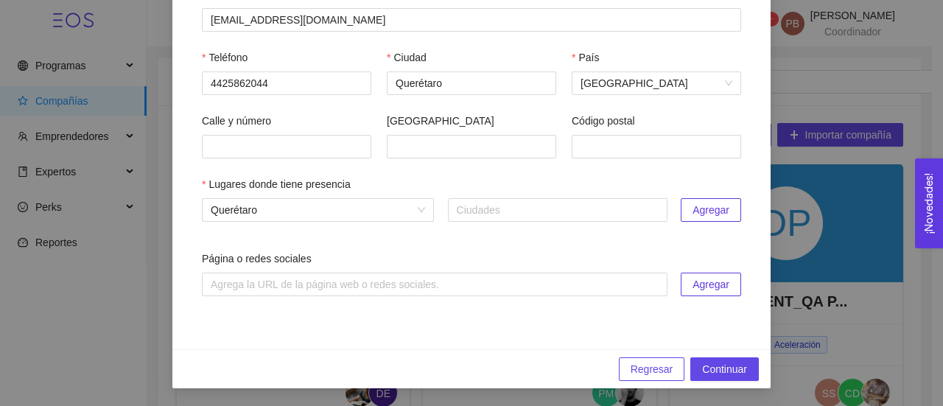
click at [693, 216] on span "Agregar" at bounding box center [711, 210] width 37 height 16
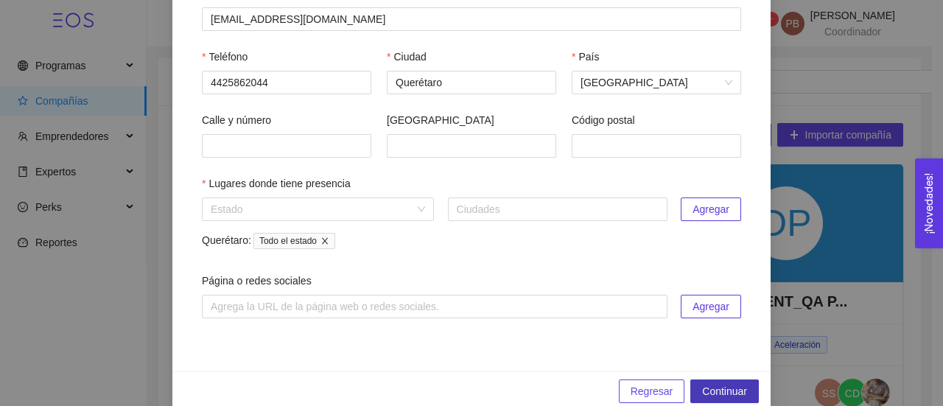
click at [722, 388] on span "Continuar" at bounding box center [724, 391] width 45 height 16
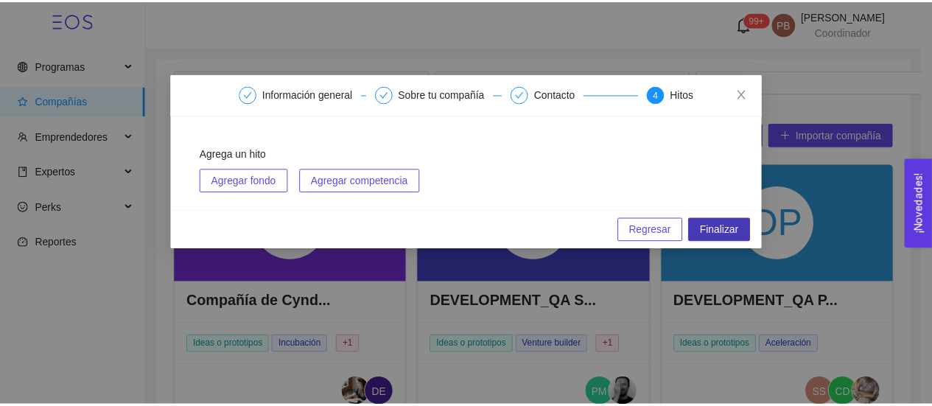
scroll to position [0, 0]
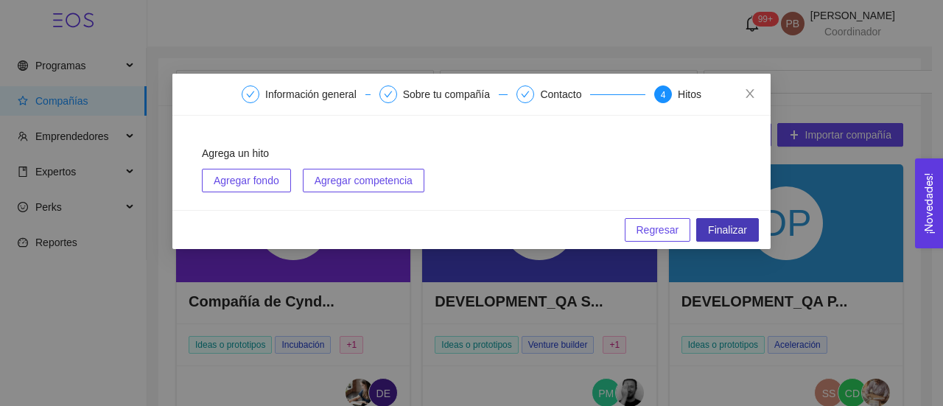
click at [739, 231] on span "Finalizar" at bounding box center [727, 230] width 39 height 16
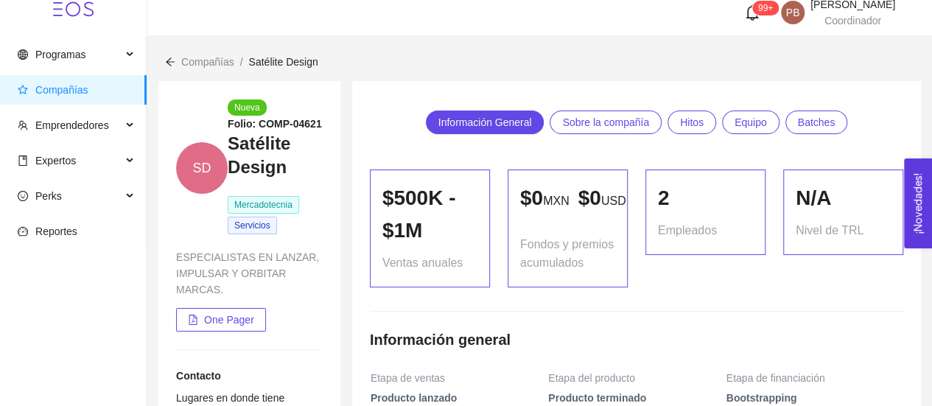
scroll to position [12, 0]
click at [202, 66] on span "Compañías" at bounding box center [207, 61] width 53 height 12
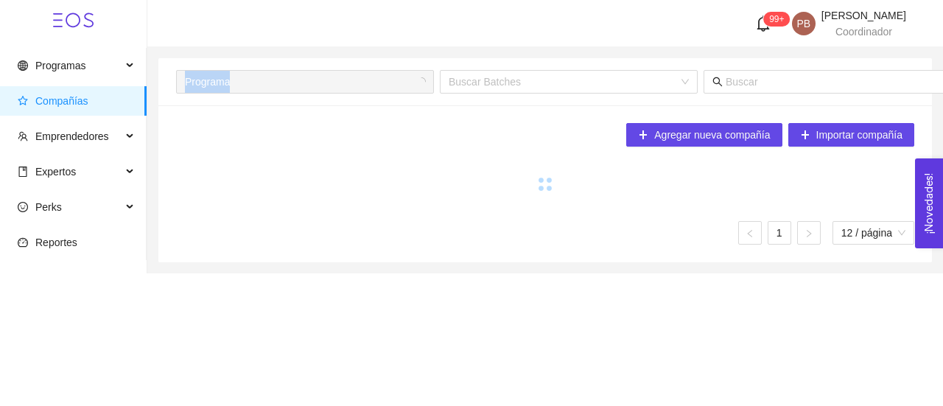
click at [202, 66] on div "Programa Buscar Batches" at bounding box center [600, 81] width 848 height 47
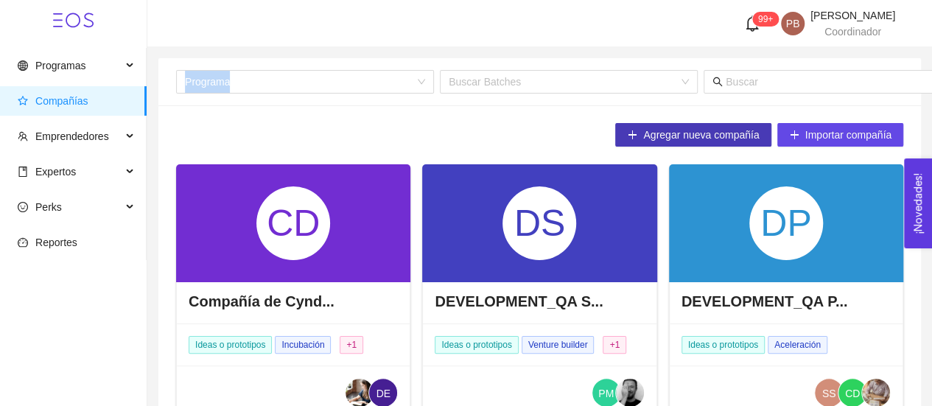
click at [695, 135] on span "Agregar nueva compañía" at bounding box center [701, 135] width 116 height 16
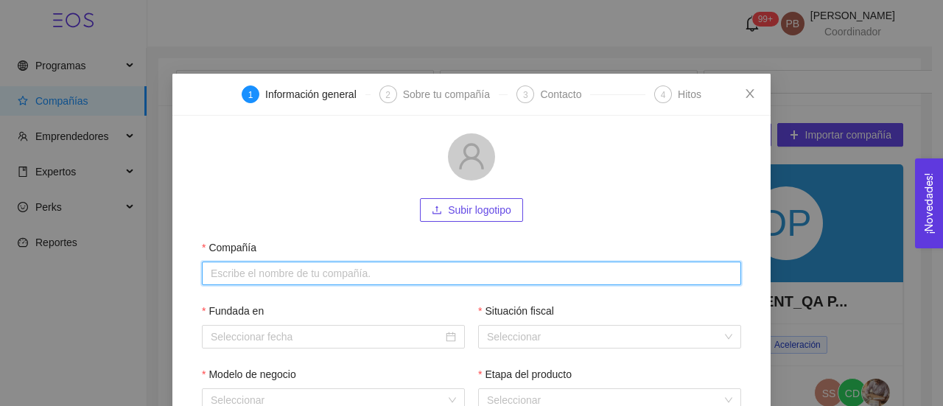
paste input "Dlitias"
type input "Dlitias"
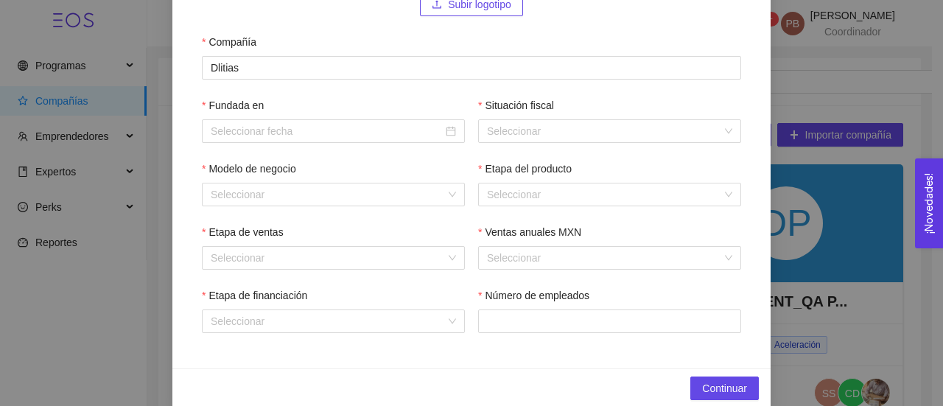
scroll to position [206, 0]
click at [443, 125] on div at bounding box center [333, 130] width 245 height 16
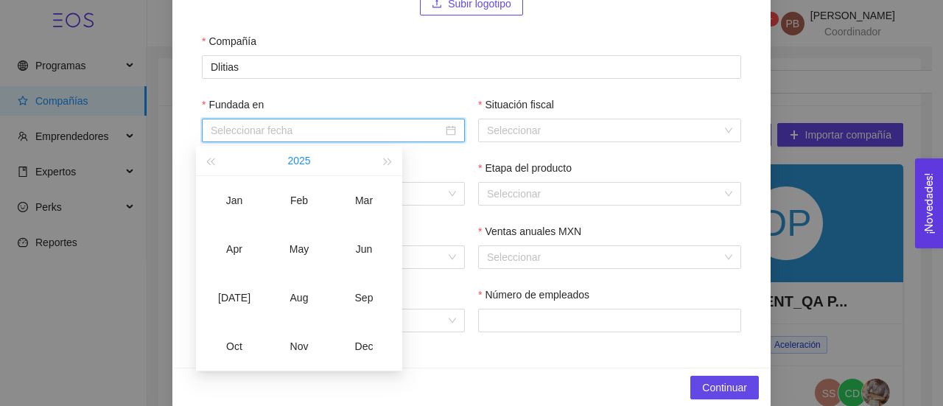
click at [307, 157] on button "2025" at bounding box center [298, 160] width 23 height 29
type input "October-2019"
click at [214, 164] on span "button" at bounding box center [209, 161] width 7 height 7
type input "October-2015"
click at [235, 301] on div "2015" at bounding box center [234, 298] width 44 height 18
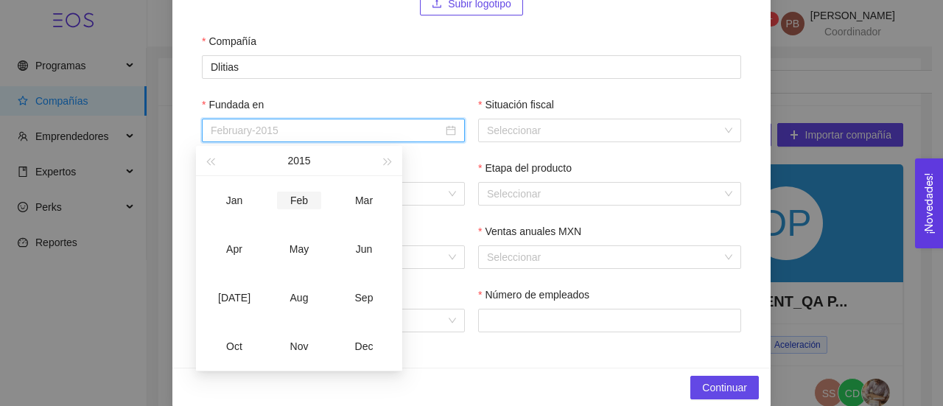
click at [305, 200] on div "Feb" at bounding box center [299, 201] width 44 height 18
click at [364, 294] on div "Sep" at bounding box center [364, 298] width 44 height 18
type input "September-2015"
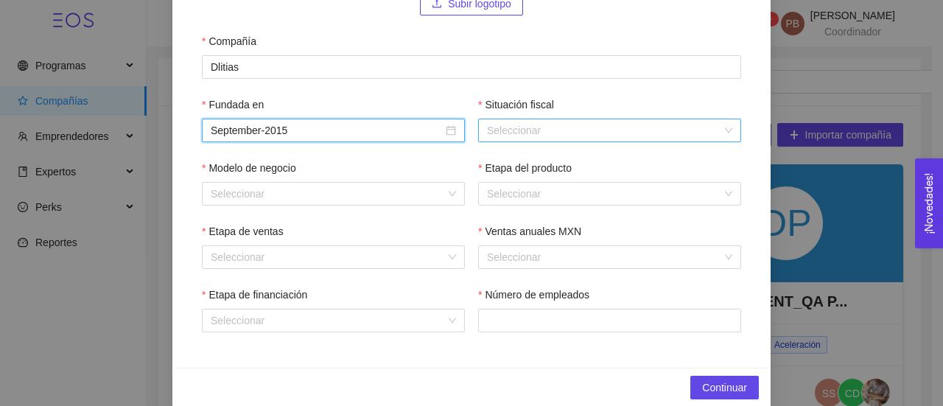
click at [553, 130] on input "Situación fiscal" at bounding box center [604, 130] width 235 height 22
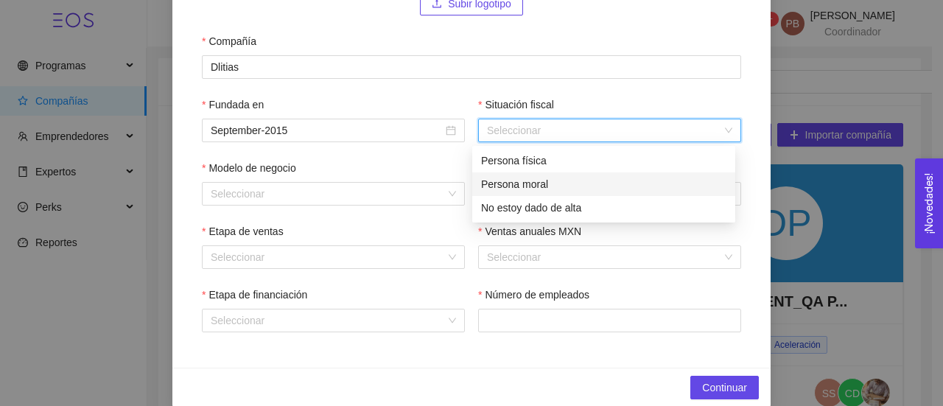
click at [547, 179] on div "Persona moral" at bounding box center [603, 184] width 245 height 16
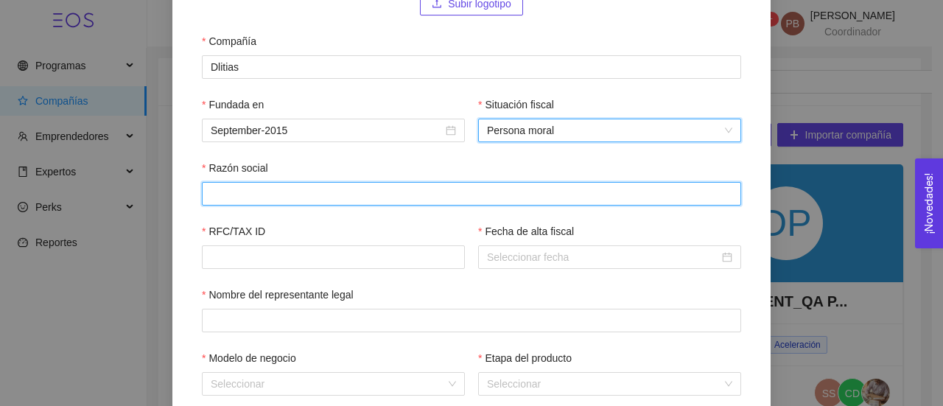
click at [358, 186] on input "Razón social" at bounding box center [472, 194] width 540 height 24
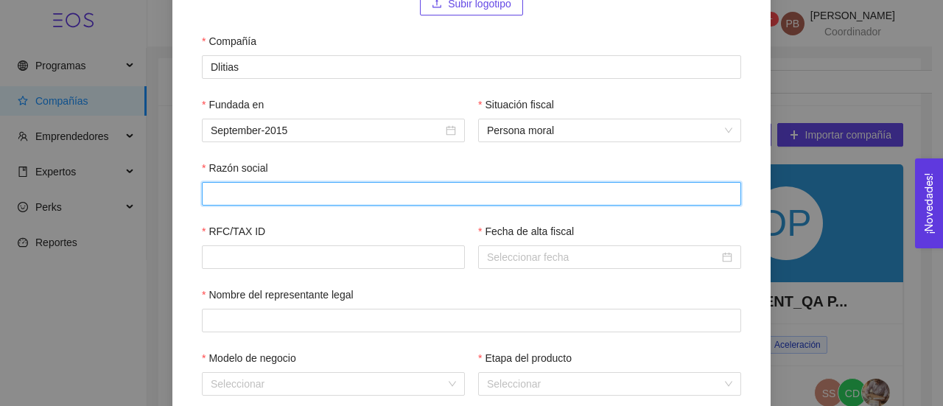
paste input "DLITIAS"
type input "DLITIAS"
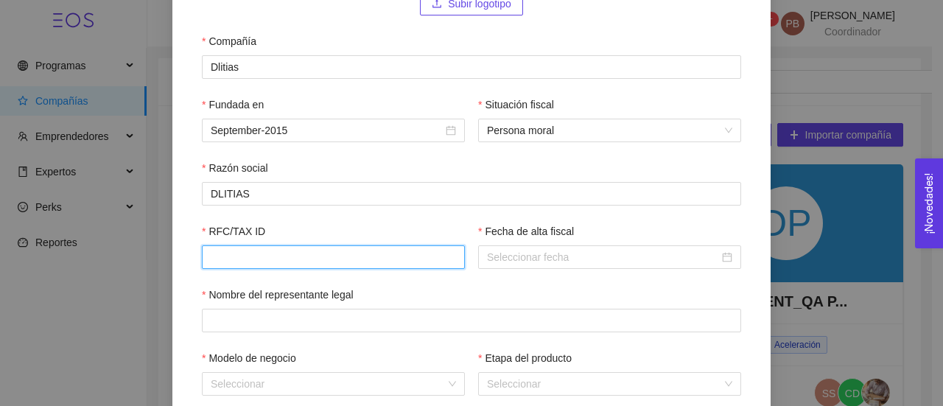
click at [323, 262] on input "RFC/TAX ID" at bounding box center [333, 257] width 263 height 24
paste input "DLI1509056T5"
type input "DLI1509056T5"
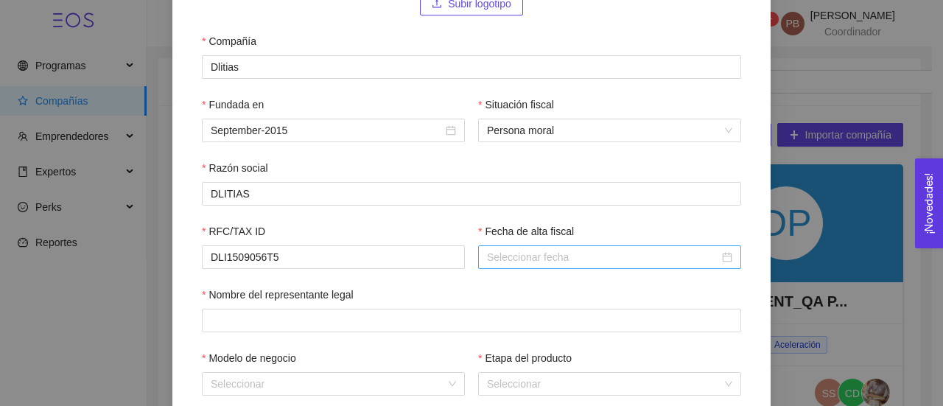
click at [622, 261] on input "Fecha de alta fiscal" at bounding box center [603, 257] width 232 height 16
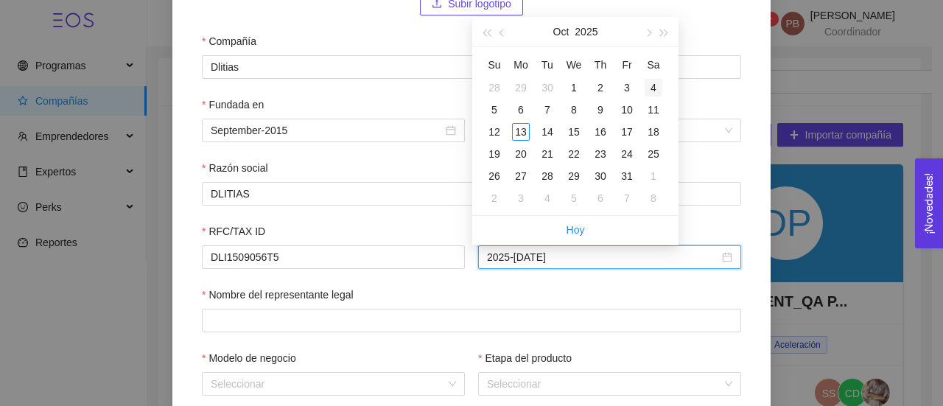
type input "2025-10-04"
click at [588, 29] on button "2025" at bounding box center [586, 31] width 23 height 29
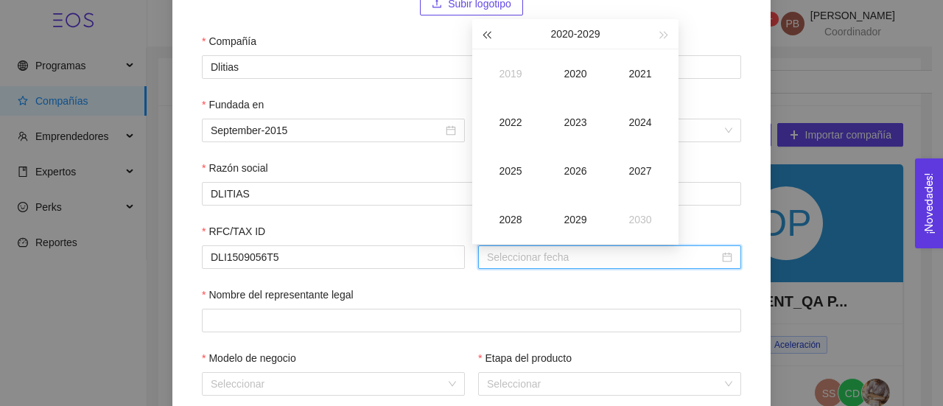
click at [488, 35] on span "button" at bounding box center [486, 35] width 7 height 7
type input "2015-10-13"
click at [510, 171] on div "2015" at bounding box center [511, 171] width 44 height 18
type input "2015-09-13"
click at [647, 168] on div "Sep" at bounding box center [640, 171] width 44 height 18
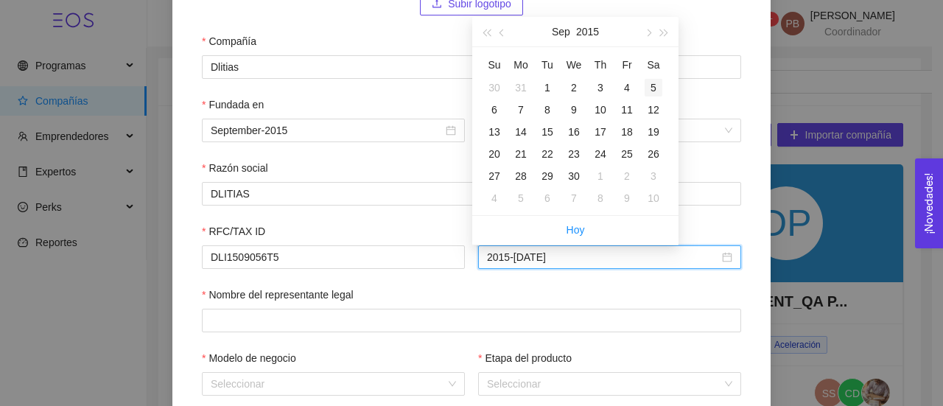
type input "2015-09-05"
click at [651, 86] on div "5" at bounding box center [654, 88] width 18 height 18
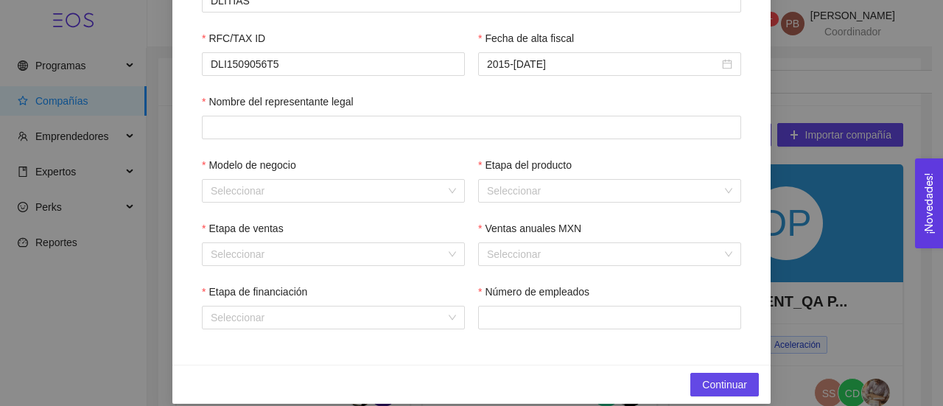
scroll to position [418, 0]
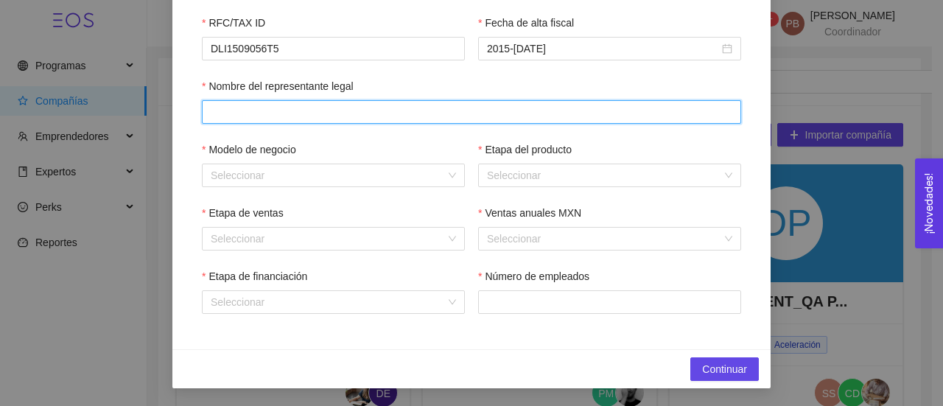
click at [248, 102] on input "Nombre del representante legal" at bounding box center [472, 112] width 540 height 24
paste input "[PERSON_NAME] [PERSON_NAME]"
type input "[PERSON_NAME] [PERSON_NAME]"
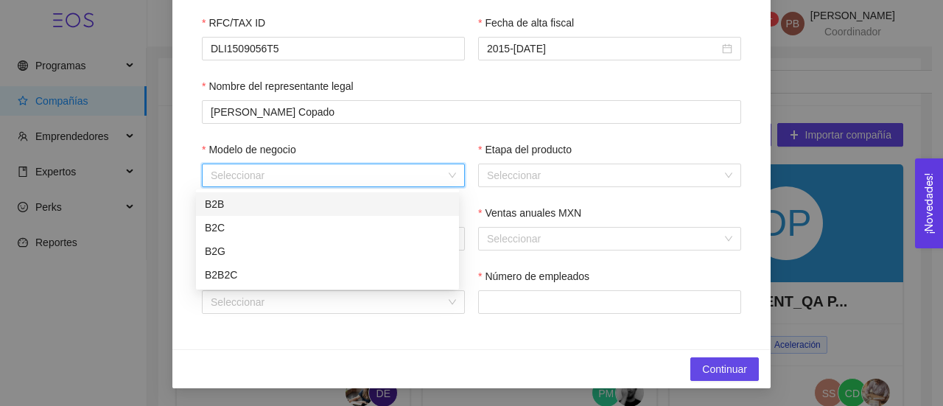
click at [262, 169] on input "Modelo de negocio" at bounding box center [328, 175] width 235 height 22
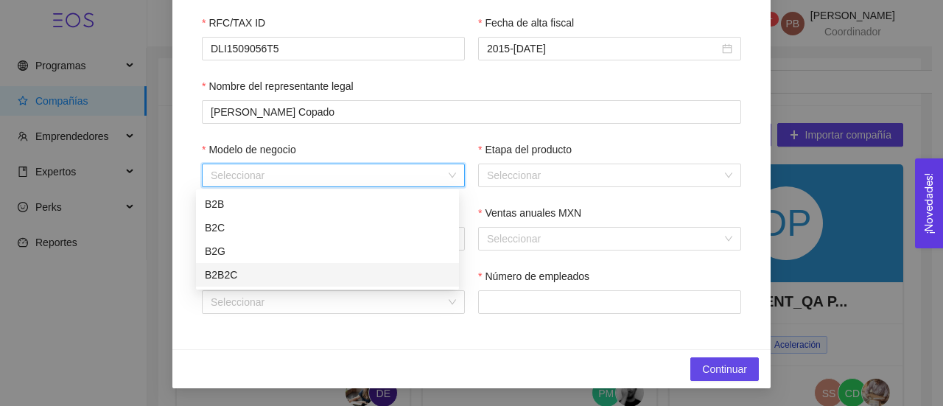
click at [237, 273] on div "B2B2C" at bounding box center [327, 275] width 245 height 16
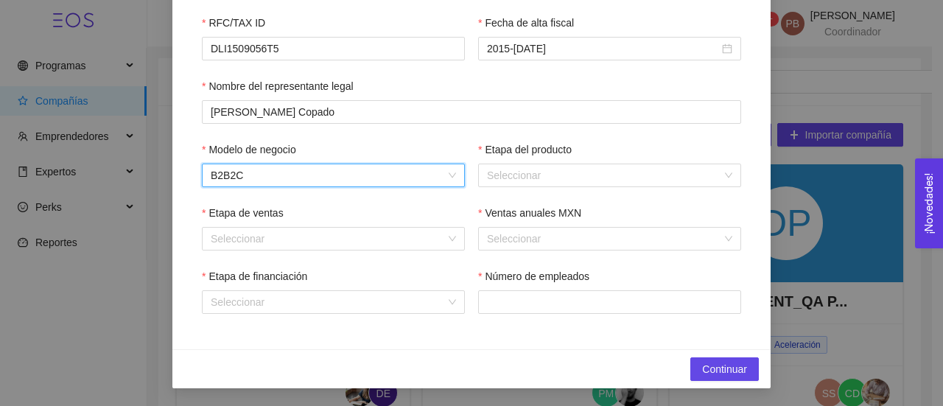
click at [298, 189] on div "Modelo de negocio B2B2C B2B2C Etapa del producto Seleccionar" at bounding box center [472, 173] width 540 height 63
click at [306, 174] on span "B2B2C" at bounding box center [333, 175] width 245 height 22
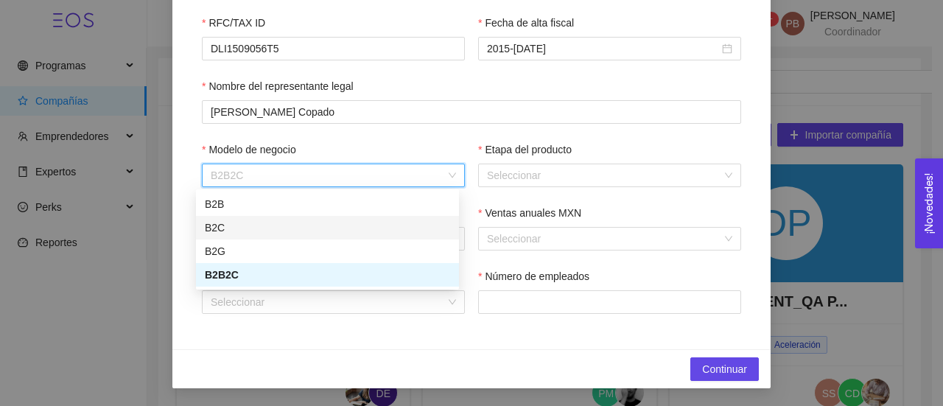
click at [271, 223] on div "B2C" at bounding box center [327, 228] width 245 height 16
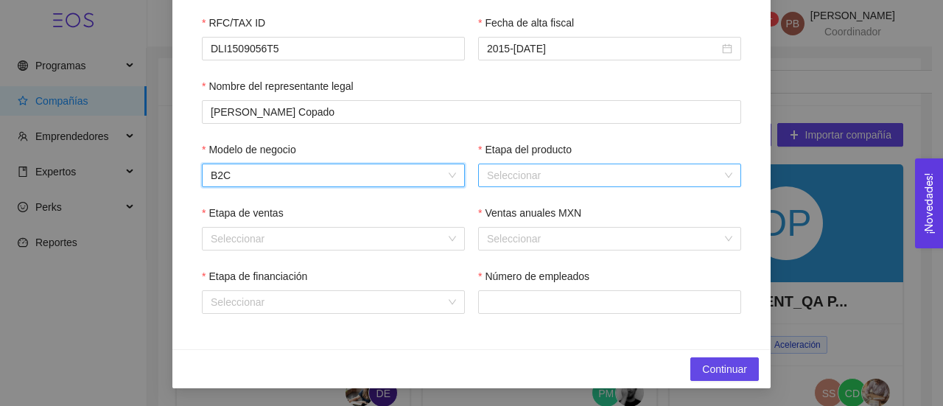
click at [647, 172] on input "Etapa del producto" at bounding box center [604, 175] width 235 height 22
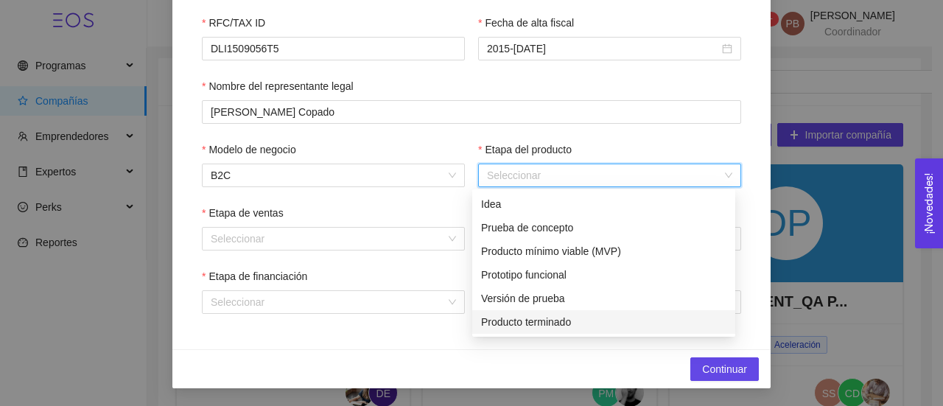
click at [573, 324] on div "Producto terminado" at bounding box center [603, 322] width 245 height 16
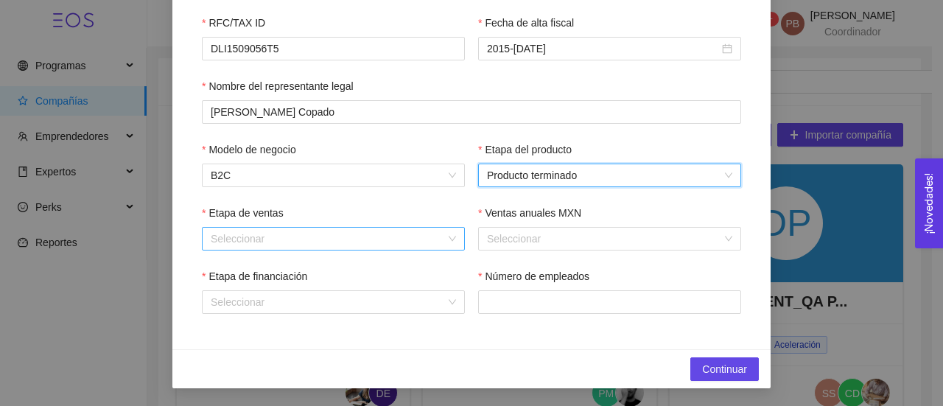
click at [327, 234] on input "Etapa de ventas" at bounding box center [328, 239] width 235 height 22
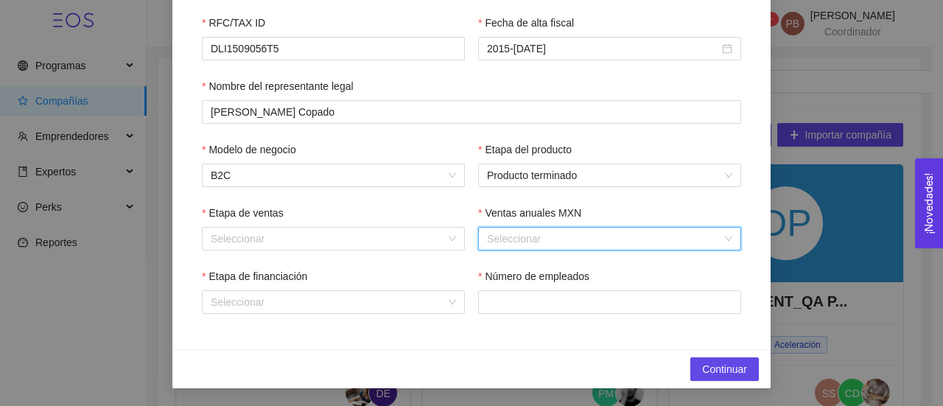
click at [495, 241] on input "Ventas anuales MXN" at bounding box center [604, 239] width 235 height 22
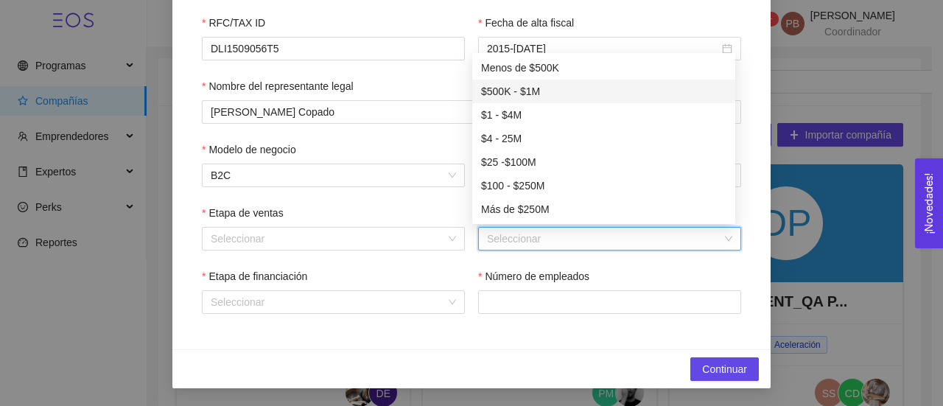
click at [528, 94] on div "$500K - $1M" at bounding box center [603, 91] width 245 height 16
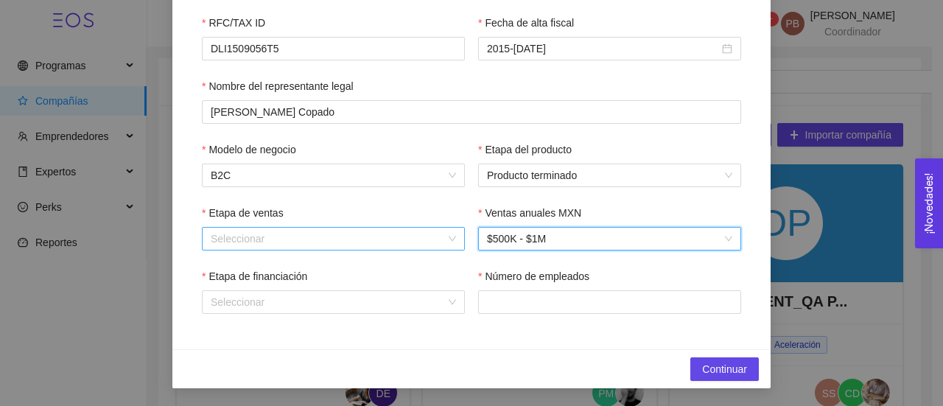
click at [422, 240] on input "Etapa de ventas" at bounding box center [328, 239] width 235 height 22
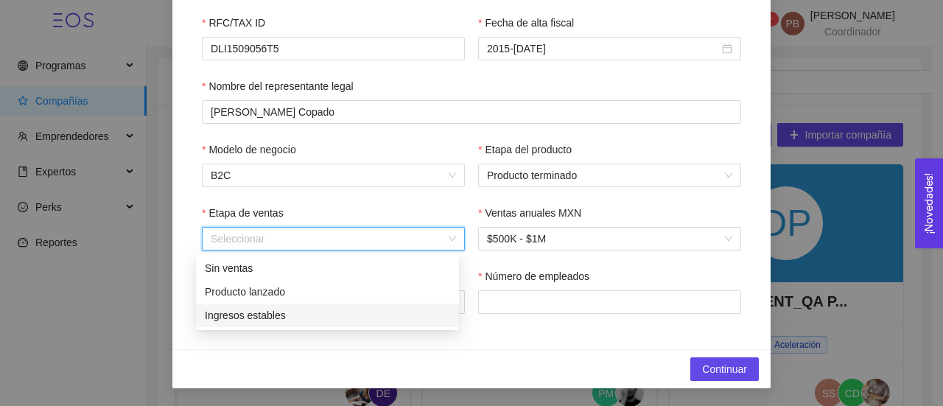
click at [382, 316] on div "Ingresos estables" at bounding box center [327, 315] width 245 height 16
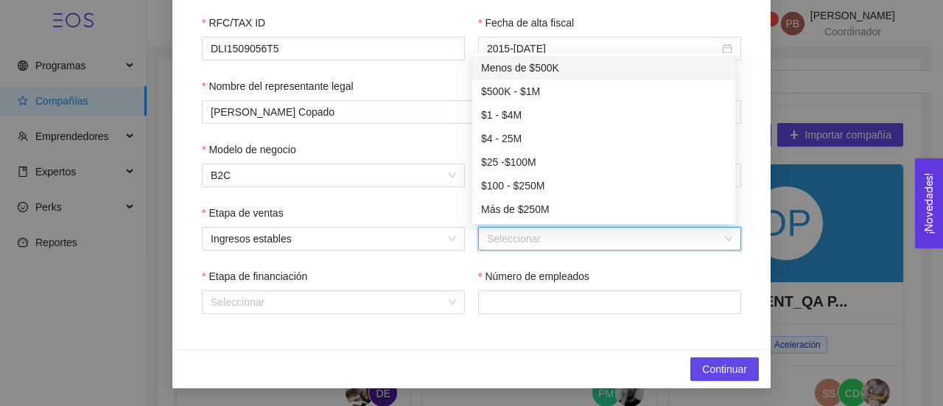
click at [489, 240] on input "Ventas anuales MXN" at bounding box center [604, 239] width 235 height 22
click at [538, 91] on div "$500K - $1M" at bounding box center [603, 91] width 245 height 16
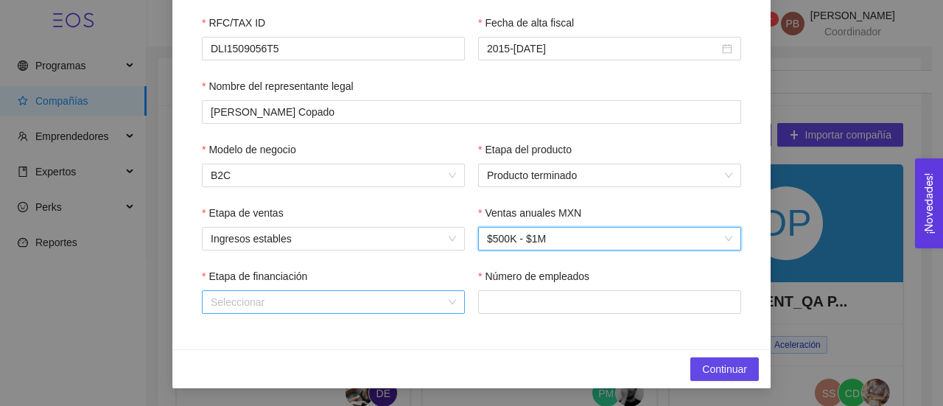
click at [409, 310] on input "Etapa de financiación" at bounding box center [328, 302] width 235 height 22
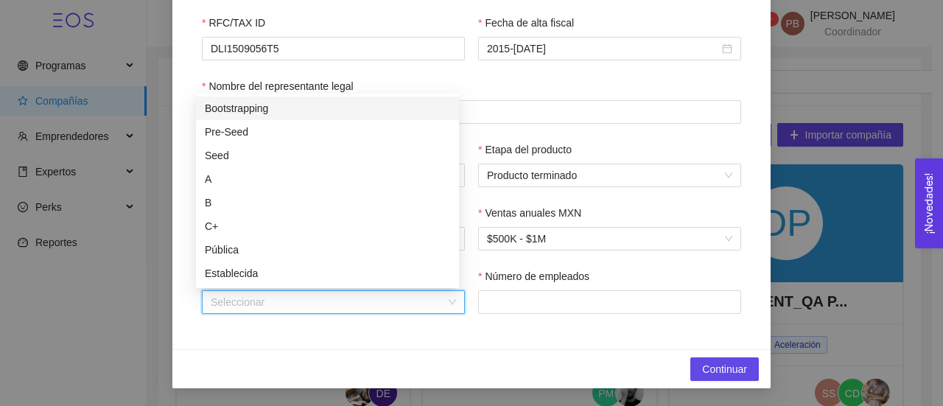
click at [361, 114] on div "Bootstrapping" at bounding box center [327, 108] width 245 height 16
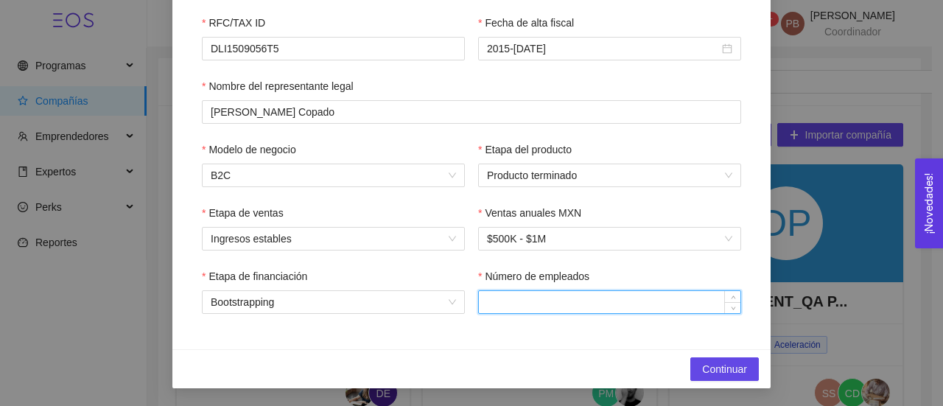
click at [526, 299] on input "Número de empleados" at bounding box center [610, 302] width 262 height 22
type input "2"
click at [705, 363] on span "Continuar" at bounding box center [724, 369] width 45 height 16
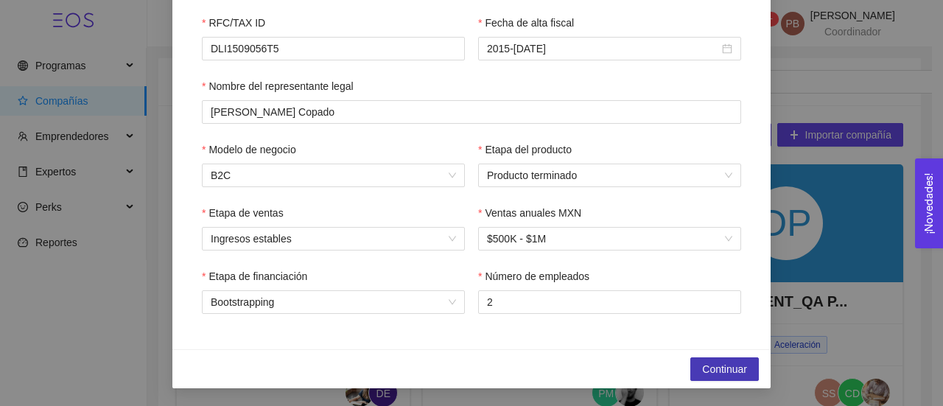
click at [730, 368] on span "Continuar" at bounding box center [724, 369] width 45 height 16
click at [710, 369] on span "Continuar" at bounding box center [724, 369] width 45 height 16
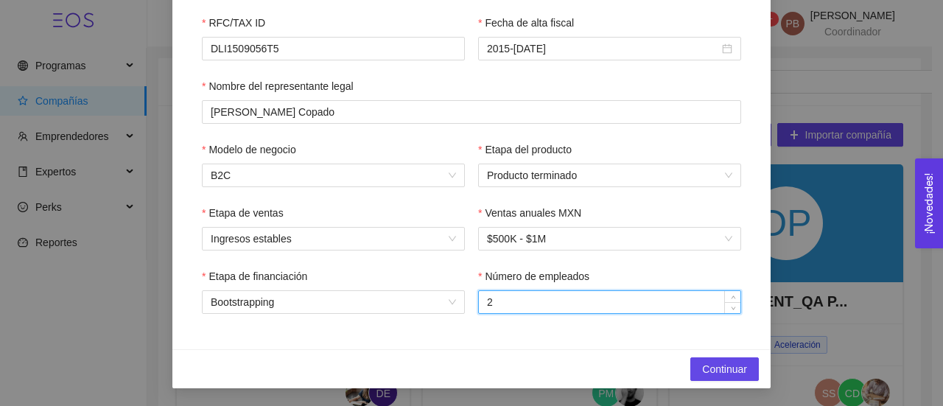
click at [650, 306] on input "2" at bounding box center [610, 302] width 262 height 22
type input "4"
click at [716, 363] on span "Continuar" at bounding box center [724, 369] width 45 height 16
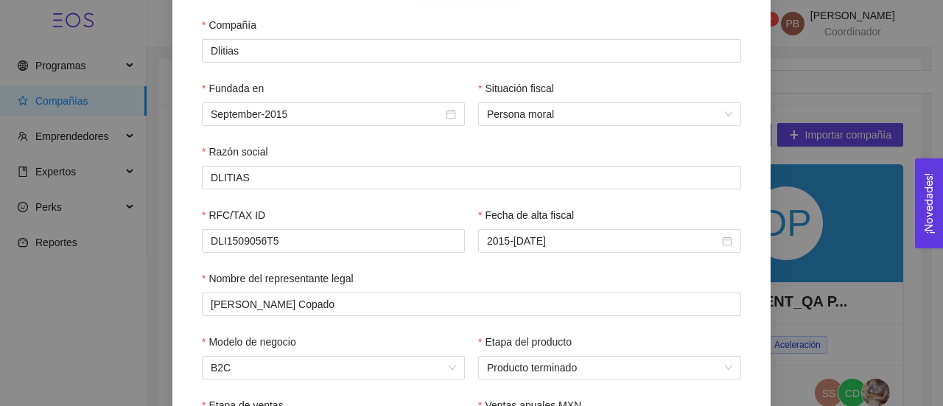
scroll to position [236, 0]
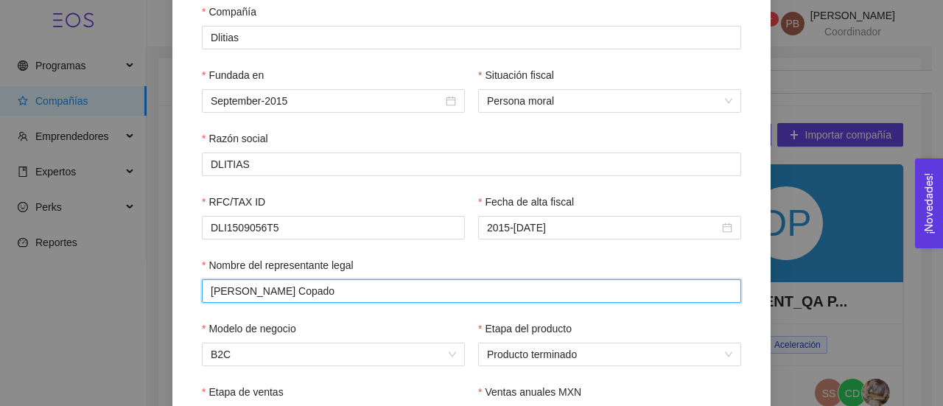
click at [264, 282] on input "[PERSON_NAME] [PERSON_NAME]" at bounding box center [472, 291] width 540 height 24
type input "Gabriel Rodriguez Copado"
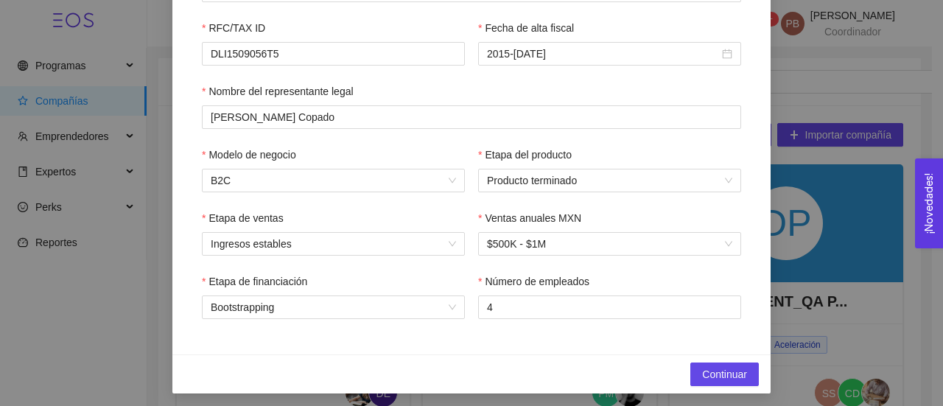
scroll to position [418, 0]
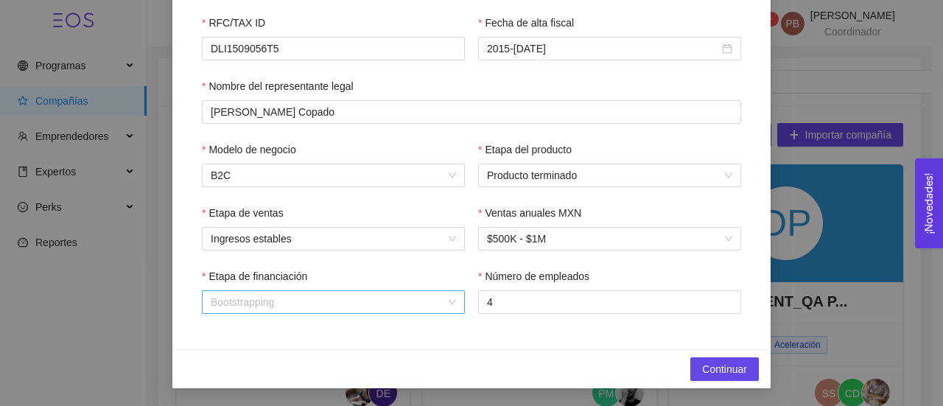
click at [448, 307] on span "Bootstrapping" at bounding box center [333, 302] width 245 height 22
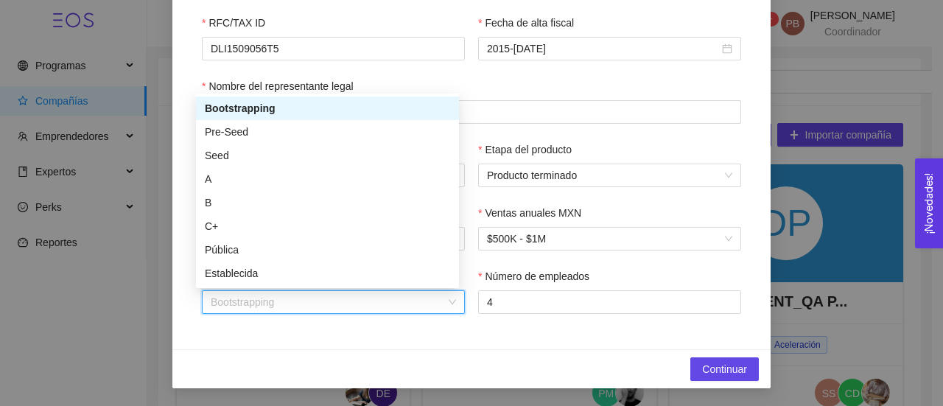
click at [332, 106] on div "Bootstrapping" at bounding box center [327, 108] width 245 height 16
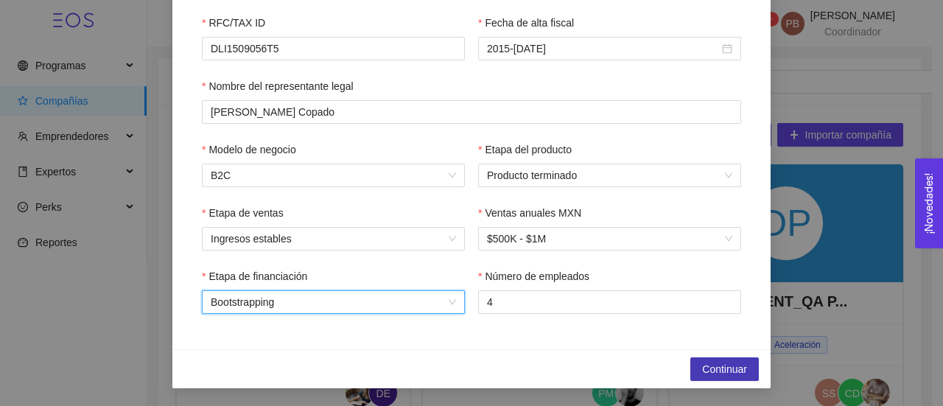
click at [719, 362] on span "Continuar" at bounding box center [724, 369] width 45 height 16
click at [738, 369] on span "Continuar" at bounding box center [724, 369] width 45 height 16
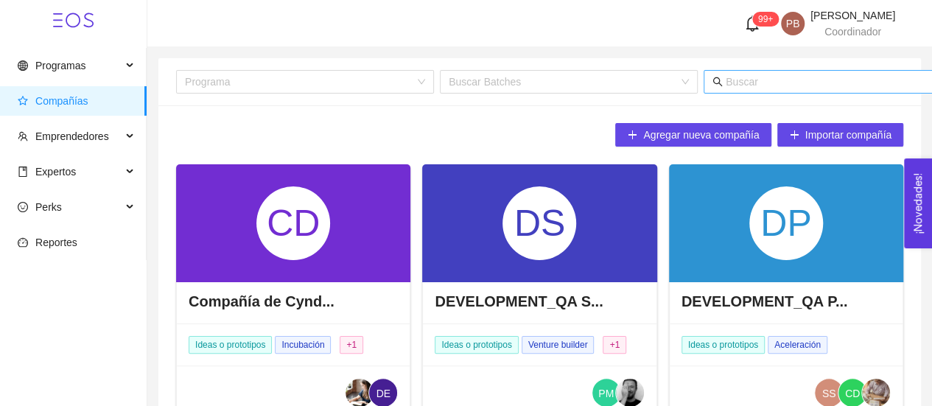
scroll to position [0, 84]
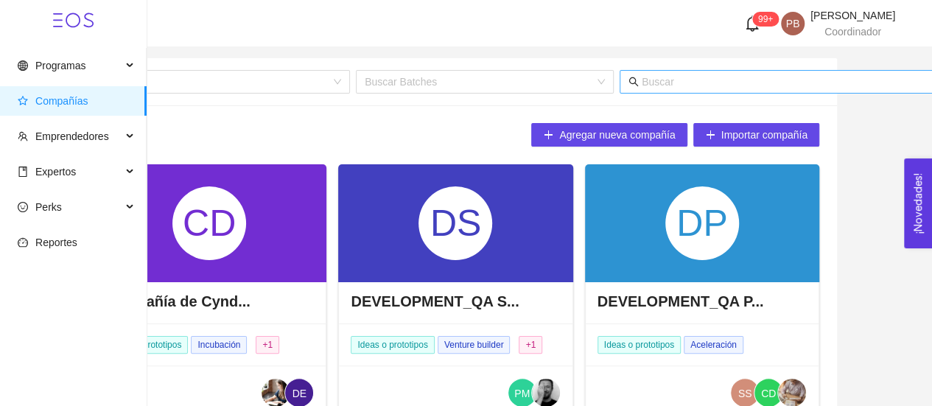
click at [726, 81] on input "text" at bounding box center [787, 82] width 290 height 16
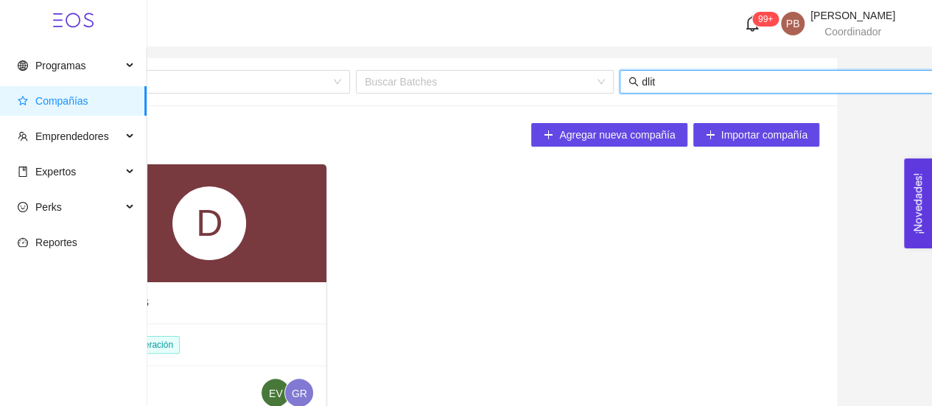
type input "dlit"
click at [265, 239] on div "D" at bounding box center [209, 223] width 234 height 118
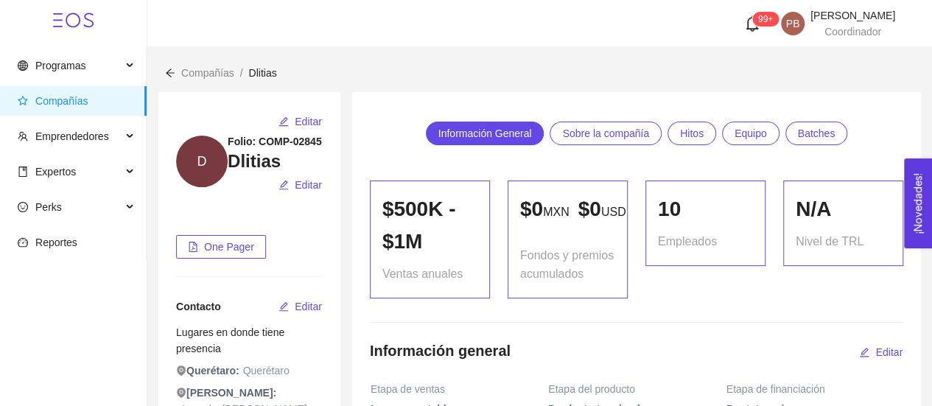
click at [827, 130] on span "Batches" at bounding box center [817, 133] width 38 height 22
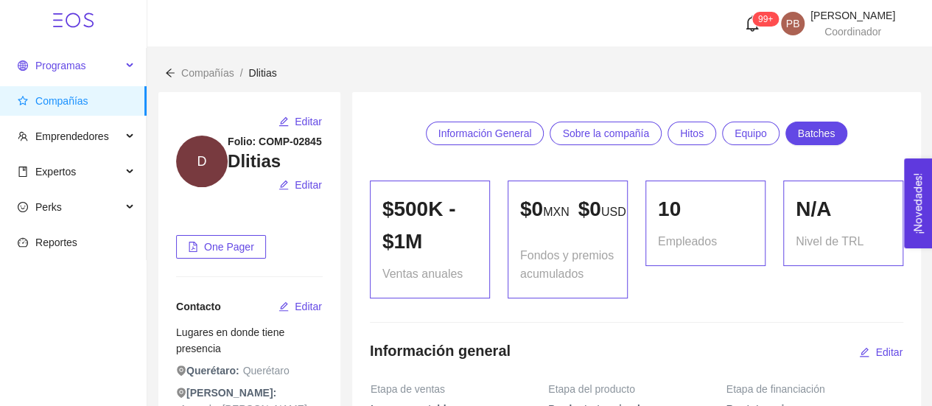
click at [80, 63] on span "Programas" at bounding box center [60, 66] width 50 height 12
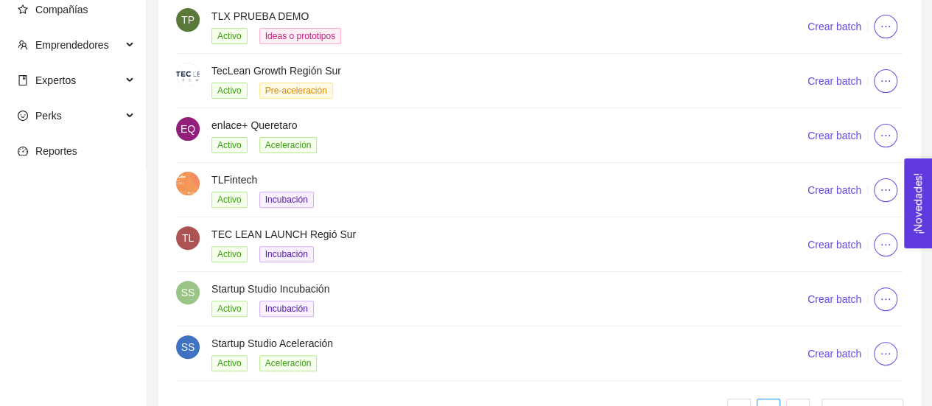
scroll to position [203, 0]
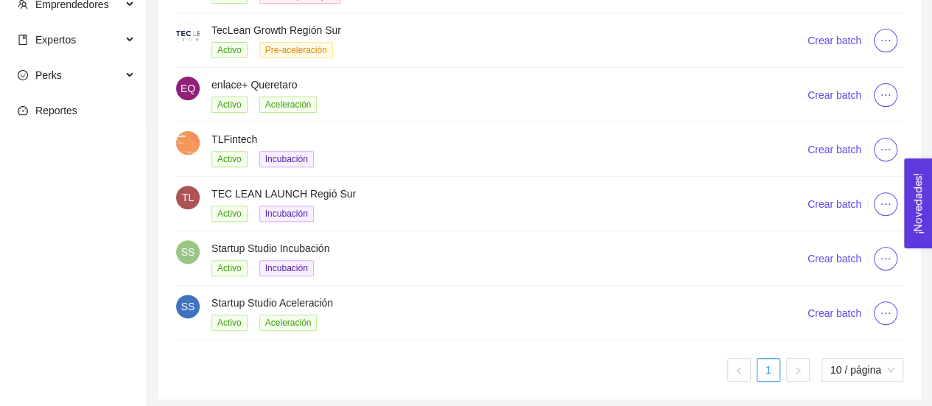
click at [282, 297] on h4 "Startup Studio Aceleración" at bounding box center [492, 303] width 560 height 16
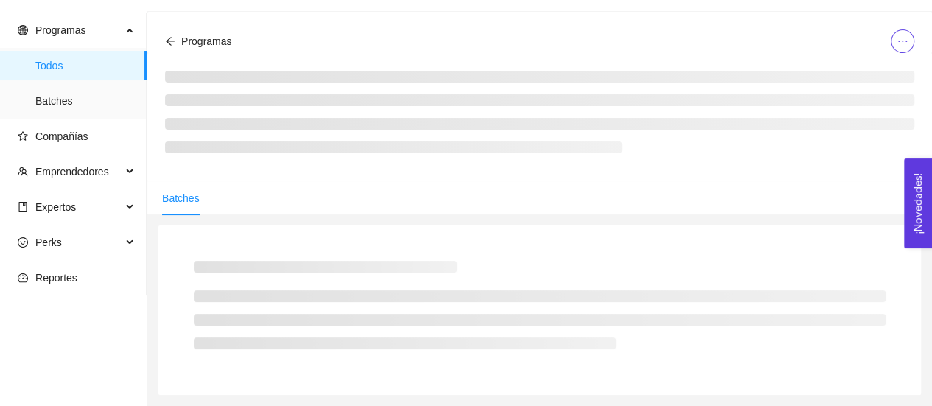
scroll to position [203, 0]
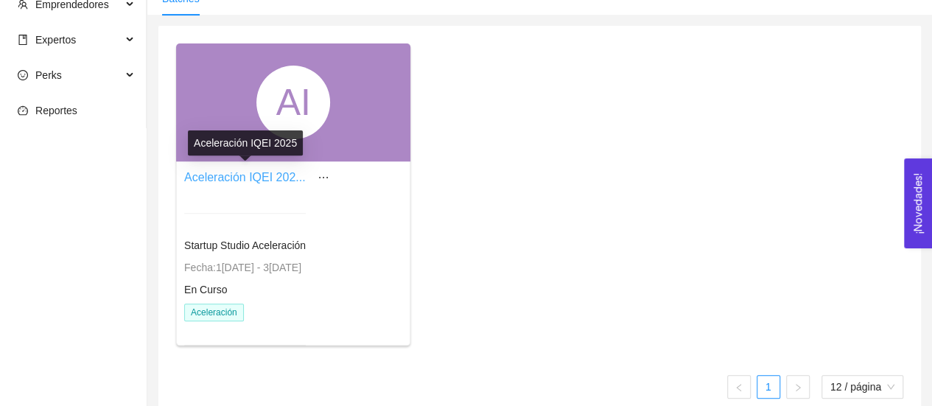
click at [251, 173] on link "Aceleración IQEI 202..." at bounding box center [245, 177] width 122 height 13
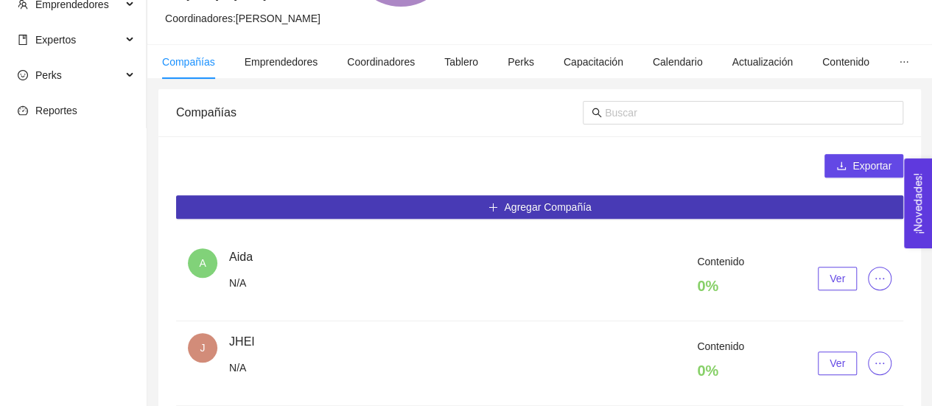
click at [568, 210] on span "Agregar Compañía" at bounding box center [547, 207] width 87 height 16
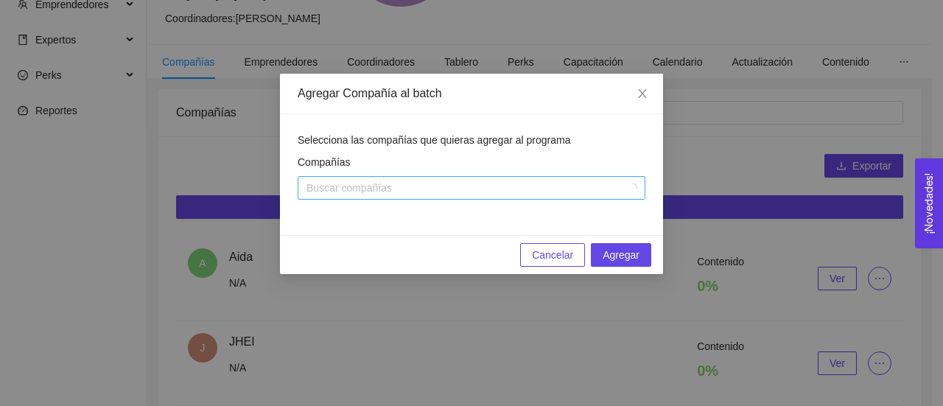
click at [568, 195] on div at bounding box center [464, 188] width 326 height 18
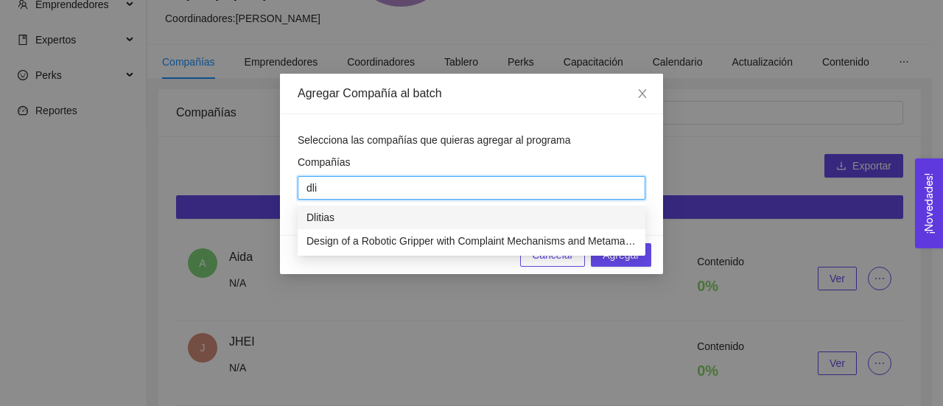
type input "dlit"
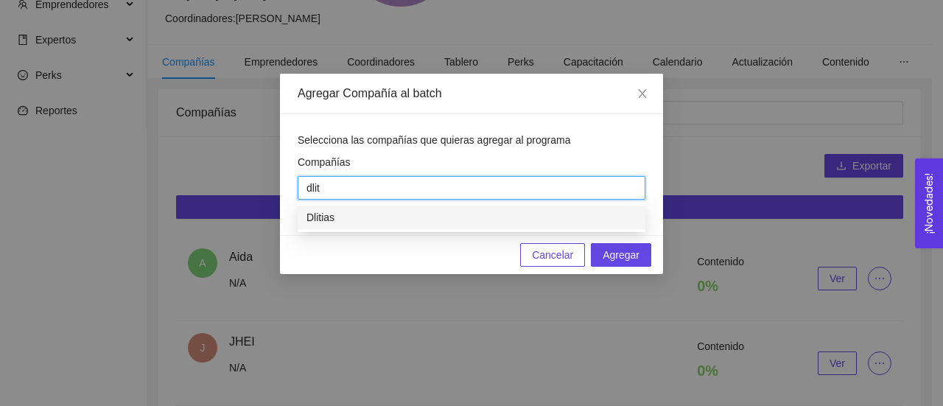
click at [559, 226] on div "Dlitias" at bounding box center [472, 218] width 348 height 24
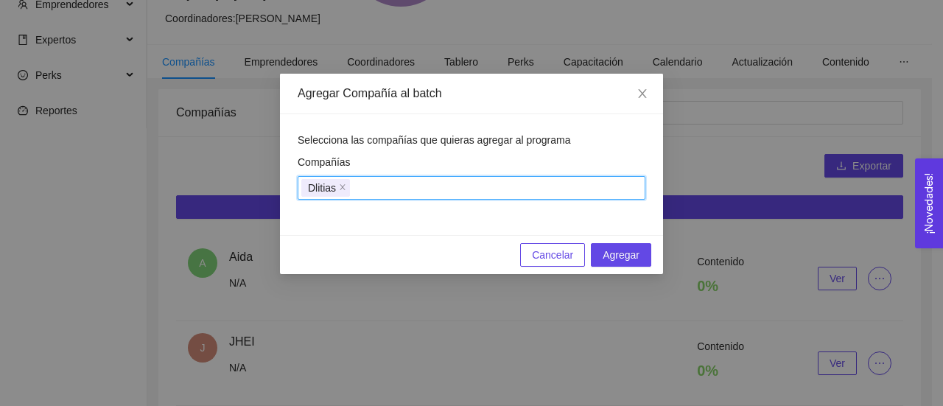
click at [659, 185] on div "Selecciona las compañías que quieras agregar al programa Compañías Dlitias Dlit…" at bounding box center [471, 174] width 383 height 121
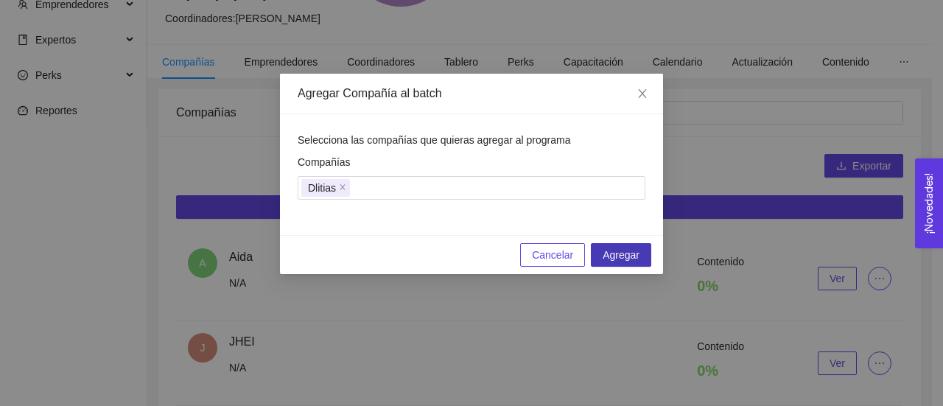
click at [622, 256] on span "Agregar" at bounding box center [621, 255] width 37 height 16
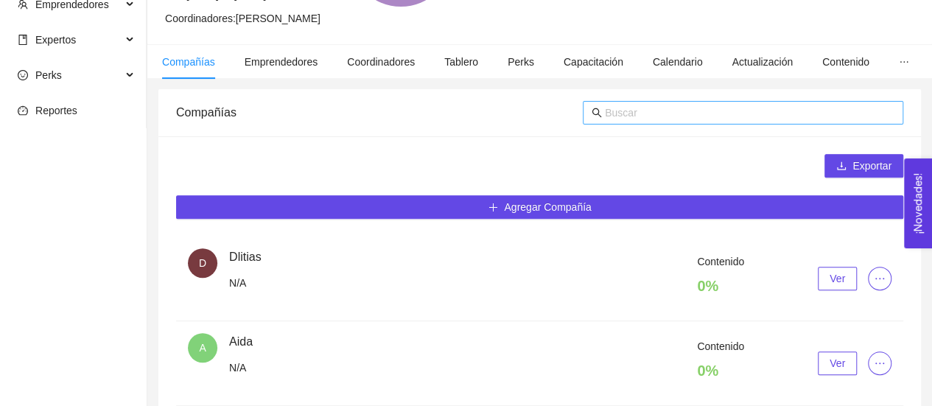
click at [652, 110] on input "text" at bounding box center [750, 113] width 290 height 16
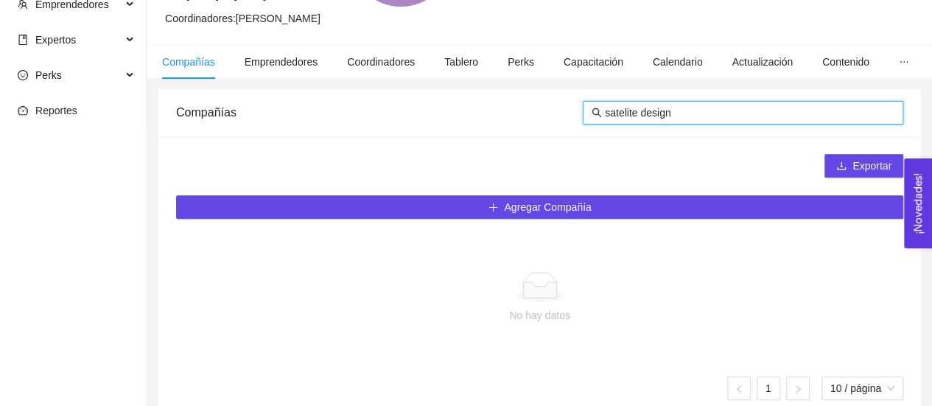
drag, startPoint x: 638, startPoint y: 116, endPoint x: 590, endPoint y: 108, distance: 48.5
click at [590, 108] on span "satelite design" at bounding box center [743, 113] width 321 height 24
type input "design"
click at [270, 56] on span "Emprendedores" at bounding box center [282, 62] width 74 height 12
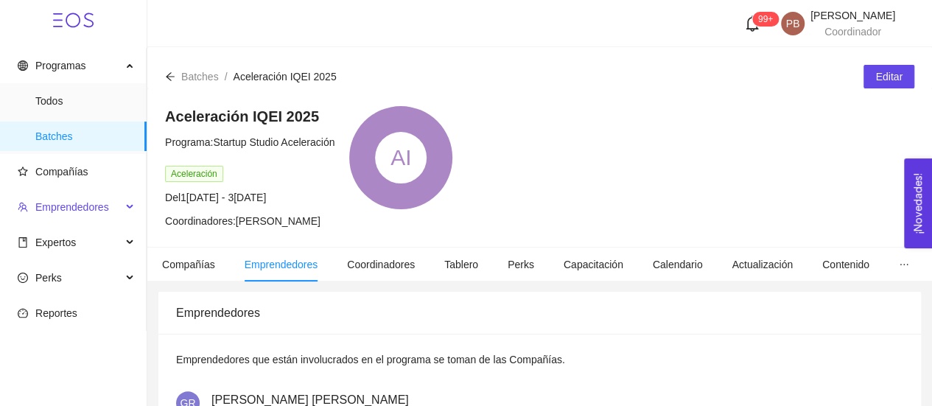
click at [60, 209] on span "Emprendedores" at bounding box center [72, 207] width 74 height 12
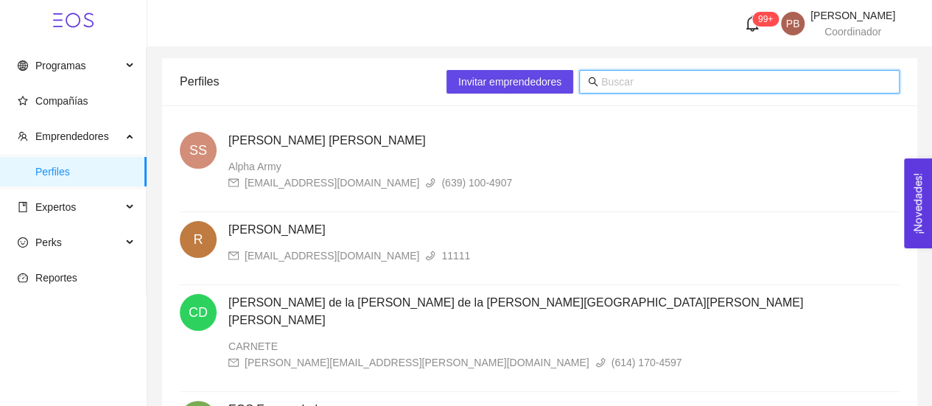
click at [616, 84] on input "text" at bounding box center [746, 82] width 290 height 16
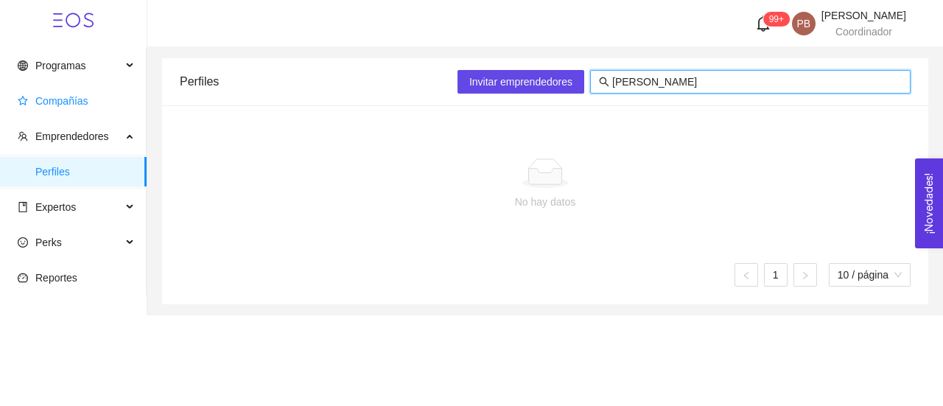
type input "[PERSON_NAME]"
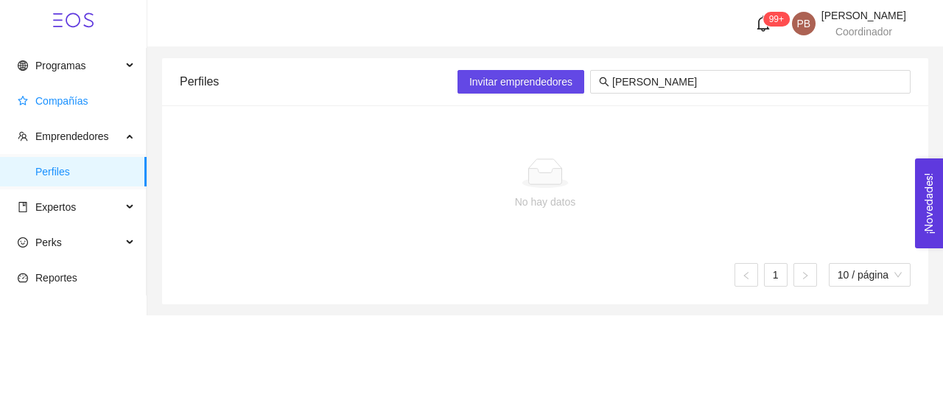
click at [53, 98] on span "Compañías" at bounding box center [61, 101] width 53 height 12
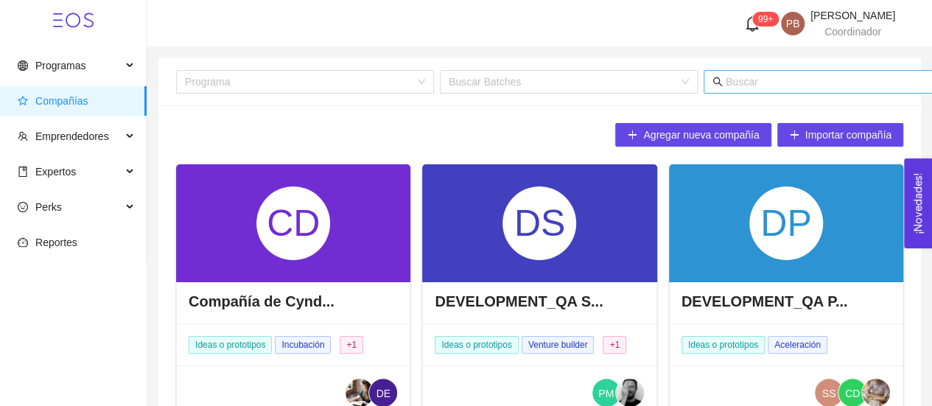
scroll to position [0, 84]
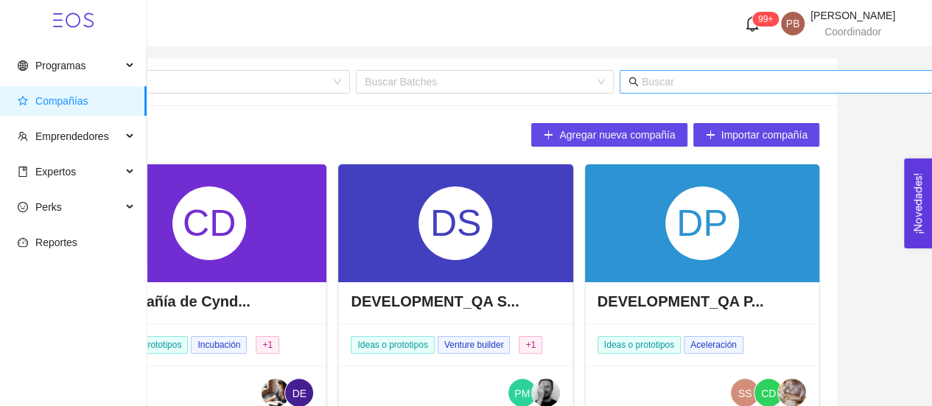
click at [754, 77] on input "text" at bounding box center [787, 82] width 290 height 16
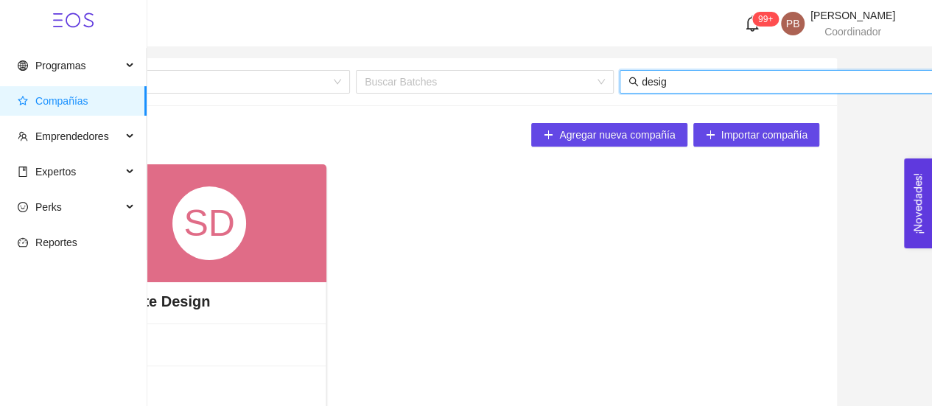
type input "desig"
click at [275, 253] on div "SD" at bounding box center [209, 223] width 234 height 118
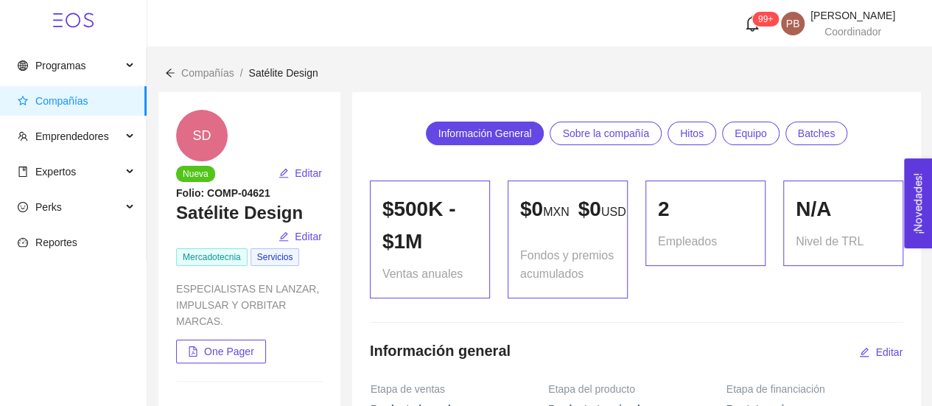
click at [824, 133] on span "Batches" at bounding box center [817, 133] width 38 height 22
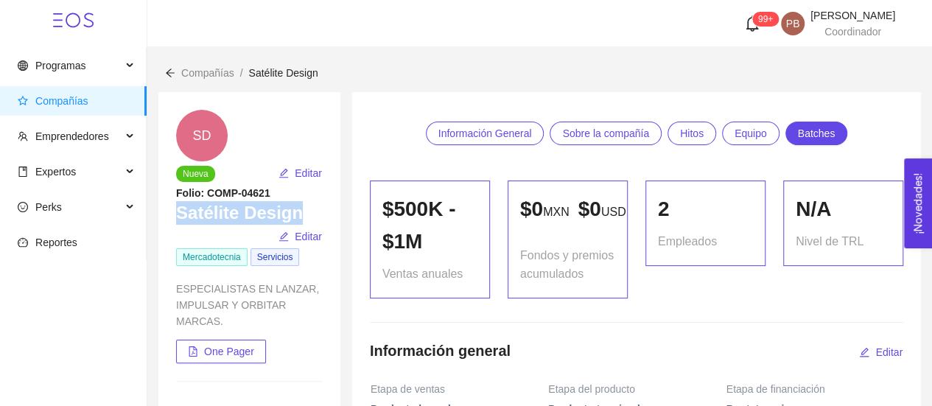
drag, startPoint x: 285, startPoint y: 188, endPoint x: 227, endPoint y: 162, distance: 63.0
click at [227, 201] on h3 "Satélite Design" at bounding box center [249, 213] width 147 height 24
copy h3 "Satélite Design"
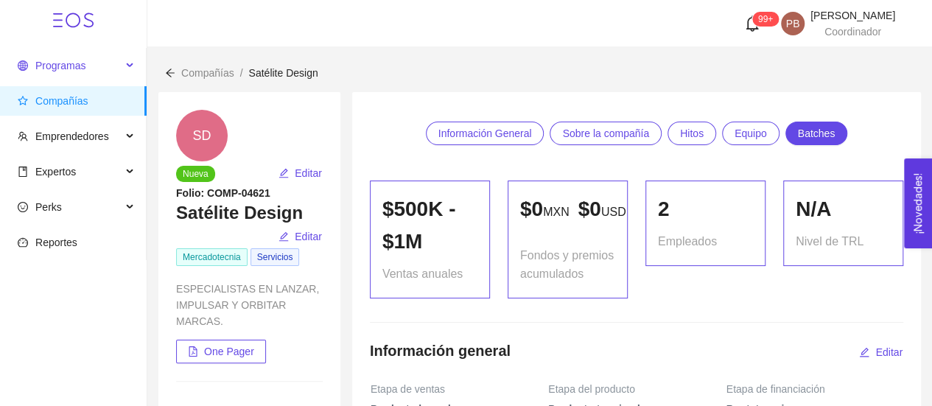
click at [60, 69] on span "Programas" at bounding box center [60, 66] width 50 height 12
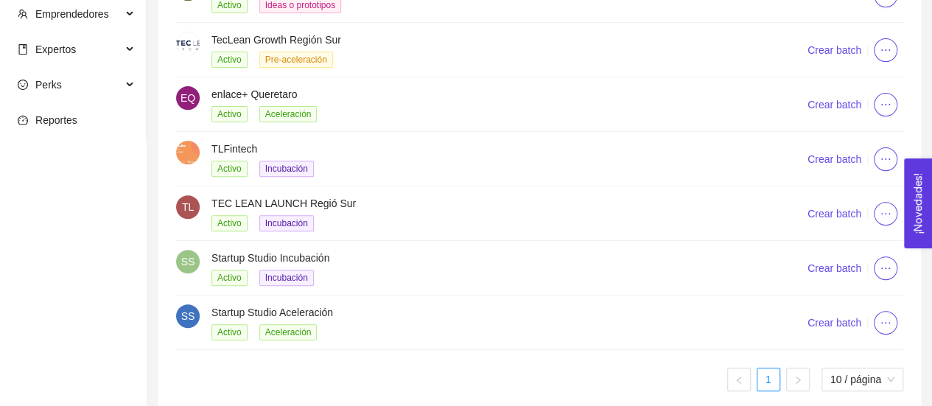
scroll to position [203, 0]
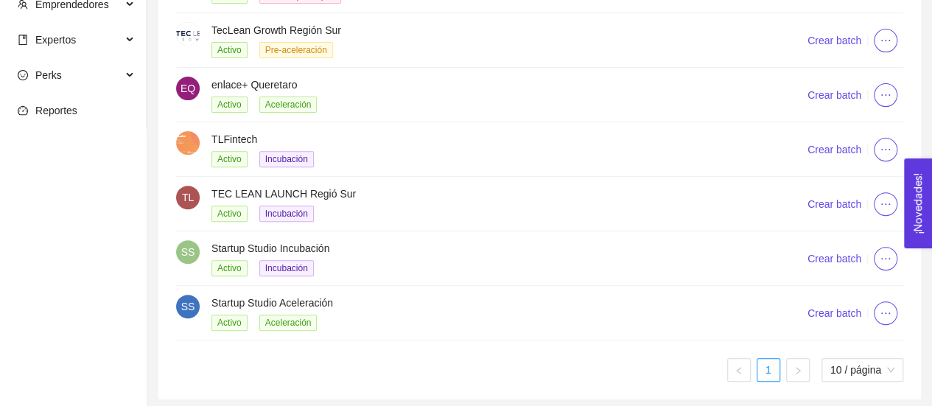
click at [248, 304] on h4 "Startup Studio Aceleración" at bounding box center [492, 303] width 560 height 16
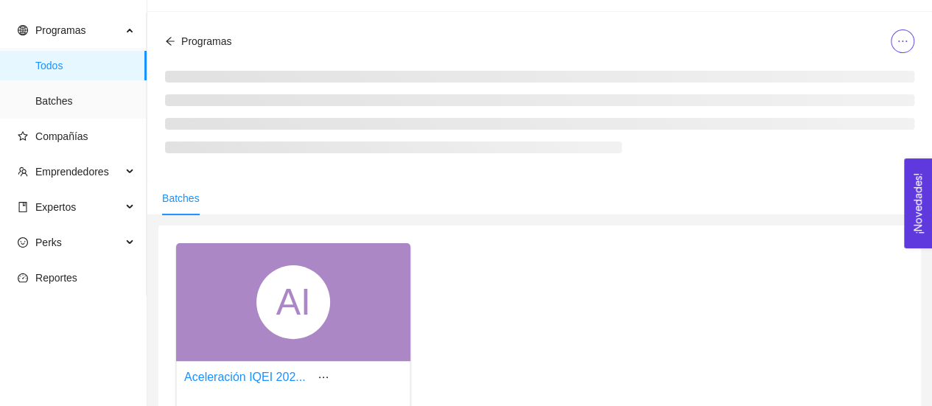
scroll to position [203, 0]
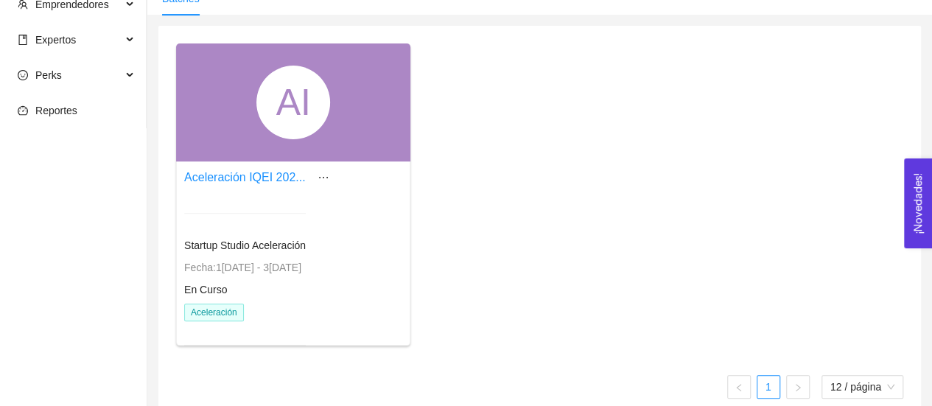
click at [303, 189] on div "Aceleración IQEI 202... Startup Studio Aceleración Fecha: [DATE] - [DATE] En Cu…" at bounding box center [259, 265] width 151 height 198
click at [264, 172] on link "Aceleración IQEI 202..." at bounding box center [245, 177] width 122 height 13
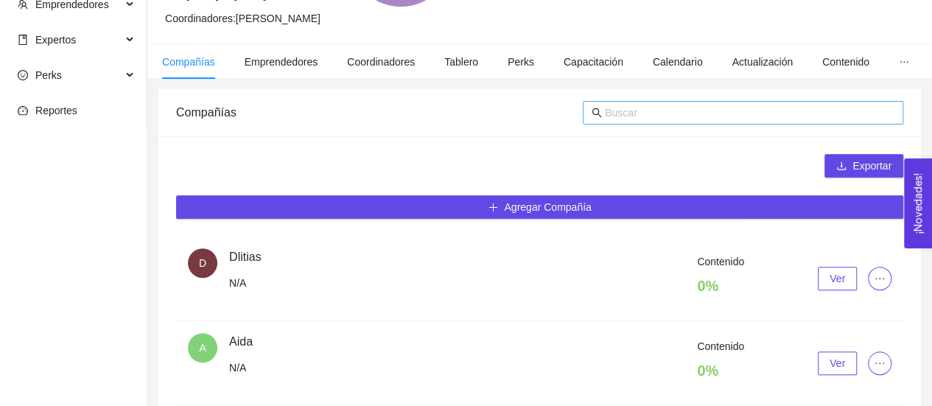
click at [693, 113] on input "text" at bounding box center [750, 113] width 290 height 16
paste input "Satélite Design"
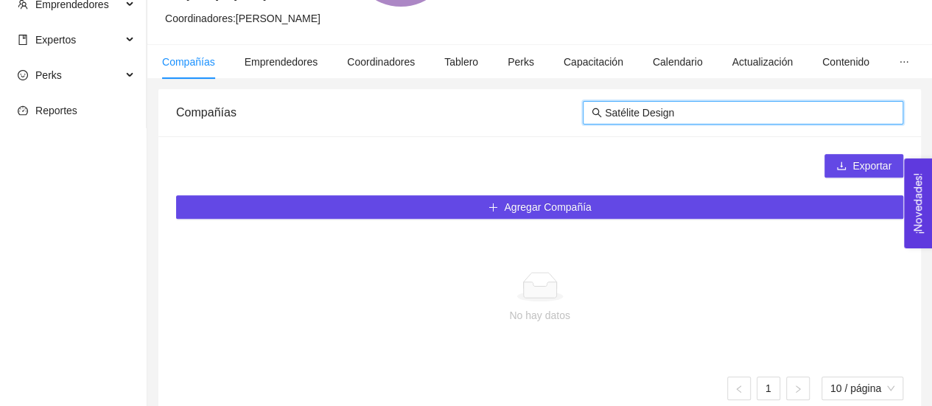
click at [693, 113] on input "Satélite Design" at bounding box center [750, 113] width 290 height 16
type input "Satélite Design"
click at [593, 112] on icon "search" at bounding box center [598, 113] width 10 height 10
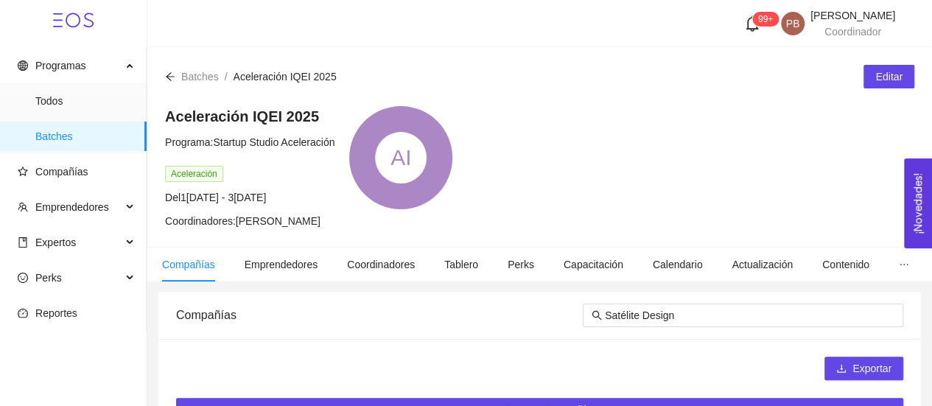
click at [186, 265] on span "Compañías" at bounding box center [188, 265] width 53 height 12
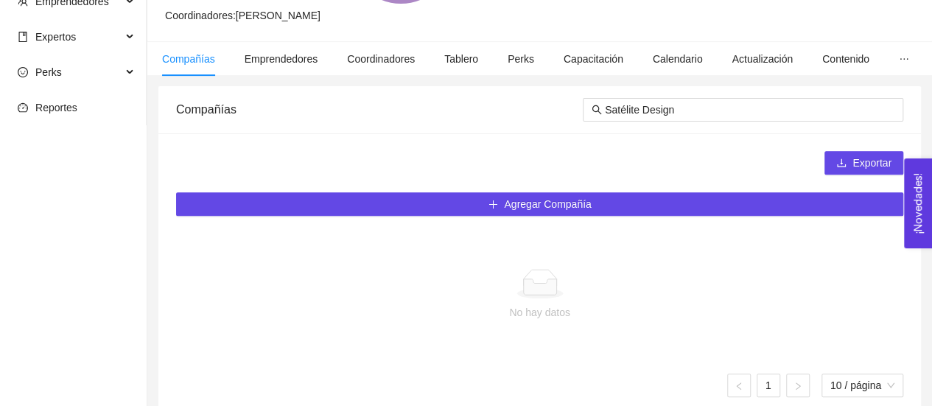
scroll to position [220, 0]
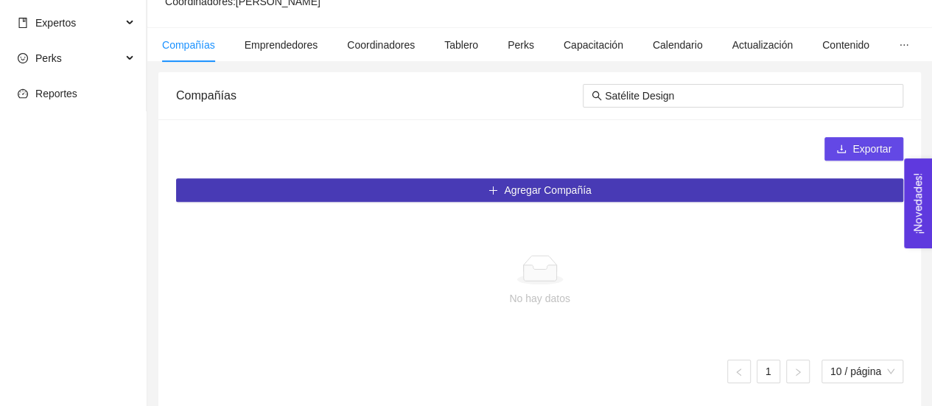
click at [611, 191] on button "Agregar Compañía" at bounding box center [539, 190] width 727 height 24
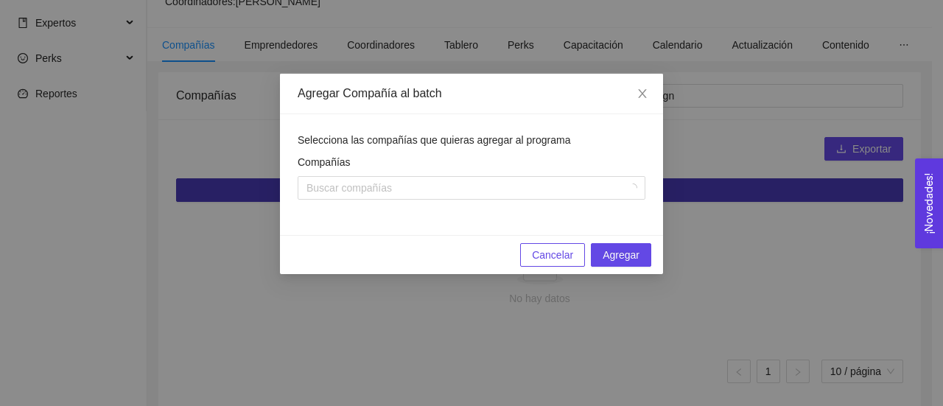
click at [611, 191] on div at bounding box center [464, 188] width 326 height 18
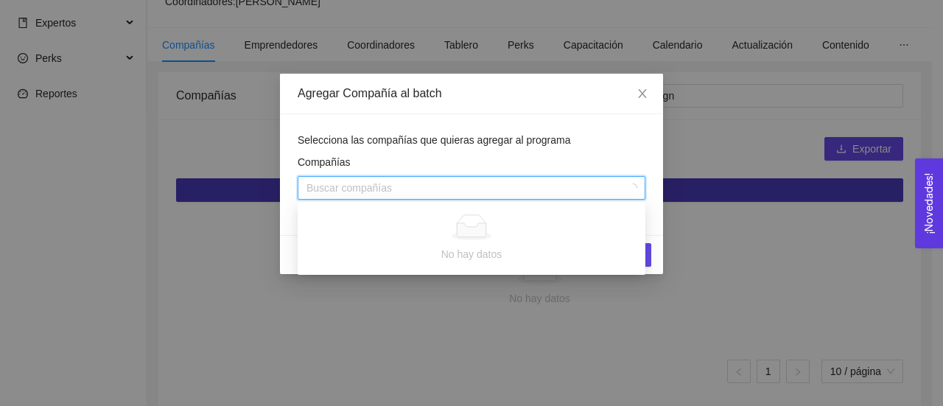
paste input "Satélite Design"
type input "Satélite Design"
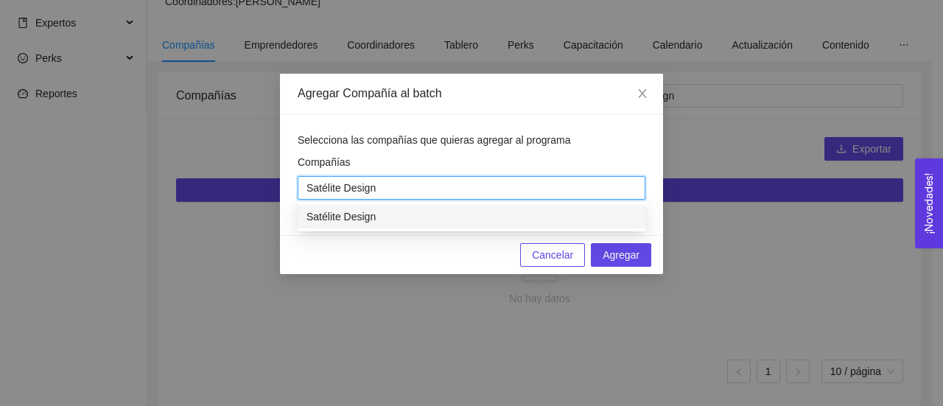
click at [581, 216] on div "Satélite Design" at bounding box center [472, 217] width 330 height 16
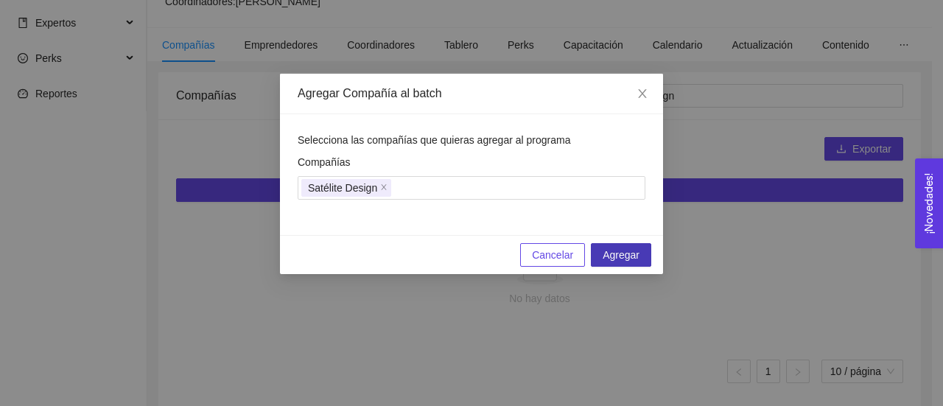
click at [649, 253] on button "Agregar" at bounding box center [621, 255] width 60 height 24
